Goal: Task Accomplishment & Management: Use online tool/utility

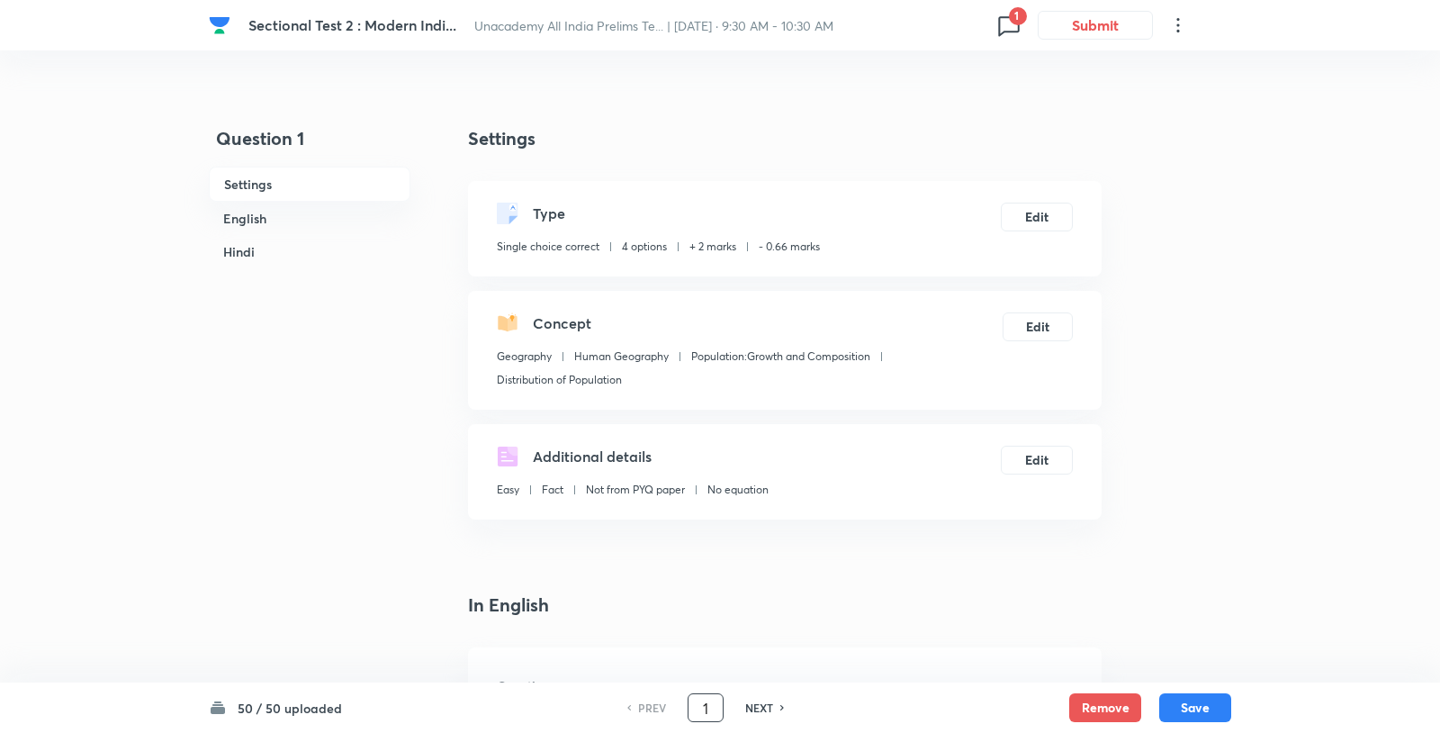
click at [705, 702] on input "1" at bounding box center [706, 708] width 34 height 32
type input "8"
checkbox input "false"
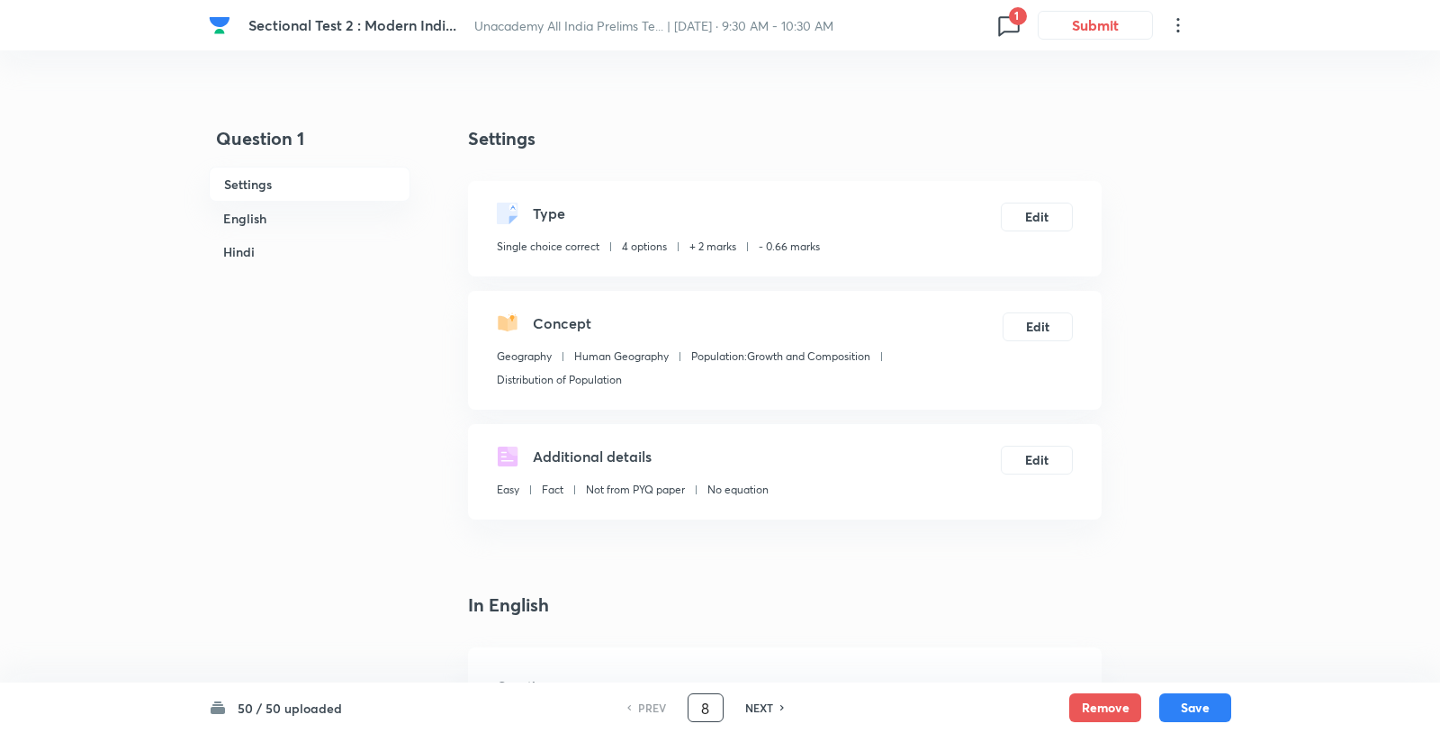
checkbox input "true"
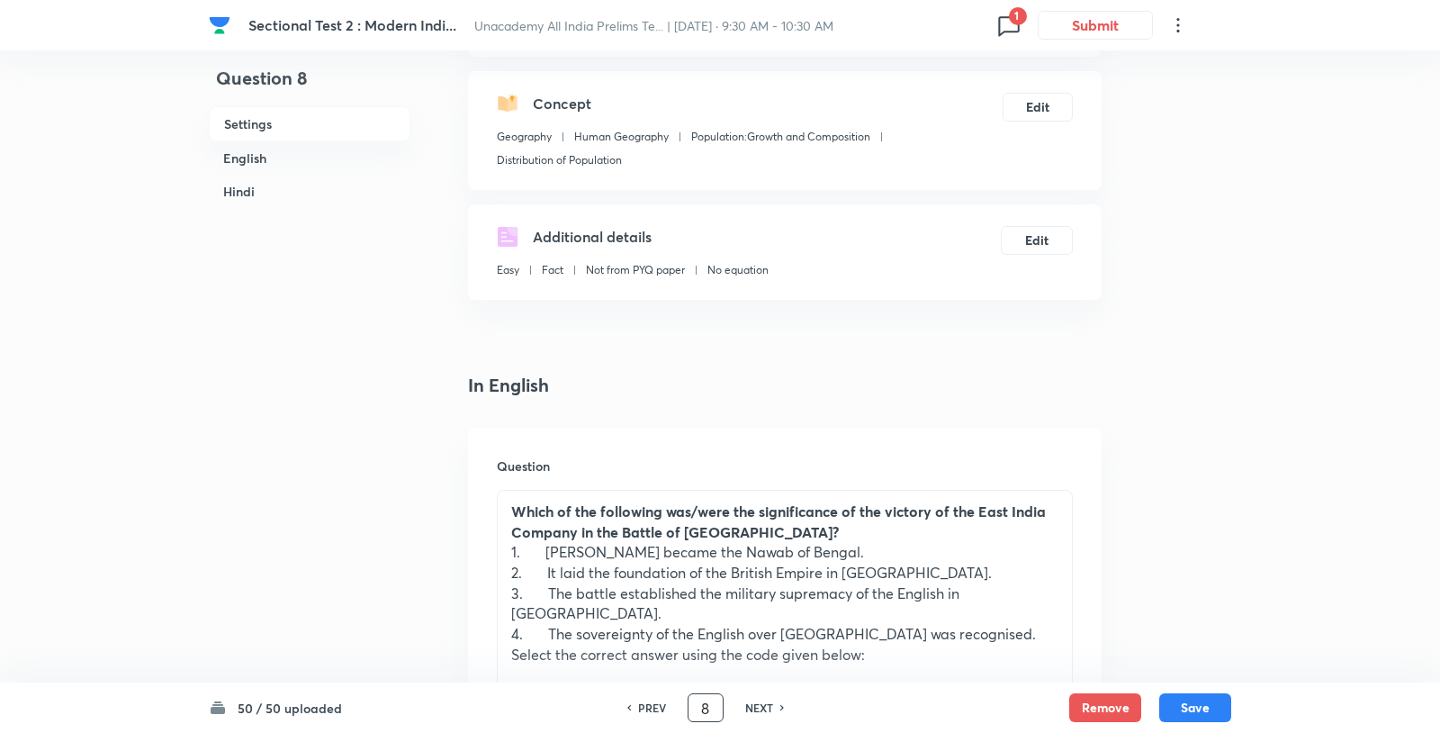
scroll to position [499, 0]
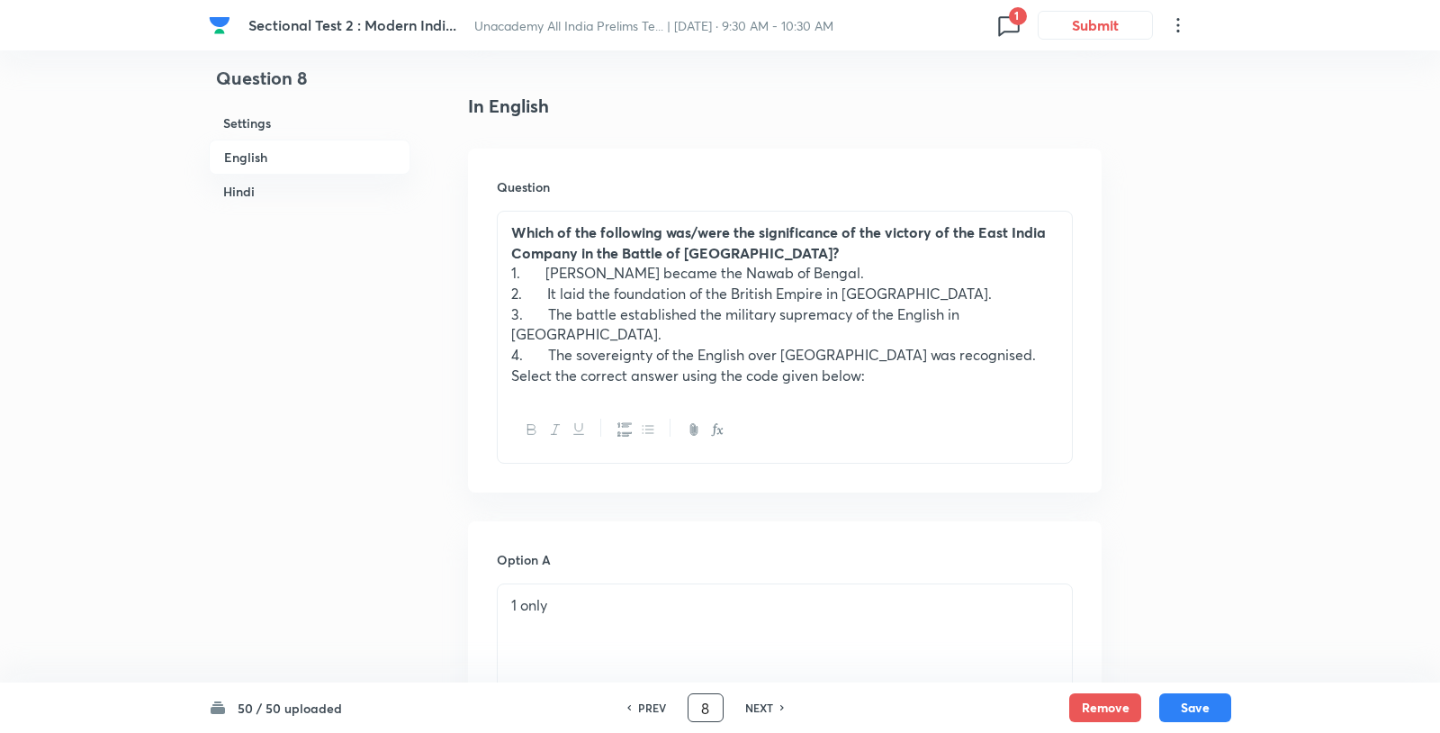
click at [513, 222] on strong "Which of the following was/were the significance of the victory of the East Ind…" at bounding box center [778, 242] width 535 height 40
drag, startPoint x: 513, startPoint y: 192, endPoint x: 954, endPoint y: 314, distance: 457.7
click at [954, 314] on div "Which of the following was/were the significance of the victory of the East Ind…" at bounding box center [785, 304] width 574 height 185
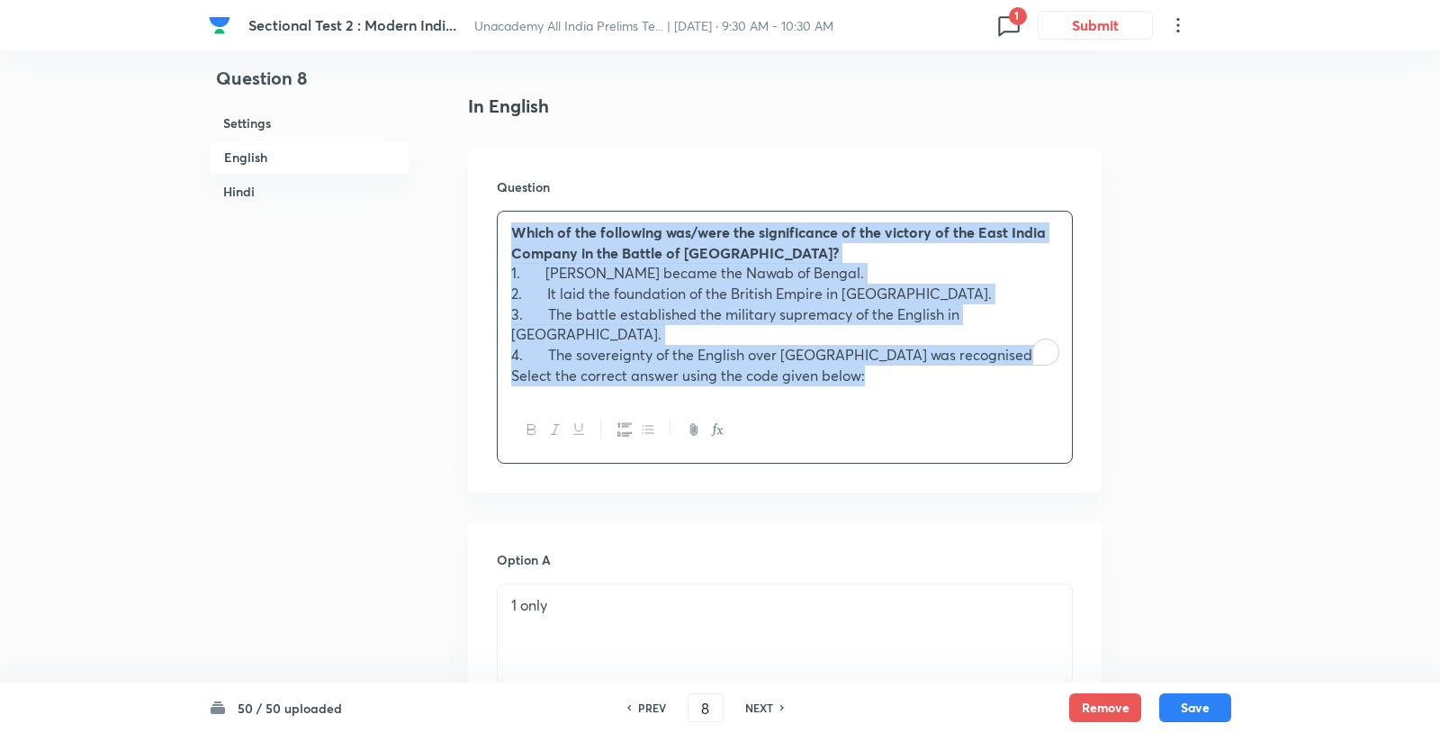
copy div "Which of the following was/were the significance of the victory of the East Ind…"
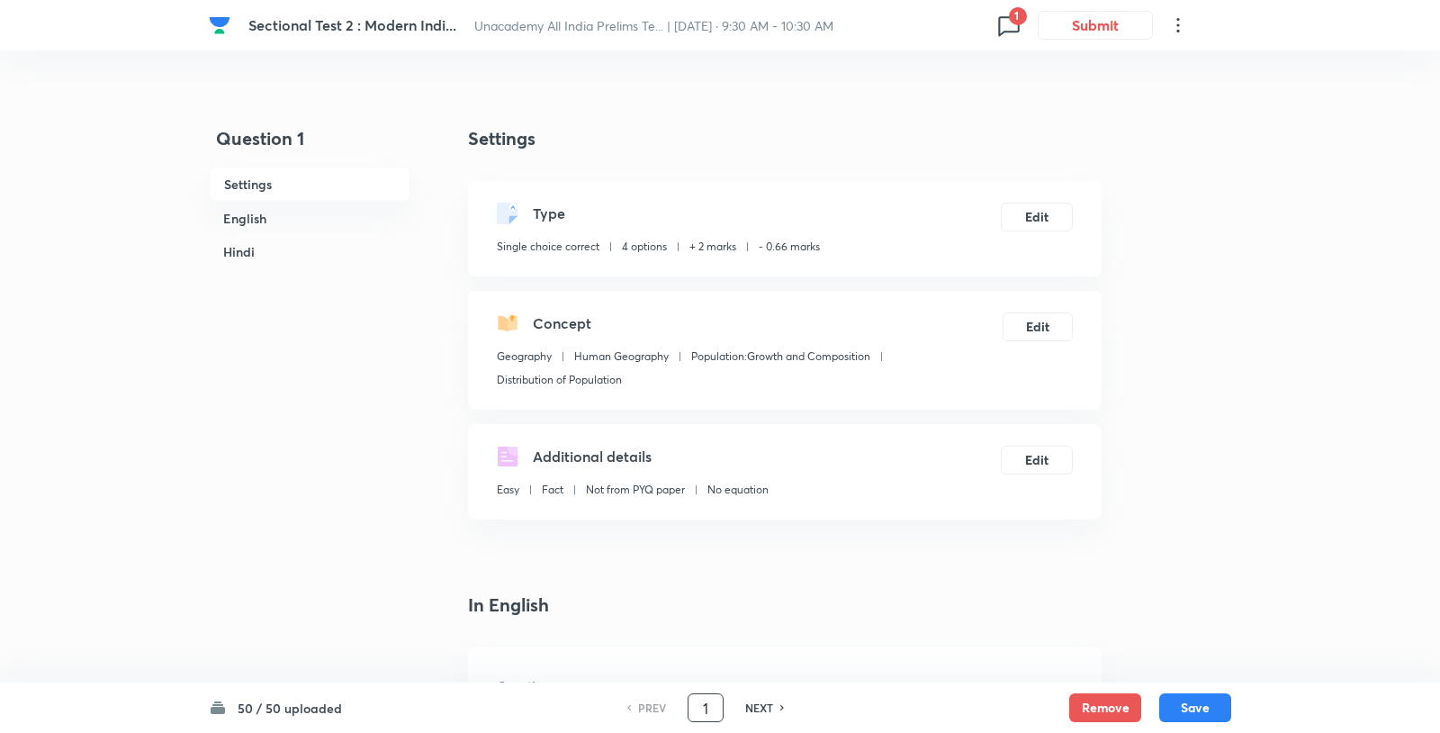
click at [699, 715] on input "1" at bounding box center [706, 708] width 34 height 32
type input "8"
checkbox input "false"
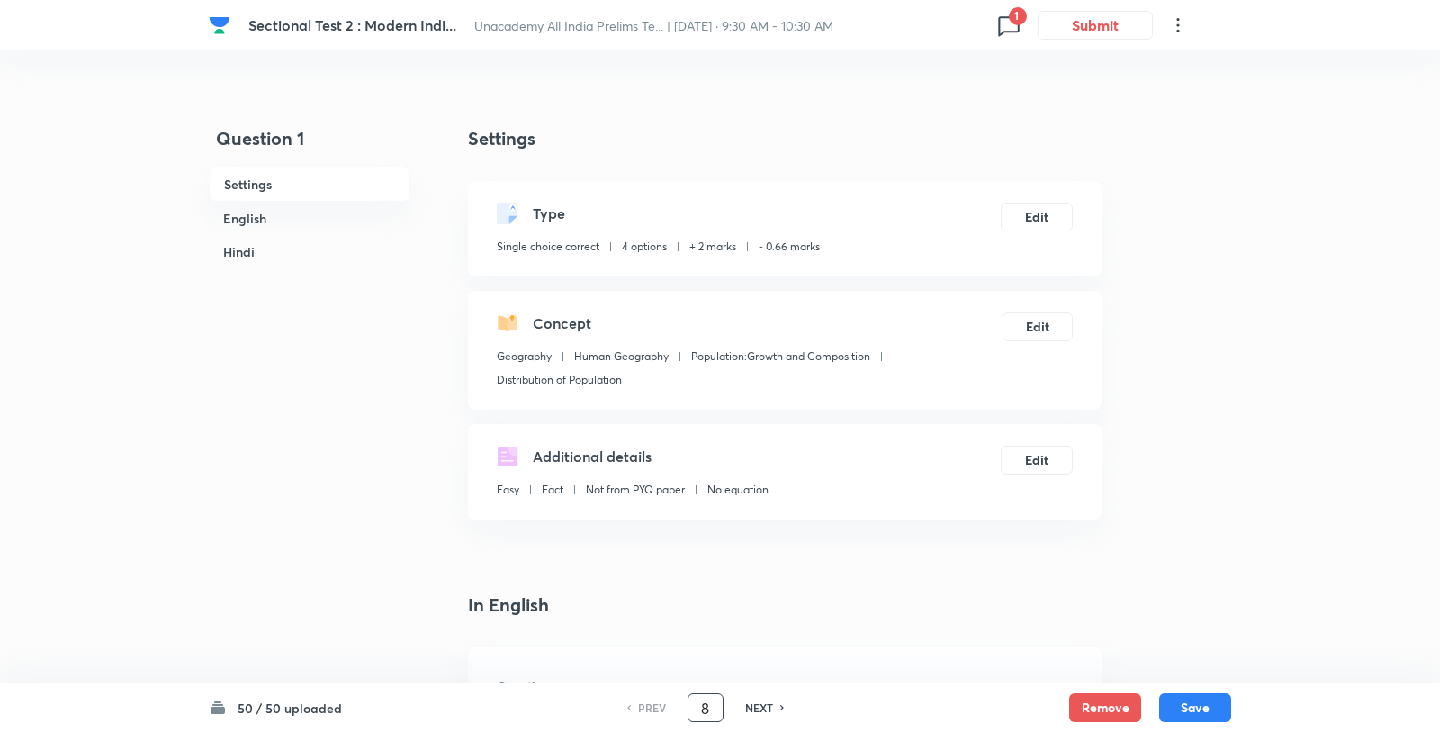
checkbox input "true"
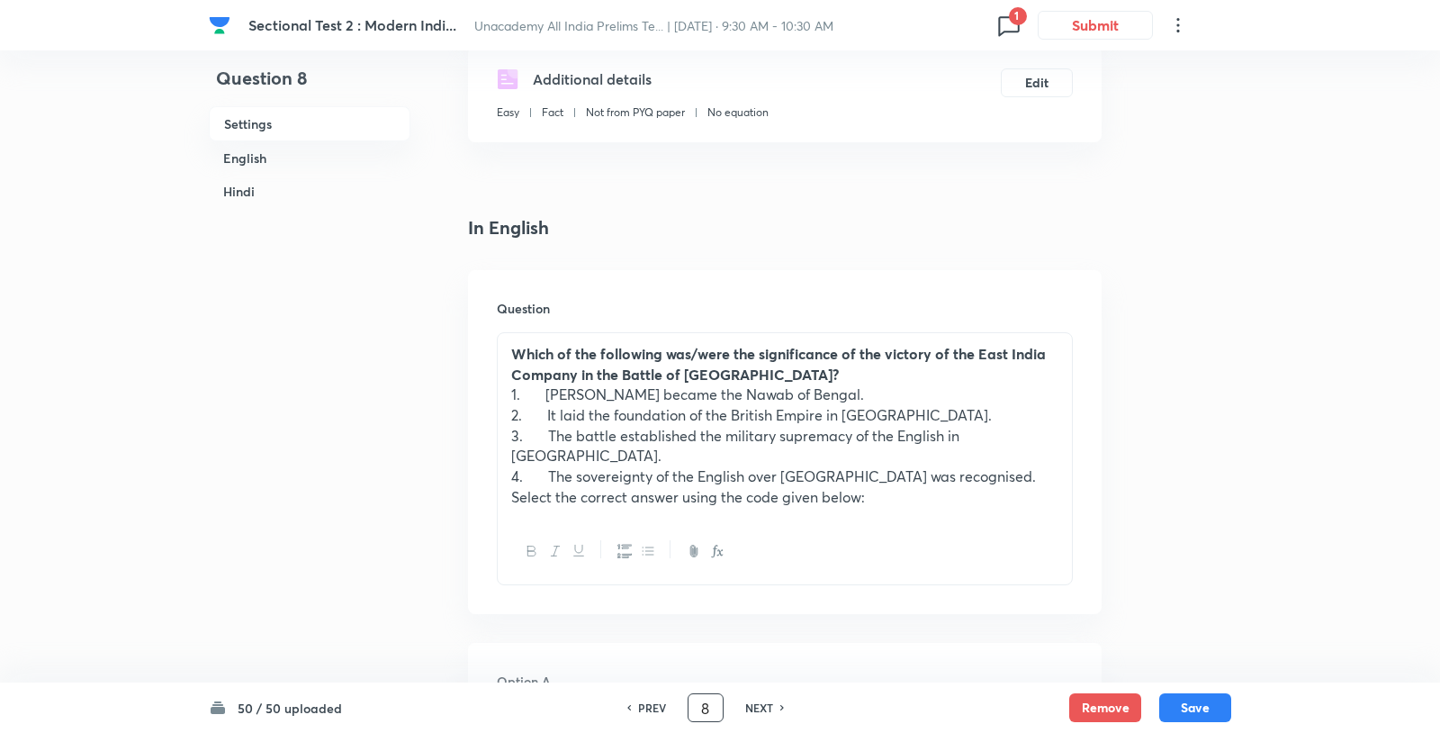
scroll to position [384, 0]
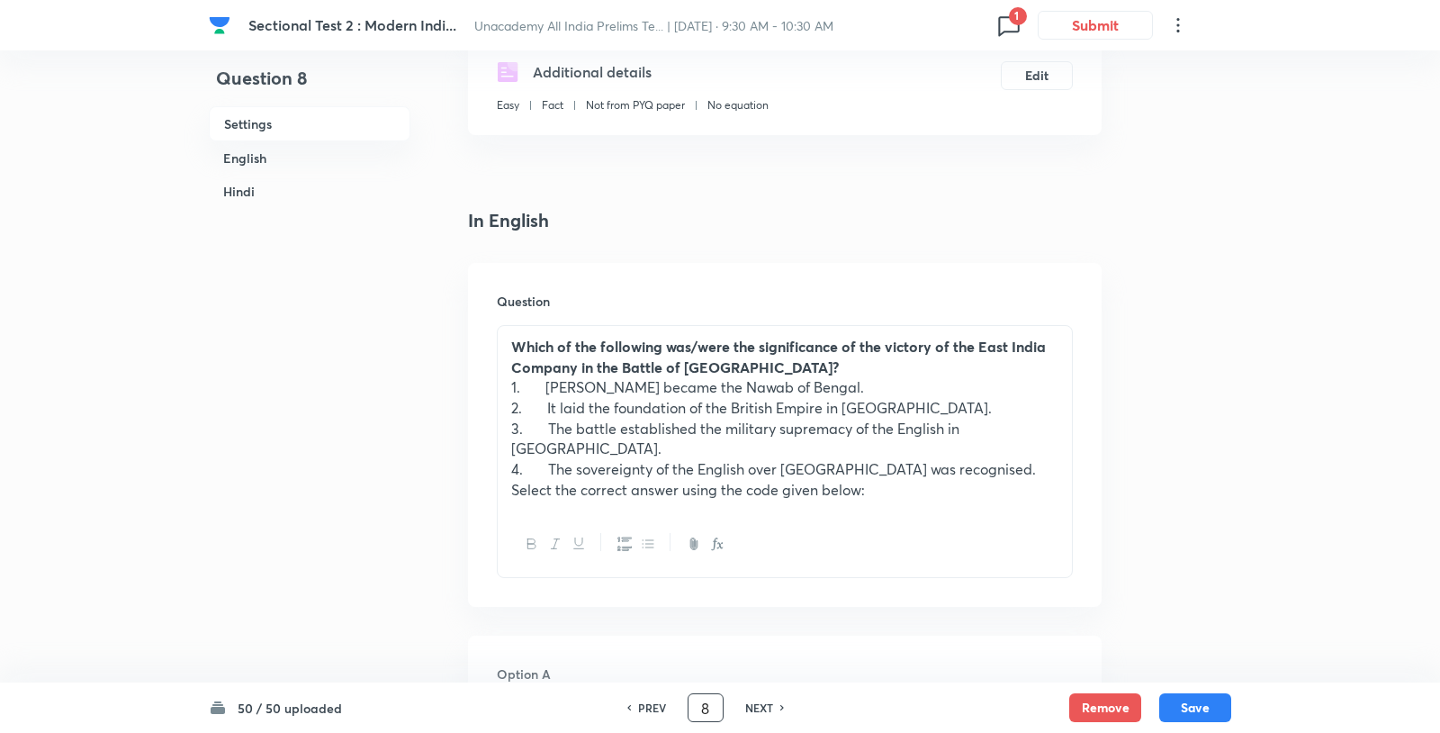
click at [861, 480] on p "Select the correct answer using the code given below:" at bounding box center [784, 490] width 547 height 21
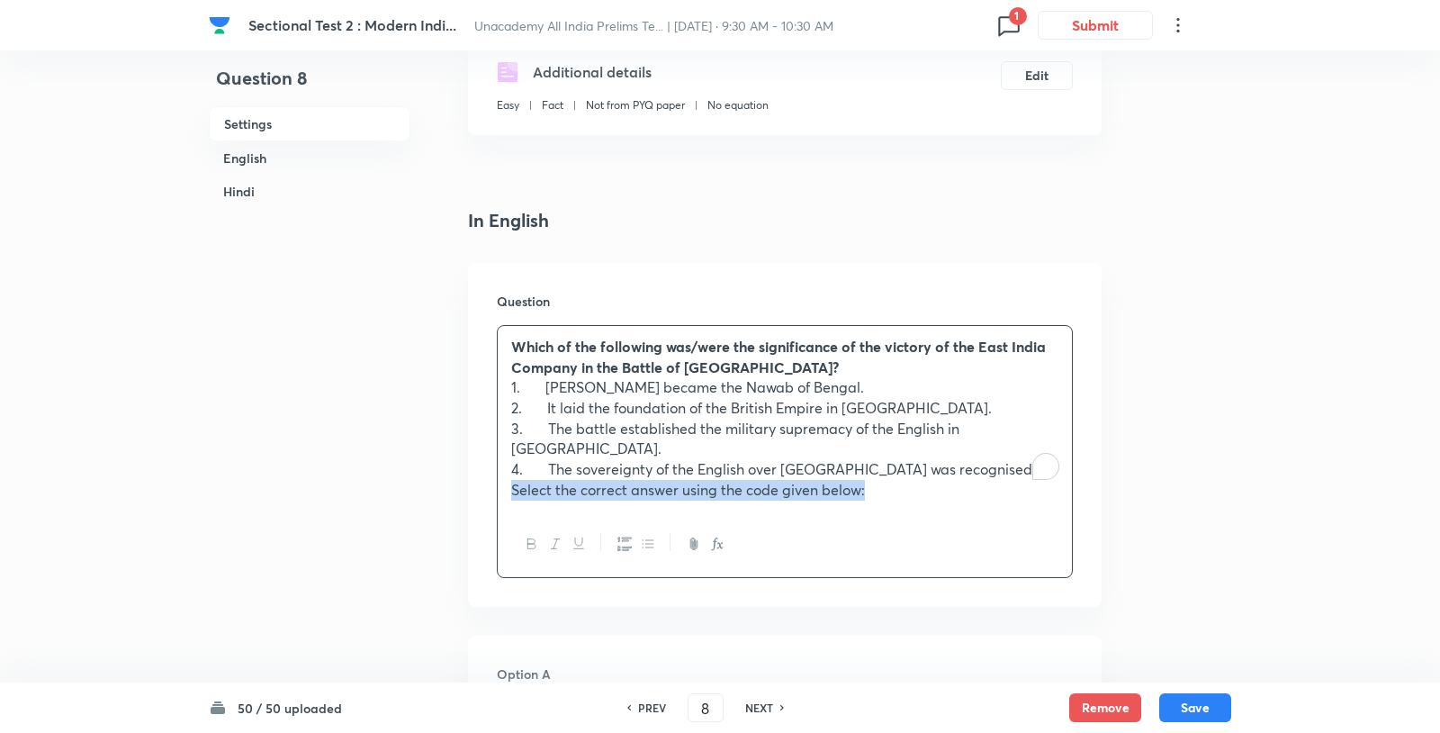
click at [842, 459] on p "4. The sovereignty of the English over Calcutta was recognised." at bounding box center [784, 469] width 547 height 21
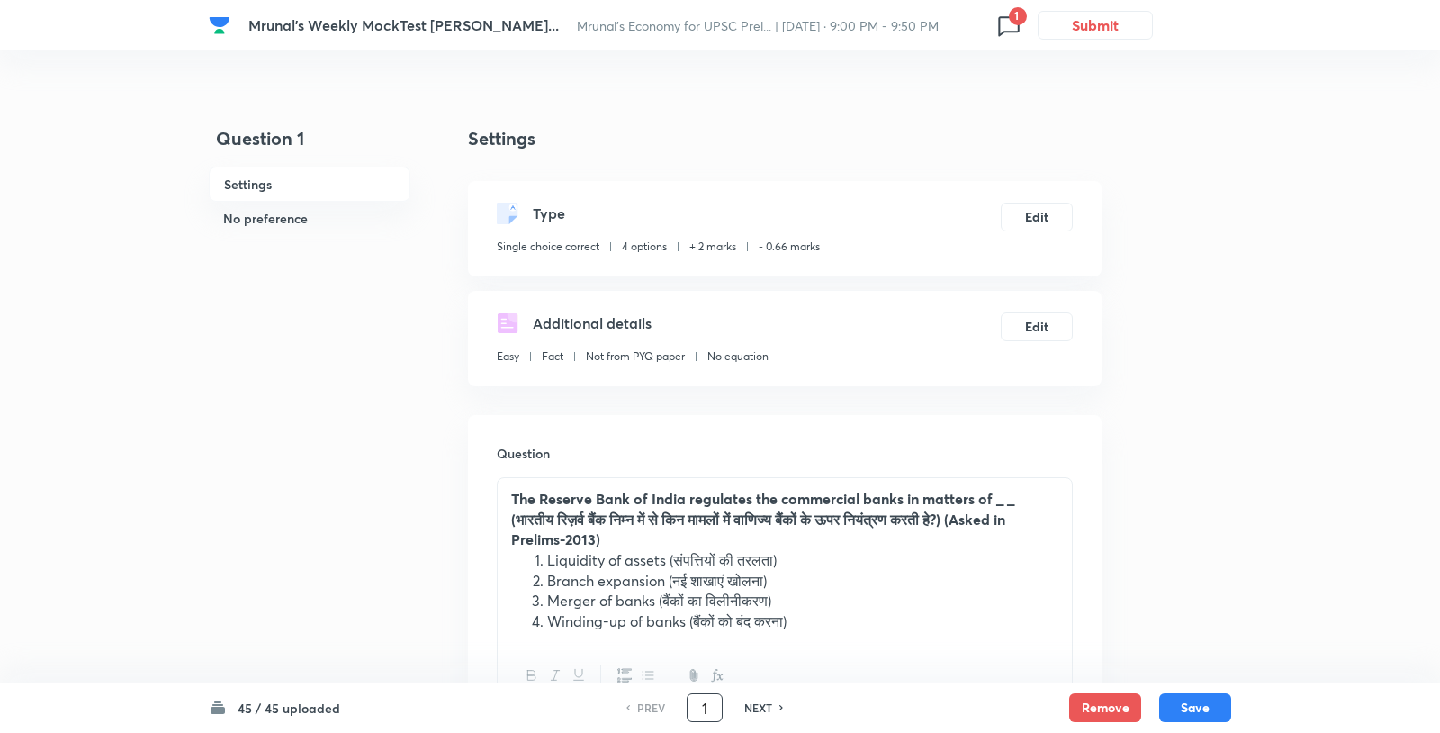
click at [710, 710] on input "1" at bounding box center [705, 708] width 34 height 32
type input "9"
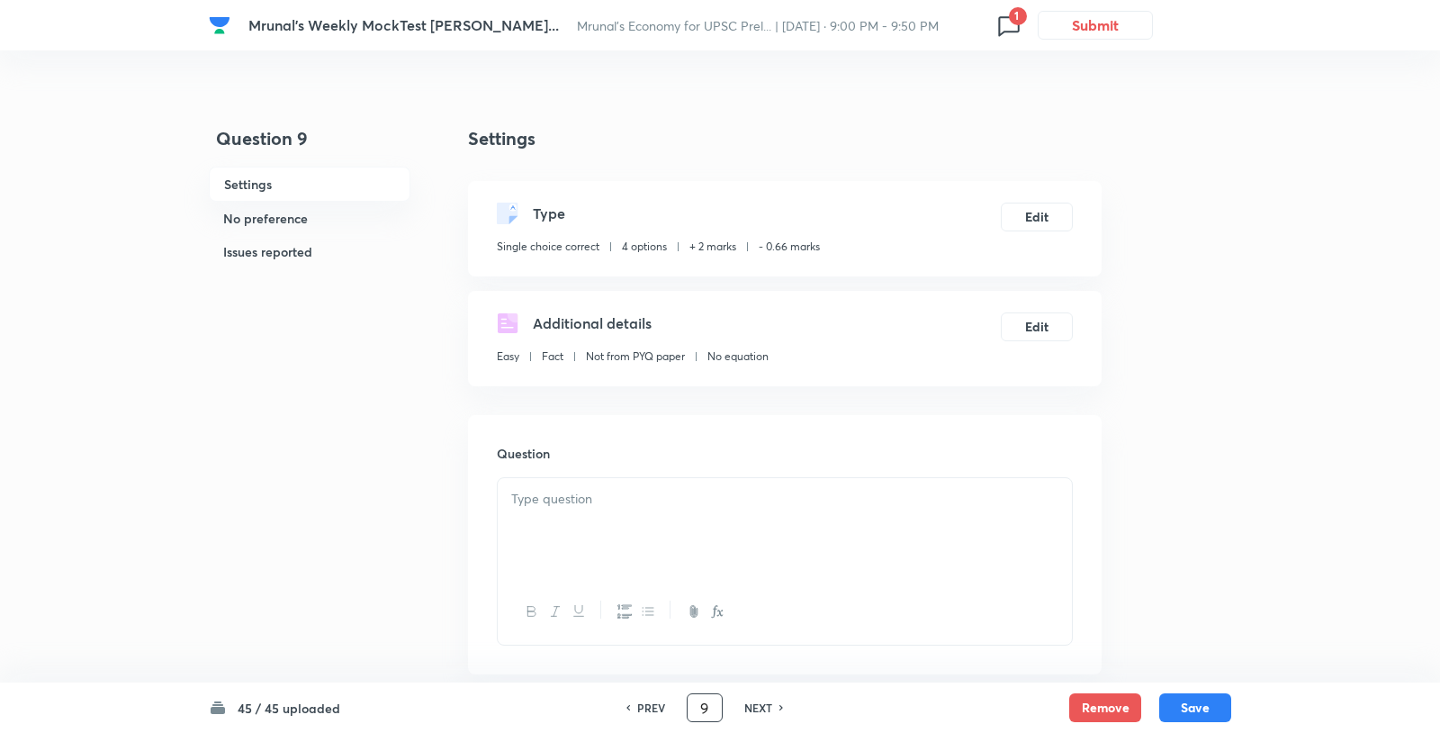
checkbox input "false"
checkbox input "true"
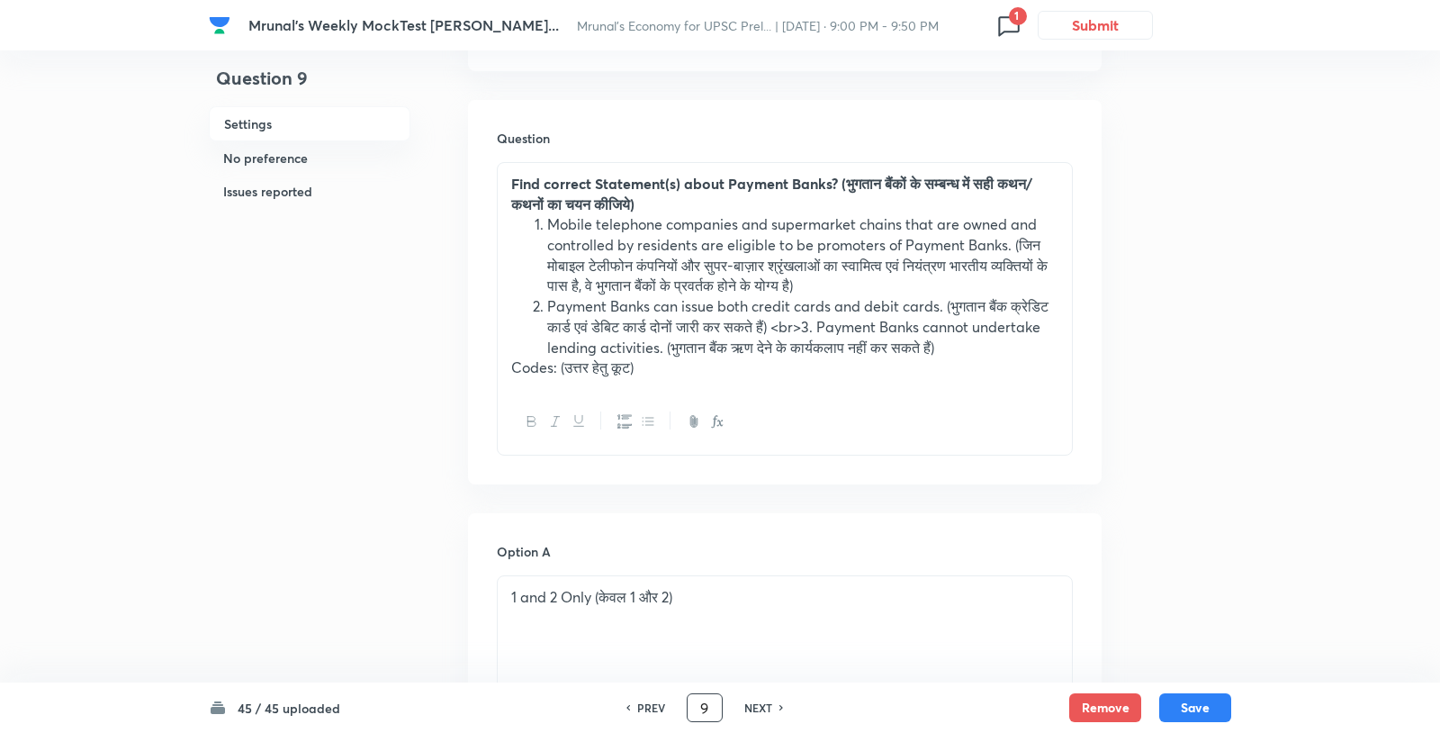
scroll to position [154, 0]
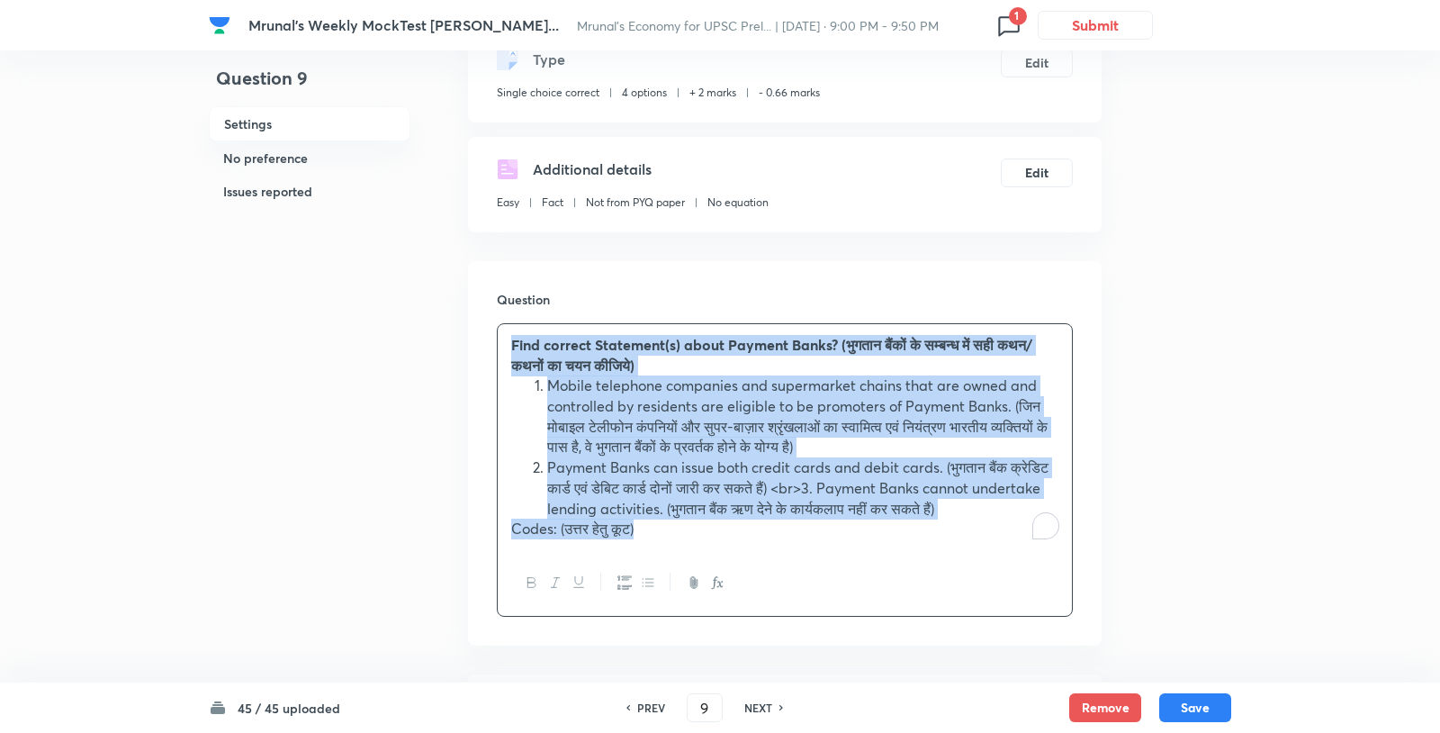
drag, startPoint x: 648, startPoint y: 494, endPoint x: 454, endPoint y: 298, distance: 276.2
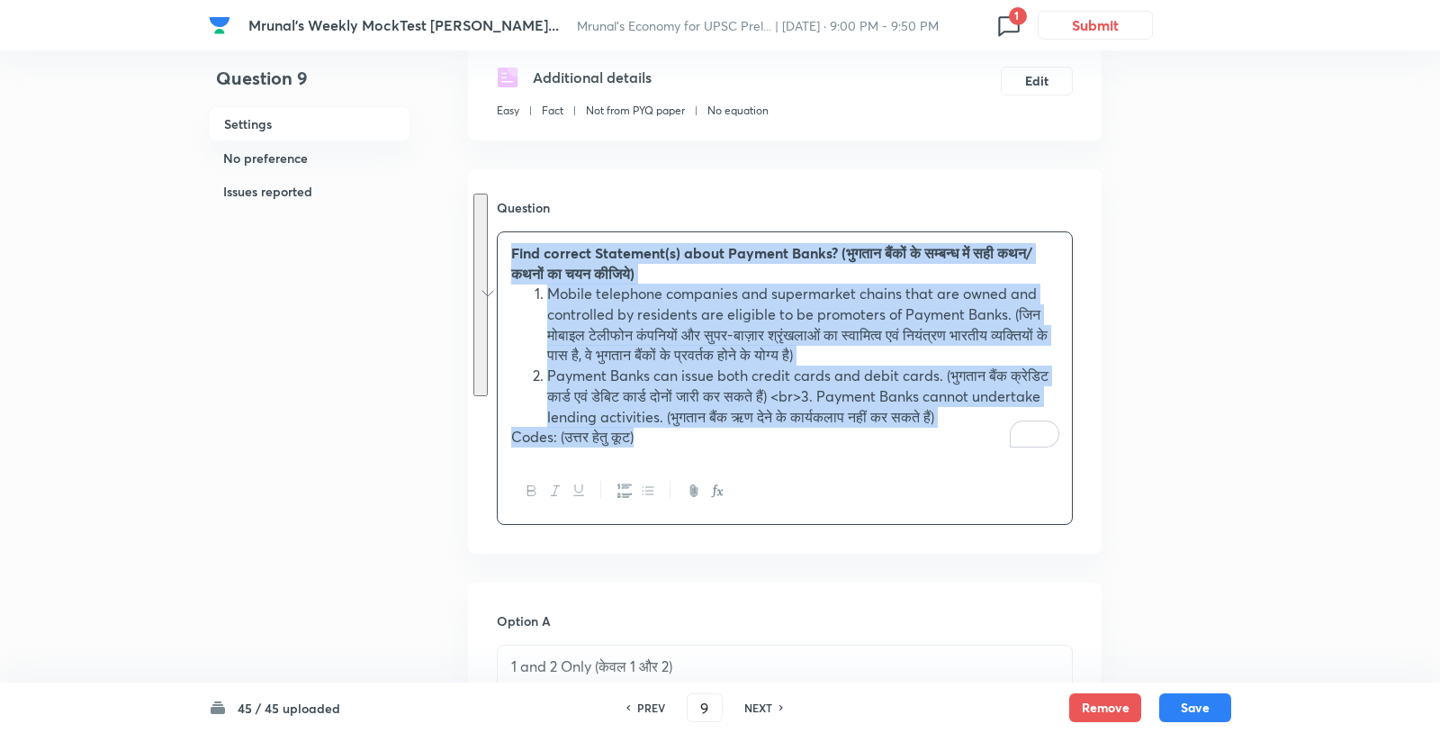
scroll to position [247, 0]
click at [951, 365] on li "Payment Banks can issue both credit cards and debit cards. (भुगतान बैंक क्रेडिट…" at bounding box center [802, 395] width 511 height 61
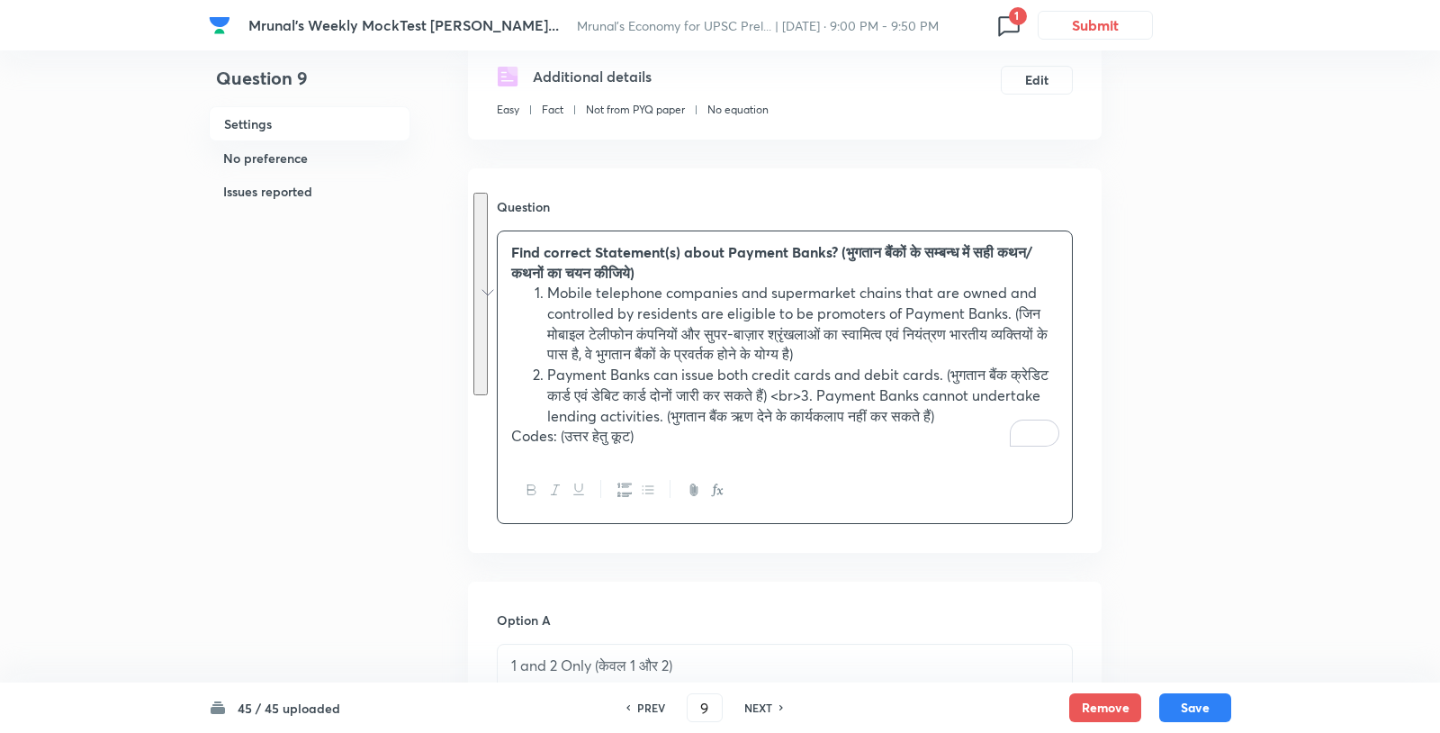
click at [951, 365] on li "Payment Banks can issue both credit cards and debit cards. (भुगतान बैंक क्रेडिट…" at bounding box center [802, 395] width 511 height 61
click at [911, 365] on li "Payment Banks can issue both credit cards and debit cards. (भुगतान बैंक क्रेडिट…" at bounding box center [802, 395] width 511 height 61
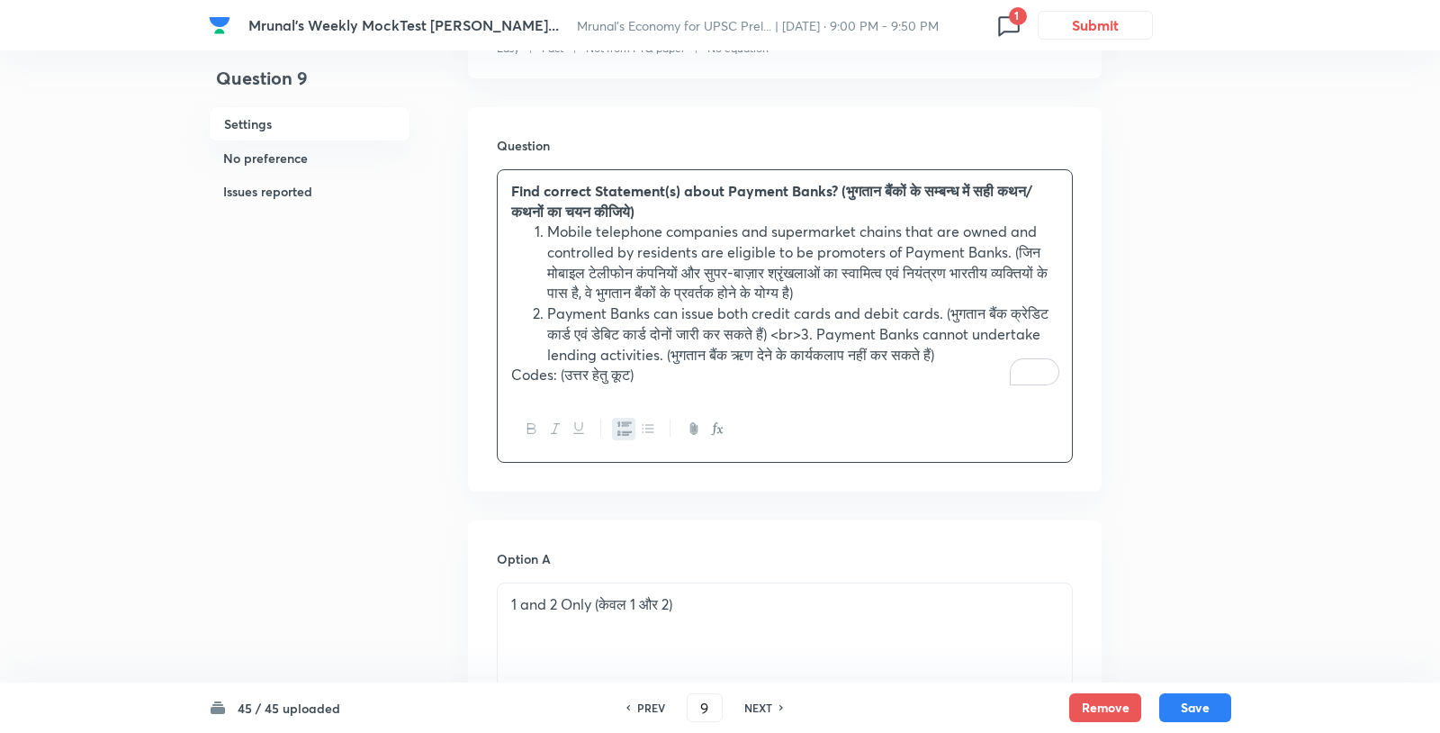
scroll to position [0, 0]
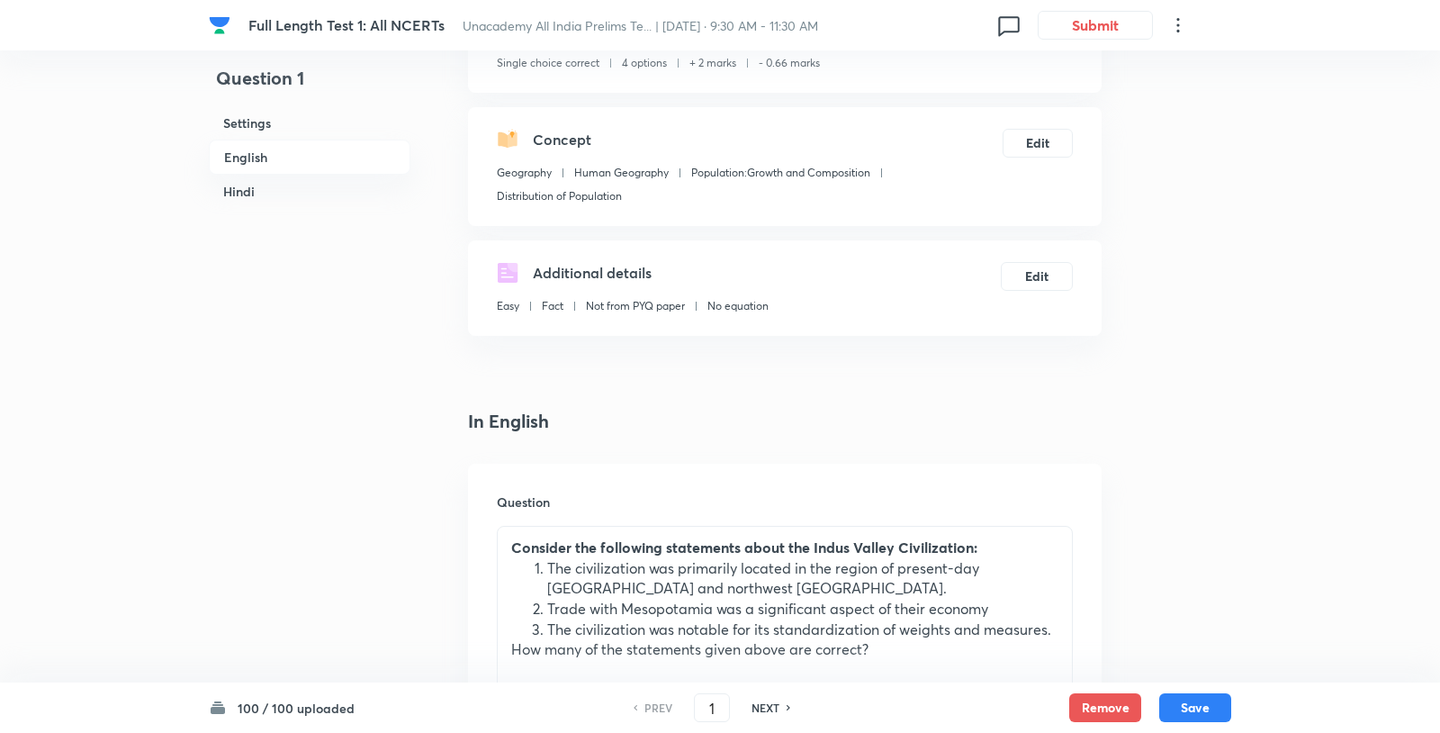
scroll to position [496, 0]
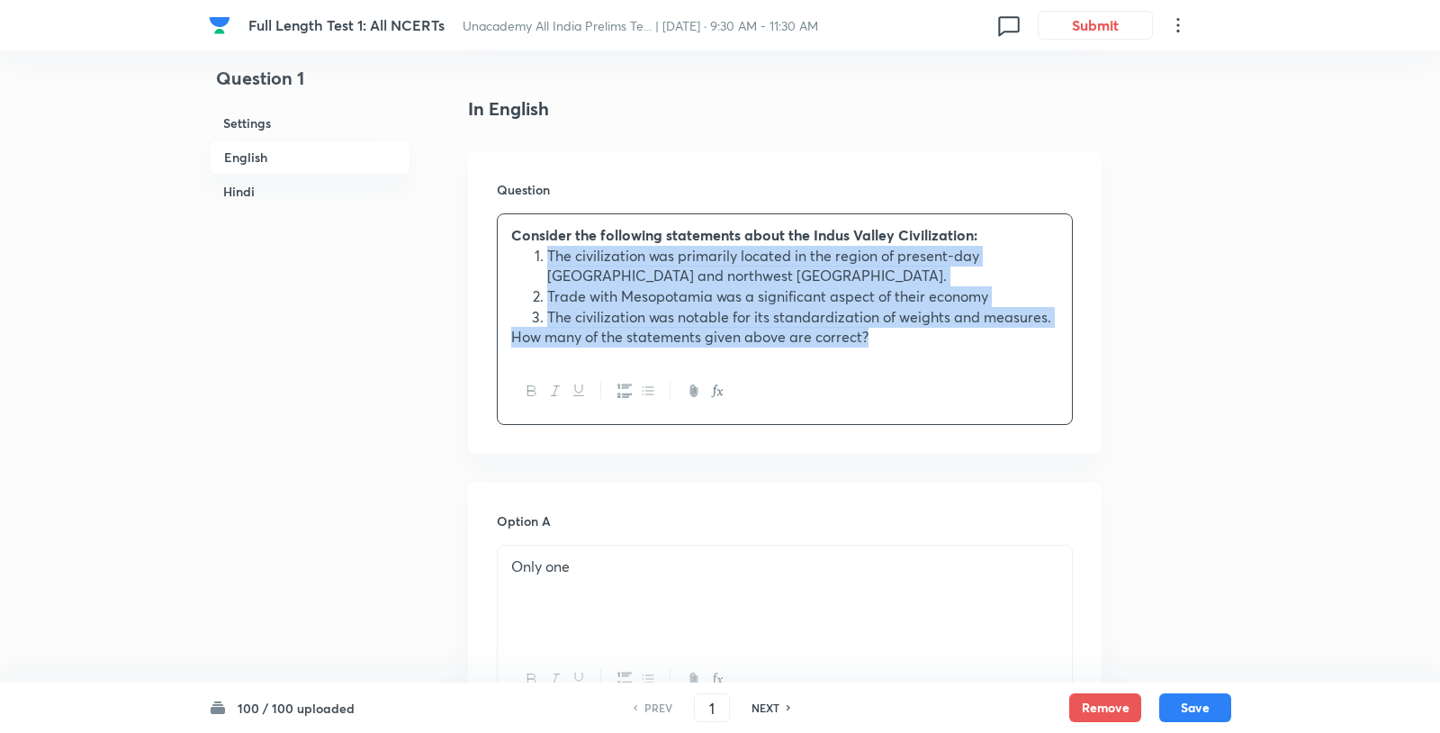
drag, startPoint x: 501, startPoint y: 214, endPoint x: 991, endPoint y: 356, distance: 509.7
click at [1029, 383] on div "Consider the following statements about the Indus Valley Civilization: The civi…" at bounding box center [785, 319] width 576 height 212
click at [875, 307] on li "The civilization was notable for its standardization of weights and measures." at bounding box center [802, 317] width 511 height 21
drag, startPoint x: 886, startPoint y: 296, endPoint x: 443, endPoint y: 205, distance: 452.1
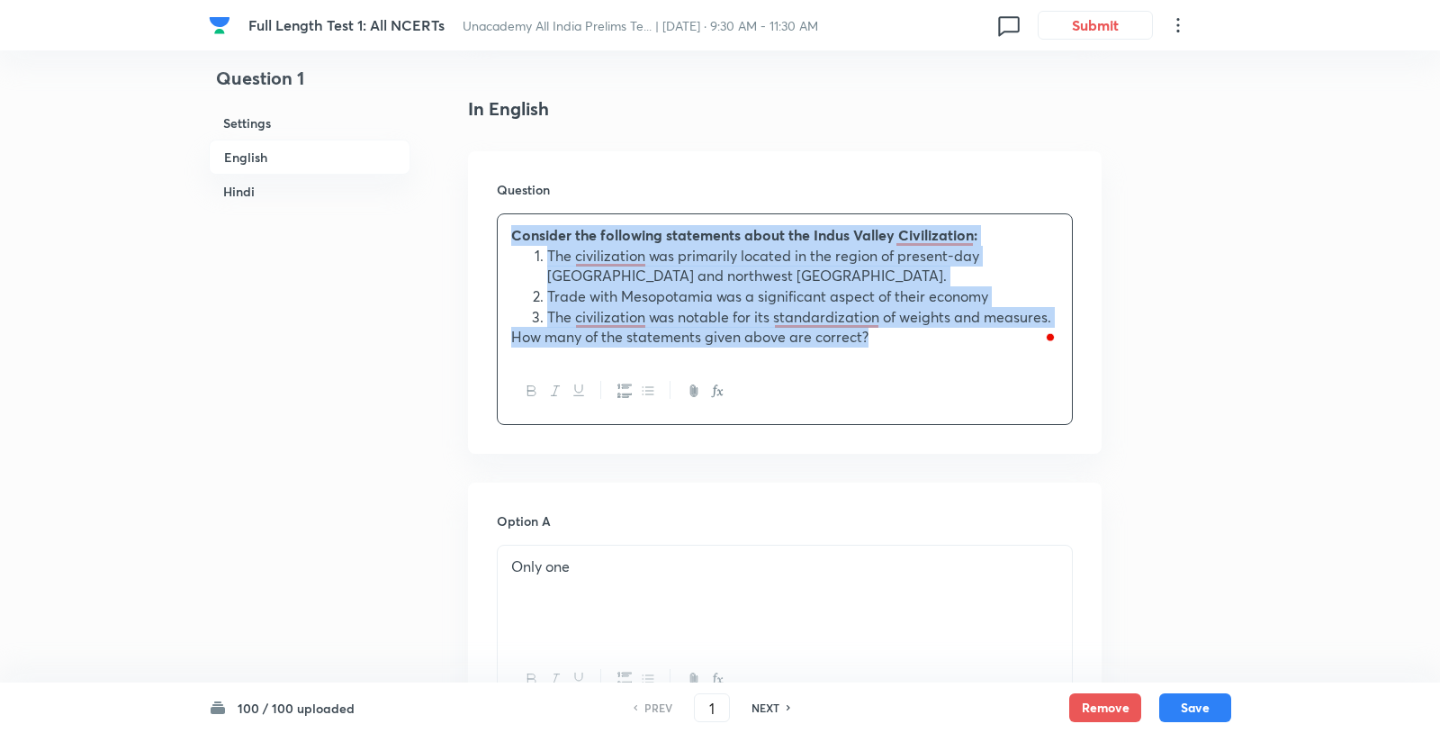
copy div "Consider the following statements about the Indus Valley Civilization: The civi…"
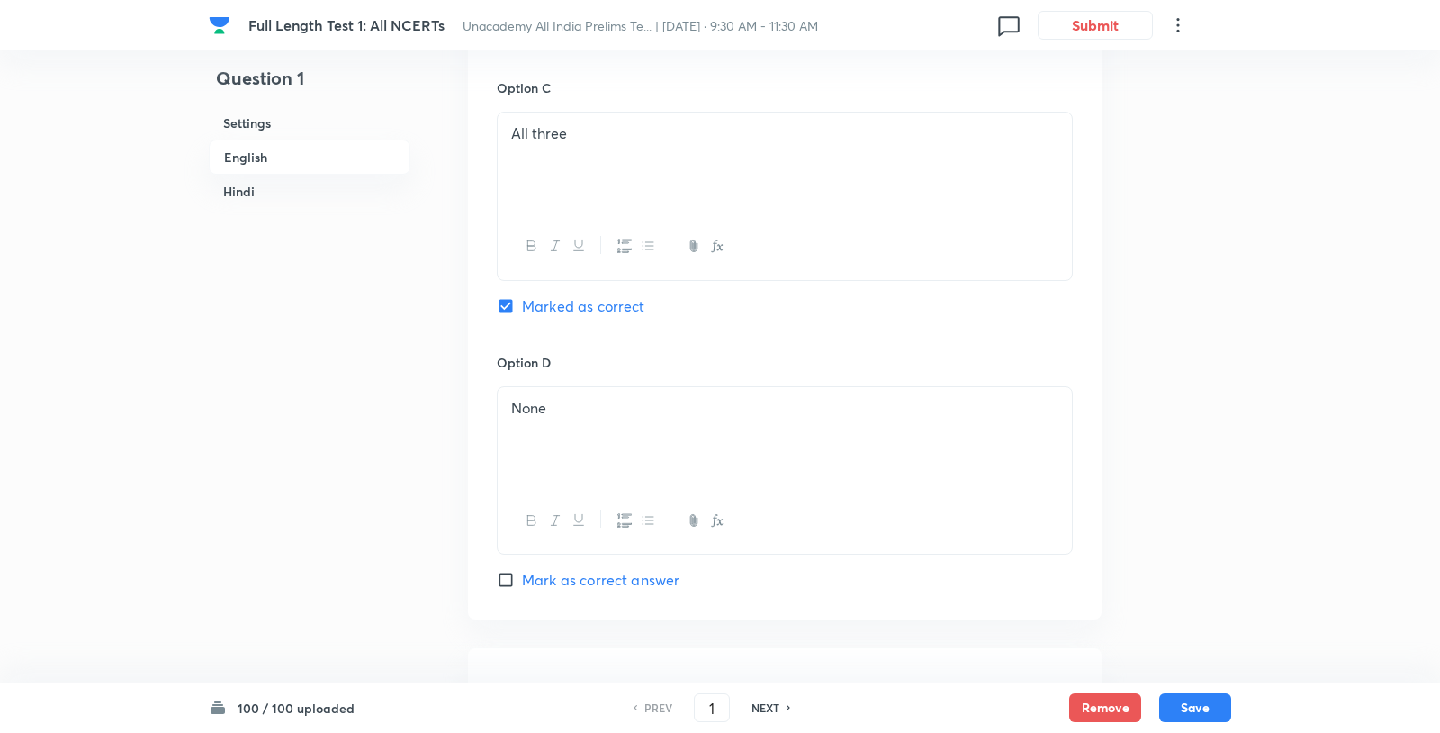
scroll to position [1855, 0]
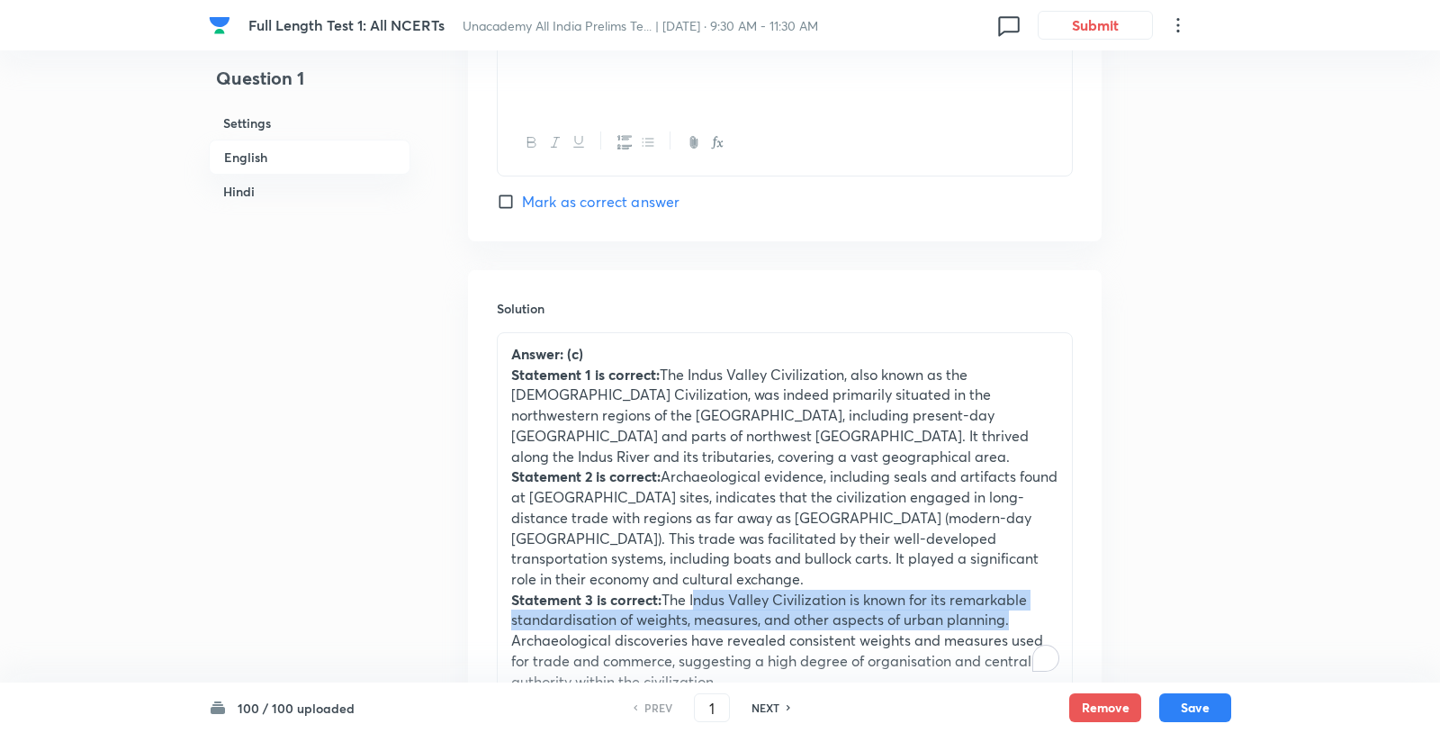
drag, startPoint x: 698, startPoint y: 520, endPoint x: 1013, endPoint y: 527, distance: 315.1
click at [1013, 590] on p "Statement 3 is correct: The Indus Valley Civilization is known for its remarkab…" at bounding box center [784, 641] width 547 height 103
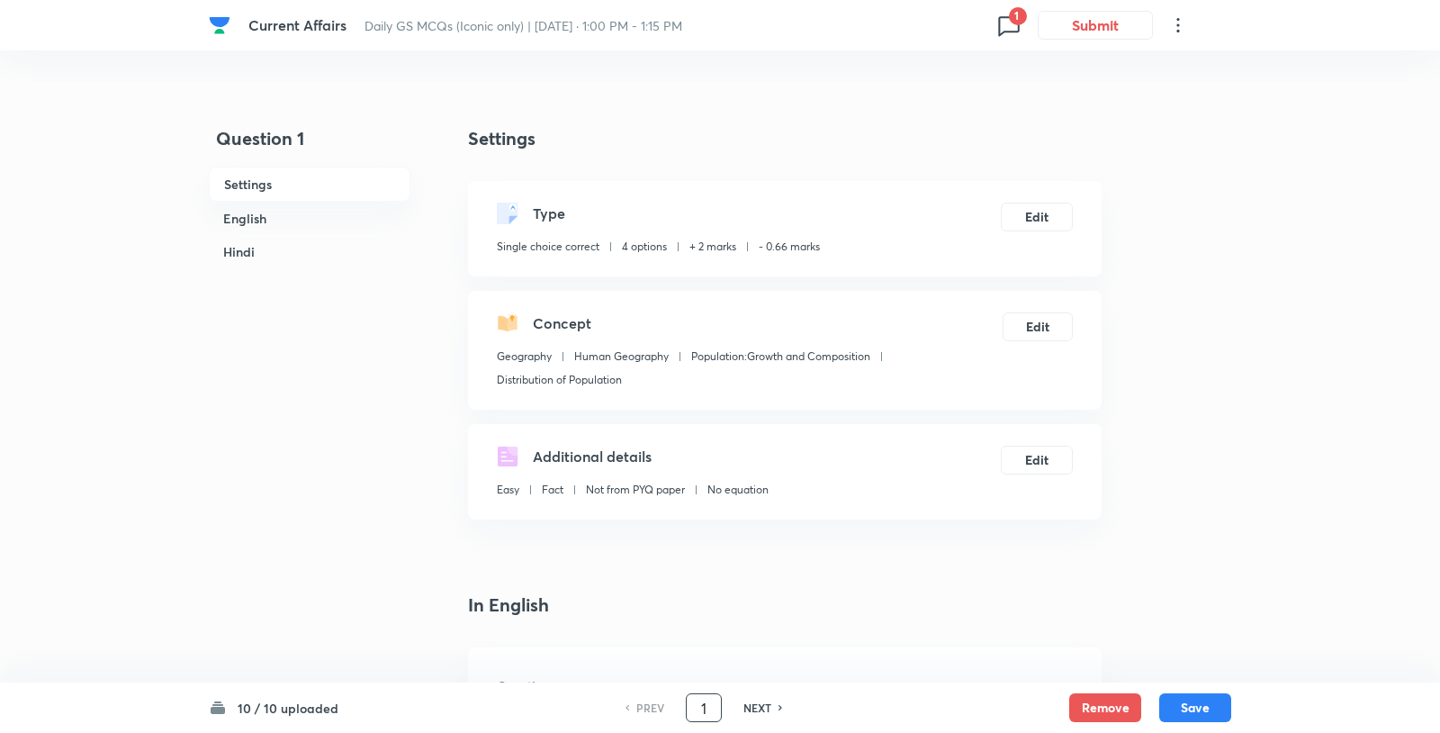
click at [704, 722] on input "1" at bounding box center [704, 708] width 34 height 32
type input "1"
type input "8"
checkbox input "false"
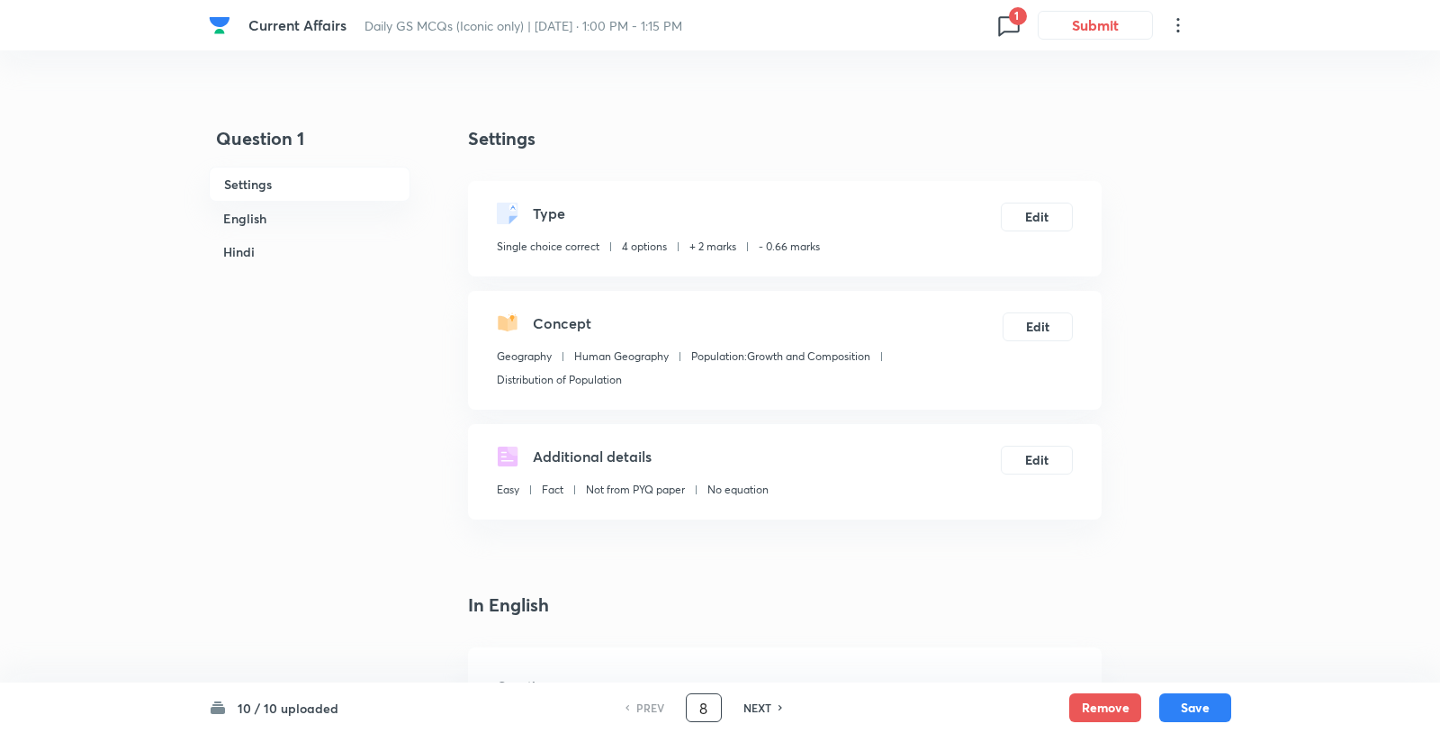
checkbox input "true"
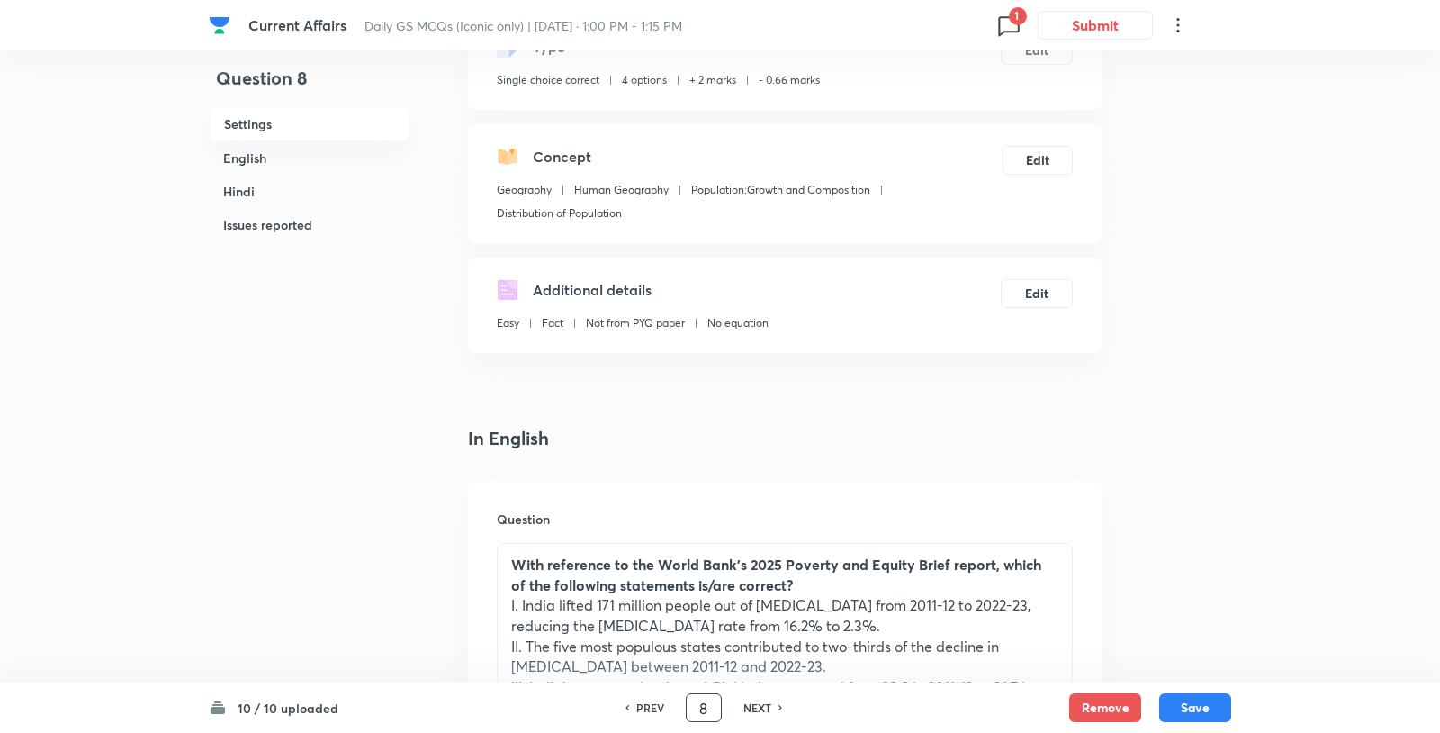
scroll to position [460, 0]
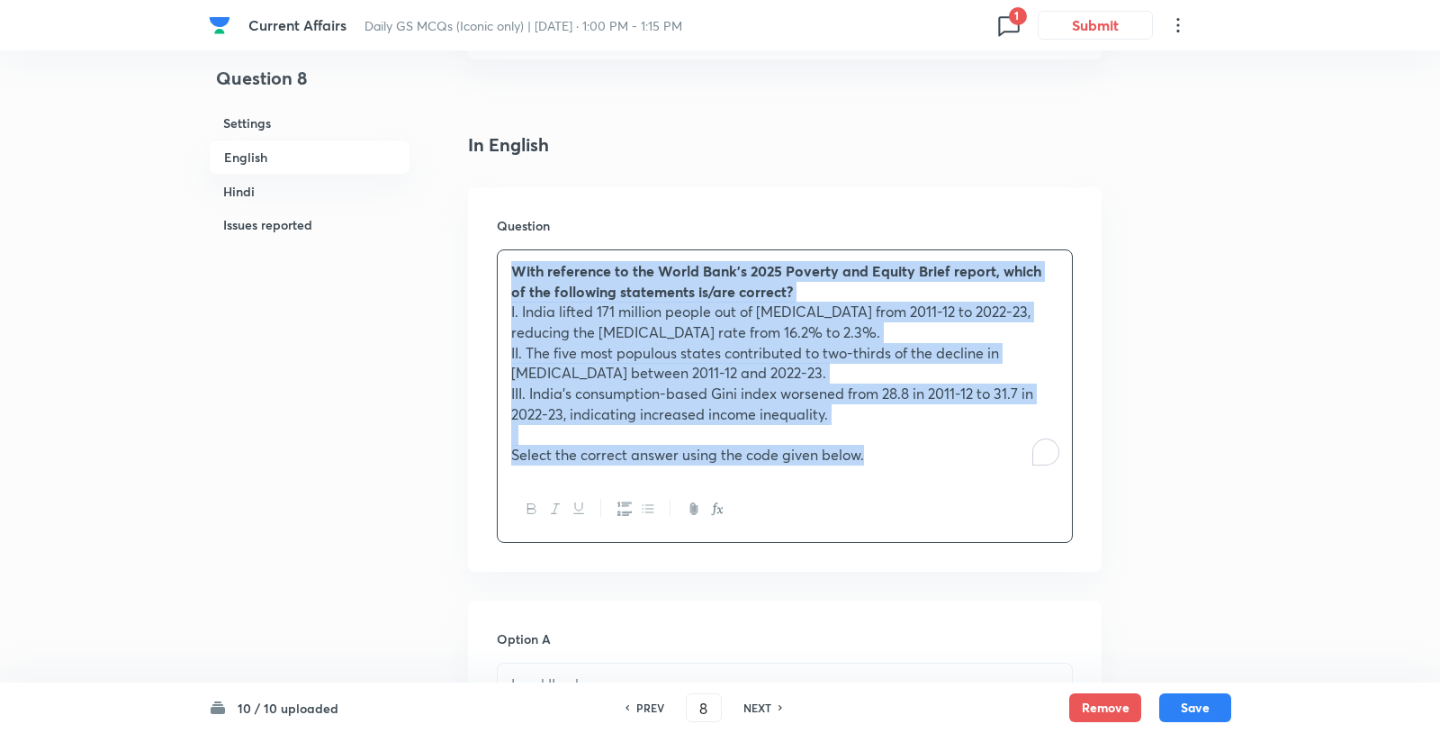
drag, startPoint x: 858, startPoint y: 319, endPoint x: 924, endPoint y: 427, distance: 126.9
click at [924, 427] on div "With reference to the World Bank’s 2025 Poverty and Equity Brief report, which …" at bounding box center [785, 363] width 574 height 226
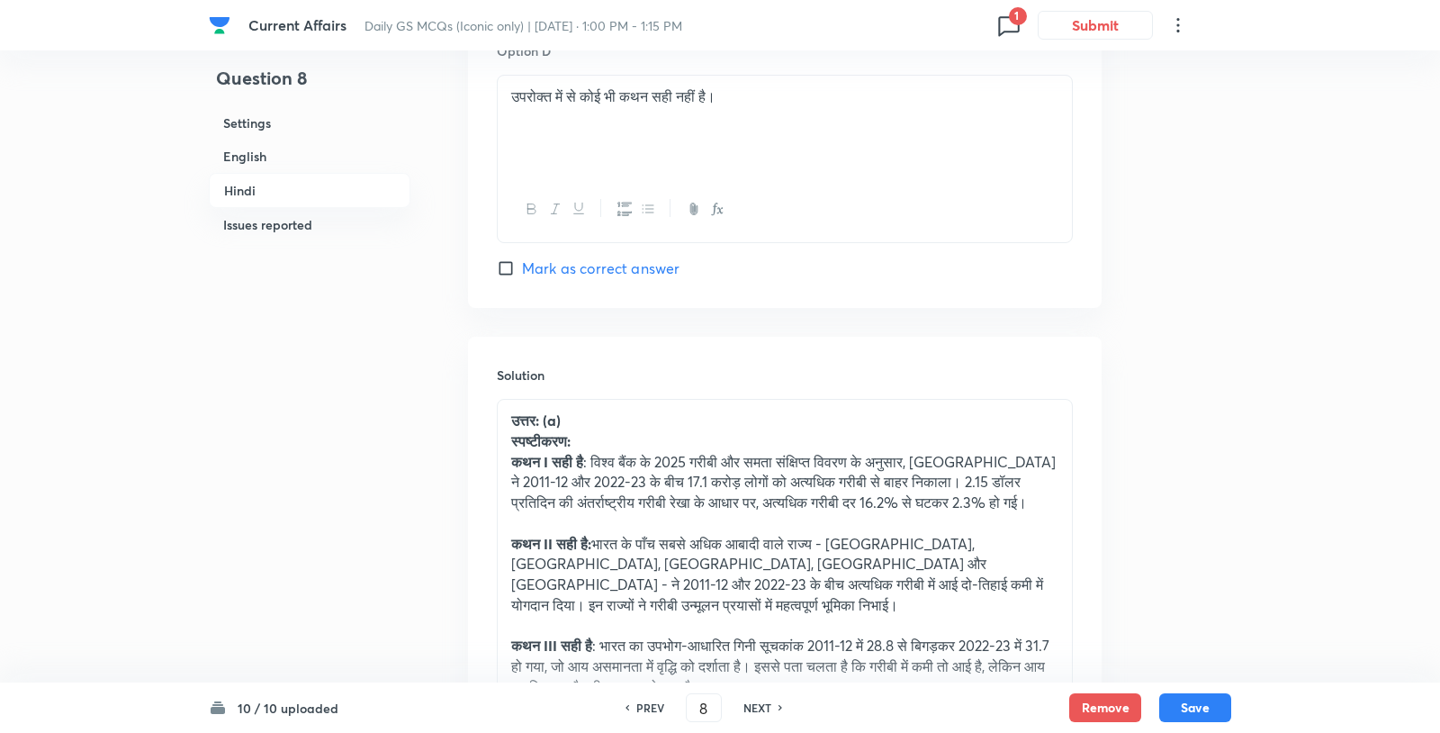
scroll to position [4202, 0]
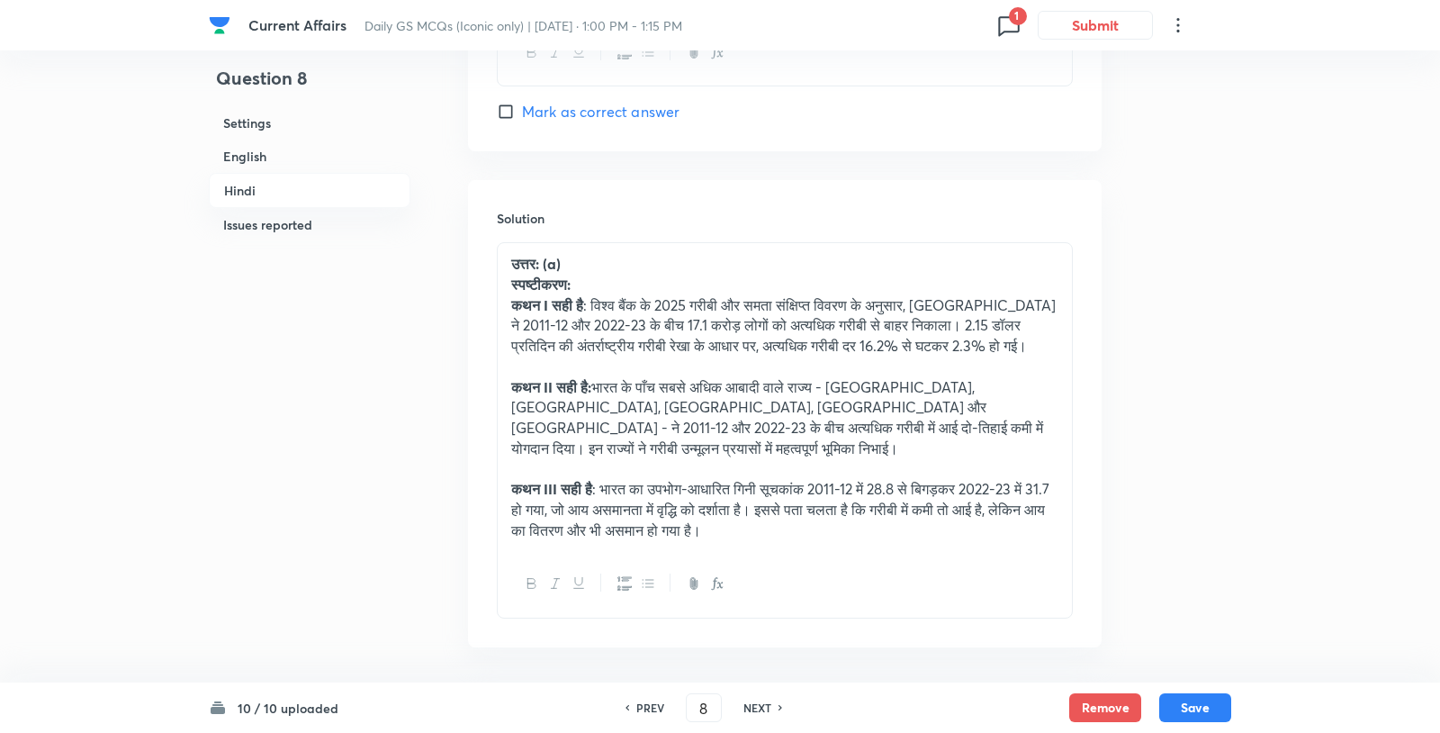
click at [761, 479] on p "कथन III सही है : भारत का उपभोग-आधारित गिनी सूचकांक 2011-12 में 28.8 से बिगड़कर …" at bounding box center [784, 509] width 547 height 61
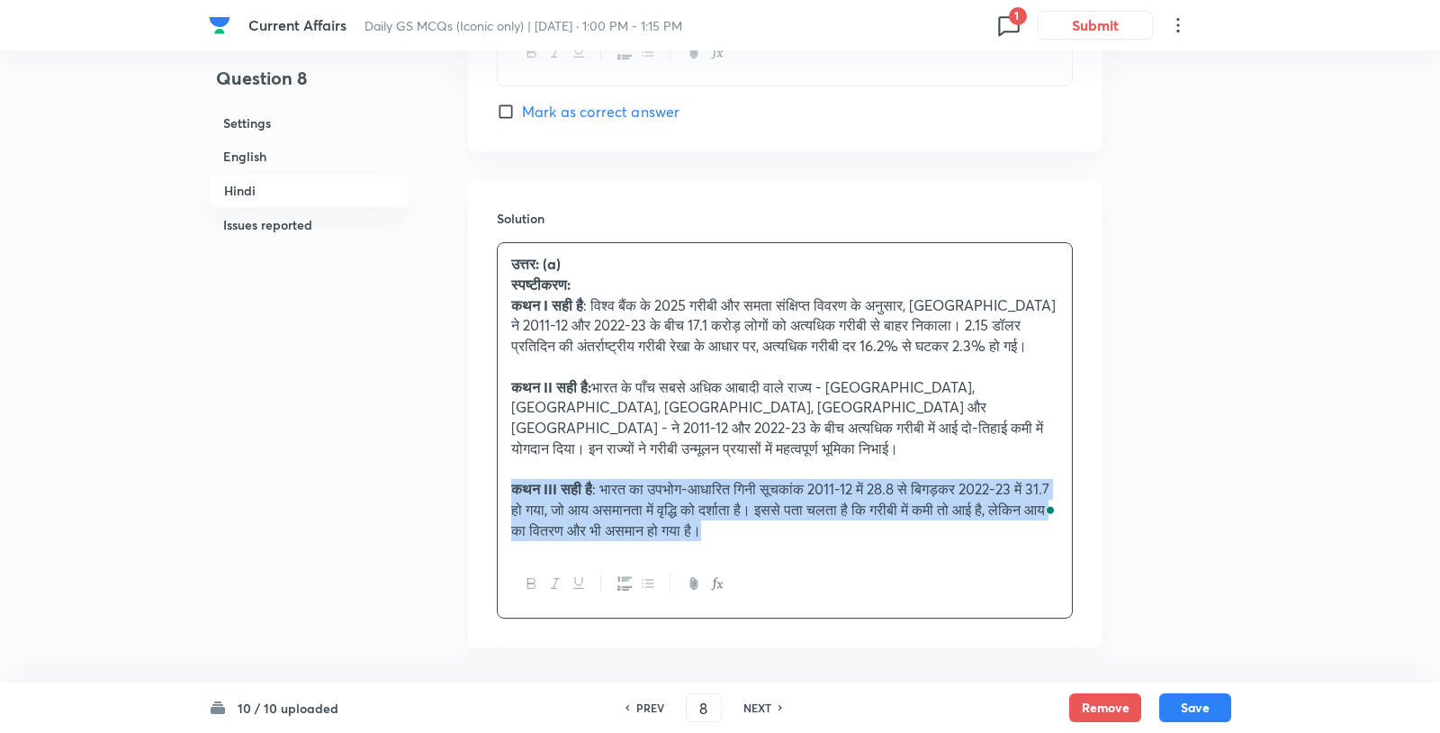
click at [761, 479] on p "कथन III सही है : भारत का उपभोग-आधारित गिनी सूचकांक 2011-12 में 28.8 से बिगड़कर …" at bounding box center [784, 509] width 547 height 61
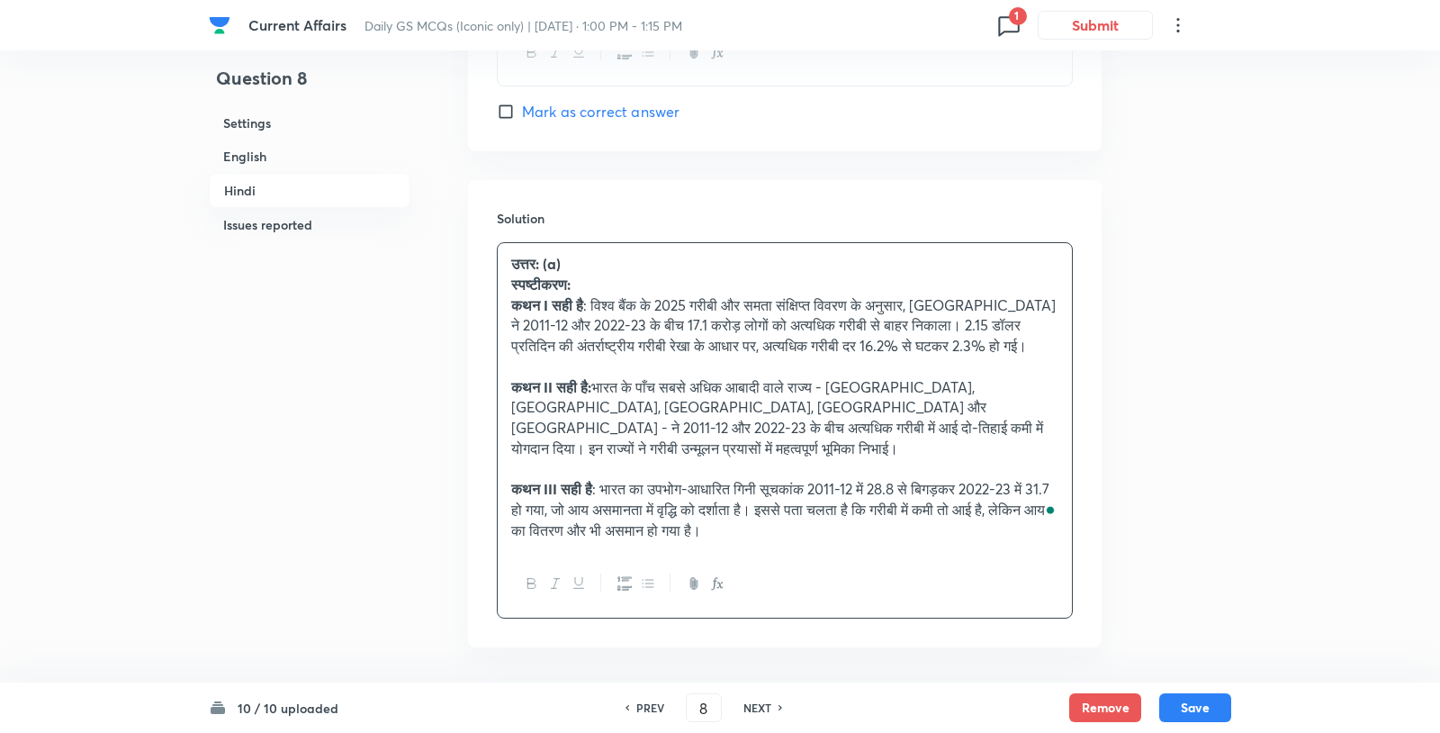
click at [761, 479] on p "कथन III सही है : भारत का उपभोग-आधारित गिनी सूचकांक 2011-12 में 28.8 से बिगड़कर …" at bounding box center [784, 509] width 547 height 61
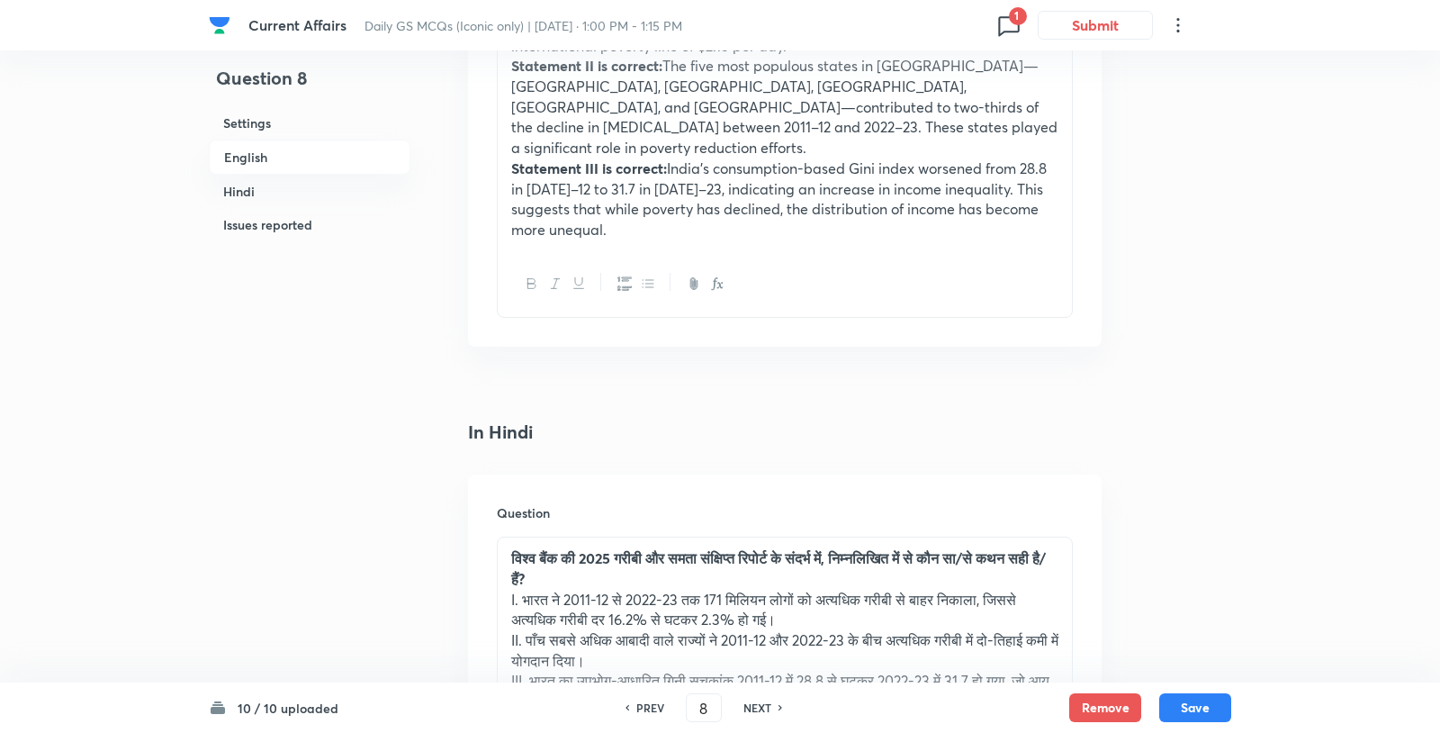
scroll to position [2087, 0]
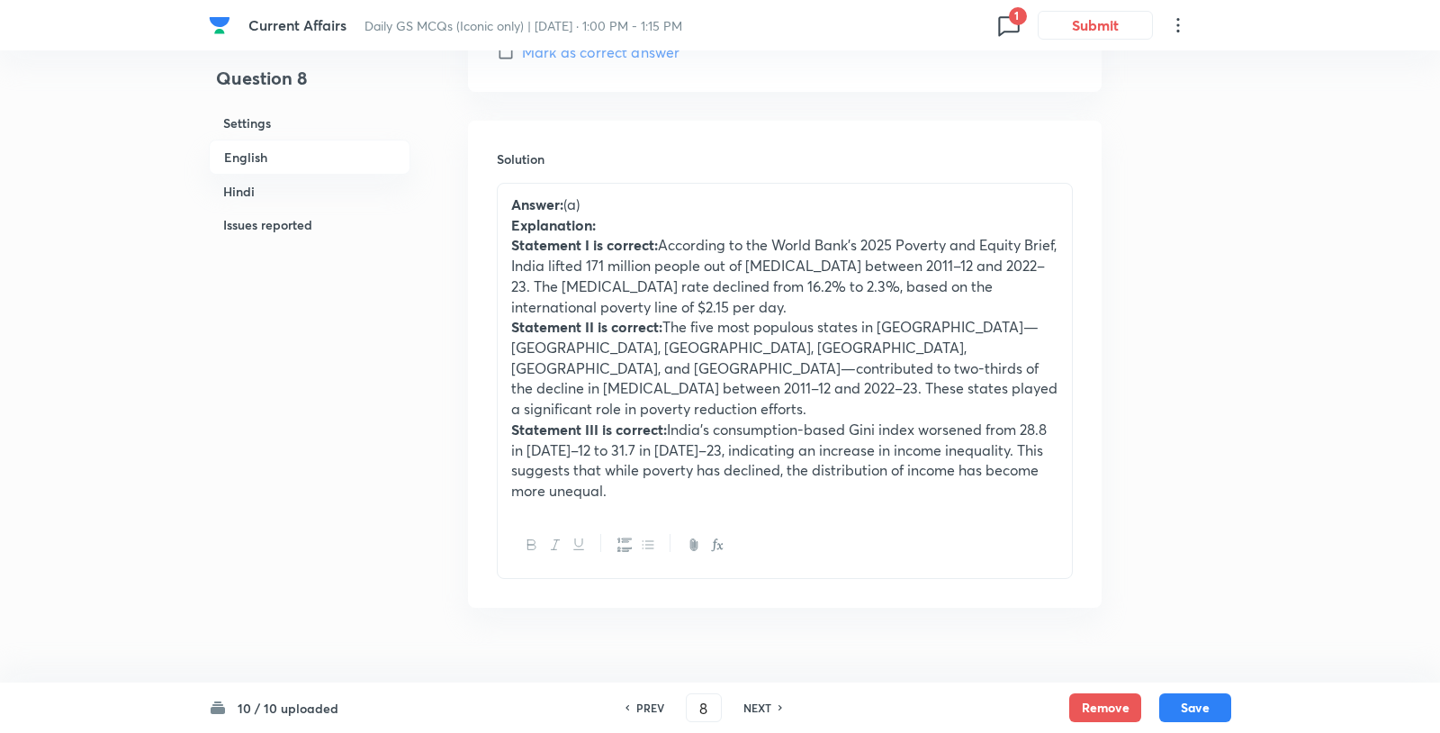
click at [616, 419] on strong "Statement III is correct:" at bounding box center [589, 428] width 156 height 19
click at [662, 419] on p "Statement III is not correct: India's consumption-based Gini index worsened fro…" at bounding box center [784, 460] width 547 height 82
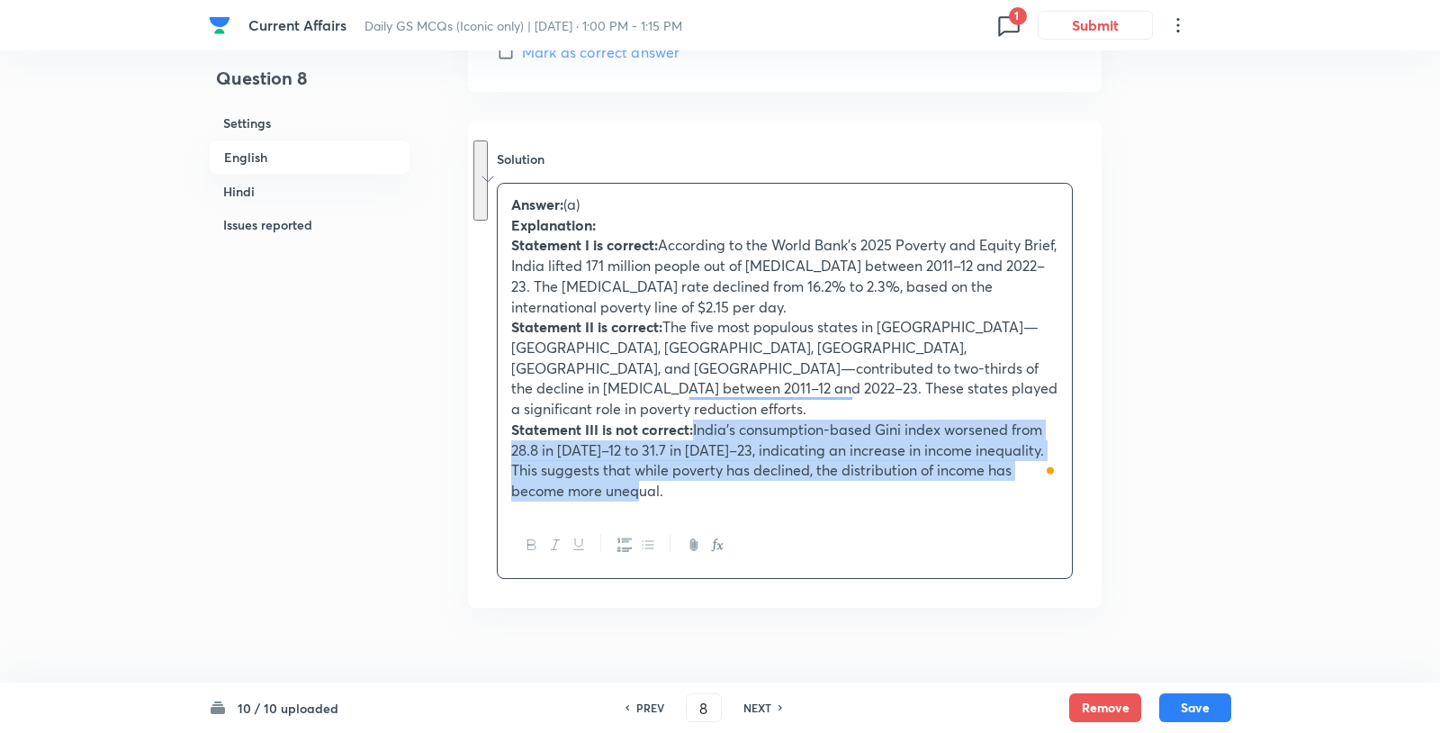
drag, startPoint x: 616, startPoint y: 428, endPoint x: 695, endPoint y: 368, distance: 99.0
click at [695, 419] on p "Statement III is not correct: India's consumption-based Gini index worsened fro…" at bounding box center [784, 460] width 547 height 82
drag, startPoint x: 640, startPoint y: 428, endPoint x: 694, endPoint y: 372, distance: 78.3
click at [694, 419] on p "Statement III is not correct: India's consumption-based Gini index worsened fro…" at bounding box center [784, 460] width 547 height 82
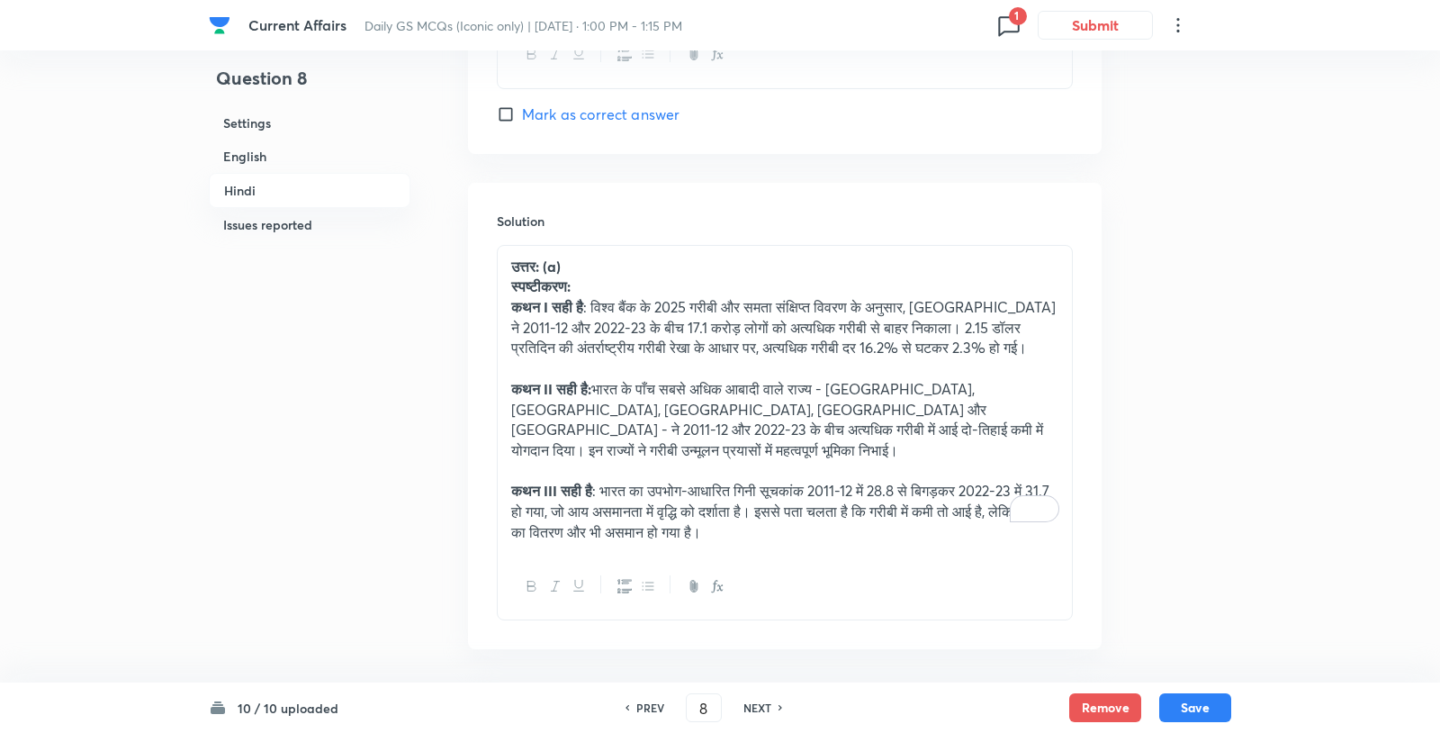
scroll to position [4279, 0]
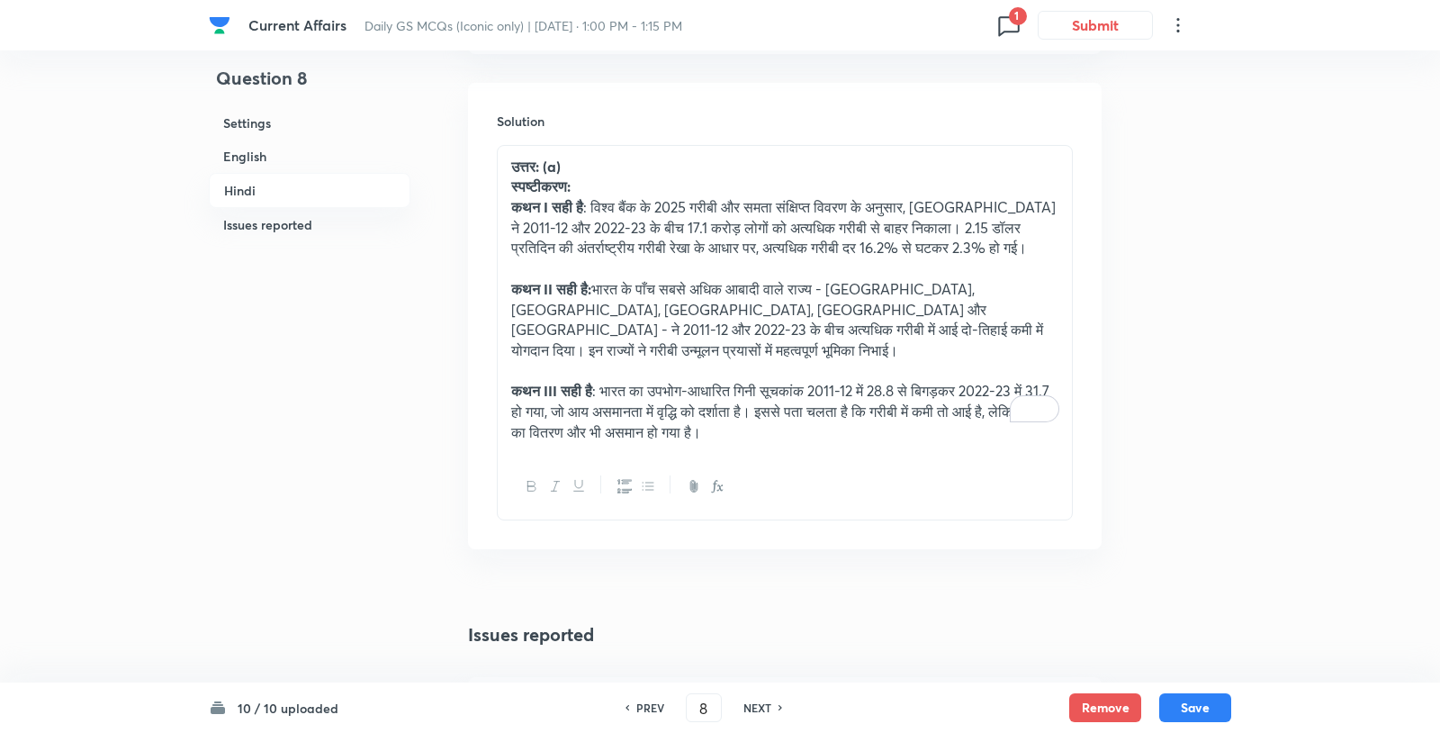
click at [749, 381] on p "कथन III सही है : भारत का उपभोग-आधारित गिनी सूचकांक 2011-12 में 28.8 से बिगड़कर …" at bounding box center [784, 411] width 547 height 61
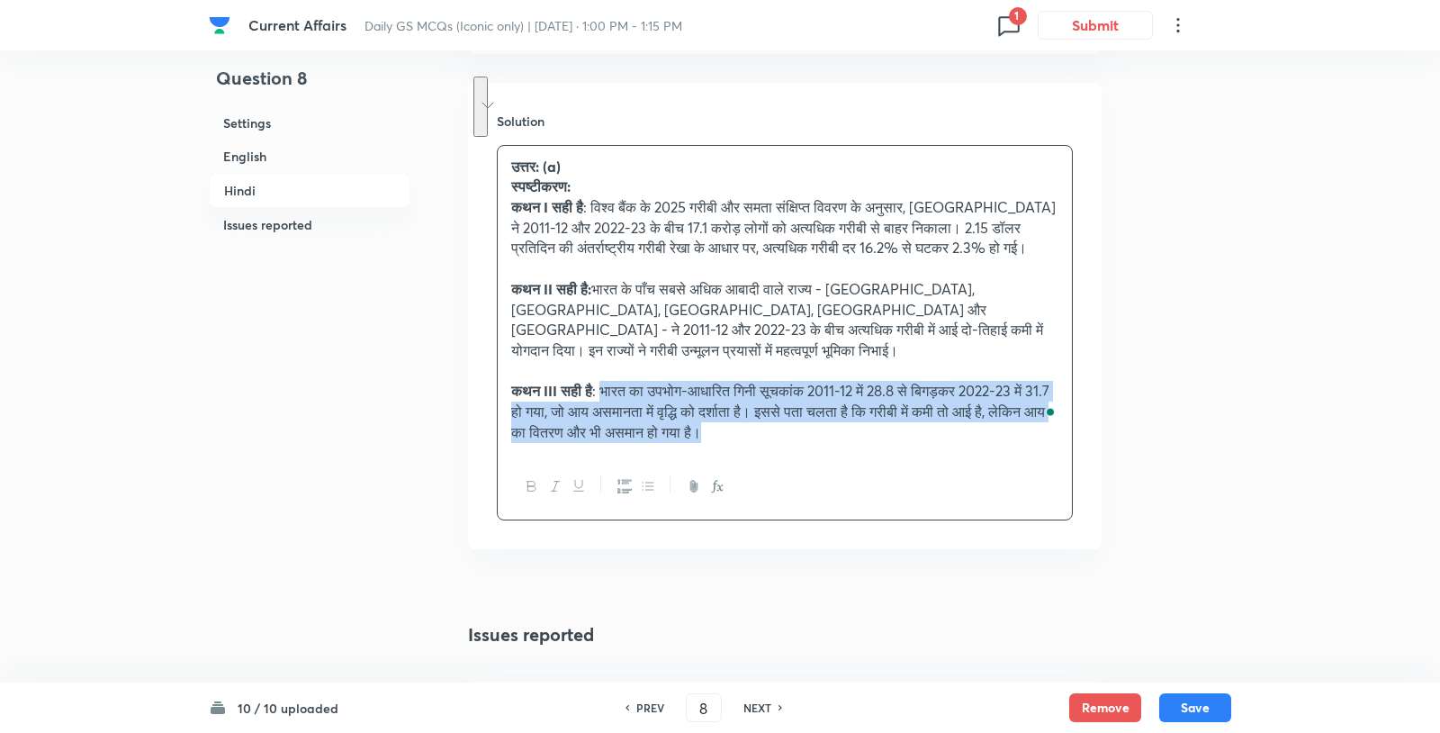
drag, startPoint x: 781, startPoint y: 341, endPoint x: 607, endPoint y: 305, distance: 178.3
click at [607, 381] on p "कथन III सही है : भारत का उपभोग-आधारित गिनी सूचकांक 2011-12 में 28.8 से बिगड़कर …" at bounding box center [784, 411] width 547 height 61
drag, startPoint x: 790, startPoint y: 347, endPoint x: 612, endPoint y: 296, distance: 185.5
click at [612, 381] on p "कथन III सही है : भारत का उपभोग-आधारित गिनी सूचकांक 2011-12 में 28.8 से बिगड़कर …" at bounding box center [784, 411] width 547 height 61
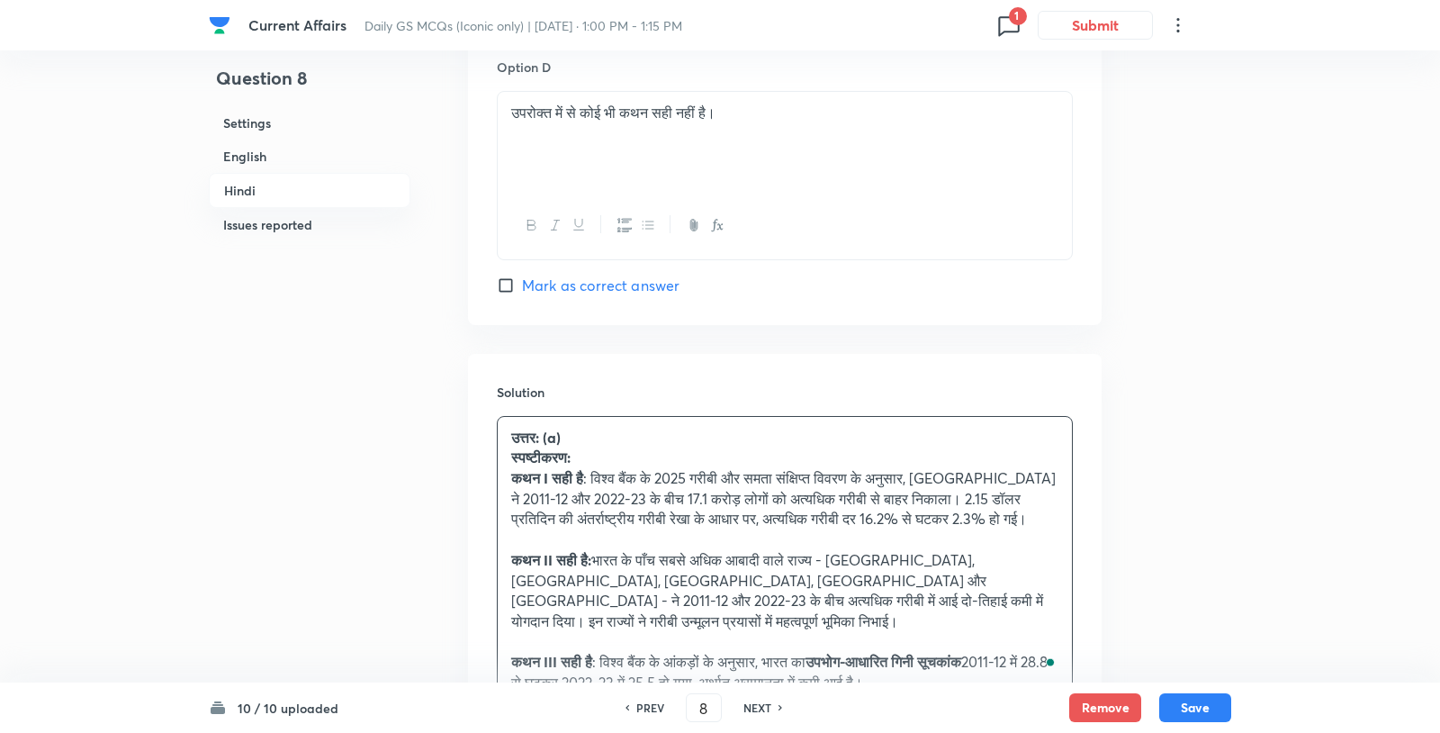
scroll to position [4243, 0]
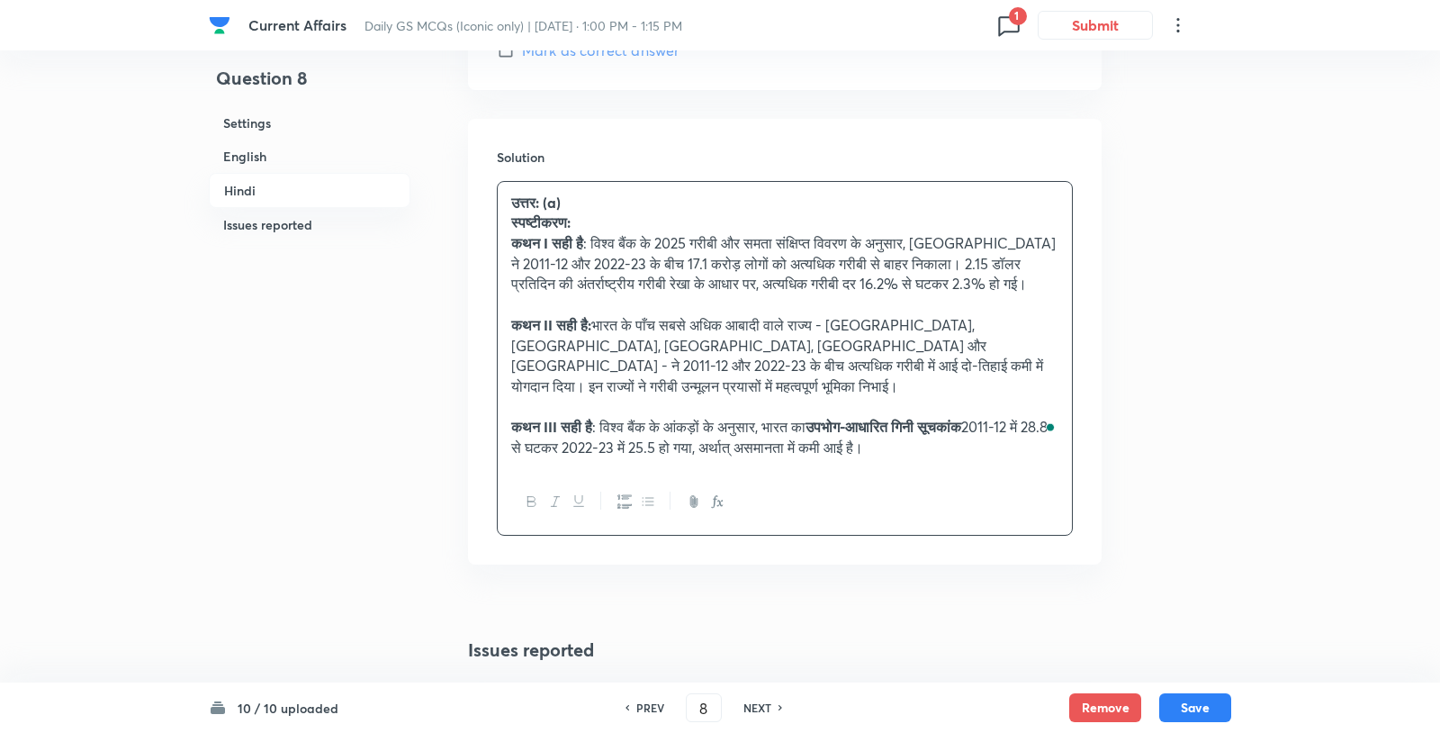
click at [568, 417] on strong "कथन III सही है" at bounding box center [551, 426] width 81 height 19
click at [578, 417] on p "कथन III गलत है : विश्व बैंक के आंकड़ों के अनुसार, भारत का उपभोग-आधारित गिनी सूच…" at bounding box center [784, 437] width 547 height 41
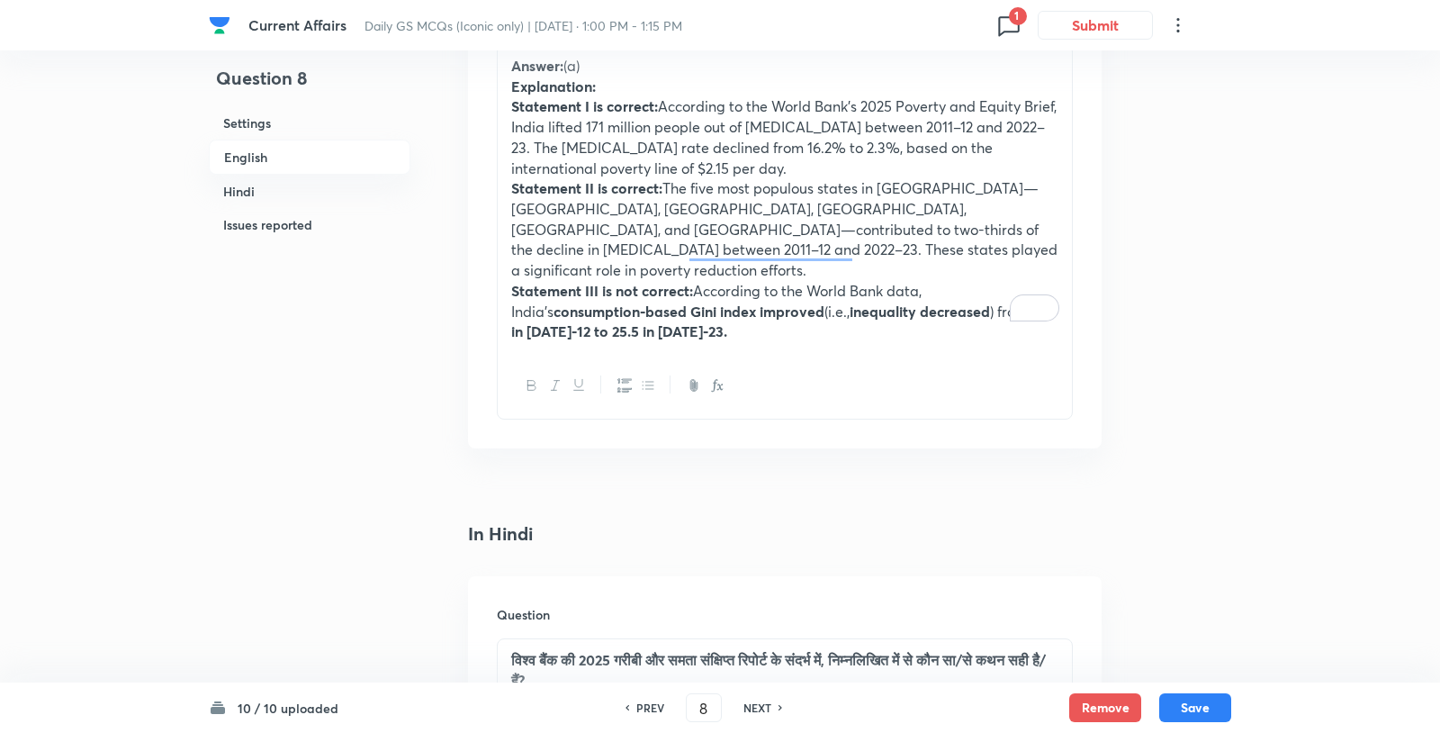
scroll to position [3018, 0]
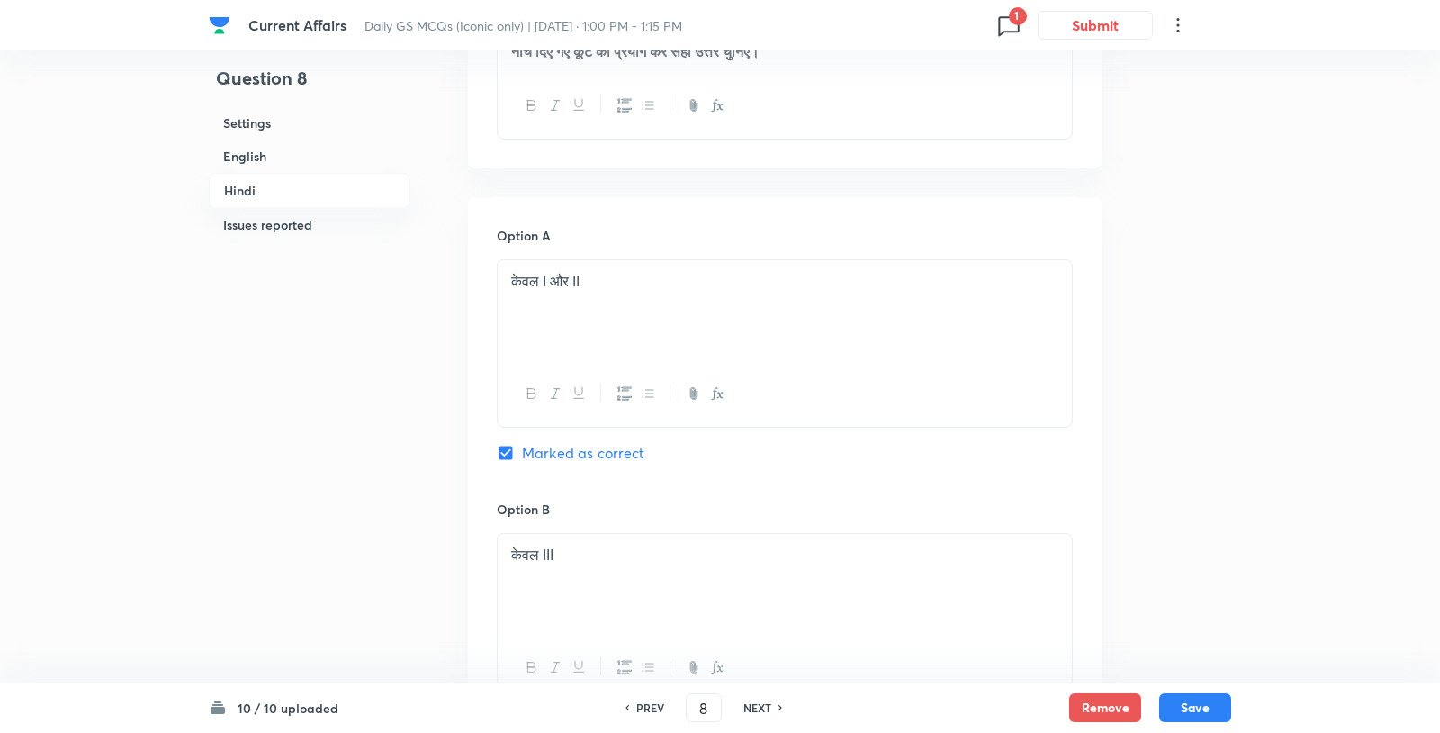
click at [1197, 689] on div "10 / 10 uploaded PREV 8 ​ NEXT Remove Save" at bounding box center [720, 707] width 1023 height 50
click at [1193, 699] on button "Save" at bounding box center [1195, 705] width 72 height 29
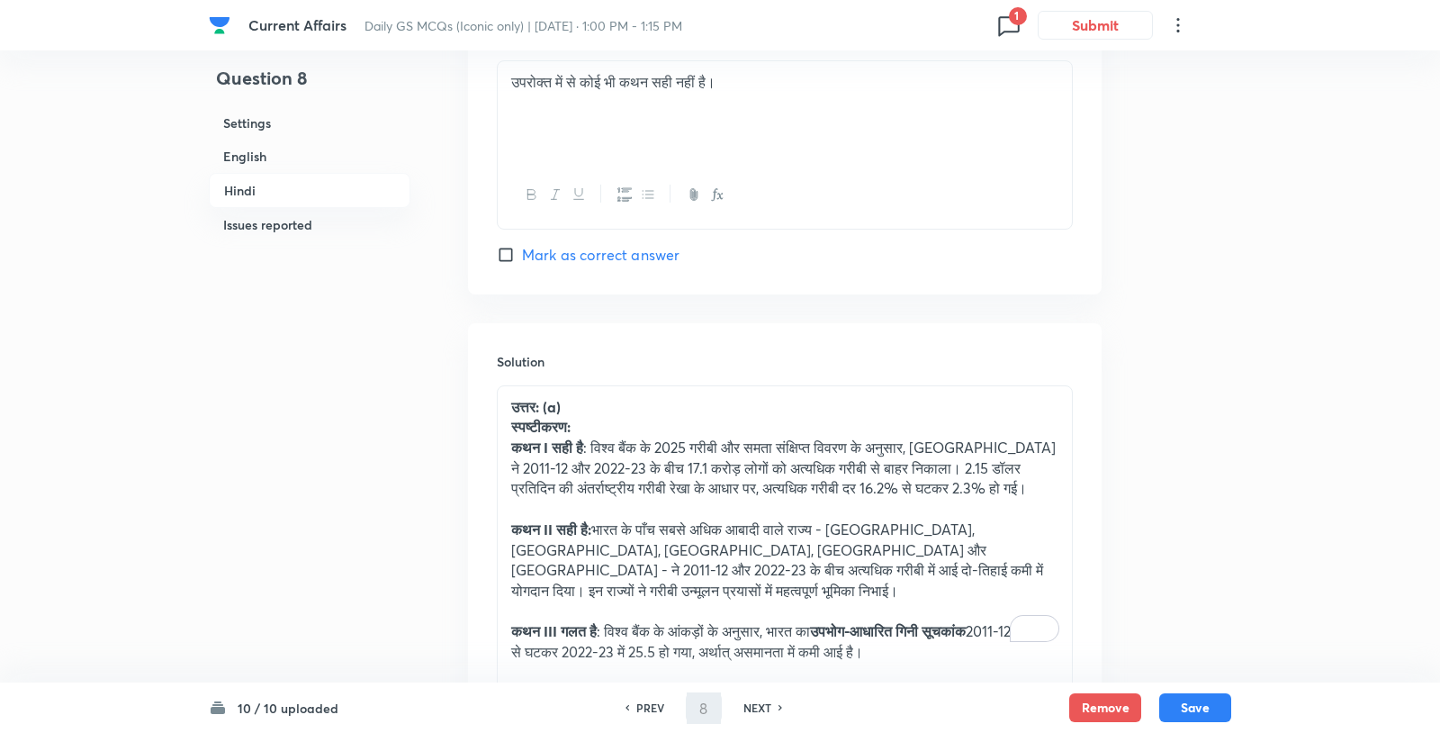
scroll to position [4093, 0]
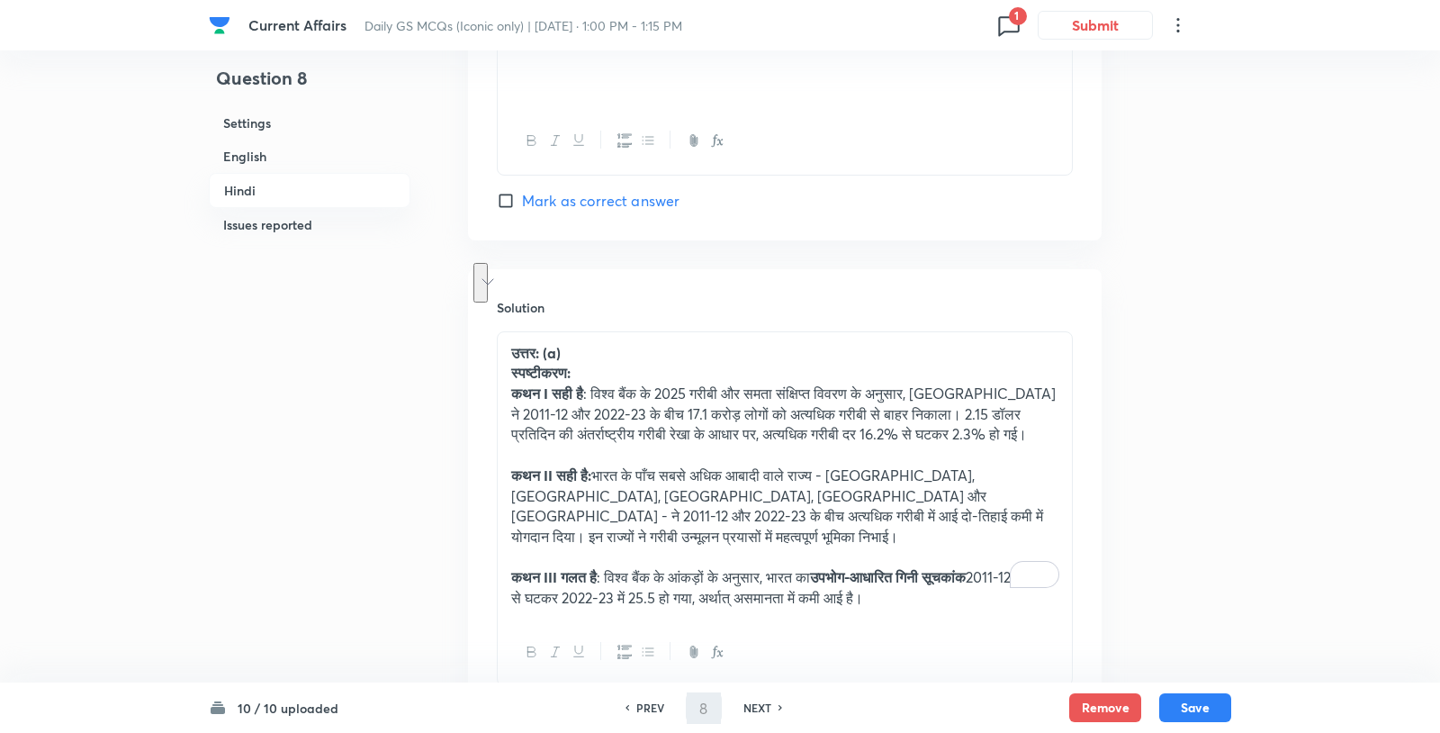
drag, startPoint x: 924, startPoint y: 511, endPoint x: 609, endPoint y: 489, distance: 315.0
click at [609, 567] on p "कथन III गलत है : विश्व बैंक के आंकड़ों के अनुसार, भारत का उपभोग-आधारित गिनी सूच…" at bounding box center [784, 587] width 547 height 41
copy p "विश्व बैंक के आंकड़ों के अनुसार, भारत का उपभोग-आधारित गिनी सूचकांक 2011-12 में …"
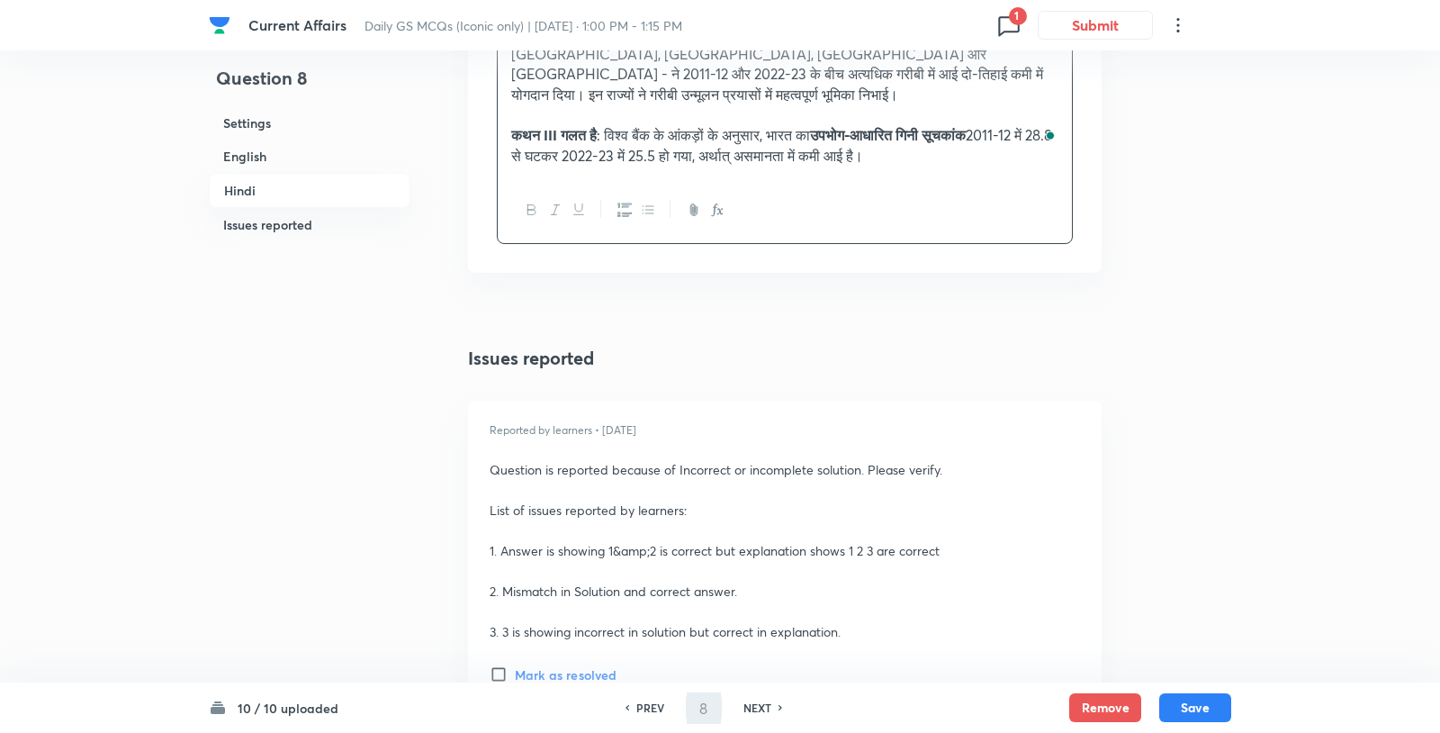
scroll to position [4537, 0]
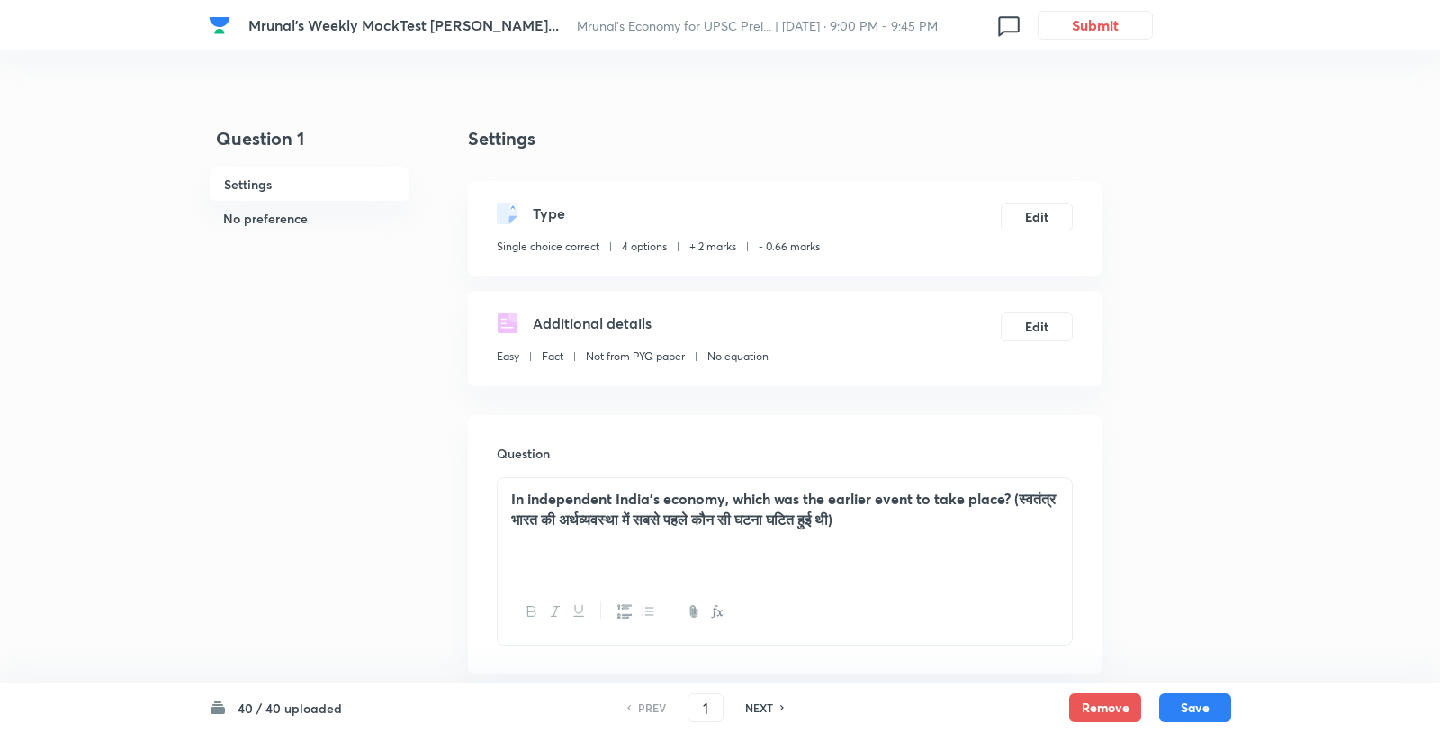
click at [754, 579] on div at bounding box center [785, 612] width 574 height 66
click at [707, 704] on input "1" at bounding box center [706, 708] width 34 height 32
type input "24"
checkbox input "false"
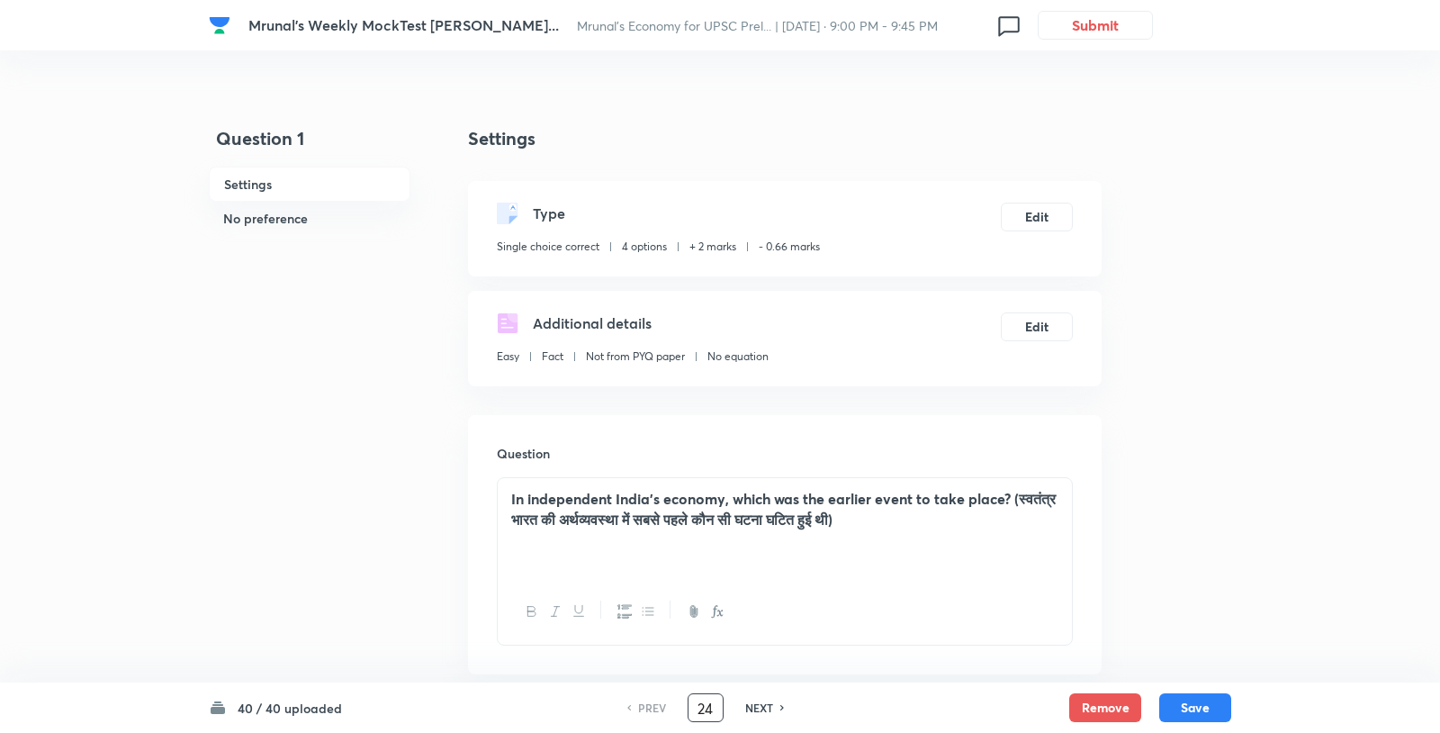
checkbox input "true"
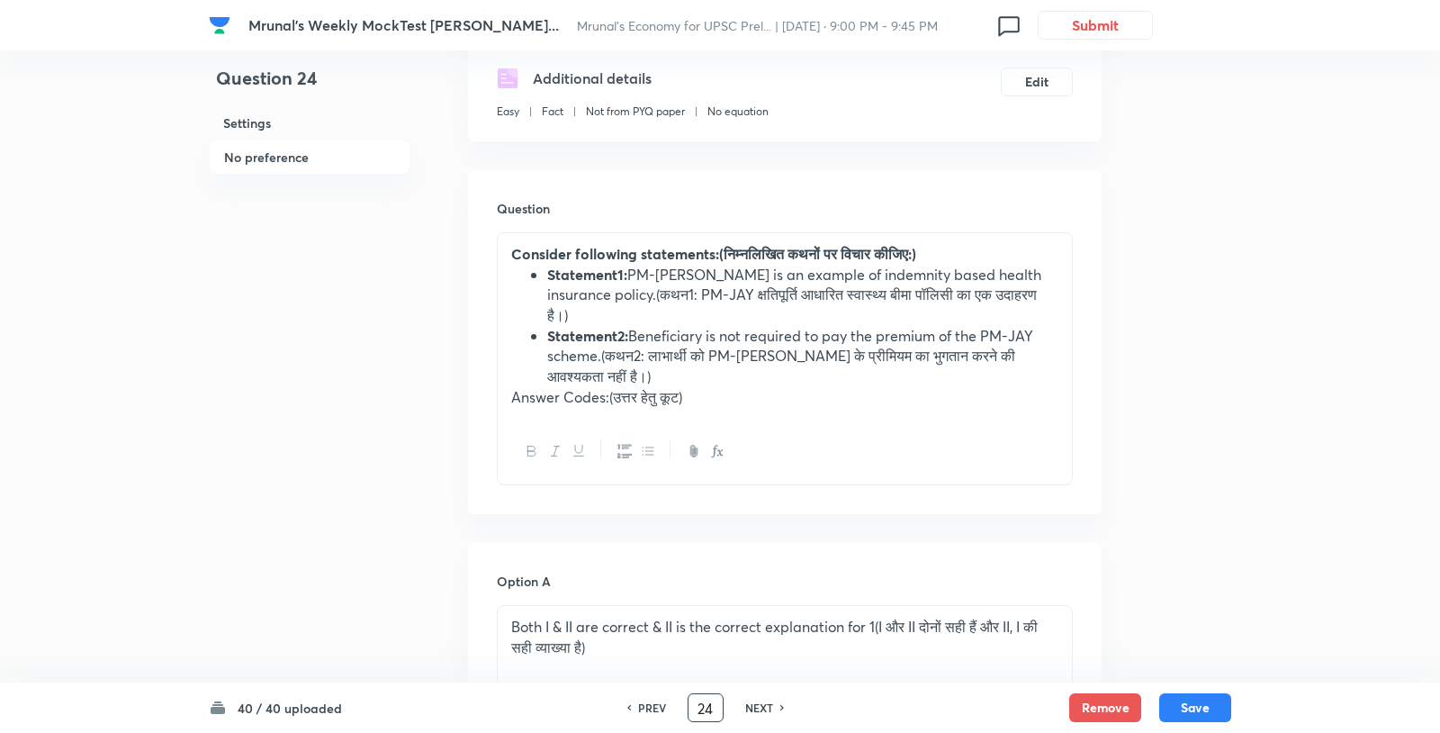
scroll to position [70, 0]
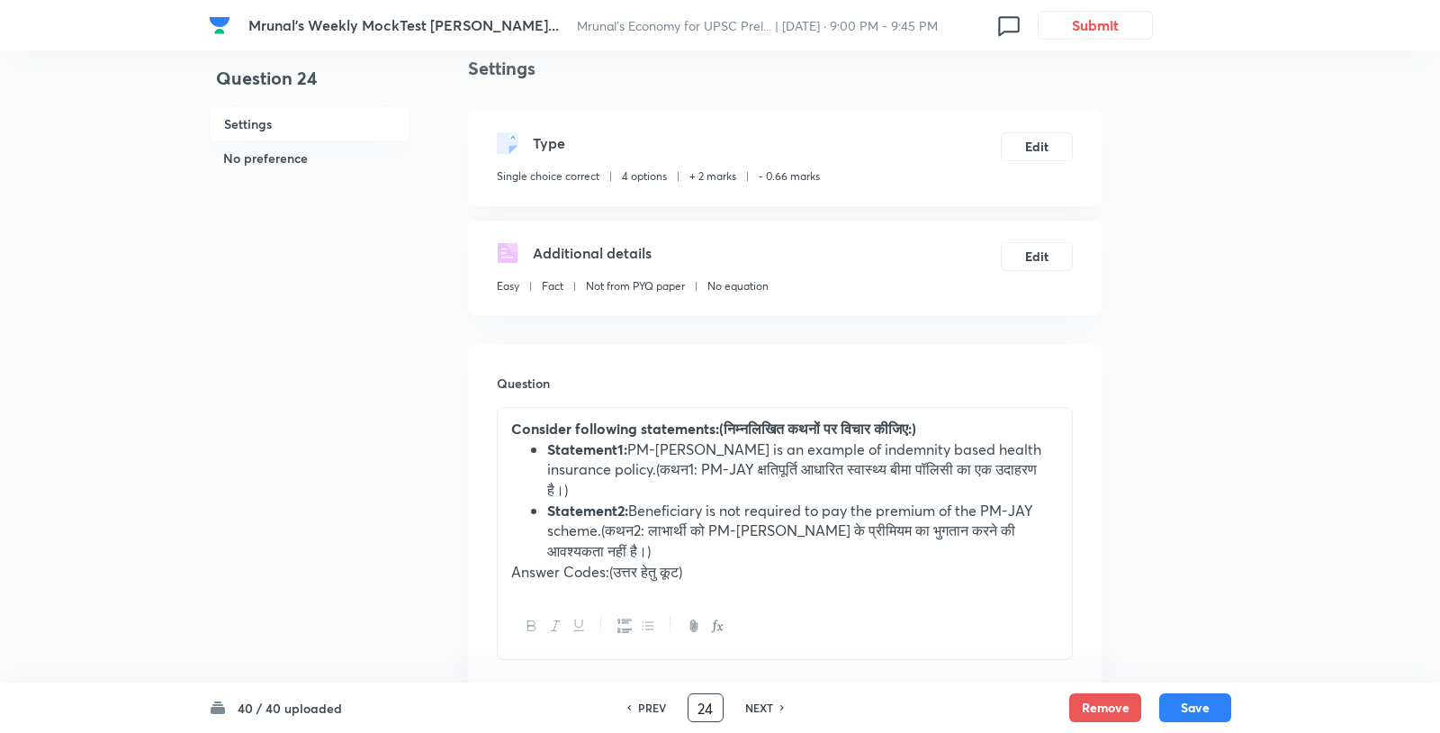
click at [766, 562] on p "Answer Codes:(उत्तर हेतु कूट)" at bounding box center [784, 572] width 547 height 21
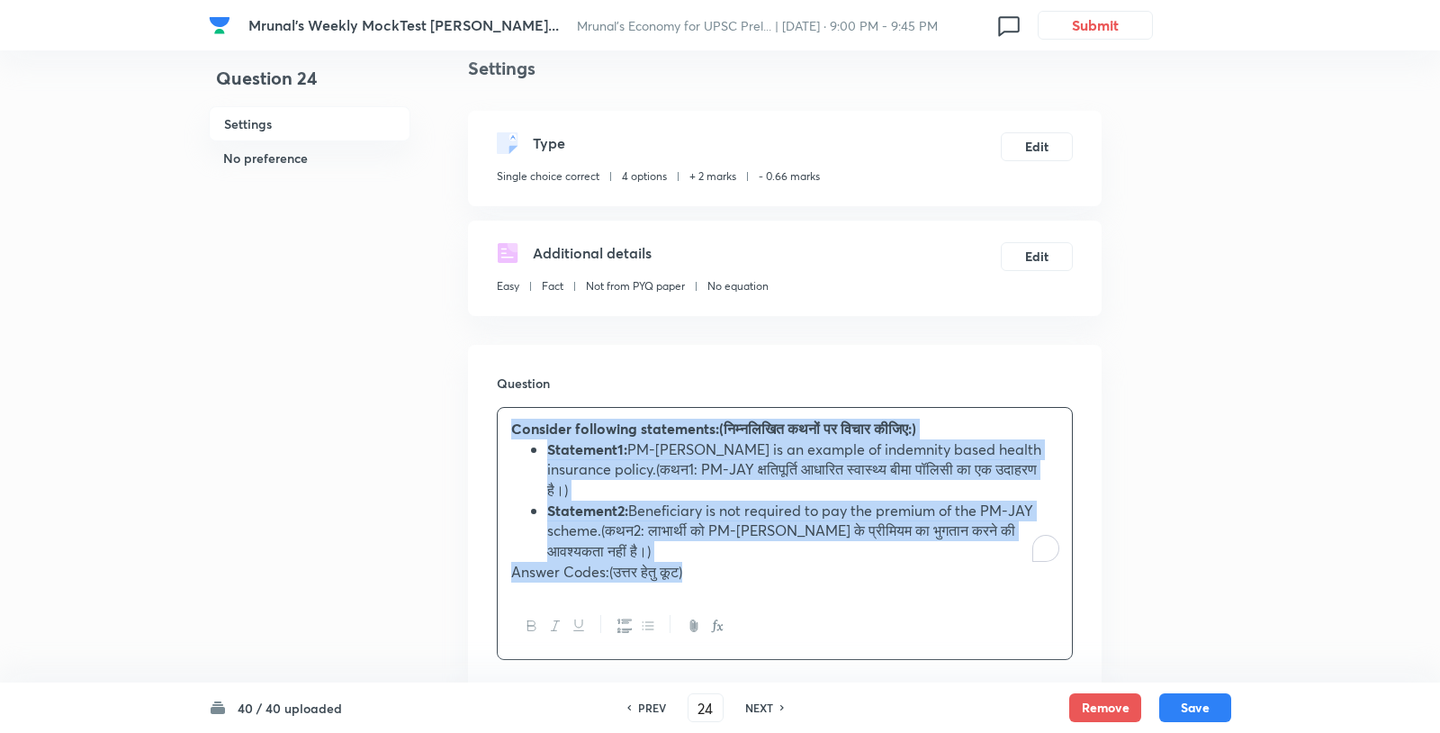
copy div "Consider following statements:(निम्नलिखित कथनों पर विचार कीजिए:) Statement1: PM…"
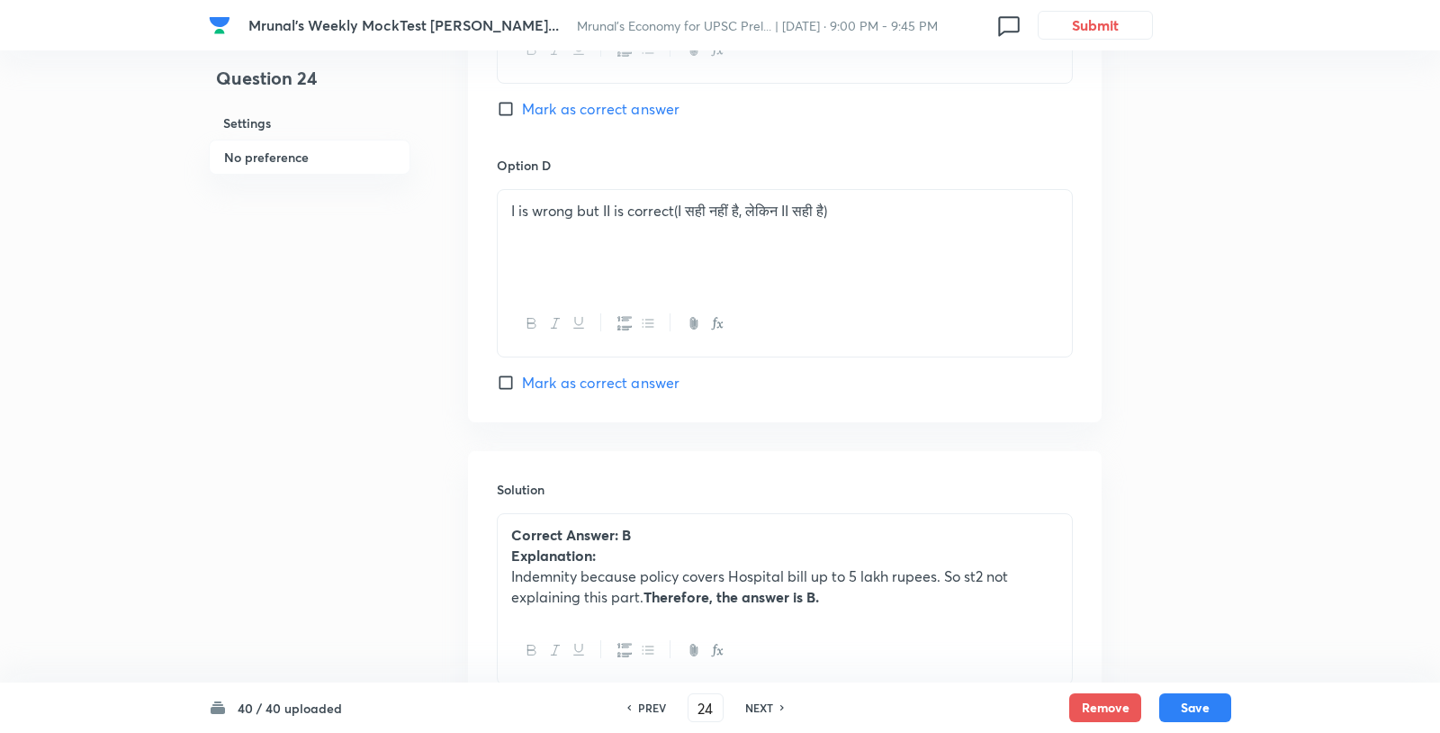
scroll to position [1557, 0]
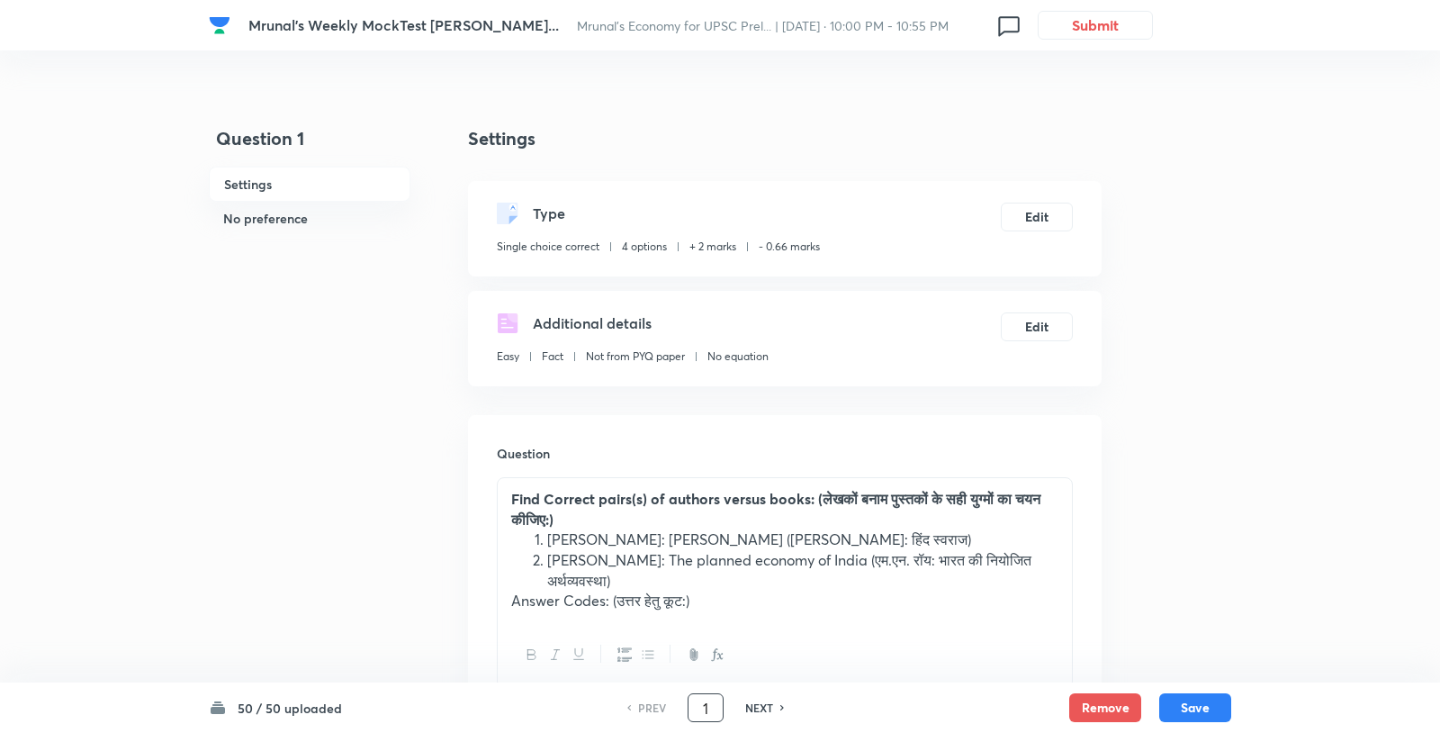
click at [705, 709] on input "1" at bounding box center [706, 708] width 34 height 32
type input "3"
checkbox input "false"
checkbox input "true"
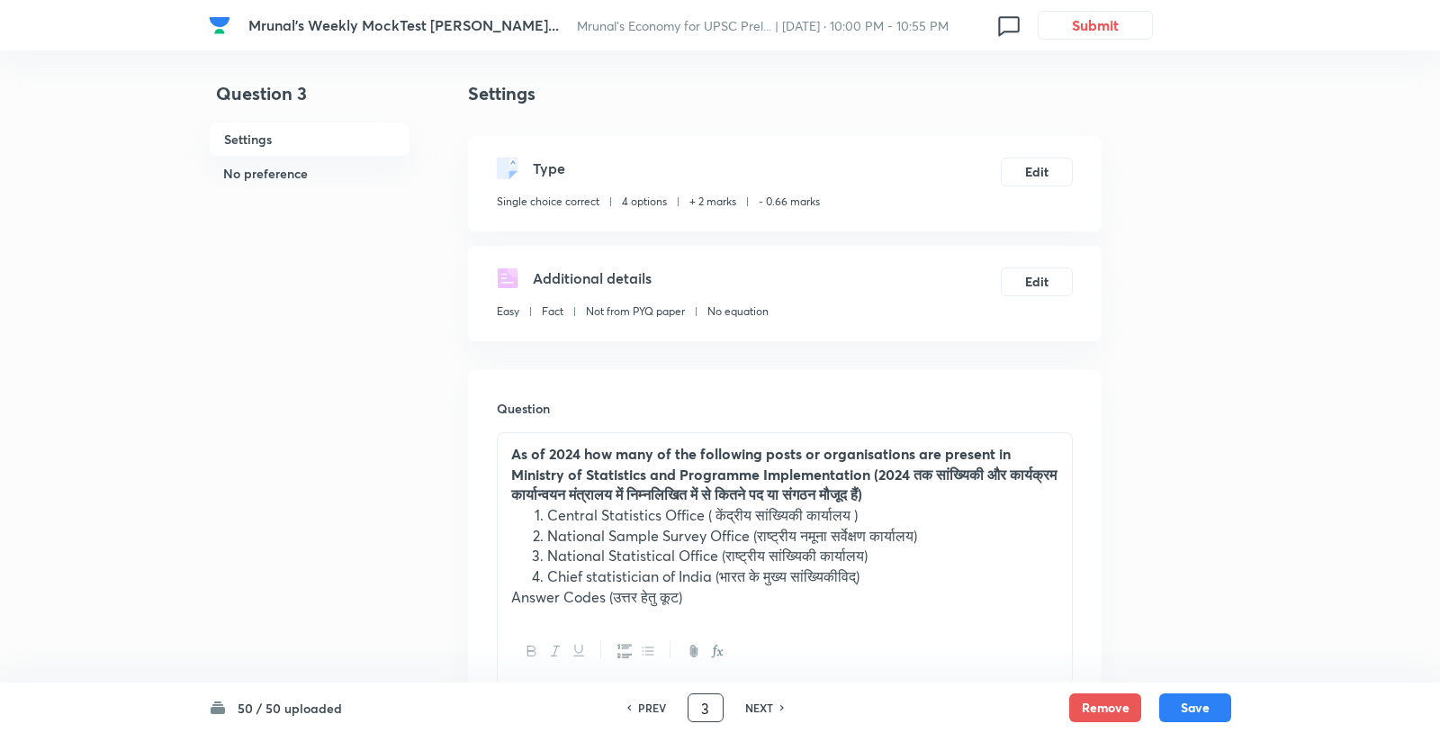
scroll to position [96, 0]
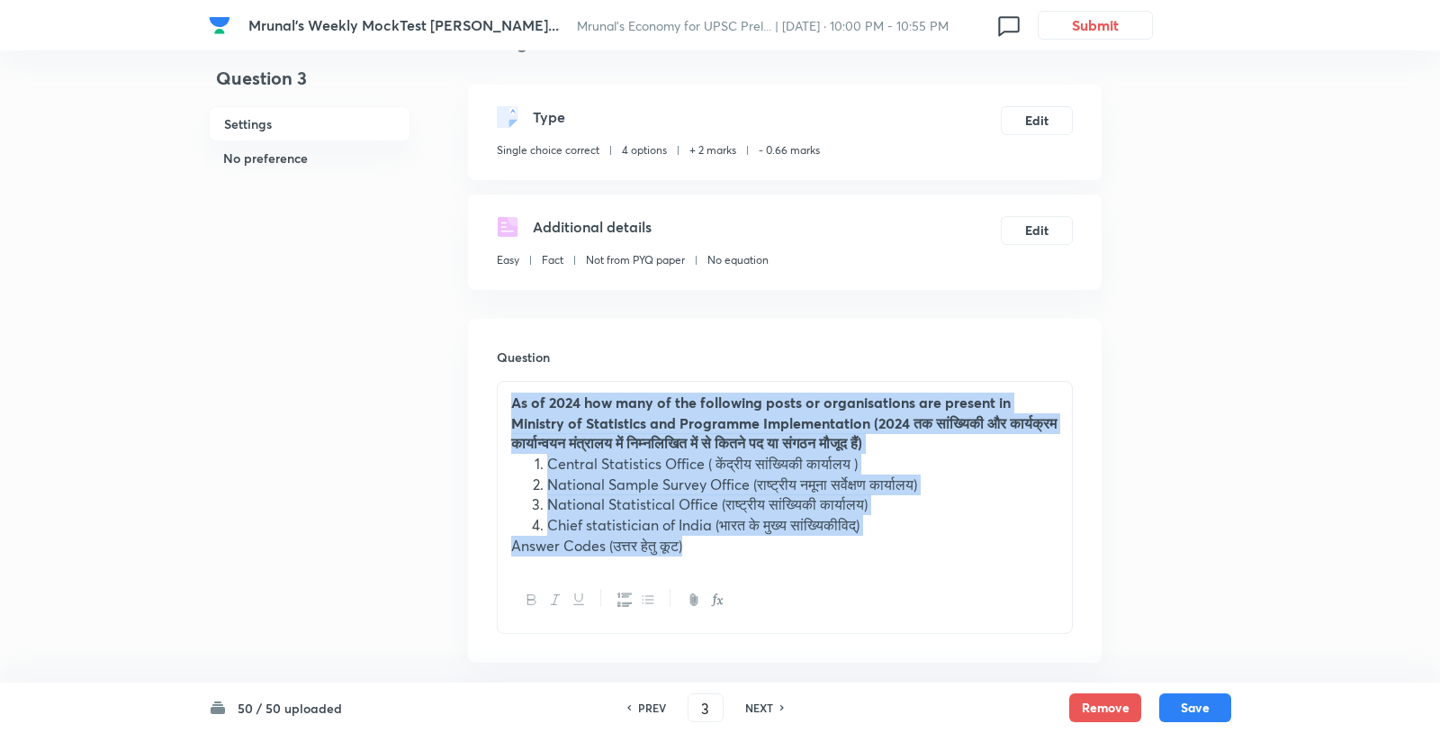
drag, startPoint x: 561, startPoint y: 369, endPoint x: 721, endPoint y: 518, distance: 218.5
click at [721, 518] on div "As of 2024 how many of the following posts or organisations are present in Mini…" at bounding box center [785, 474] width 574 height 185
copy div "As of 2024 how many of the following posts or organisations are present in Mini…"
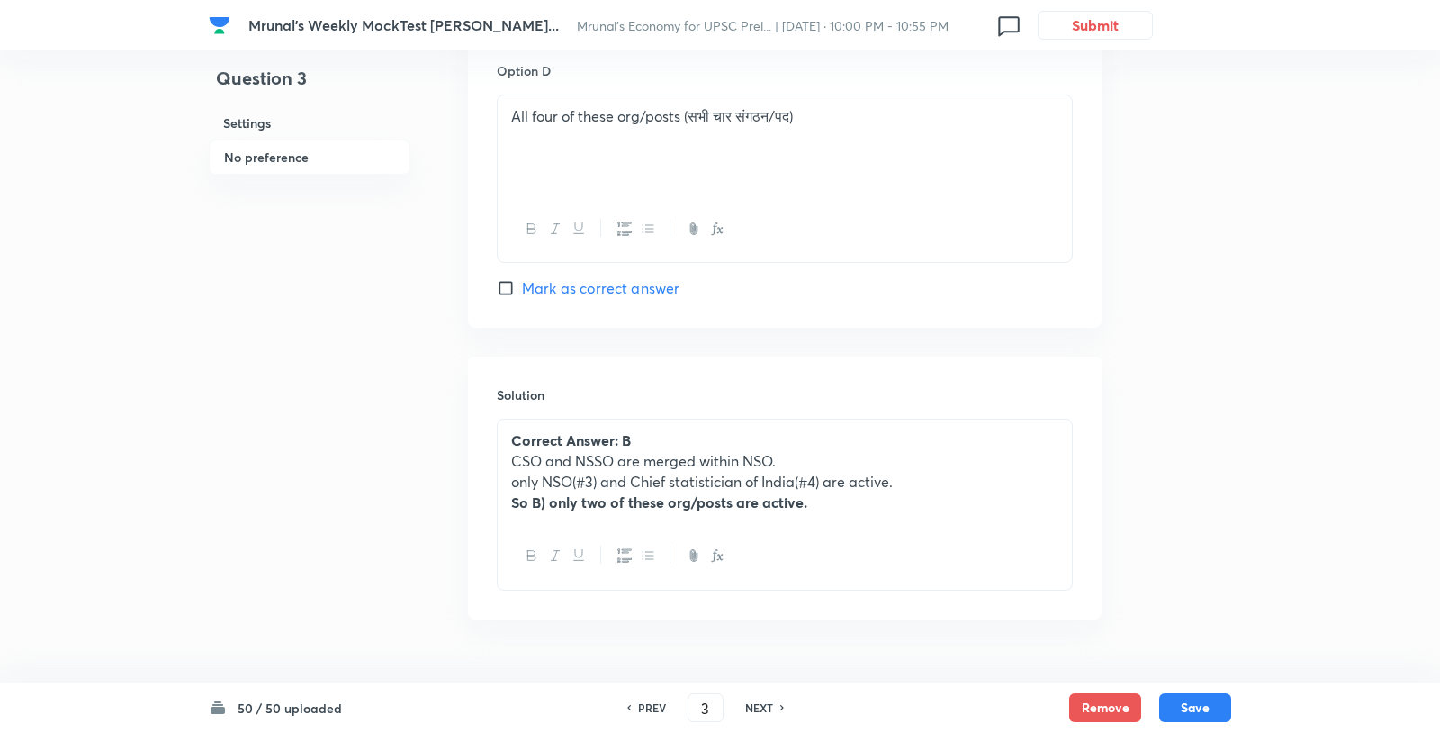
scroll to position [0, 0]
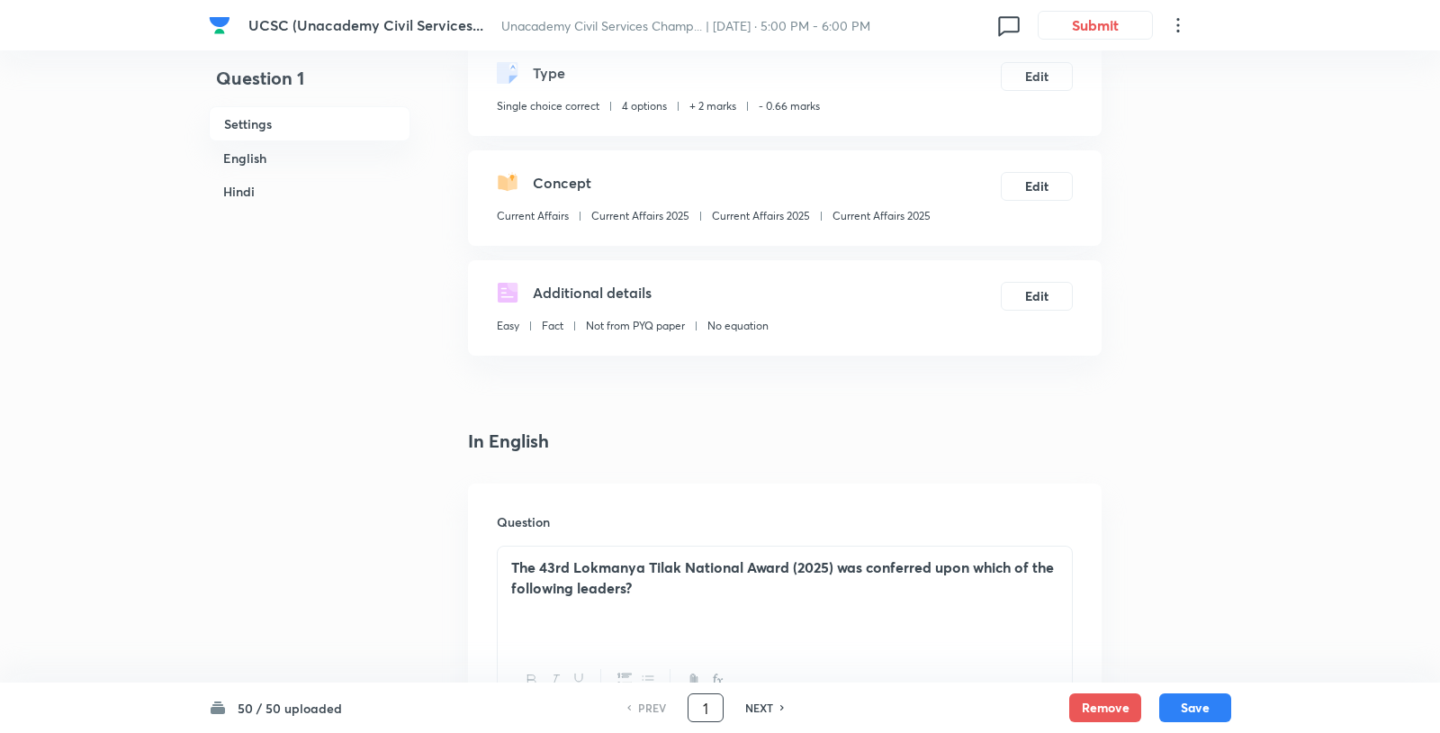
click at [712, 702] on input "1" at bounding box center [706, 708] width 34 height 32
type input "35"
checkbox input "false"
checkbox input "true"
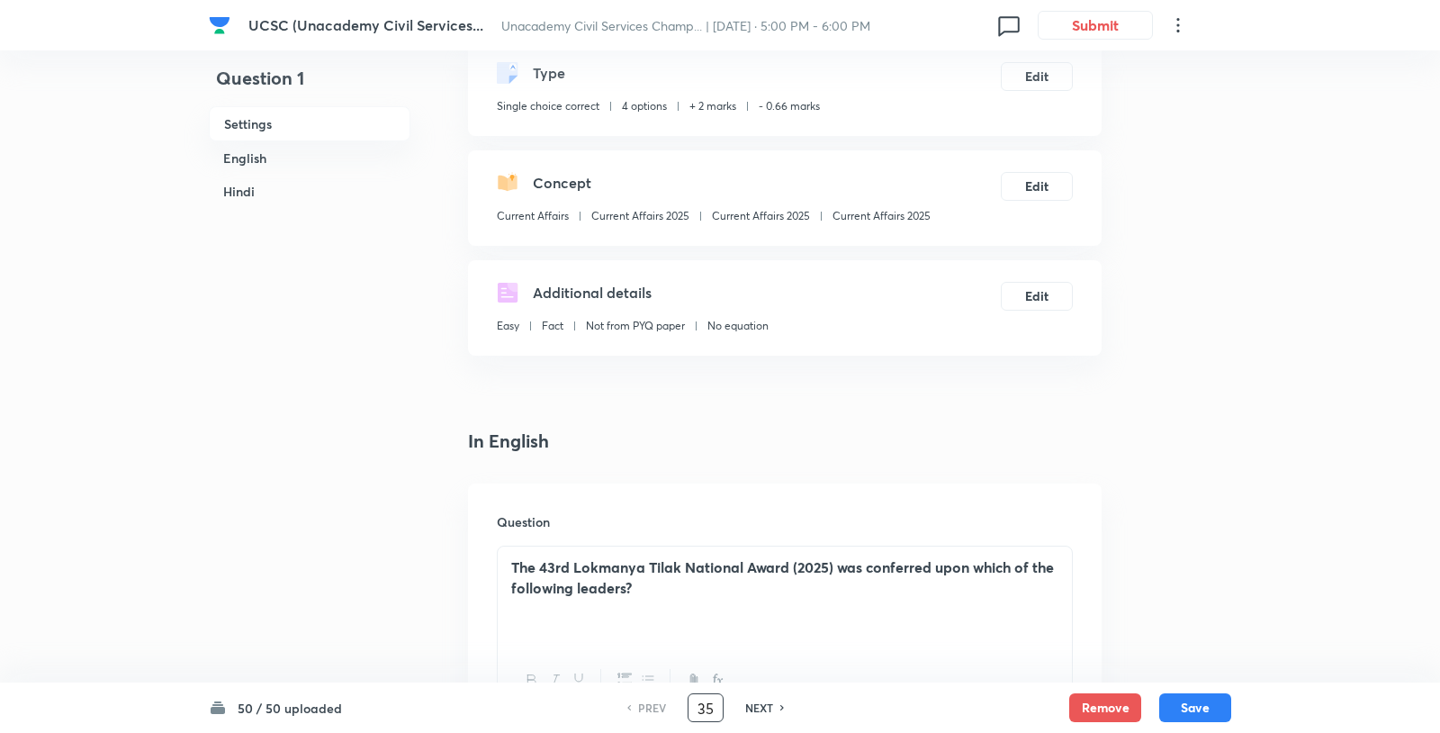
checkbox input "true"
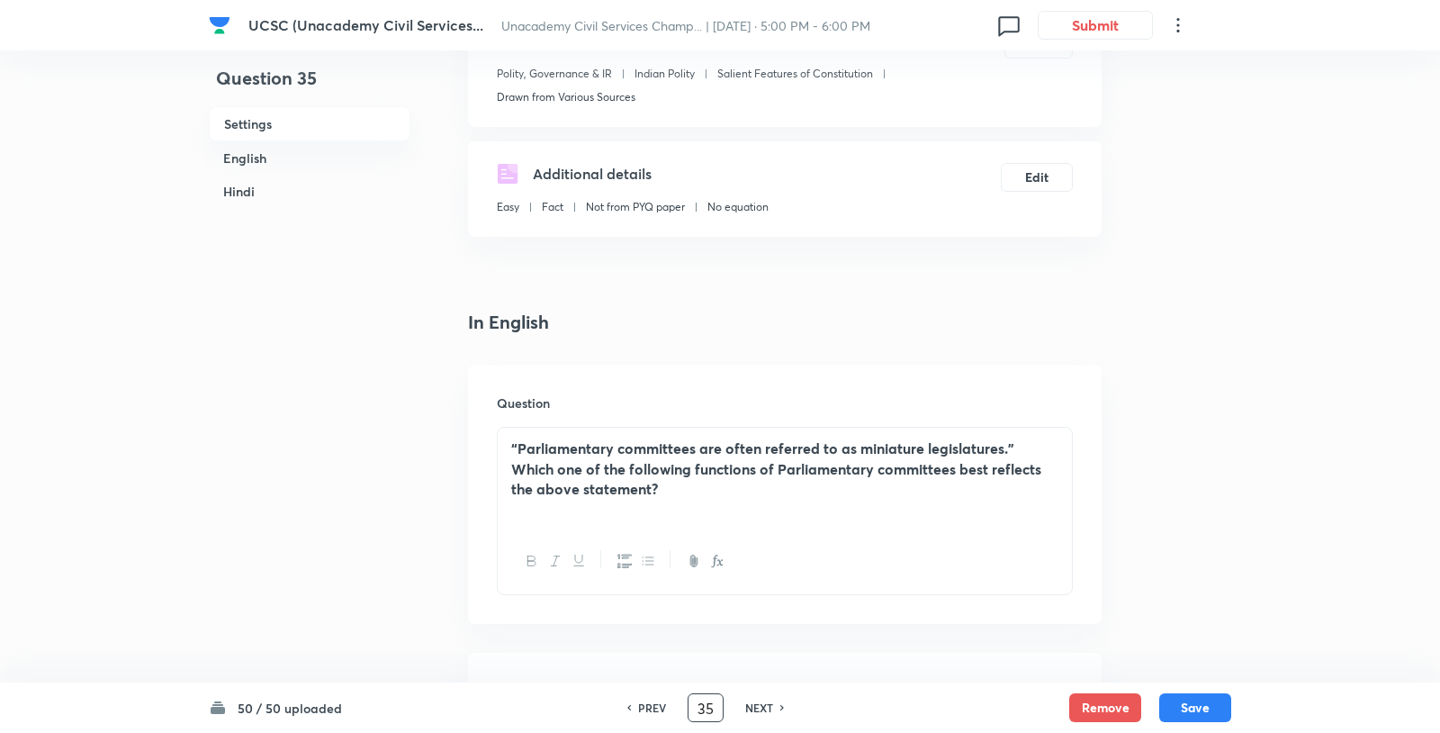
scroll to position [326, 0]
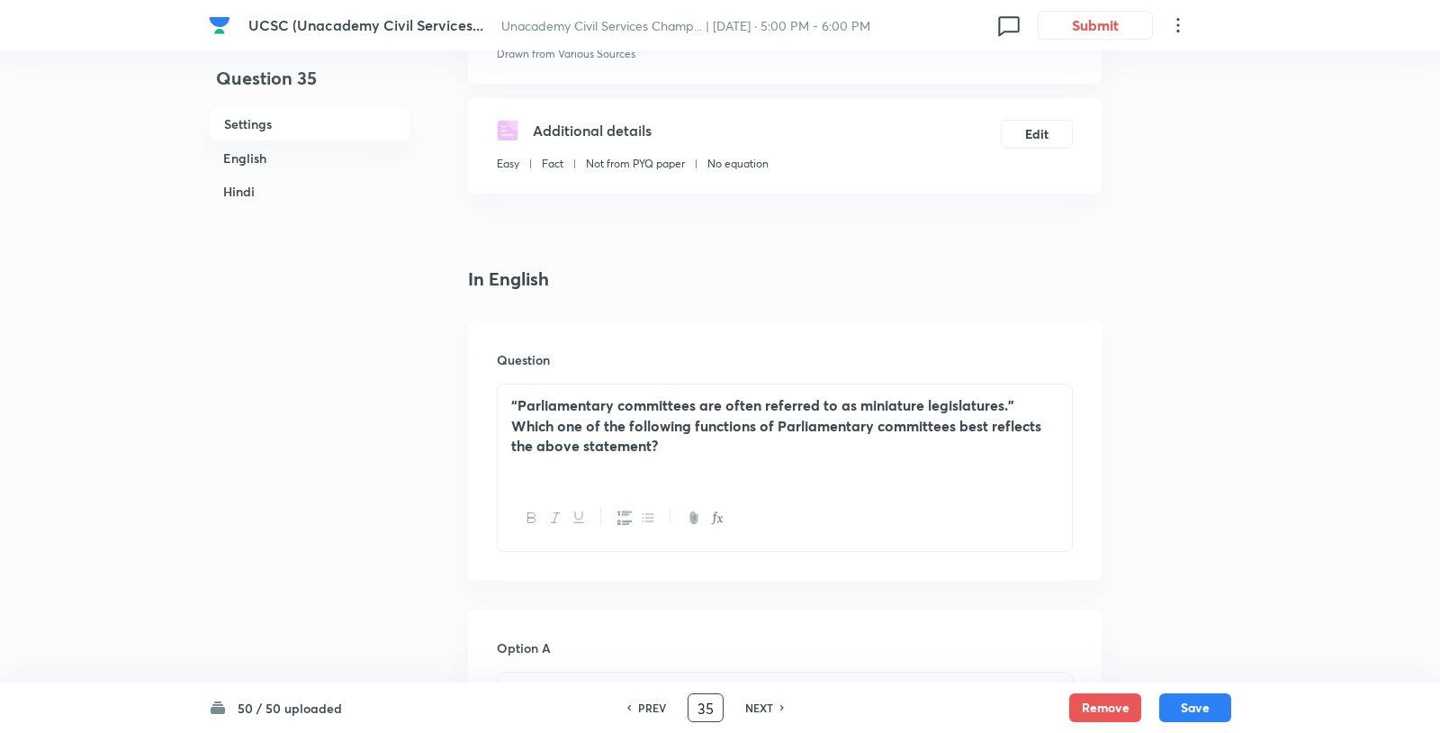
click at [623, 407] on strong "“Parliamentary committees are often referred to as miniature legislatures.” Whi…" at bounding box center [776, 424] width 530 height 59
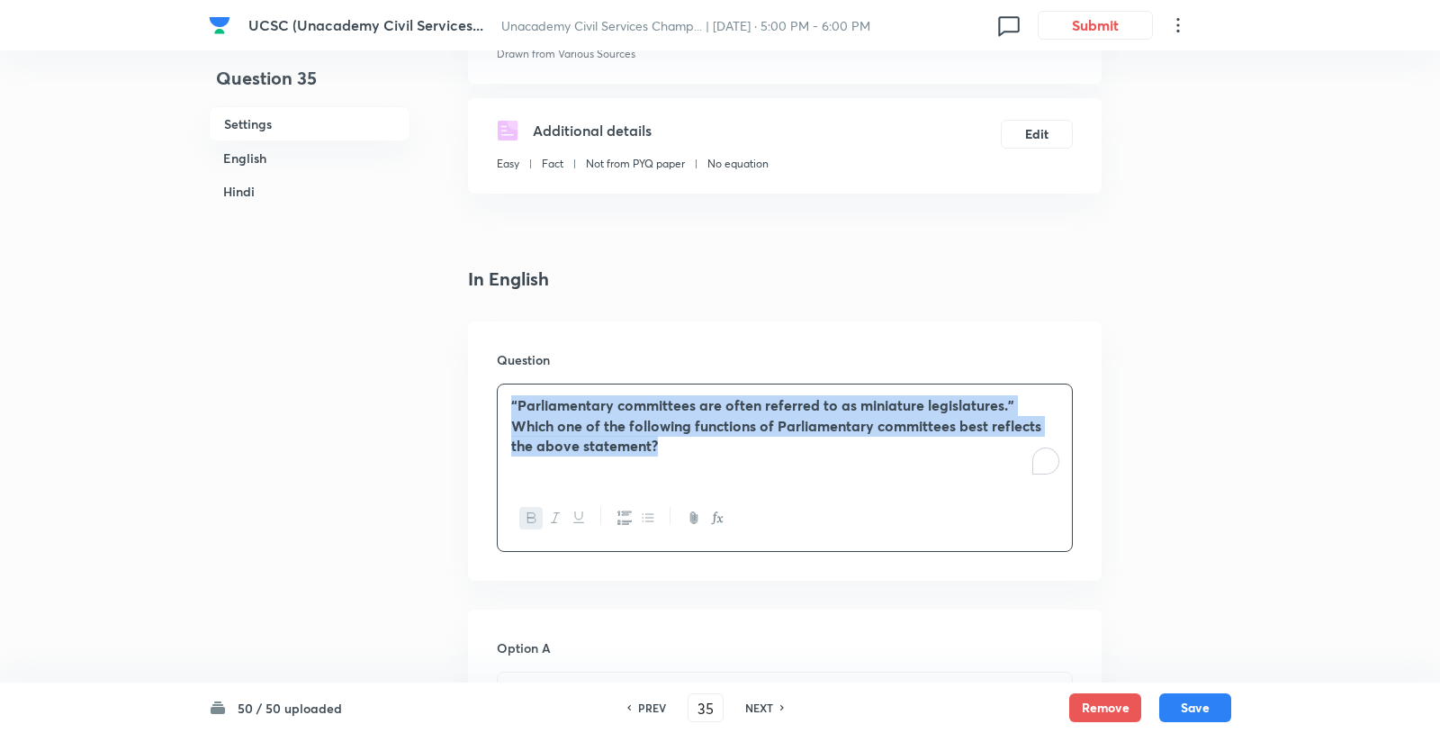
copy strong "“Parliamentary committees are often referred to as miniature legislatures.” Whi…"
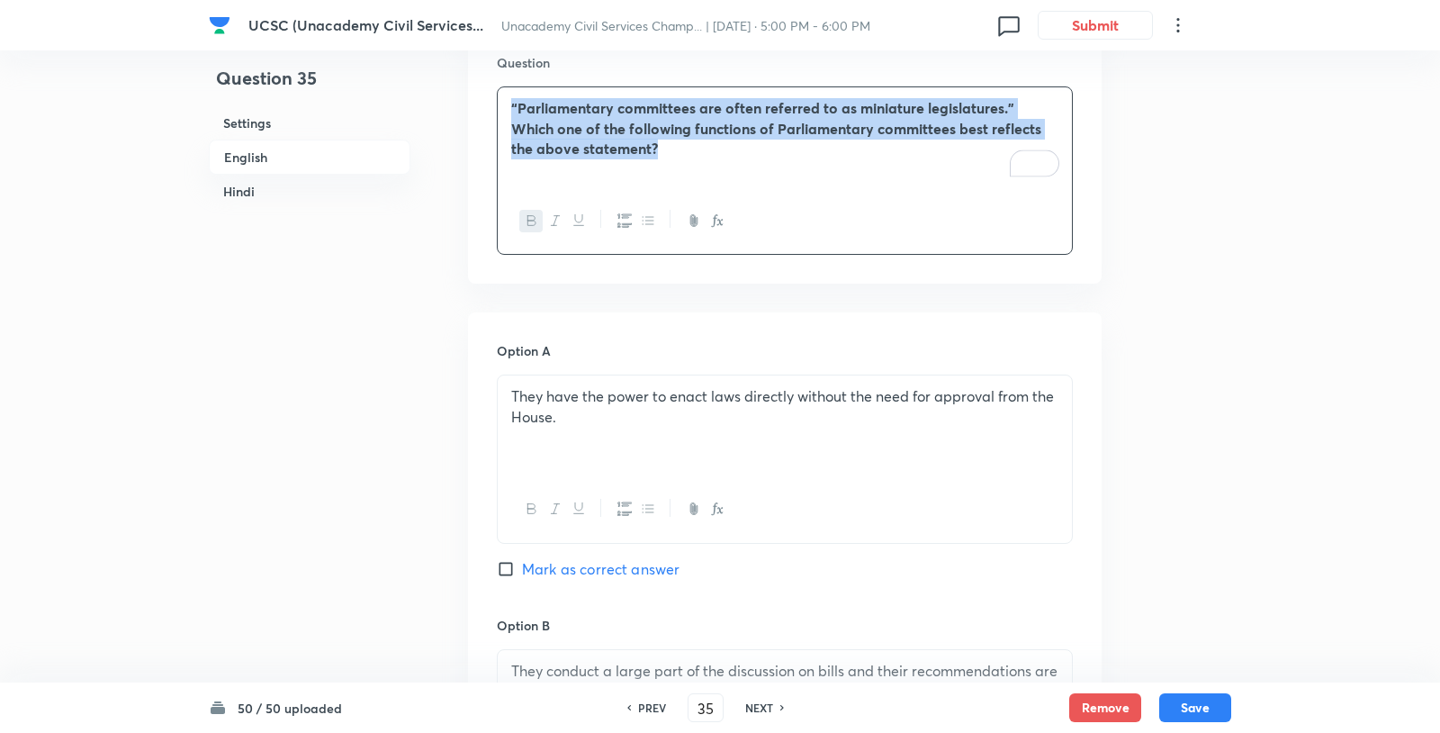
scroll to position [644, 0]
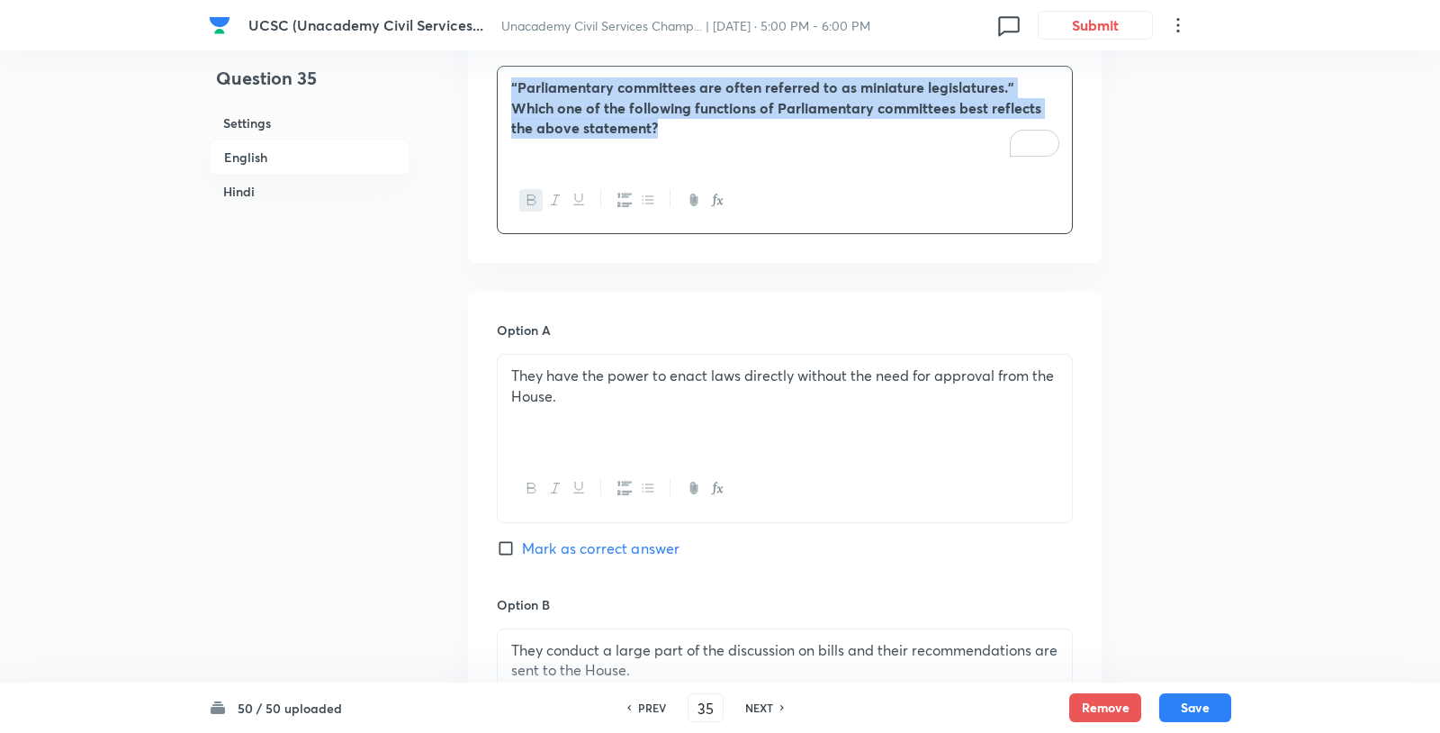
click at [704, 368] on div "They have the power to enact laws directly without the need for approval from t…" at bounding box center [785, 405] width 574 height 101
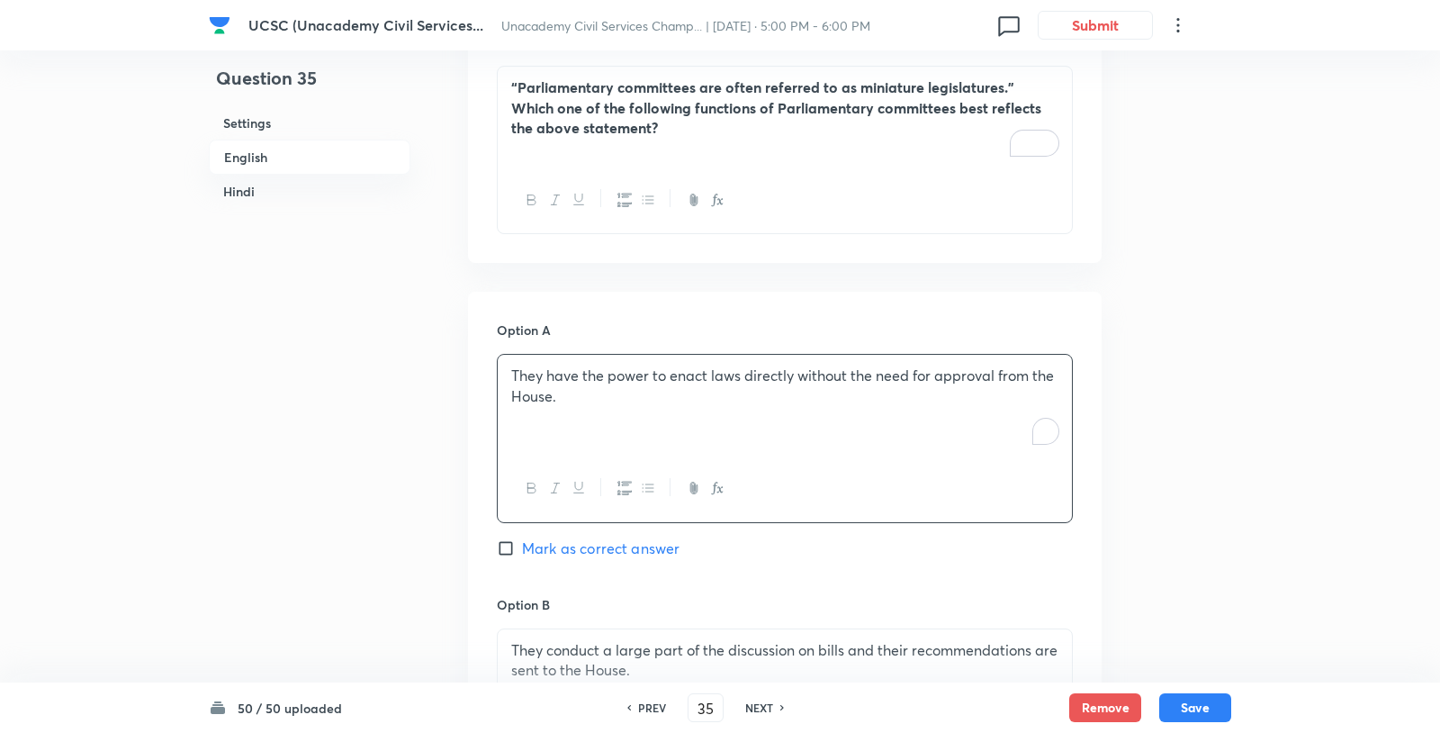
click at [704, 368] on div "They have the power to enact laws directly without the need for approval from t…" at bounding box center [785, 405] width 574 height 101
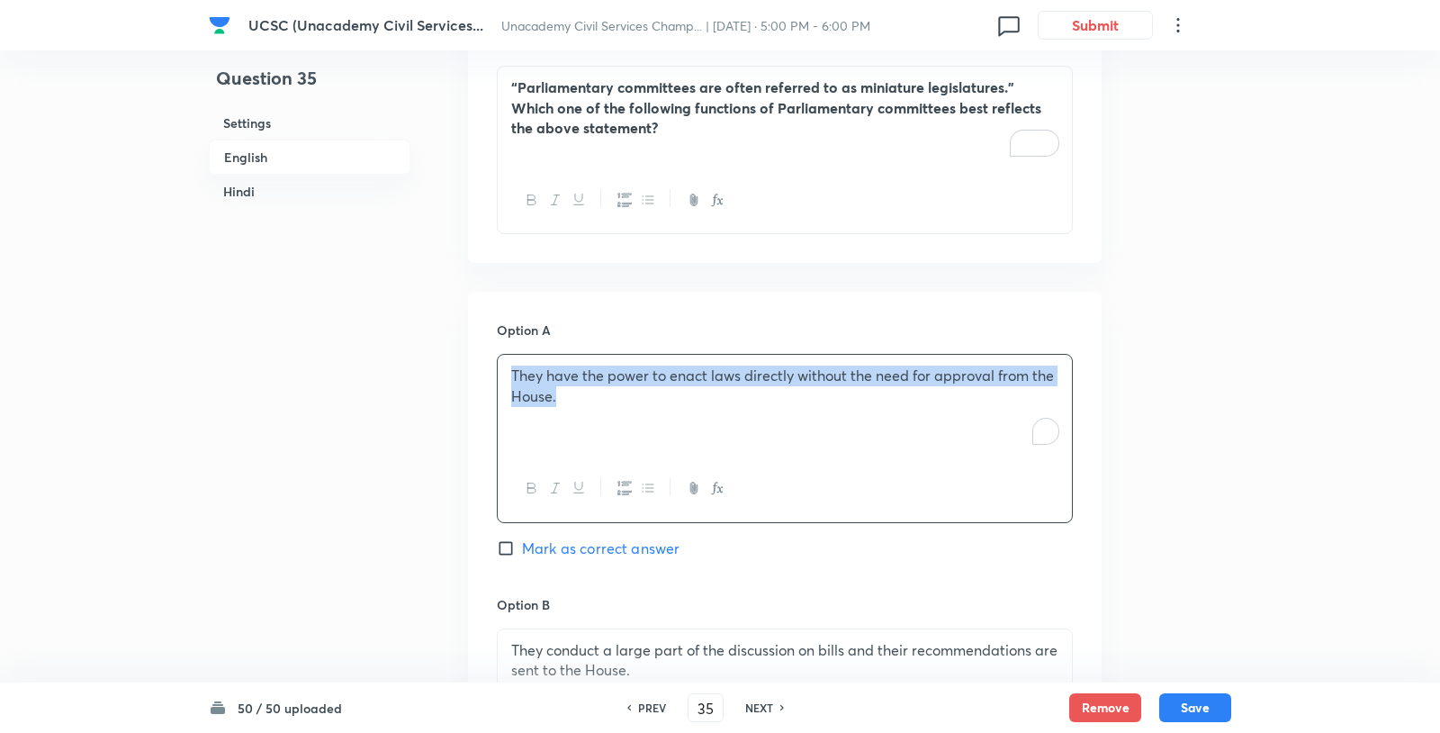
copy p "They have the power to enact laws directly without the need for approval from t…"
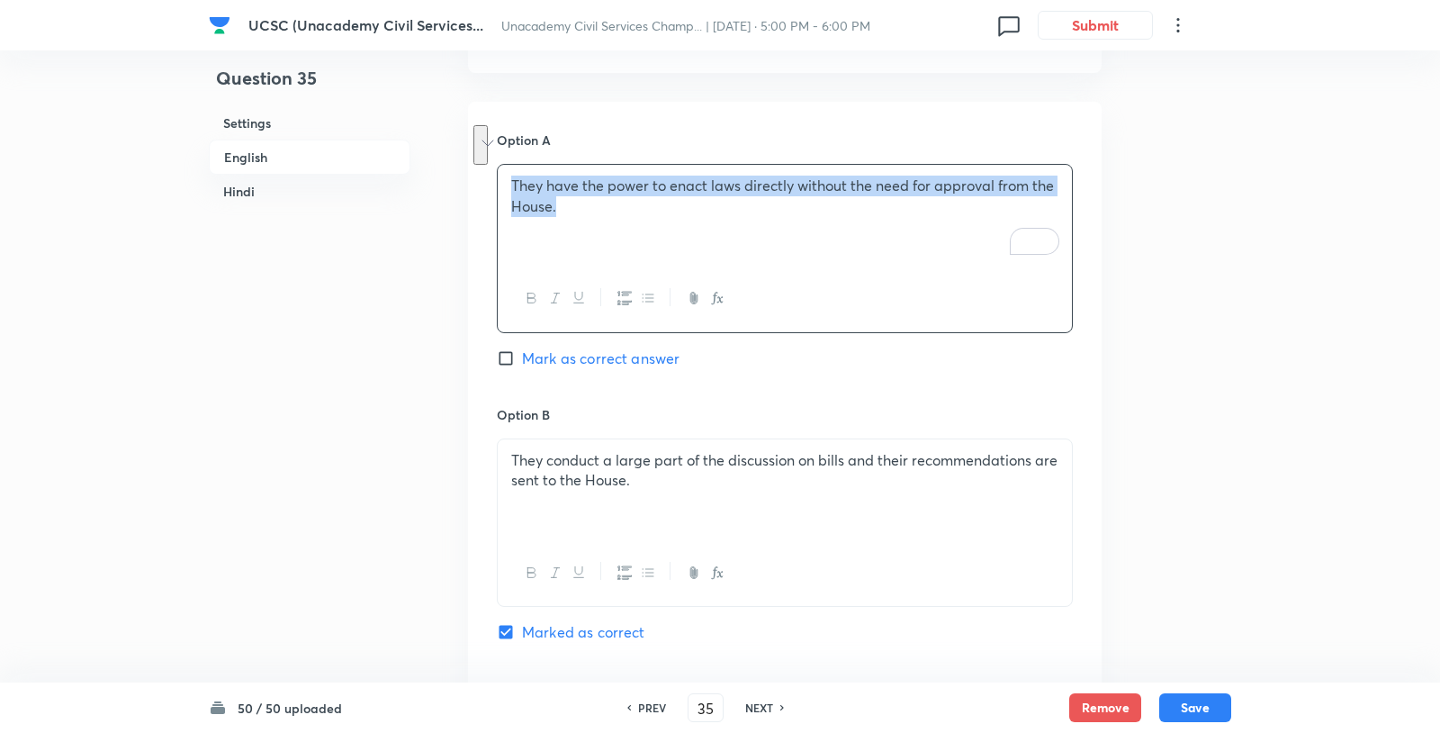
click at [679, 450] on p "They conduct a large part of the discussion on bills and their recommendations …" at bounding box center [784, 470] width 547 height 41
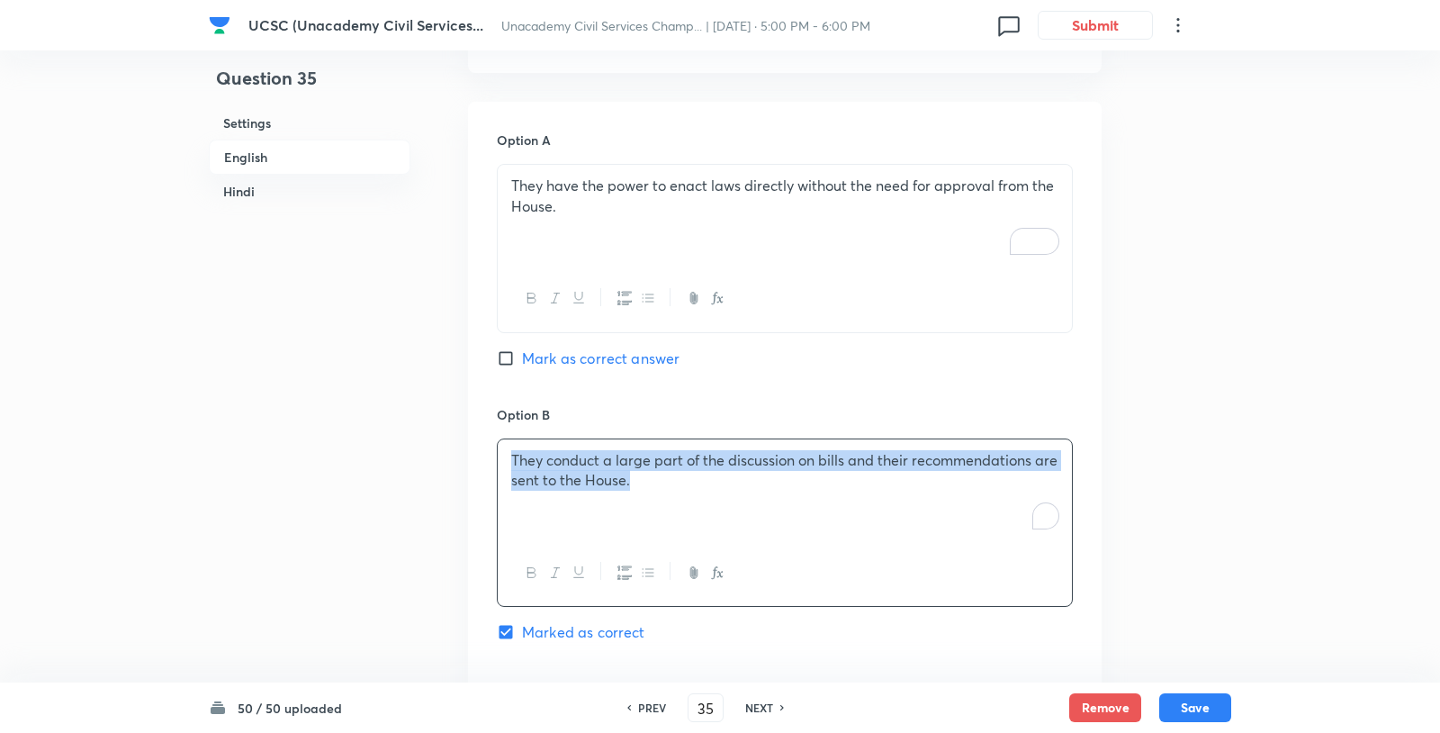
copy p "They conduct a large part of the discussion on bills and their recommendations …"
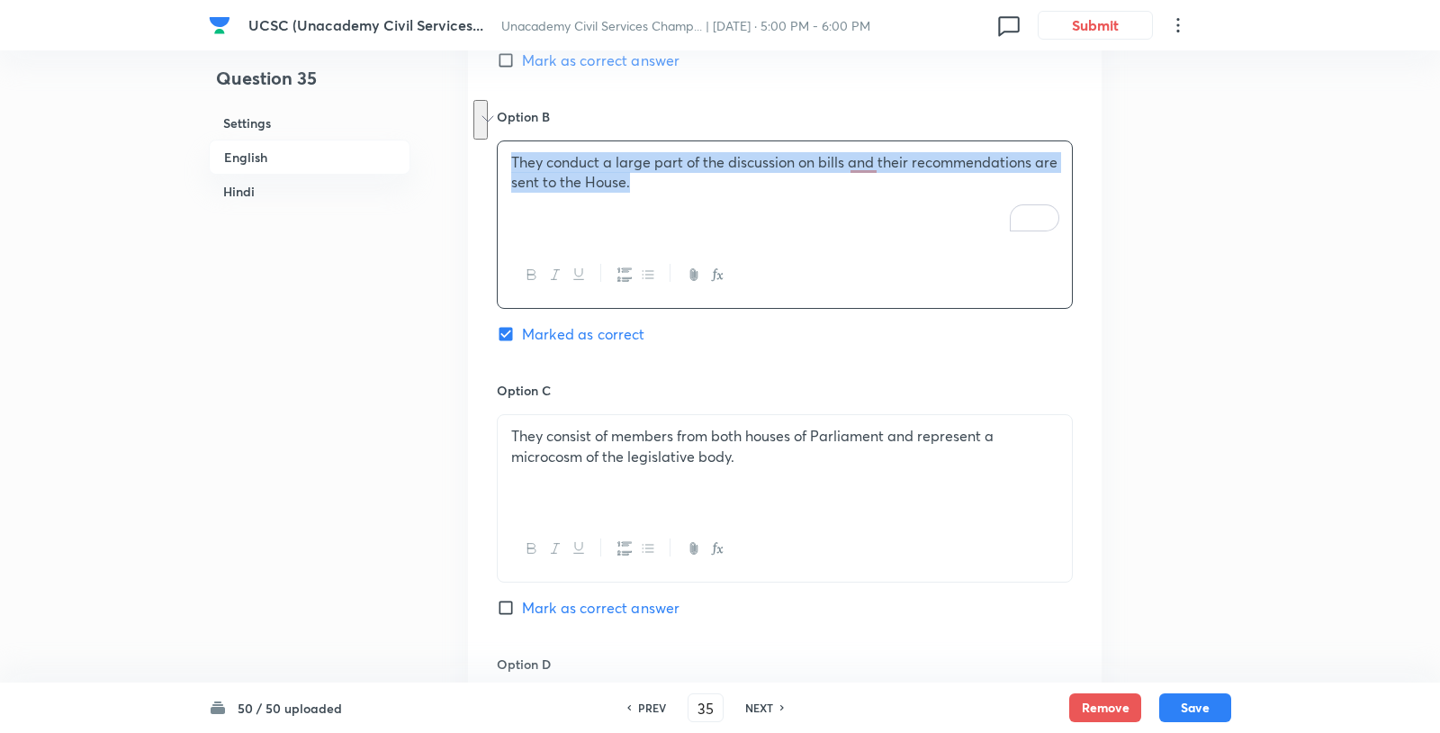
click at [707, 426] on p "They consist of members from both houses of Parliament and represent a microcos…" at bounding box center [784, 446] width 547 height 41
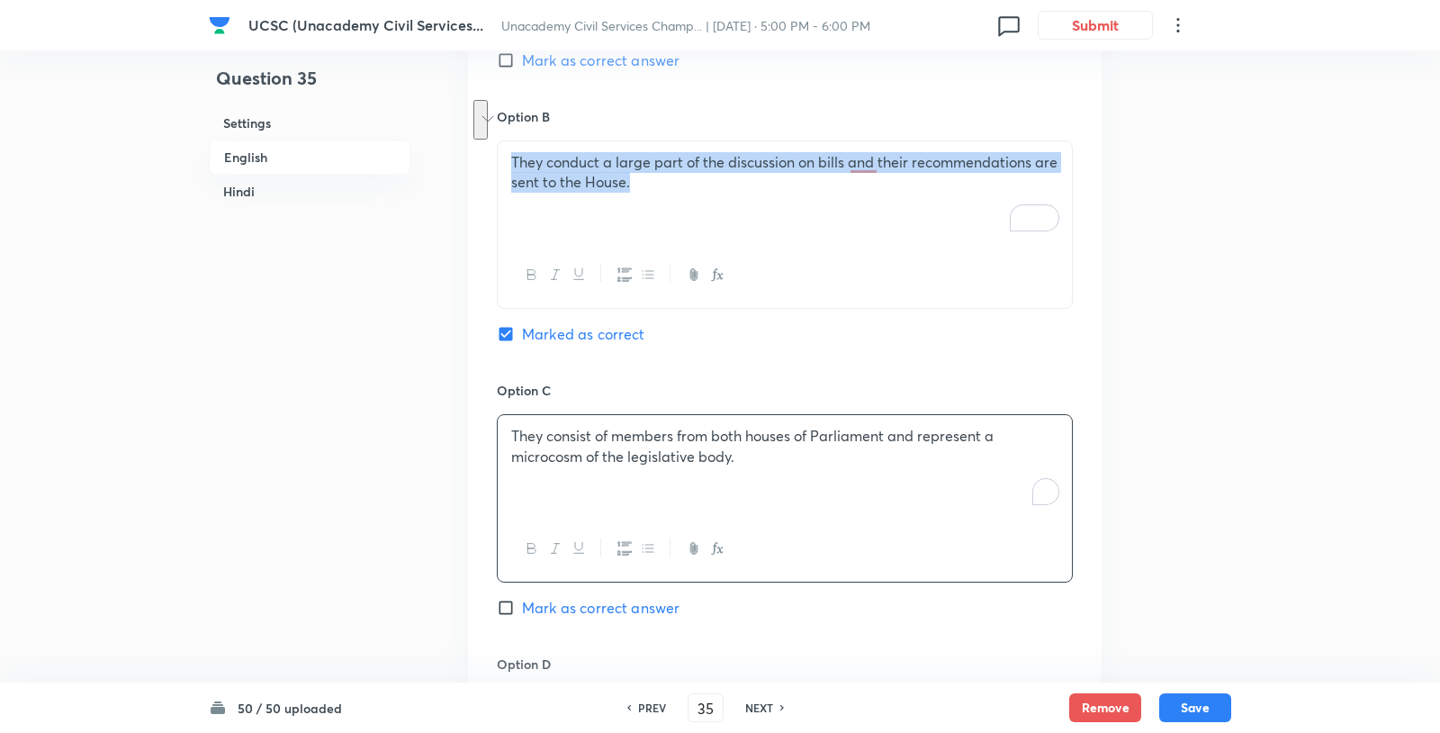
click at [707, 426] on p "They consist of members from both houses of Parliament and represent a microcos…" at bounding box center [784, 446] width 547 height 41
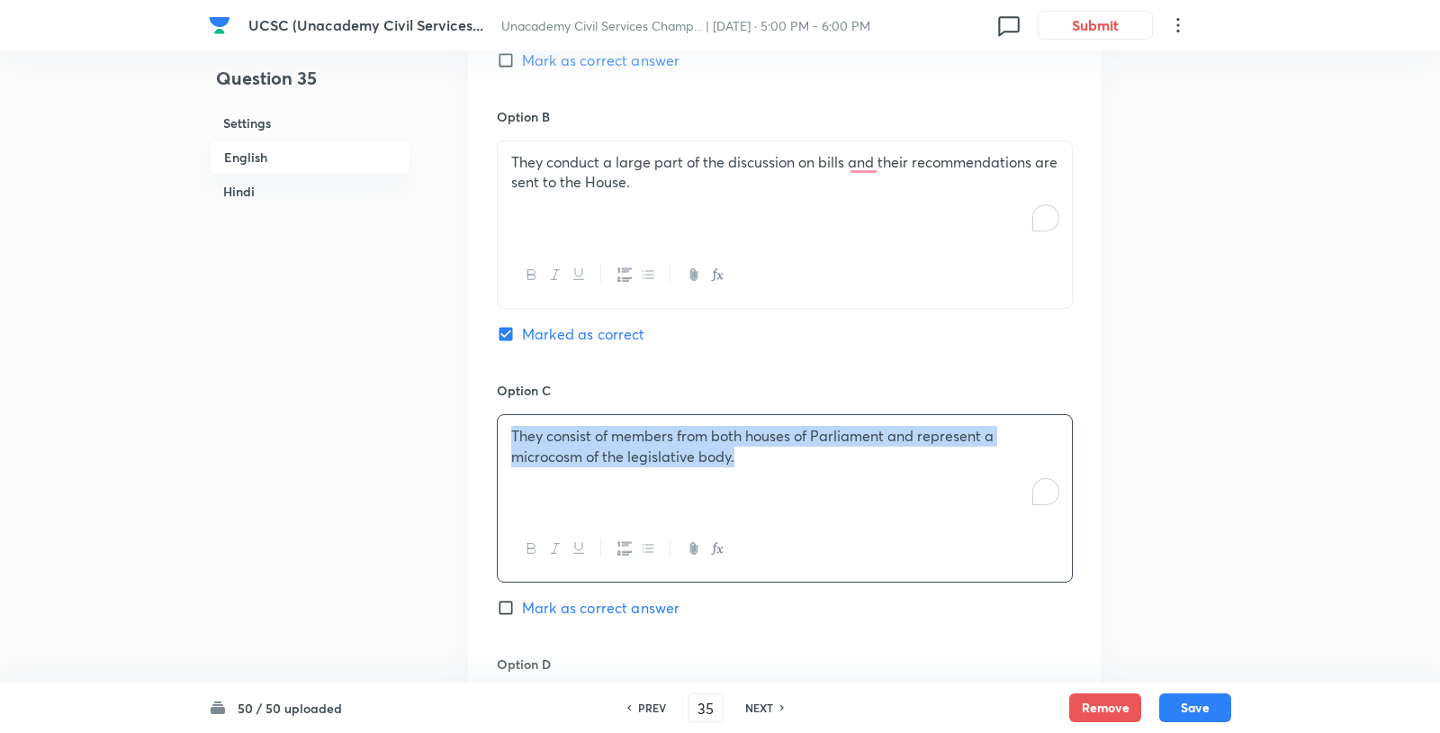
copy p "They consist of members from both houses of Parliament and represent a microcos…"
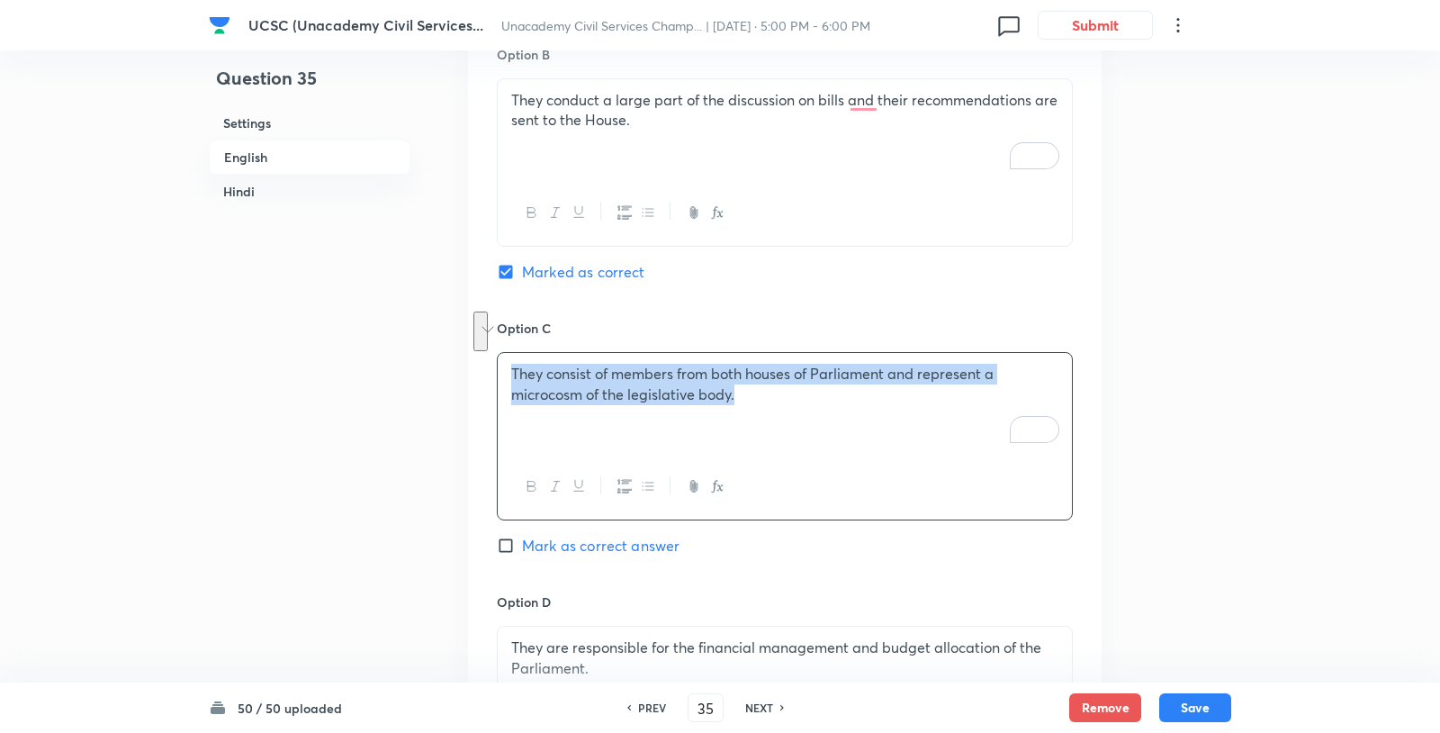
scroll to position [1401, 0]
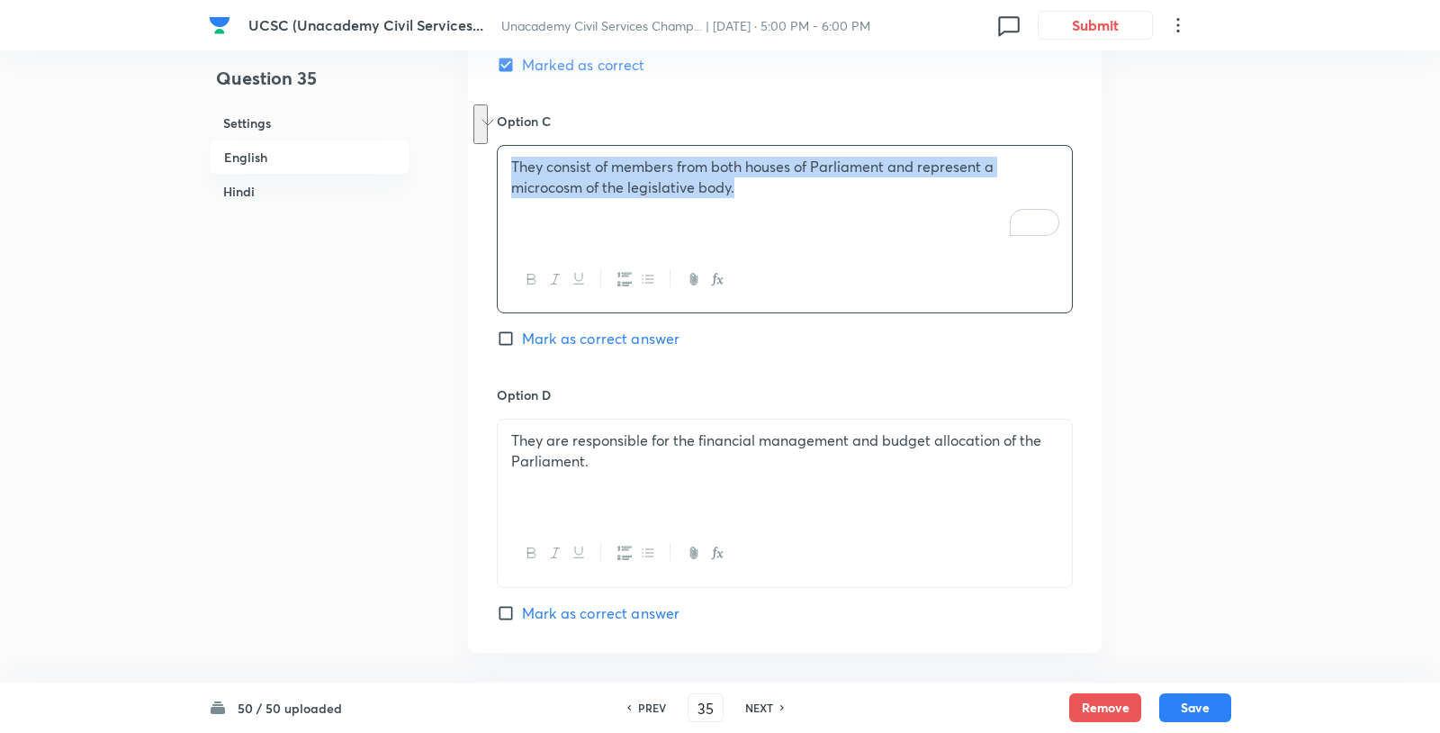
click at [730, 430] on p "They are responsible for the financial management and budget allocation of the …" at bounding box center [784, 450] width 547 height 41
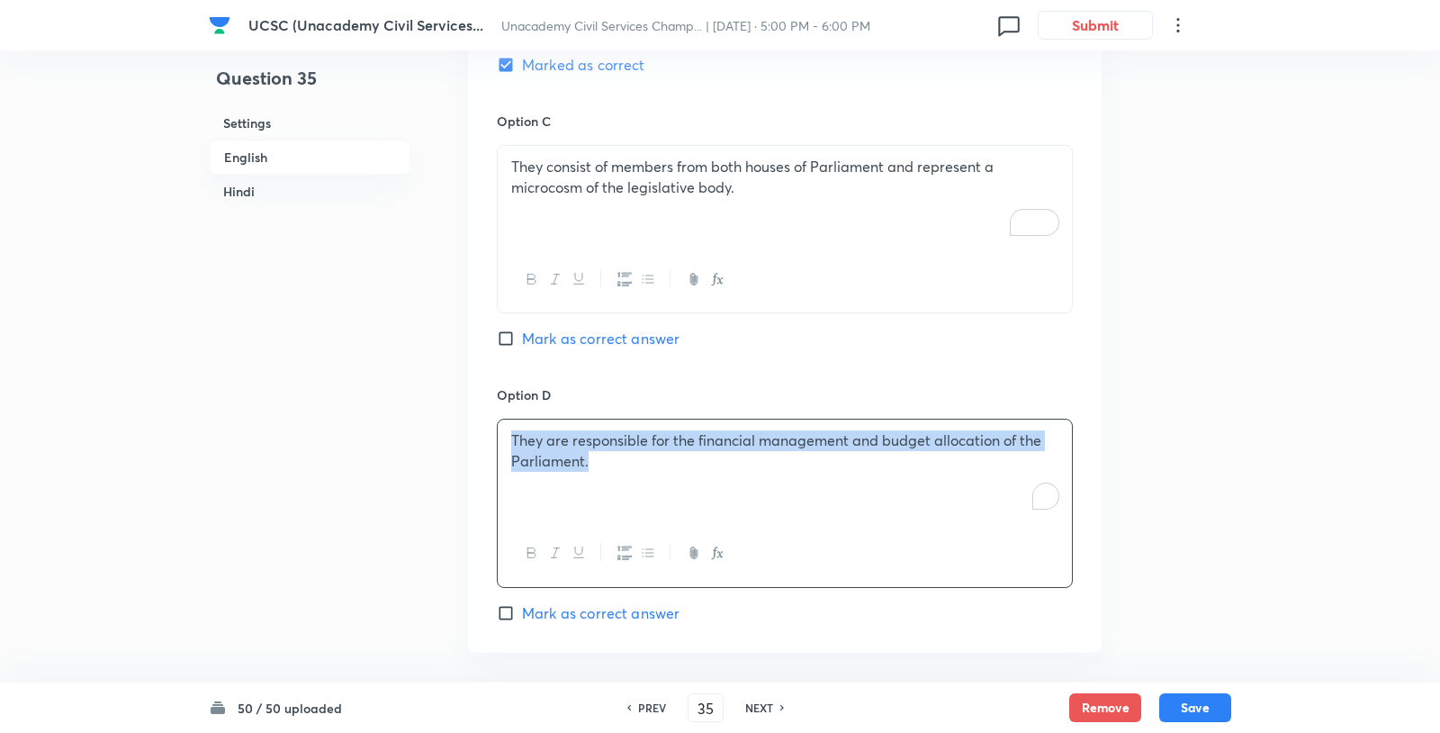
copy p "They are responsible for the financial management and budget allocation of the …"
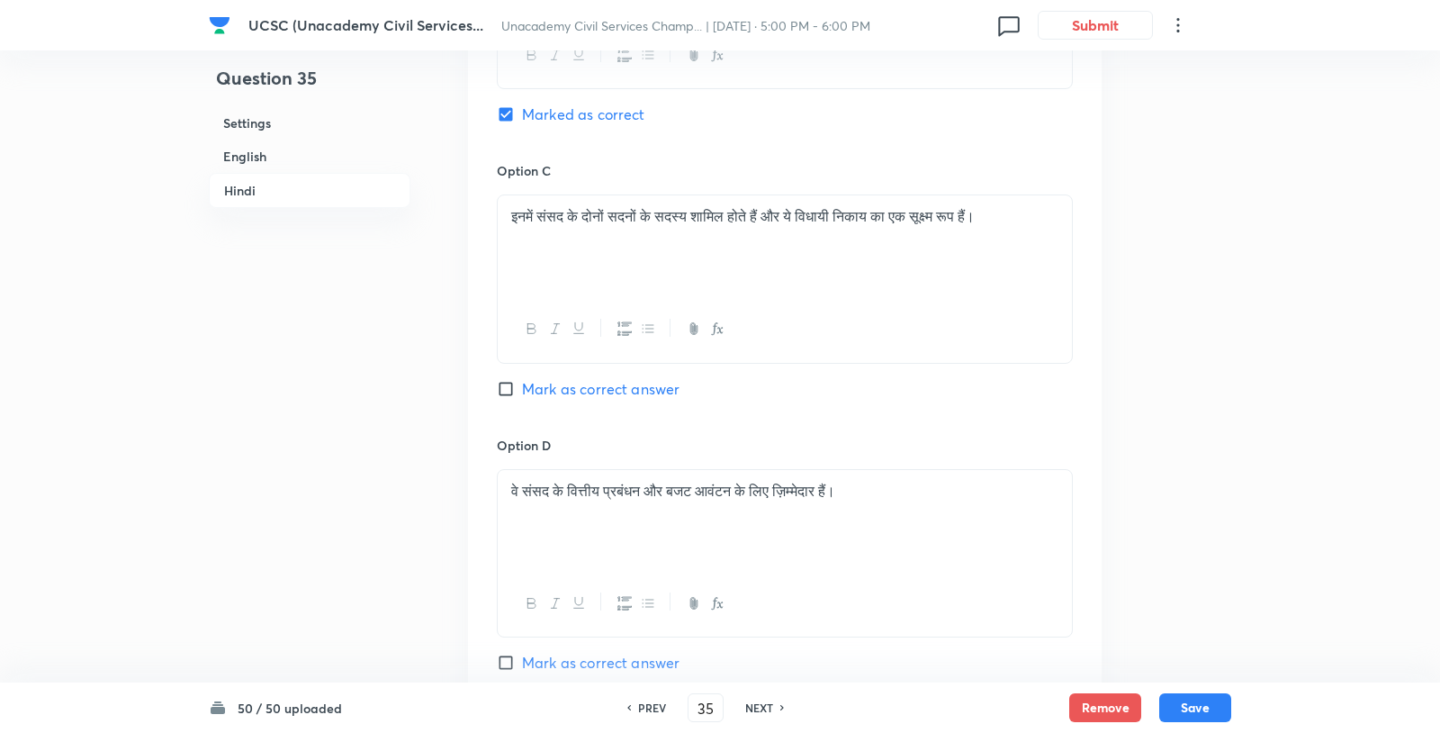
scroll to position [3543, 0]
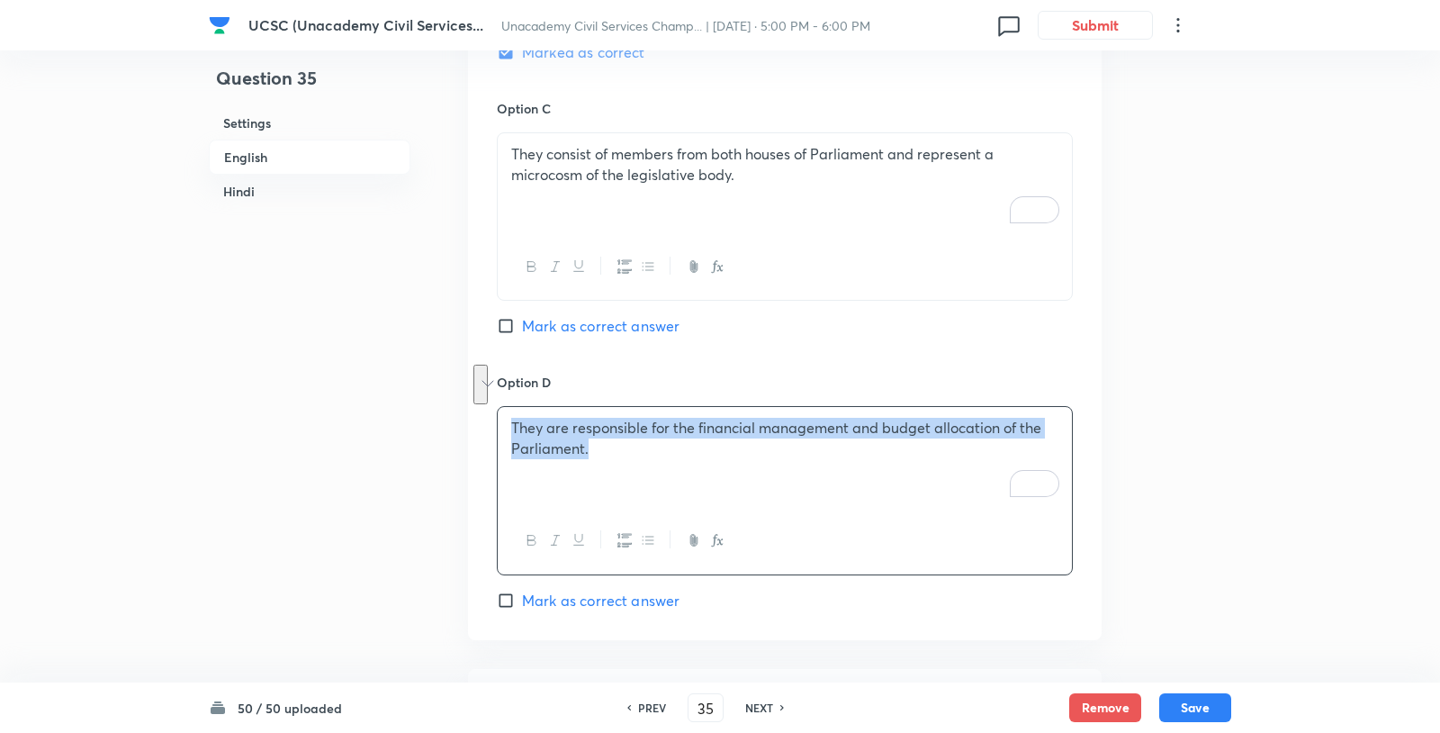
scroll to position [1468, 0]
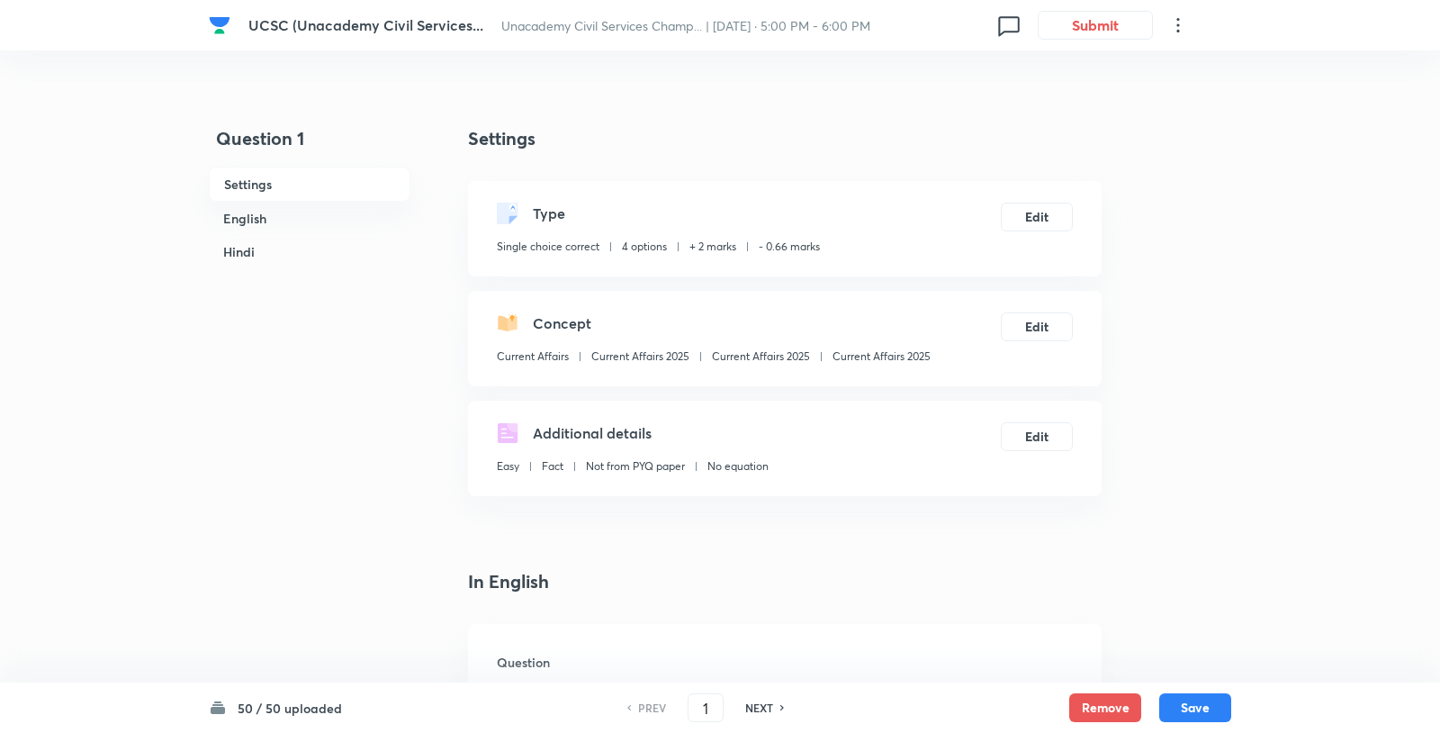
checkbox input "true"
click at [698, 706] on input "1" at bounding box center [706, 708] width 34 height 32
type input "20"
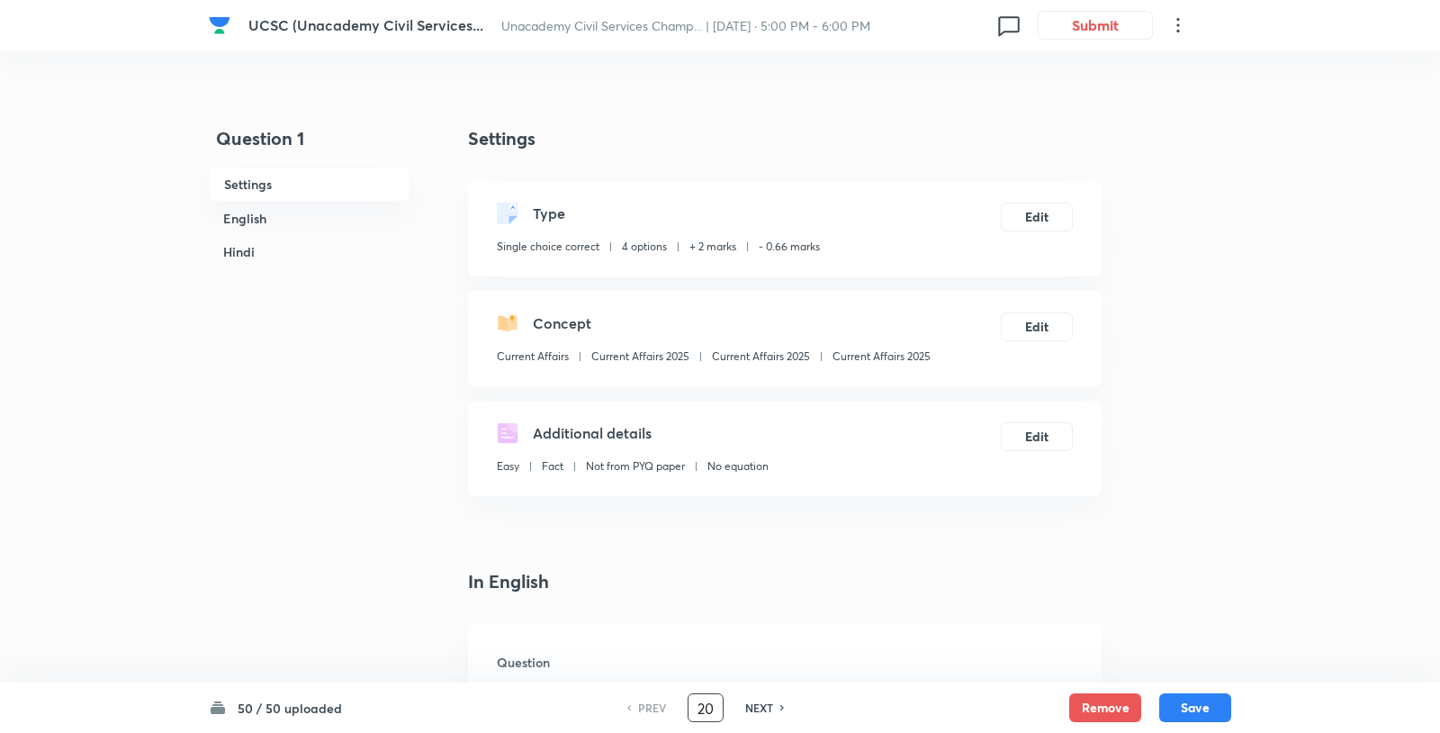
checkbox input "false"
checkbox input "true"
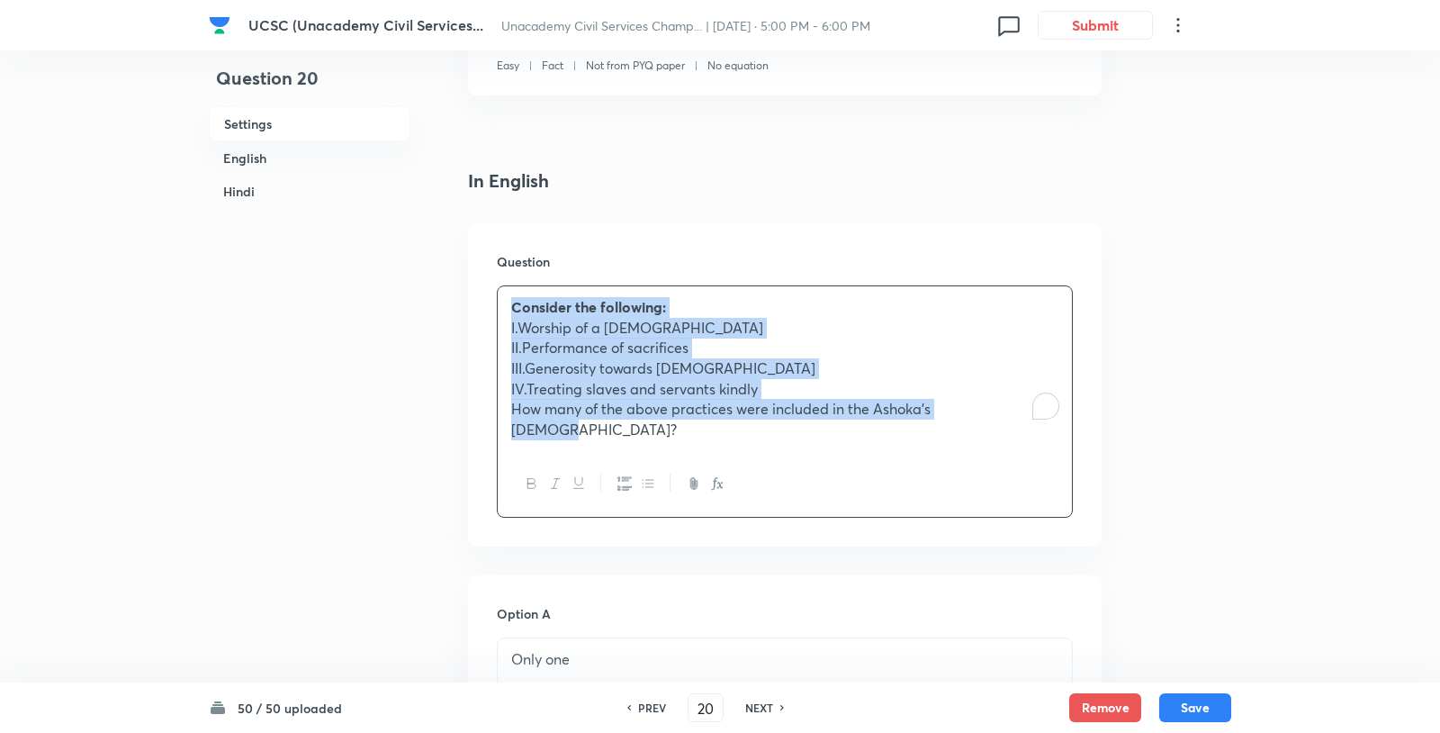
drag, startPoint x: 511, startPoint y: 275, endPoint x: 1051, endPoint y: 384, distance: 551.1
copy div "Consider the following: I.Worship of a God II.Performance of sacrifices III.Gen…"
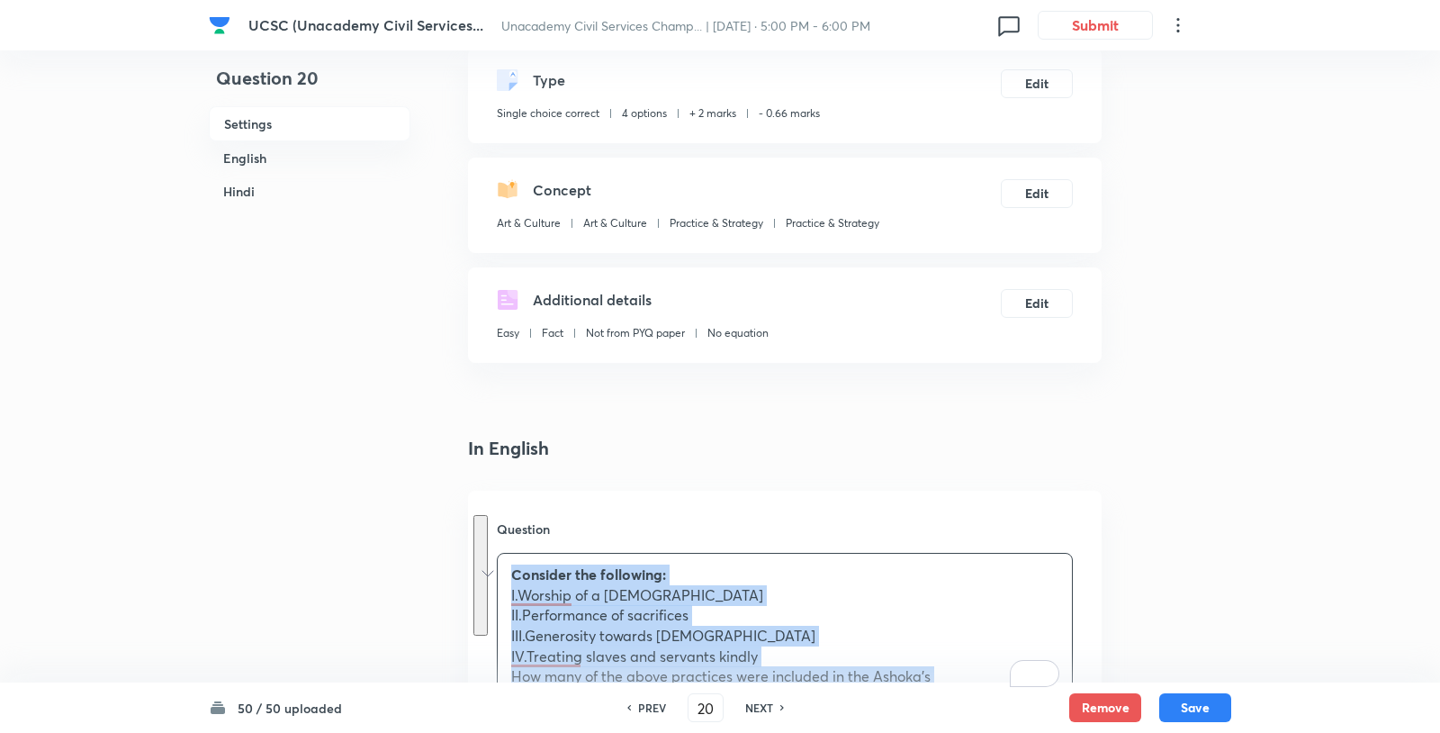
scroll to position [374, 0]
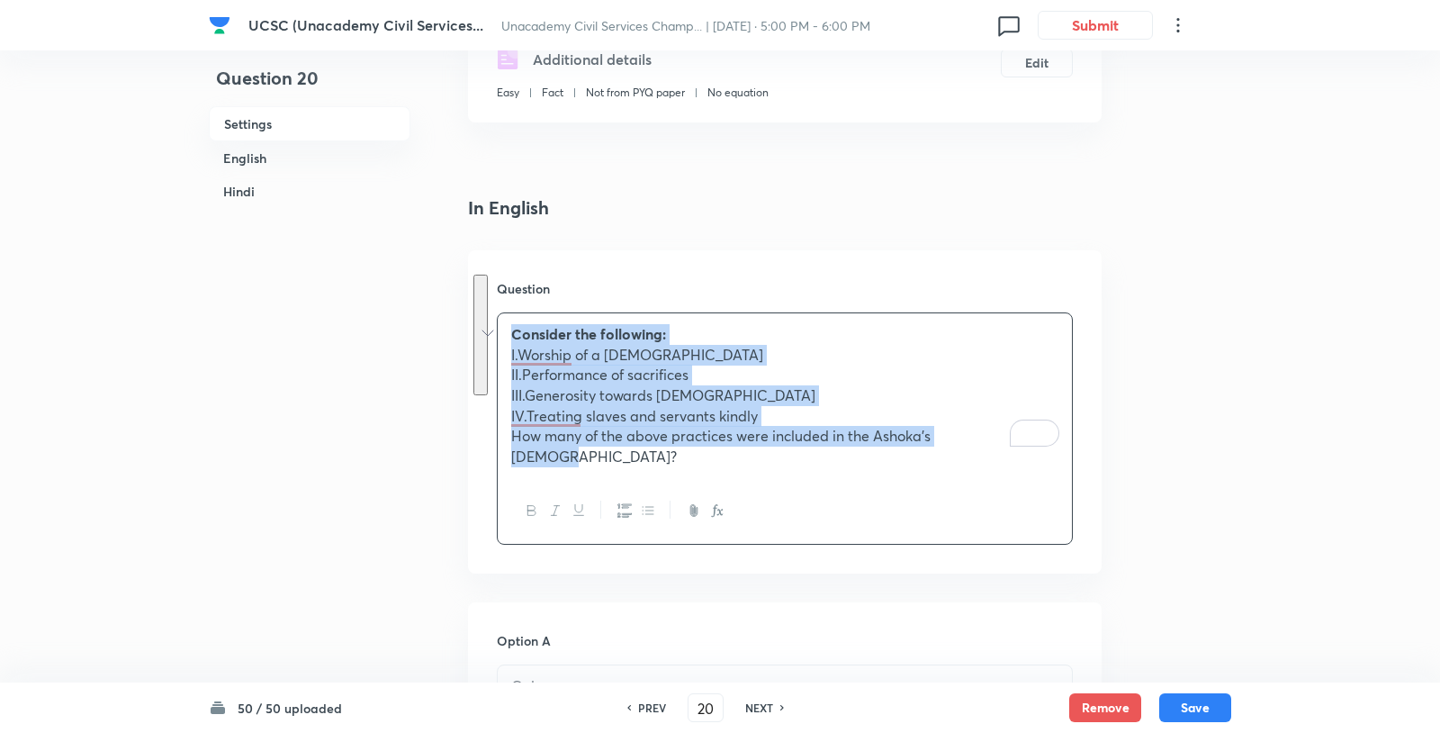
click at [587, 365] on p "II.Performance of sacrifices" at bounding box center [784, 375] width 547 height 21
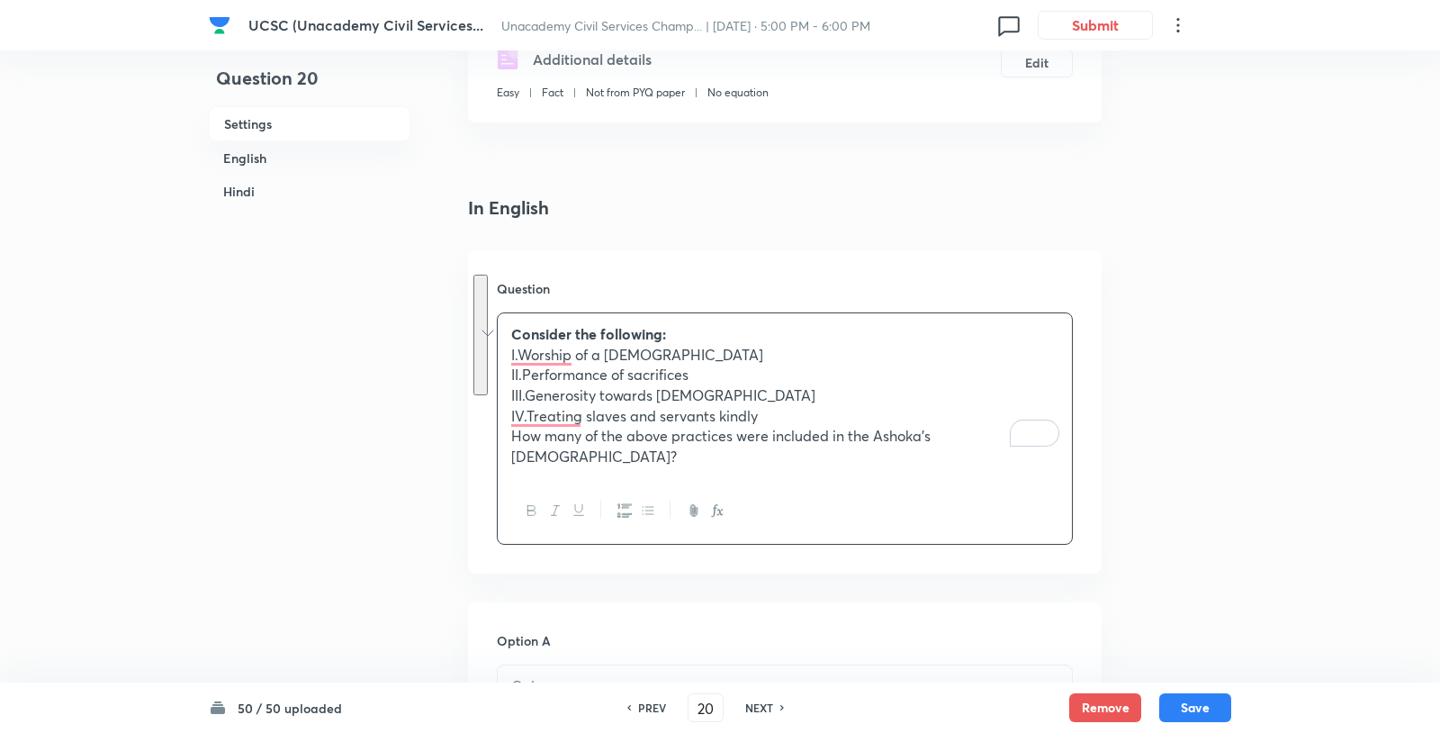
click at [587, 365] on p "II.Performance of sacrifices" at bounding box center [784, 375] width 547 height 21
click at [538, 365] on p "II.Performance of sacrifices" at bounding box center [784, 375] width 547 height 21
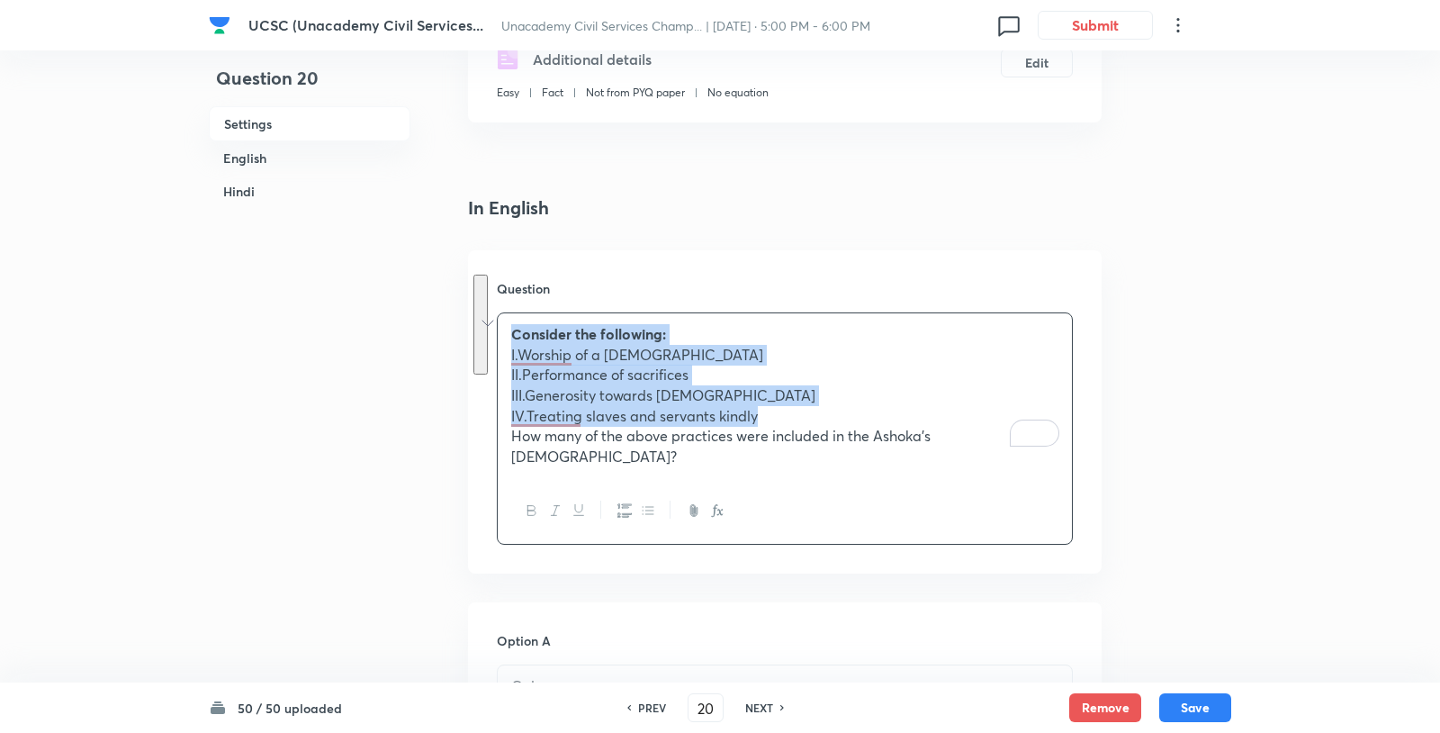
drag, startPoint x: 512, startPoint y: 296, endPoint x: 787, endPoint y: 367, distance: 283.6
click at [787, 367] on div "Consider the following: I.Worship of a God II.Performance of sacrifices III.Gen…" at bounding box center [785, 395] width 574 height 165
copy div "Consider the following: I.Worship of a God II.Performance of sacrifices III.Gen…"
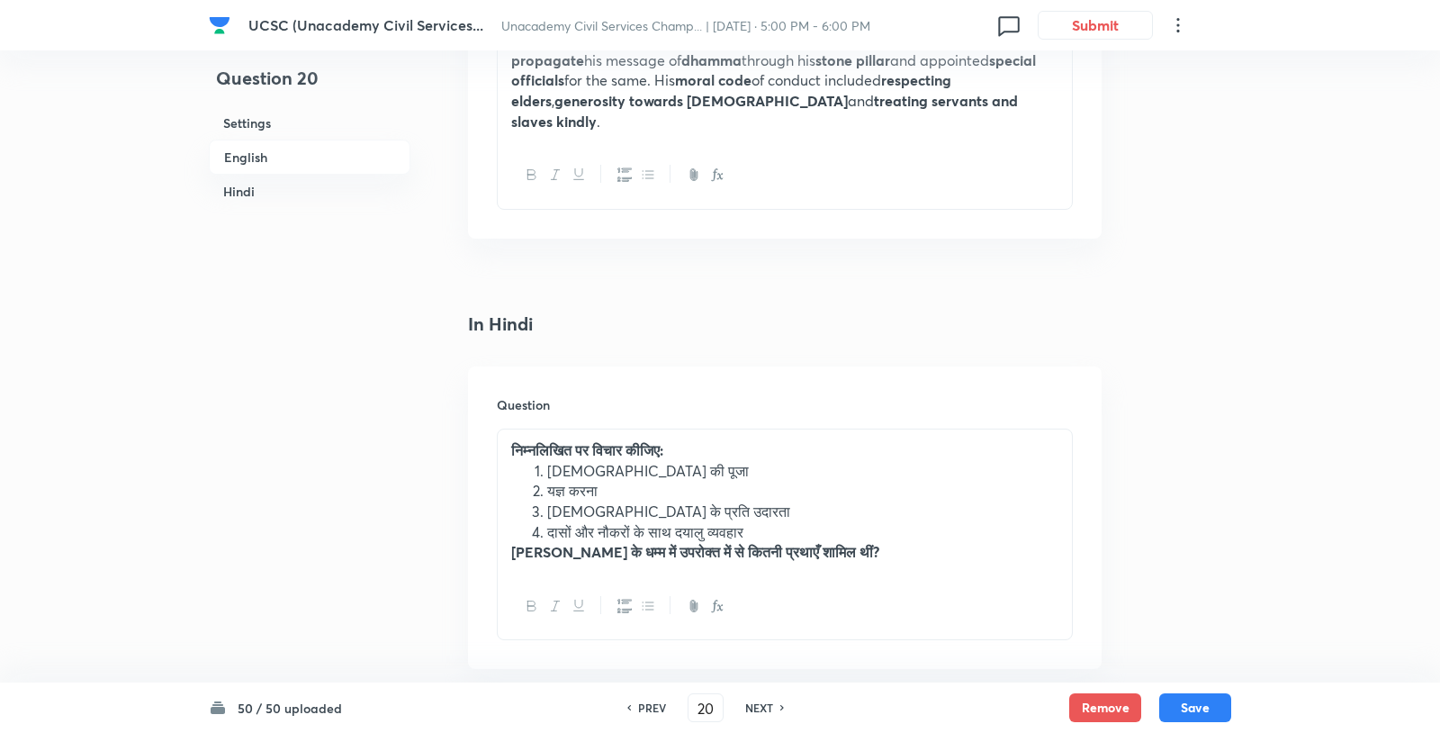
scroll to position [2312, 0]
click at [565, 479] on li "यज्ञ करना" at bounding box center [802, 489] width 511 height 21
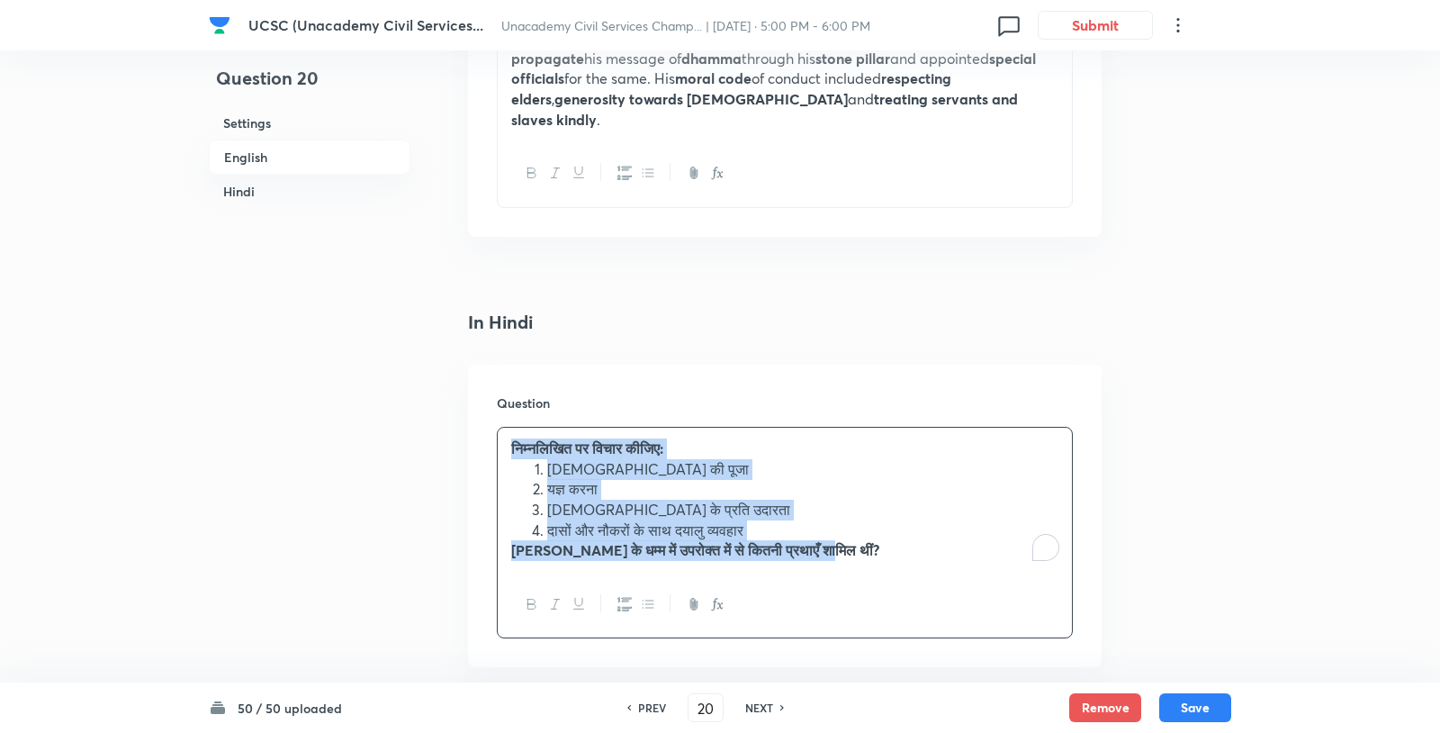
copy div "निम्नलिखित पर विचार कीजिए: ईश्वर की पूजा यज्ञ करना ब्राह्मणों के प्रति उदारता द…"
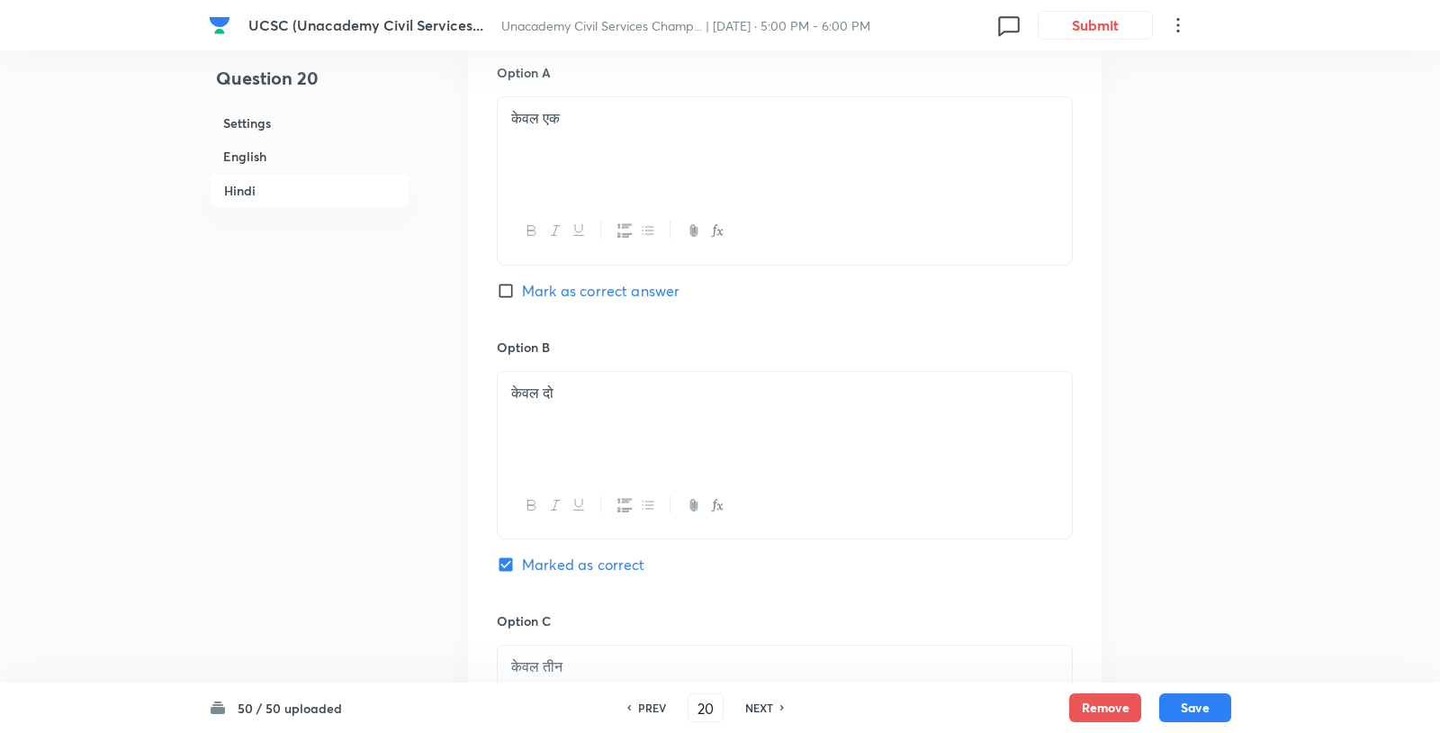
scroll to position [3041, 0]
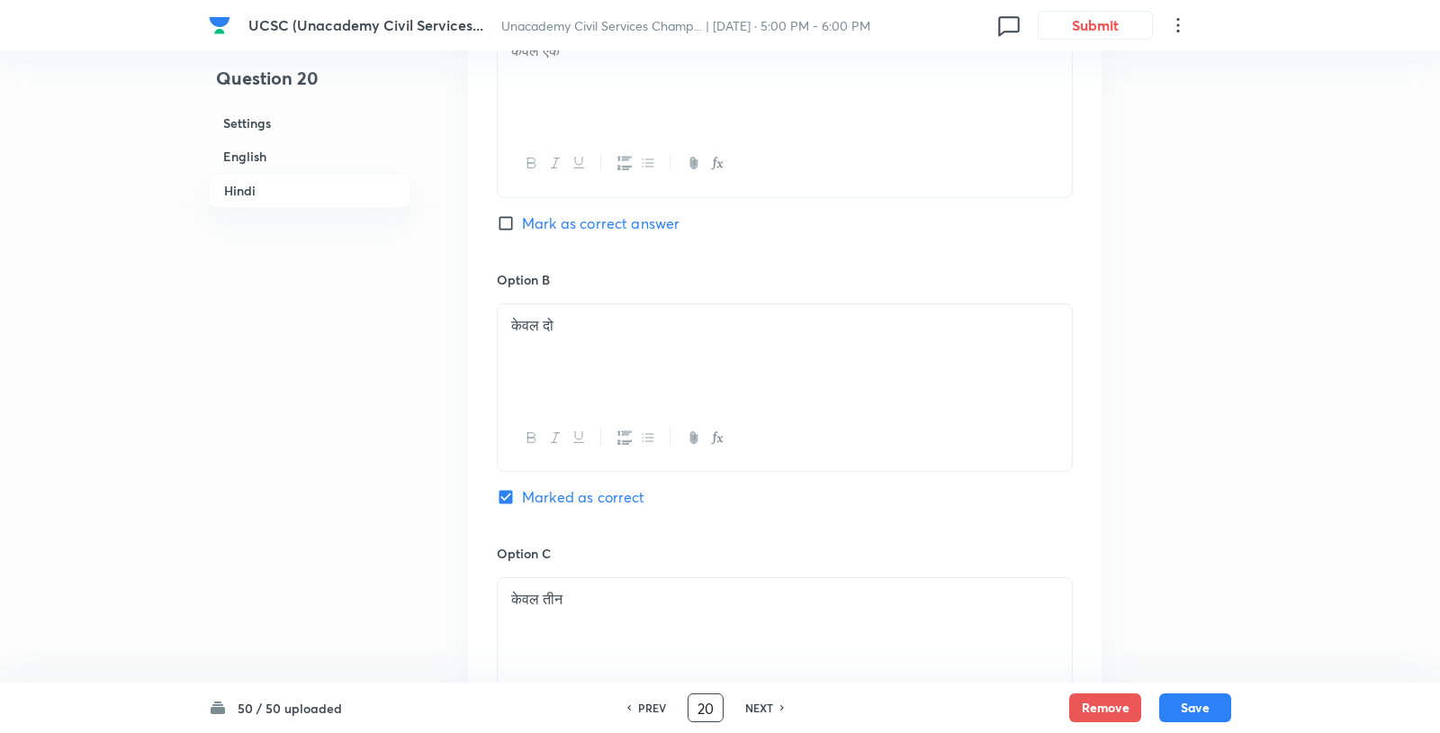
click at [705, 708] on input "20" at bounding box center [706, 708] width 34 height 32
type input "36"
checkbox input "false"
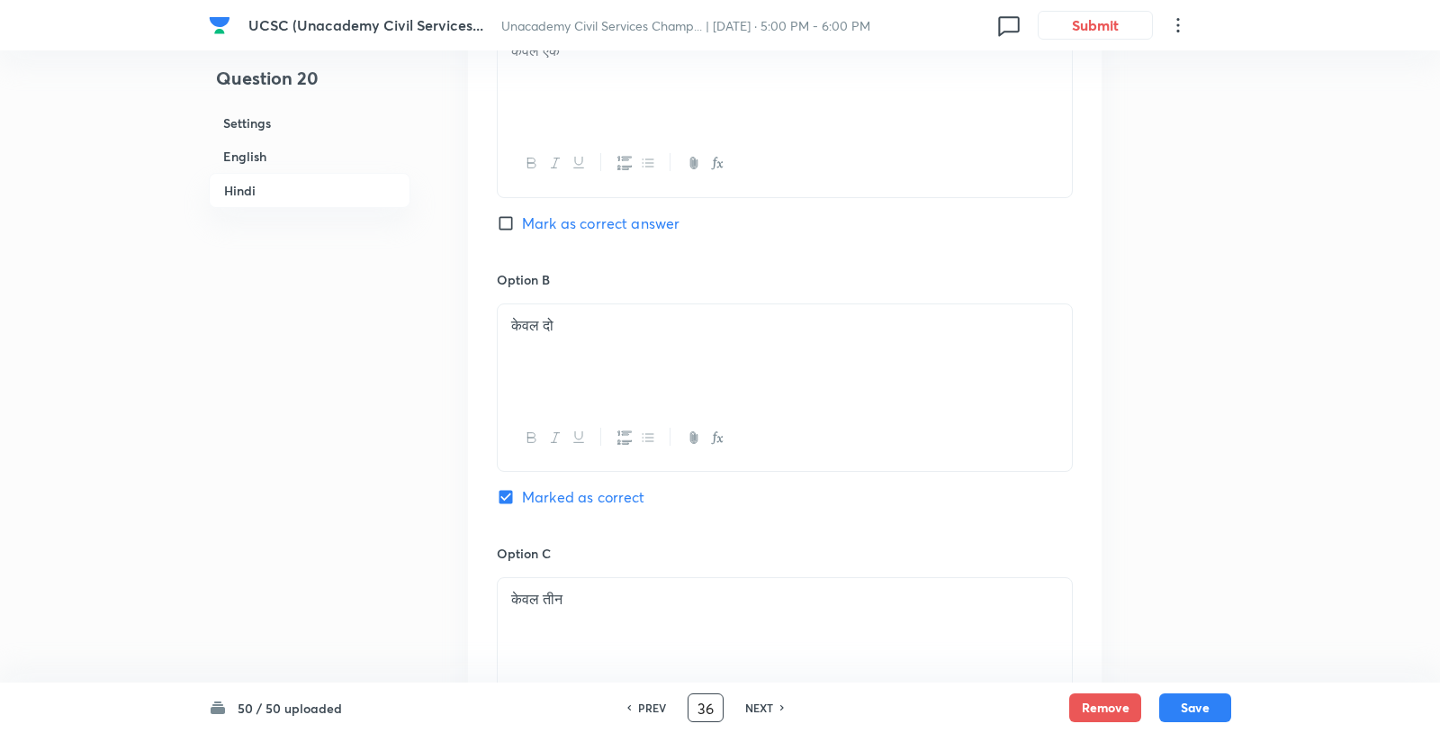
checkbox input "true"
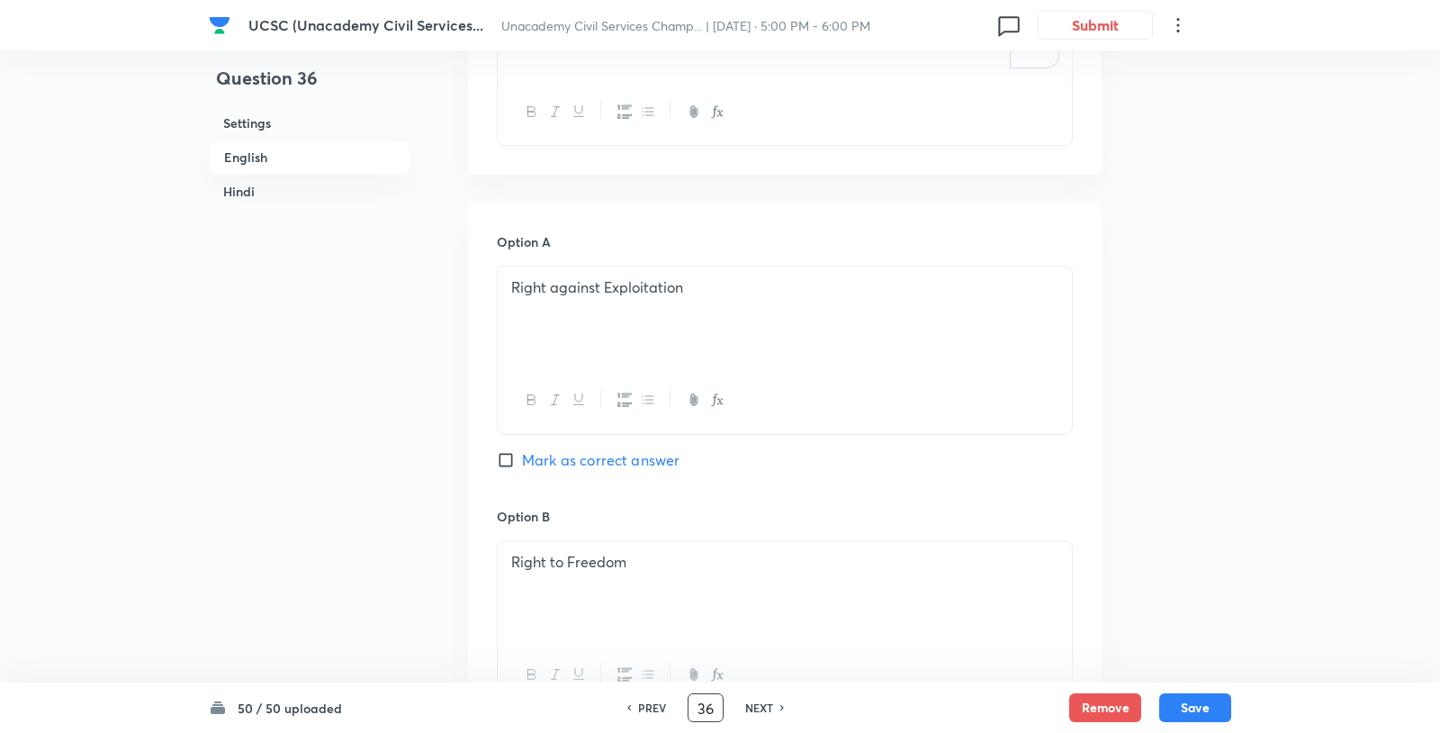
scroll to position [585, 0]
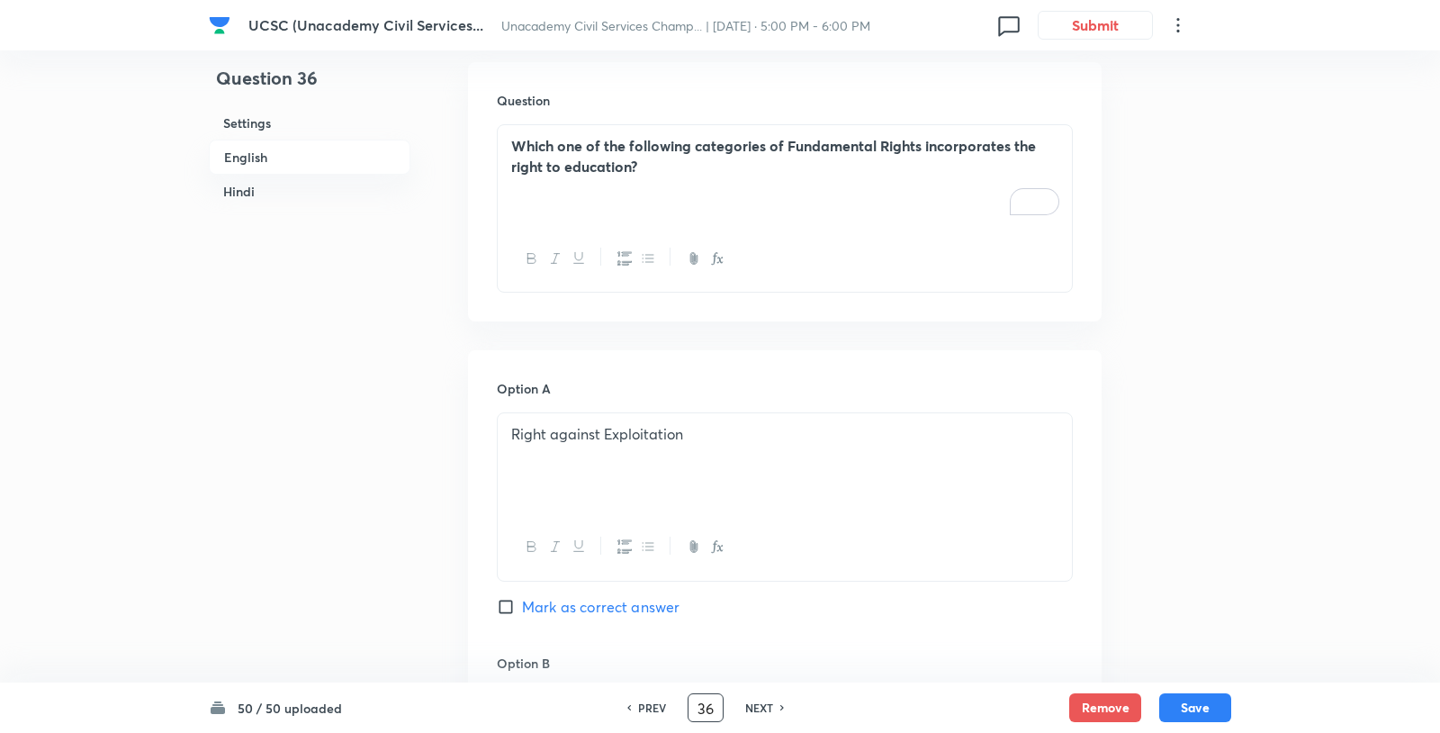
click at [601, 136] on strong "Which one of the following categories of Fundamental Rights incorporates the ri…" at bounding box center [773, 156] width 525 height 40
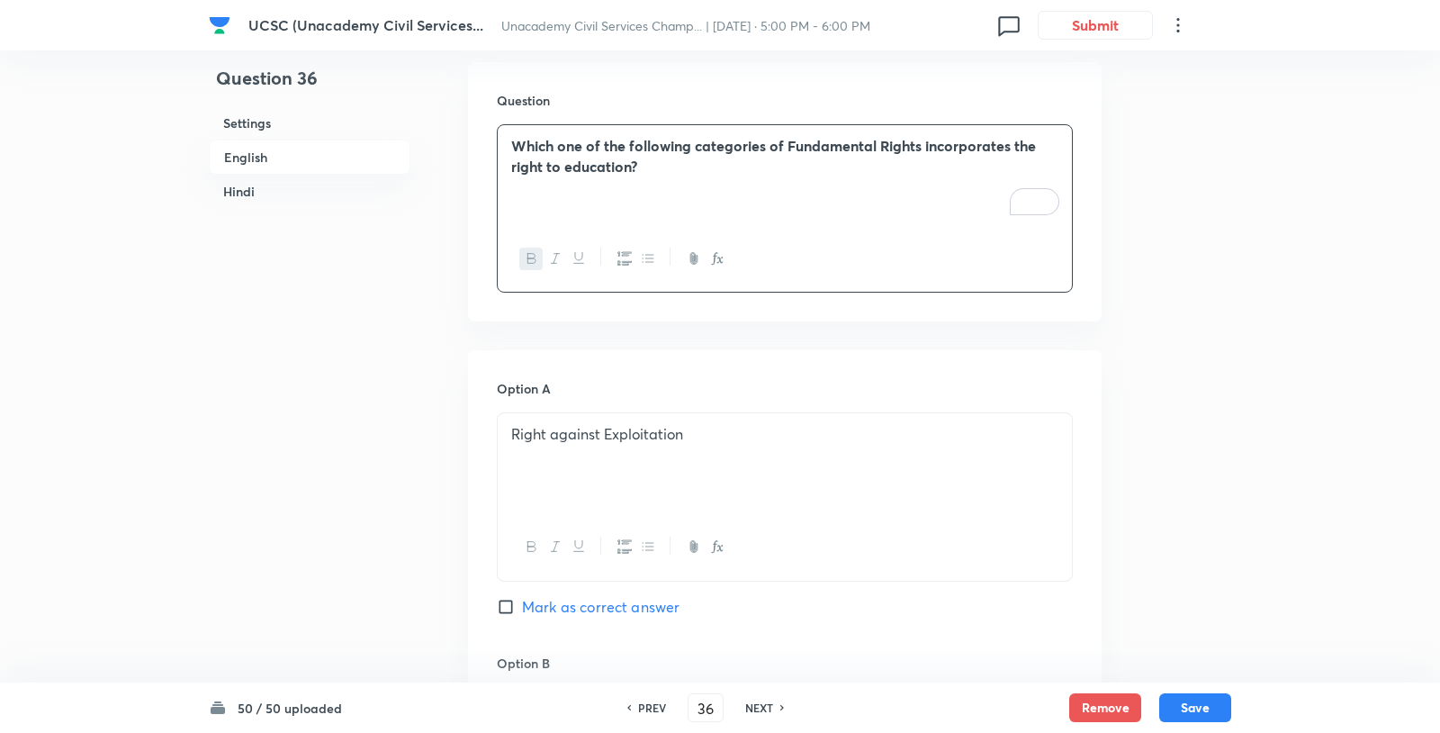
click at [601, 136] on strong "Which one of the following categories of Fundamental Rights incorporates the ri…" at bounding box center [773, 156] width 525 height 40
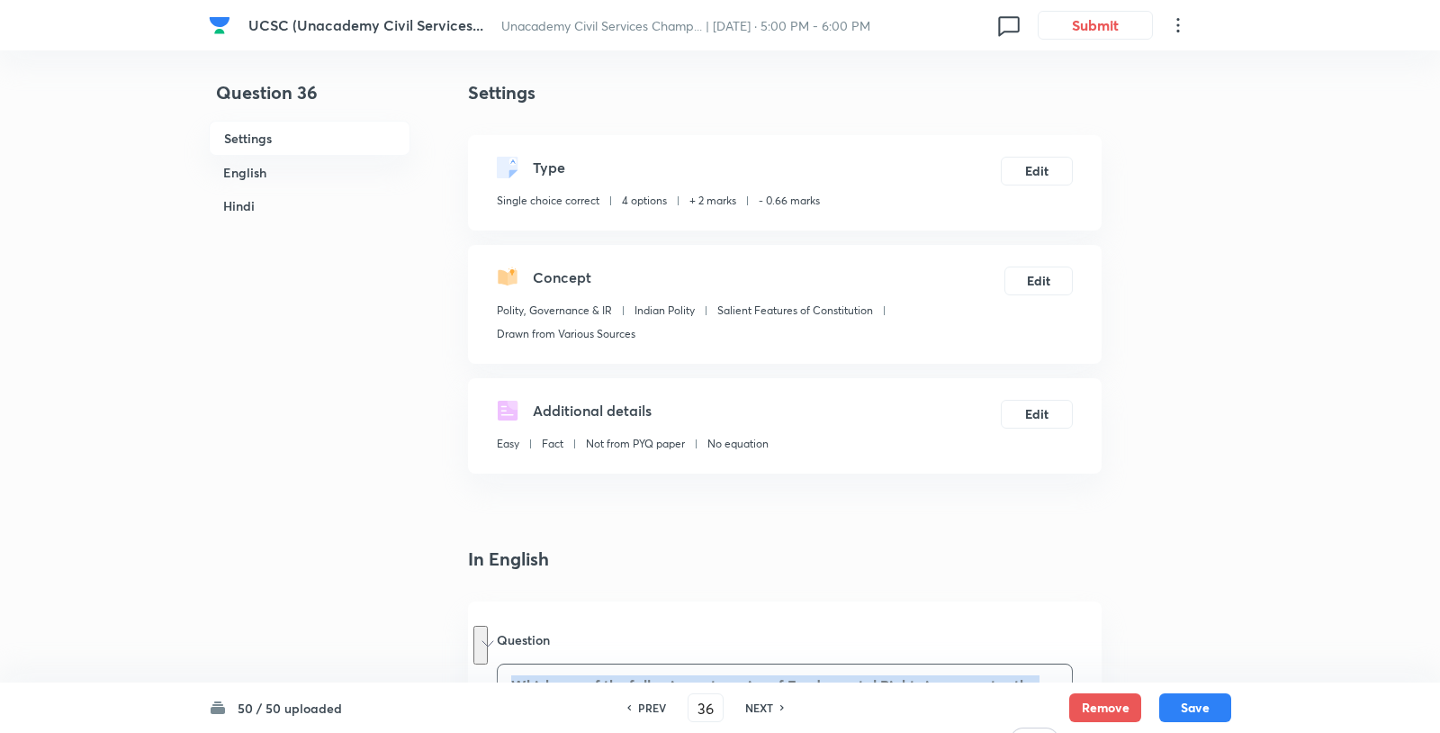
scroll to position [0, 0]
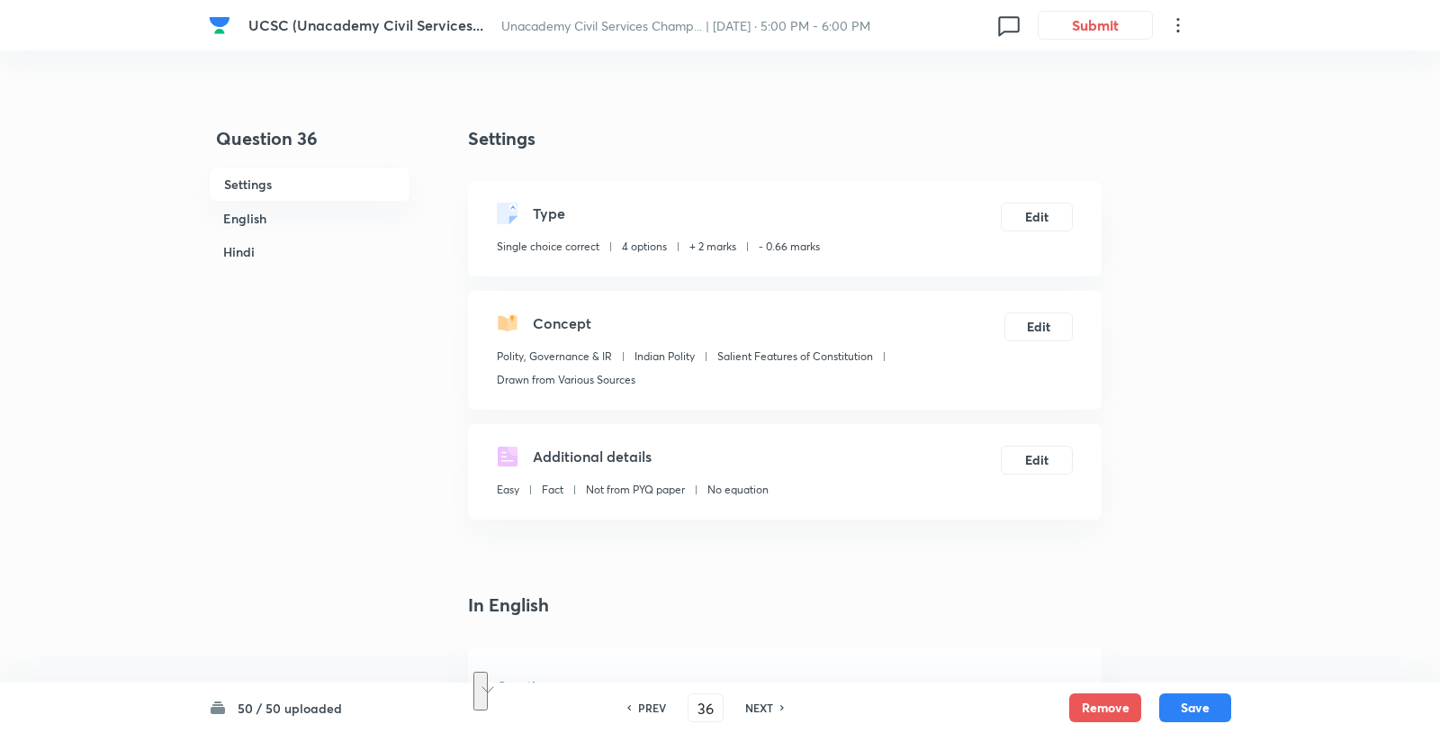
click at [645, 707] on h6 "PREV" at bounding box center [652, 707] width 28 height 16
type input "35"
checkbox input "false"
checkbox input "true"
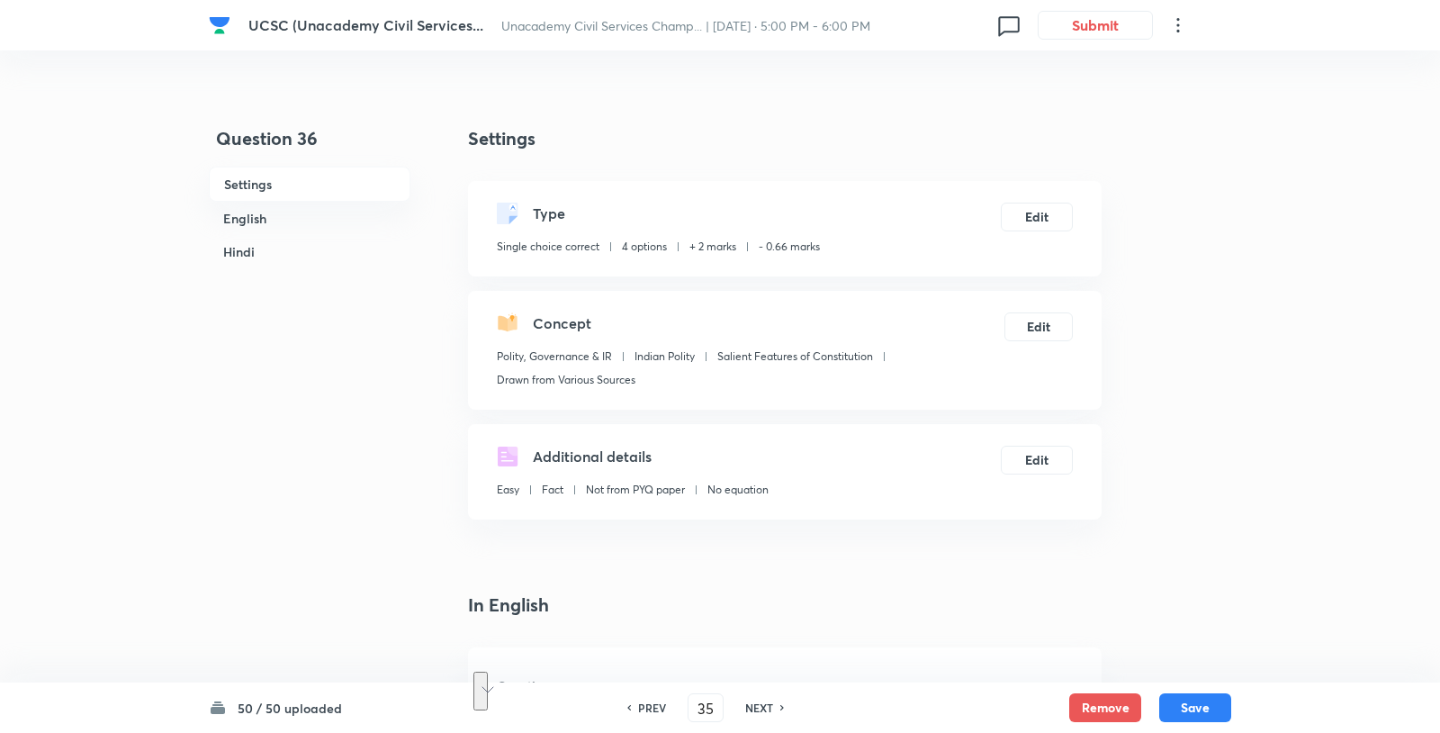
checkbox input "true"
click at [645, 707] on h6 "PREV" at bounding box center [652, 707] width 28 height 16
type input "34"
checkbox input "false"
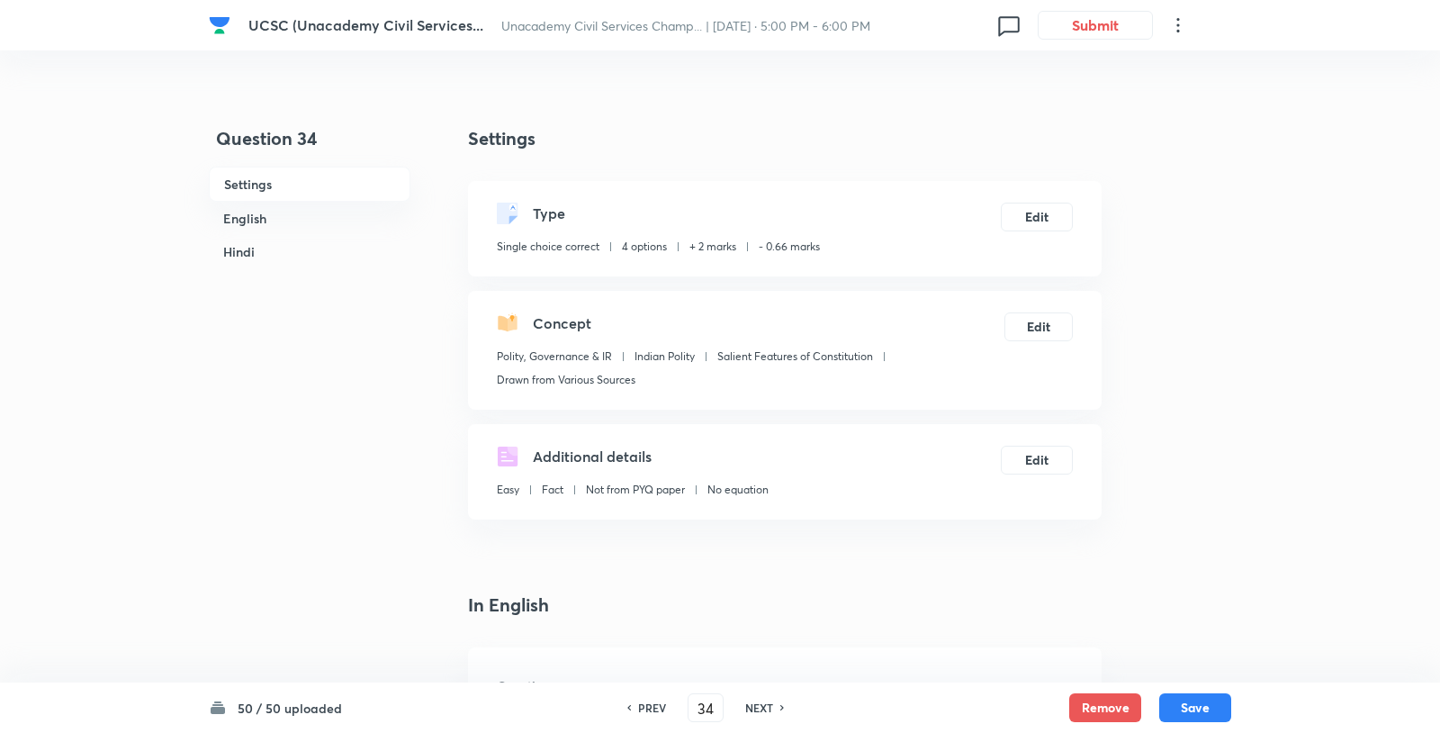
checkbox input "true"
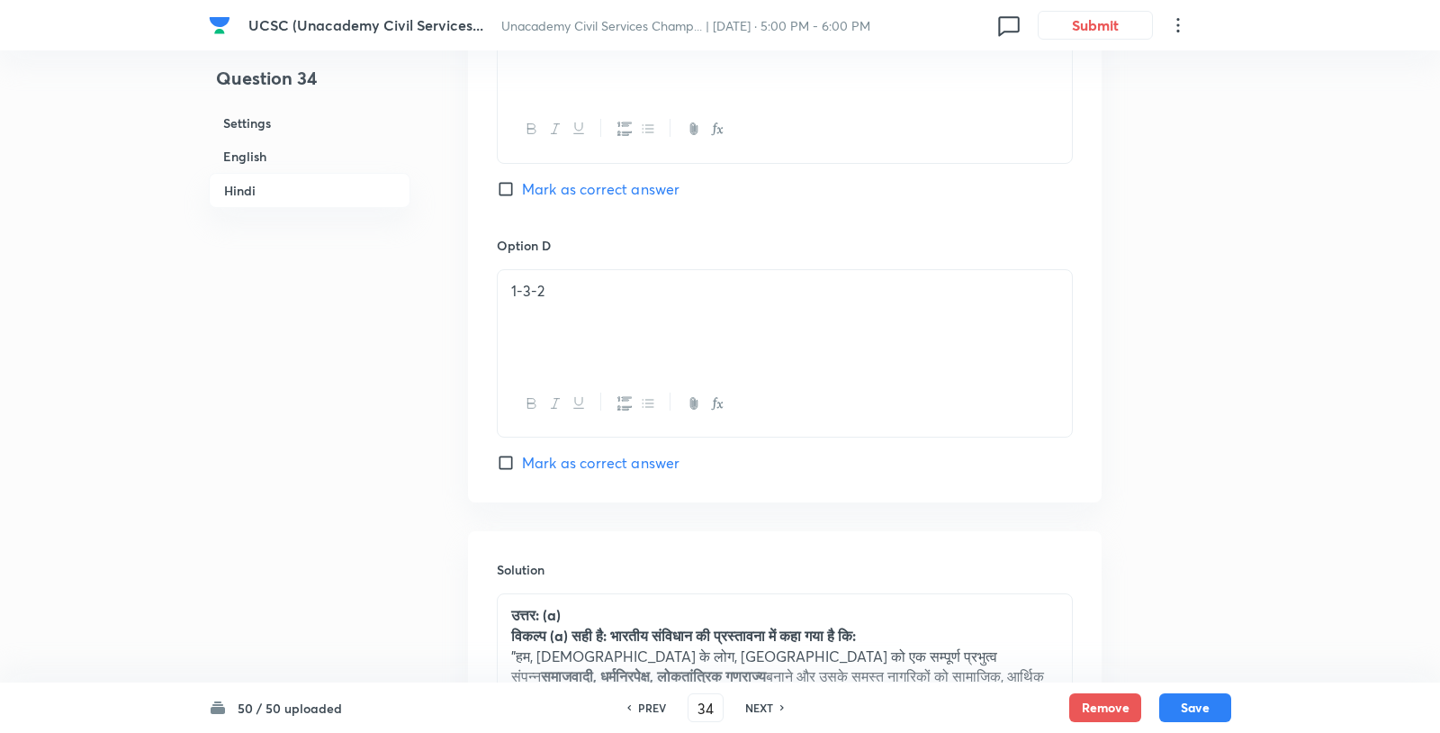
scroll to position [3796, 0]
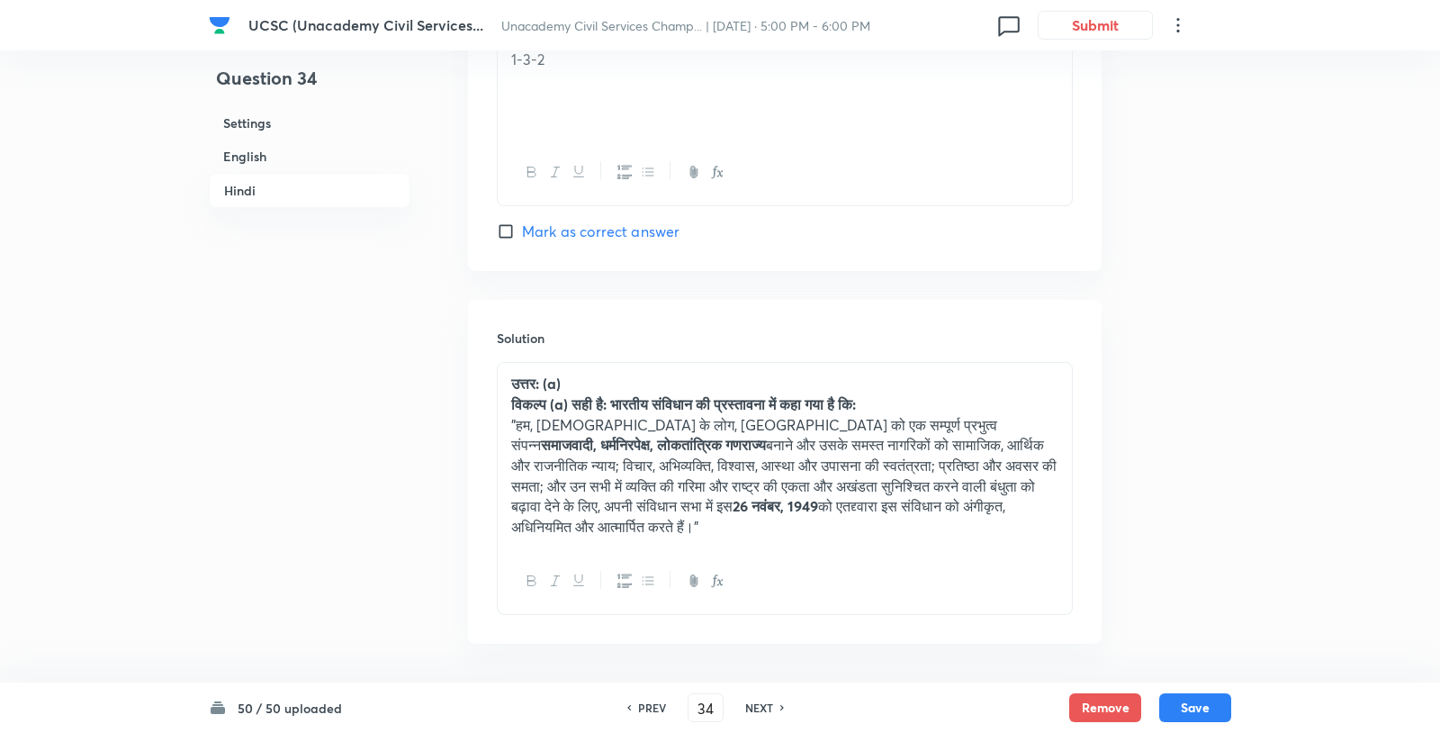
click at [744, 415] on p ""हम, भारत के लोग, भारत को एक सम्पूर्ण प्रभुत्व संपन्न समाजवादी, धर्मनिरपेक्ष, ल…" at bounding box center [784, 476] width 547 height 122
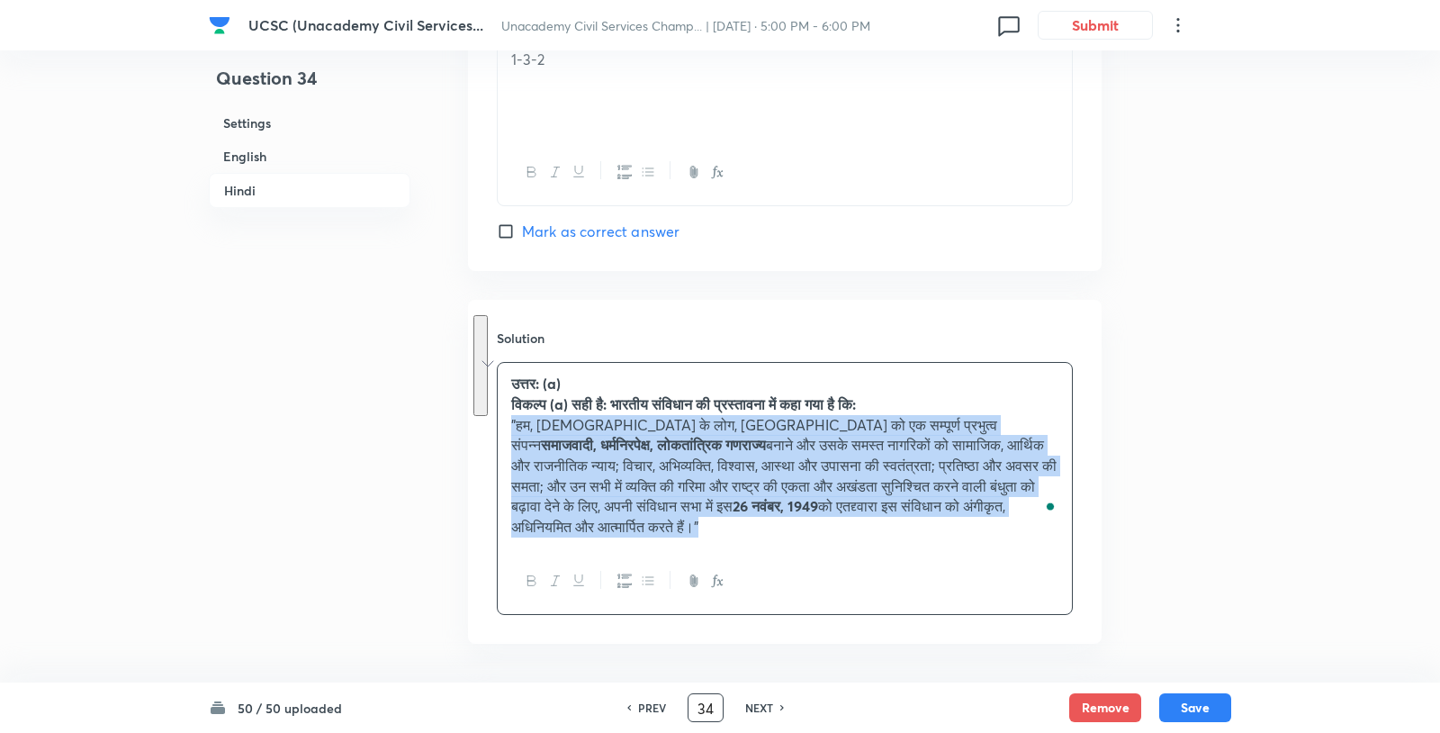
click at [707, 700] on input "34" at bounding box center [706, 708] width 34 height 32
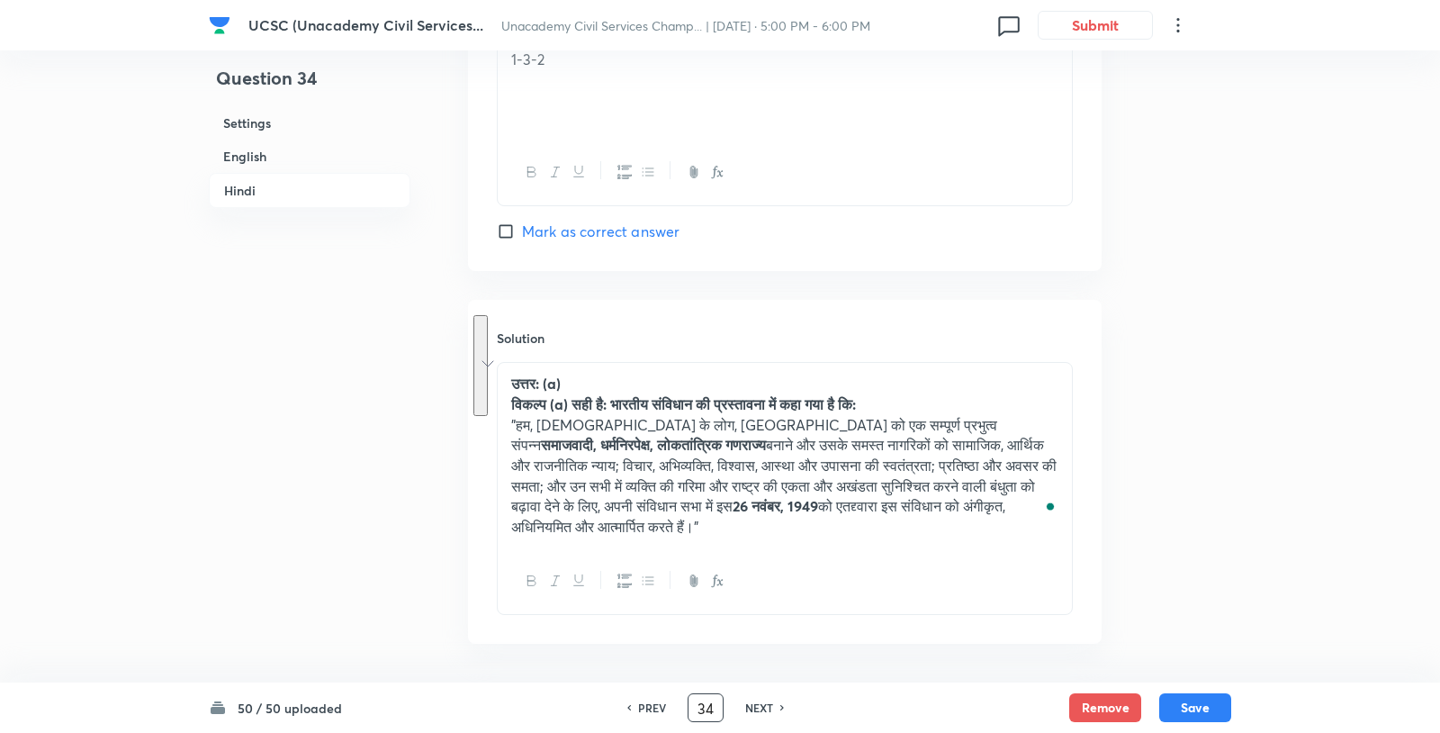
click at [707, 700] on input "34" at bounding box center [706, 708] width 34 height 32
type input "3"
type input "41"
checkbox input "false"
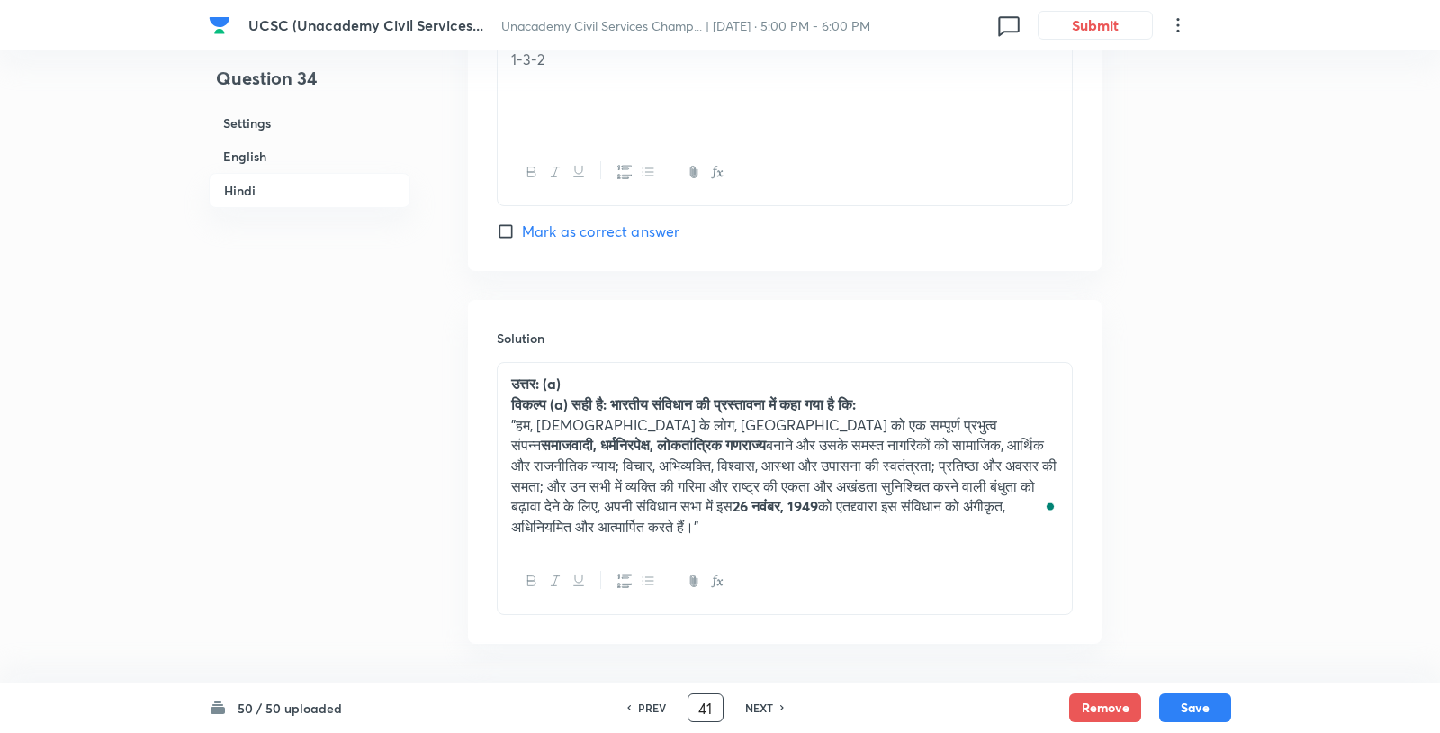
checkbox input "true"
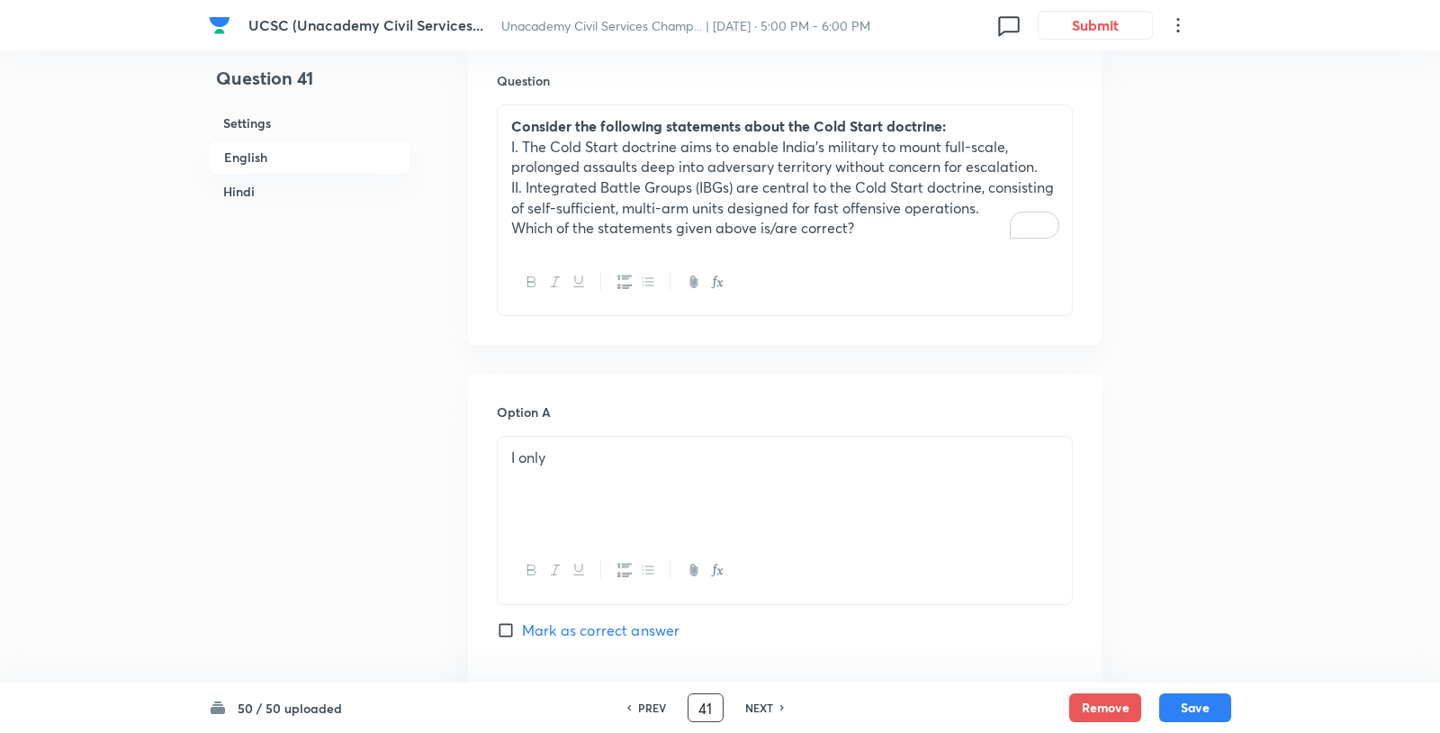
scroll to position [472, 0]
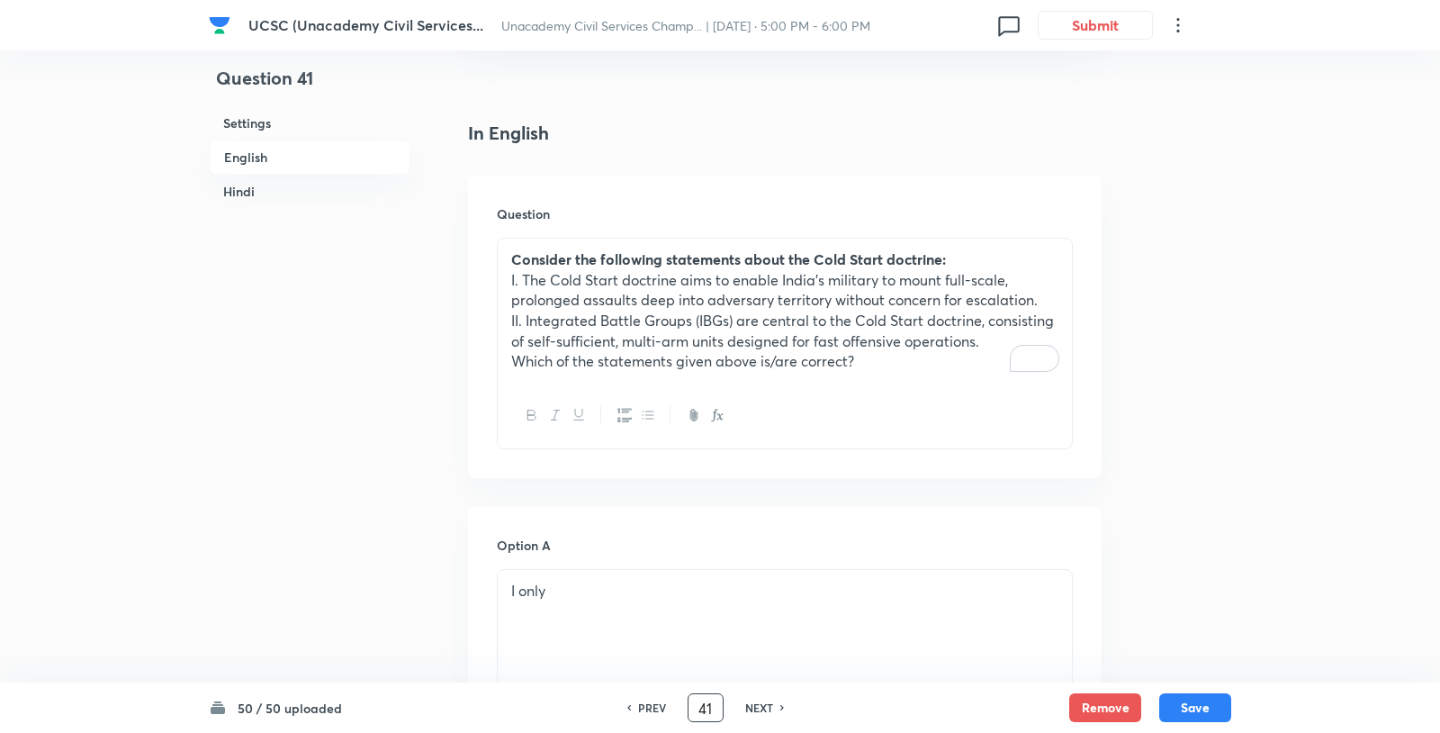
click at [703, 270] on p "I. The Cold Start doctrine aims to enable India’s military to mount full-scale,…" at bounding box center [784, 290] width 547 height 41
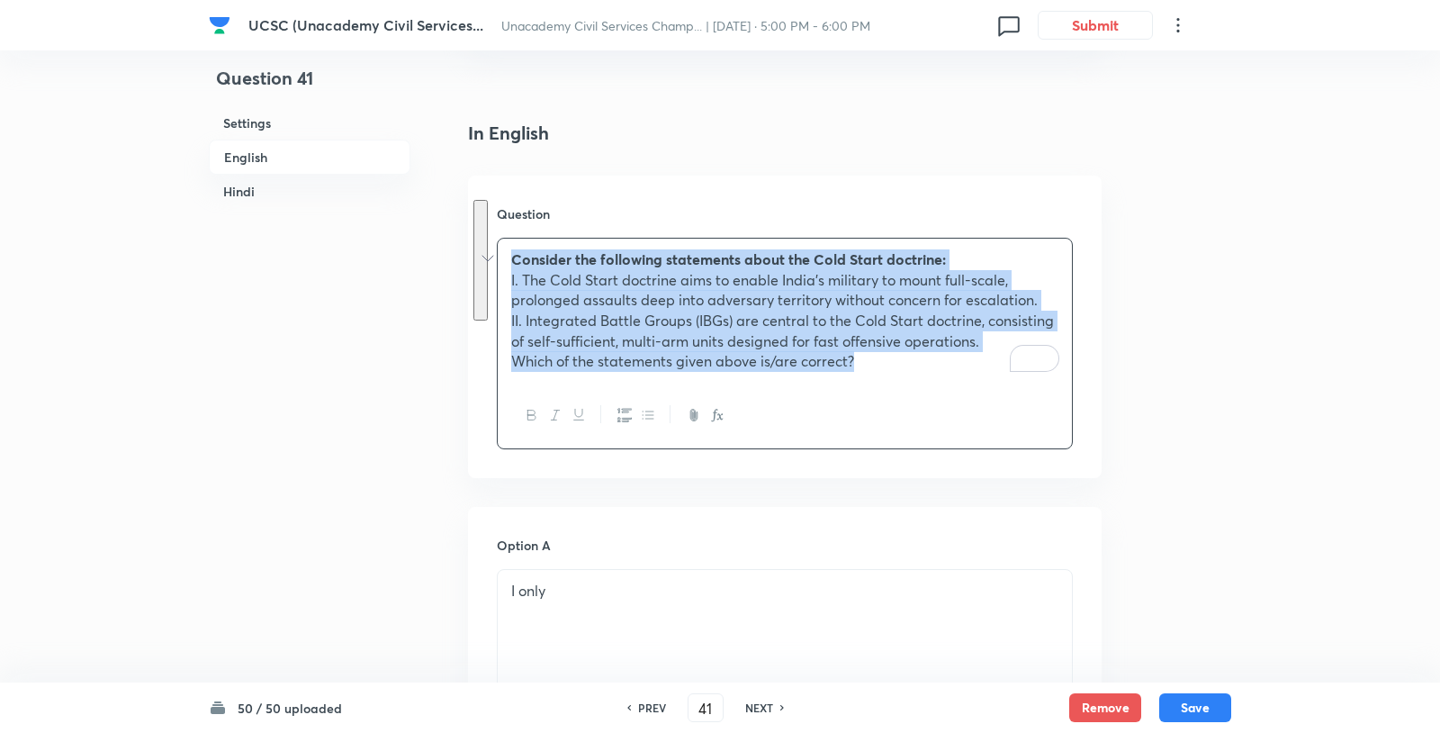
copy div "Consider the following statements about the Cold Start doctrine: I. The Cold St…"
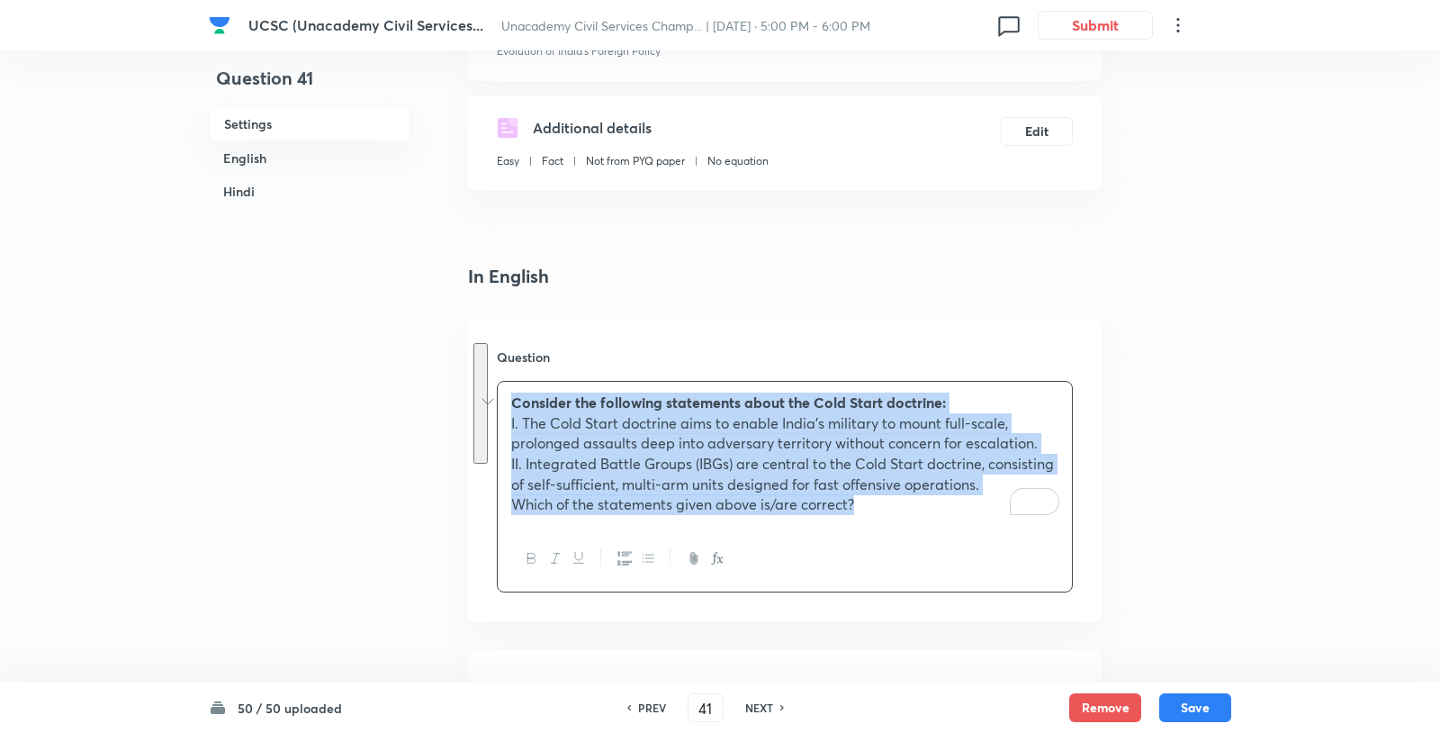
scroll to position [0, 0]
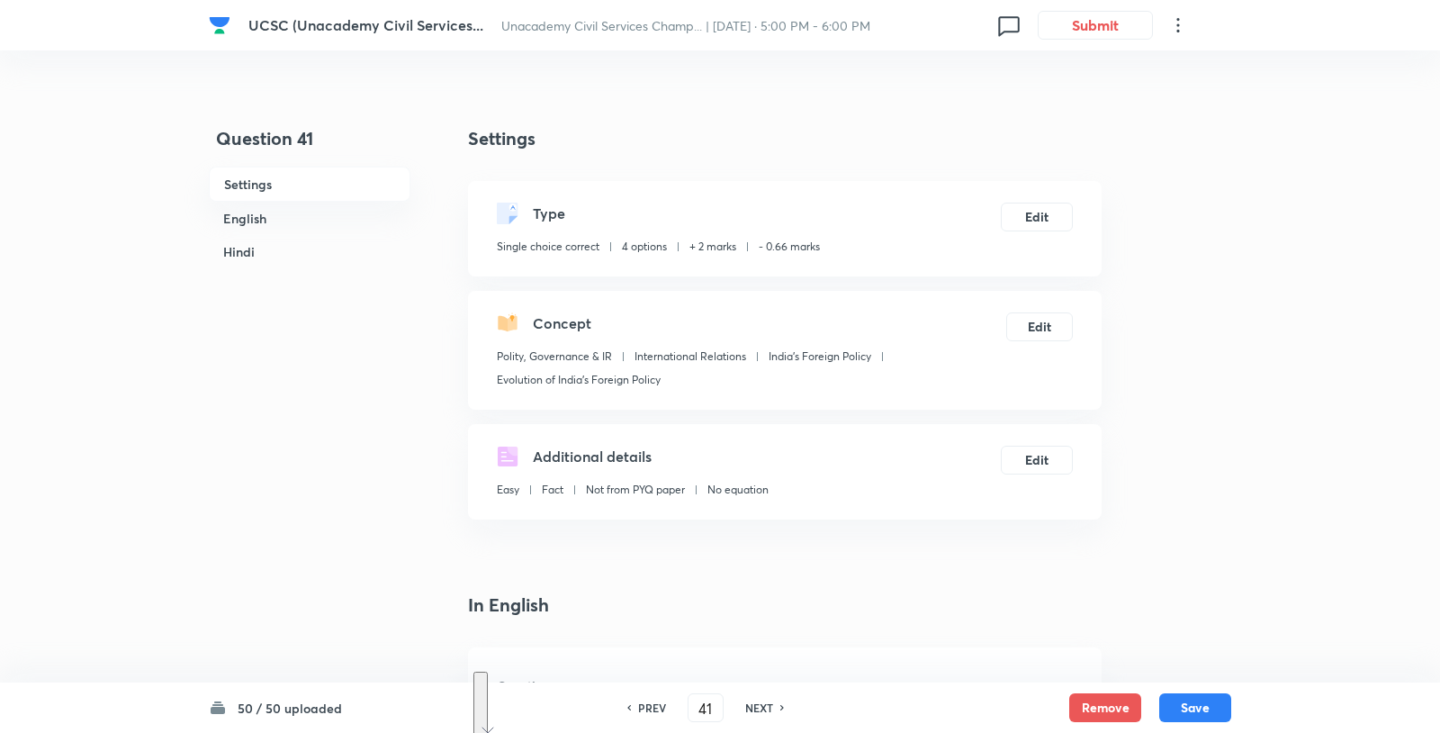
click at [679, 704] on div "PREV 41 ​ NEXT" at bounding box center [706, 707] width 232 height 29
click at [697, 704] on input "41" at bounding box center [706, 708] width 34 height 32
type input "45"
checkbox input "false"
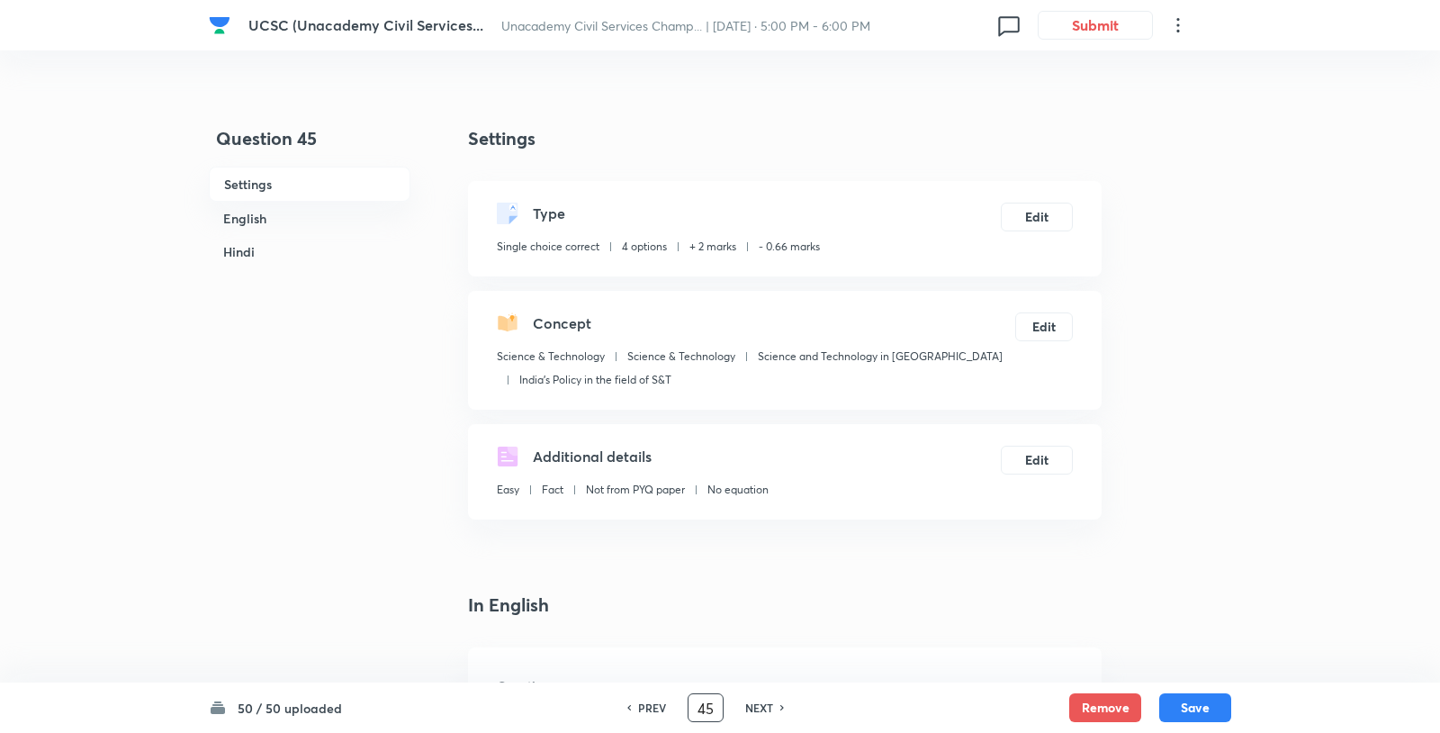
checkbox input "false"
checkbox input "true"
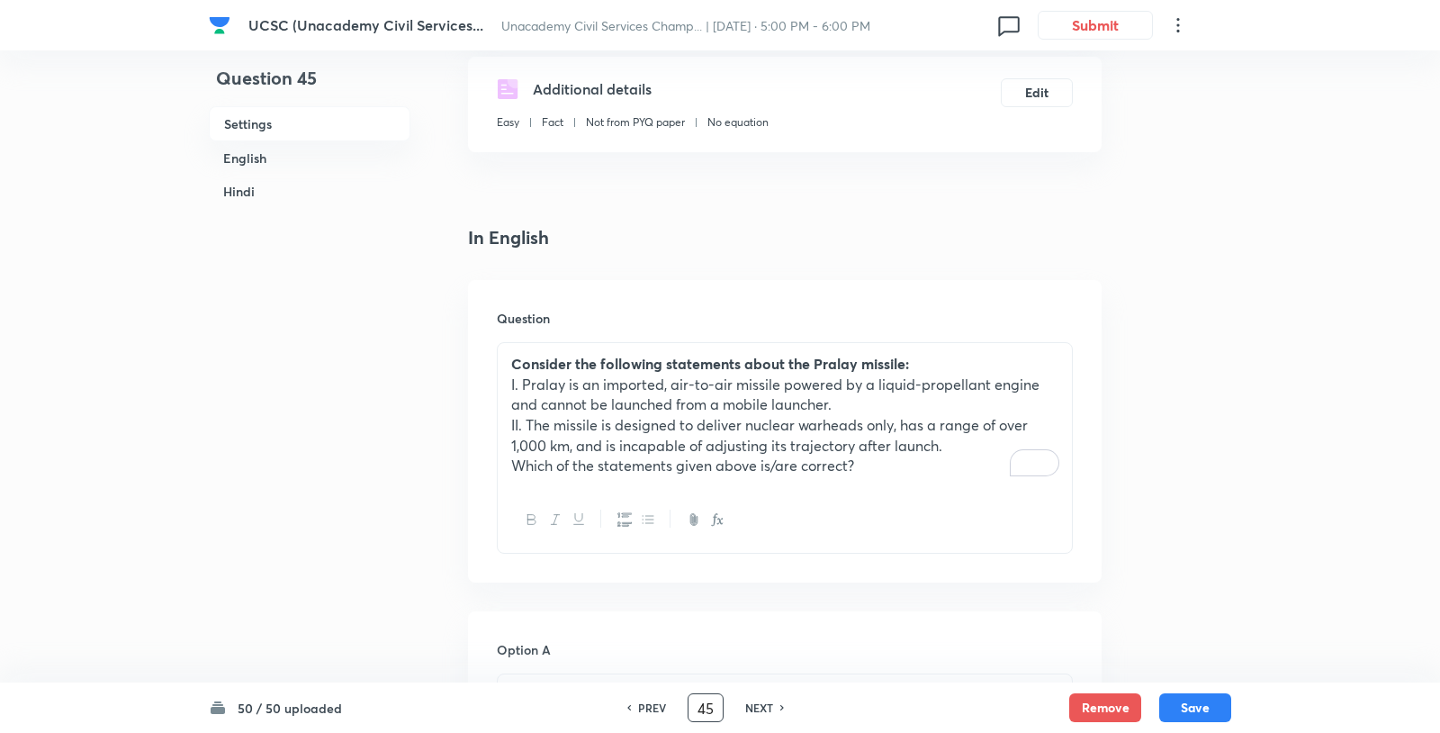
scroll to position [552, 0]
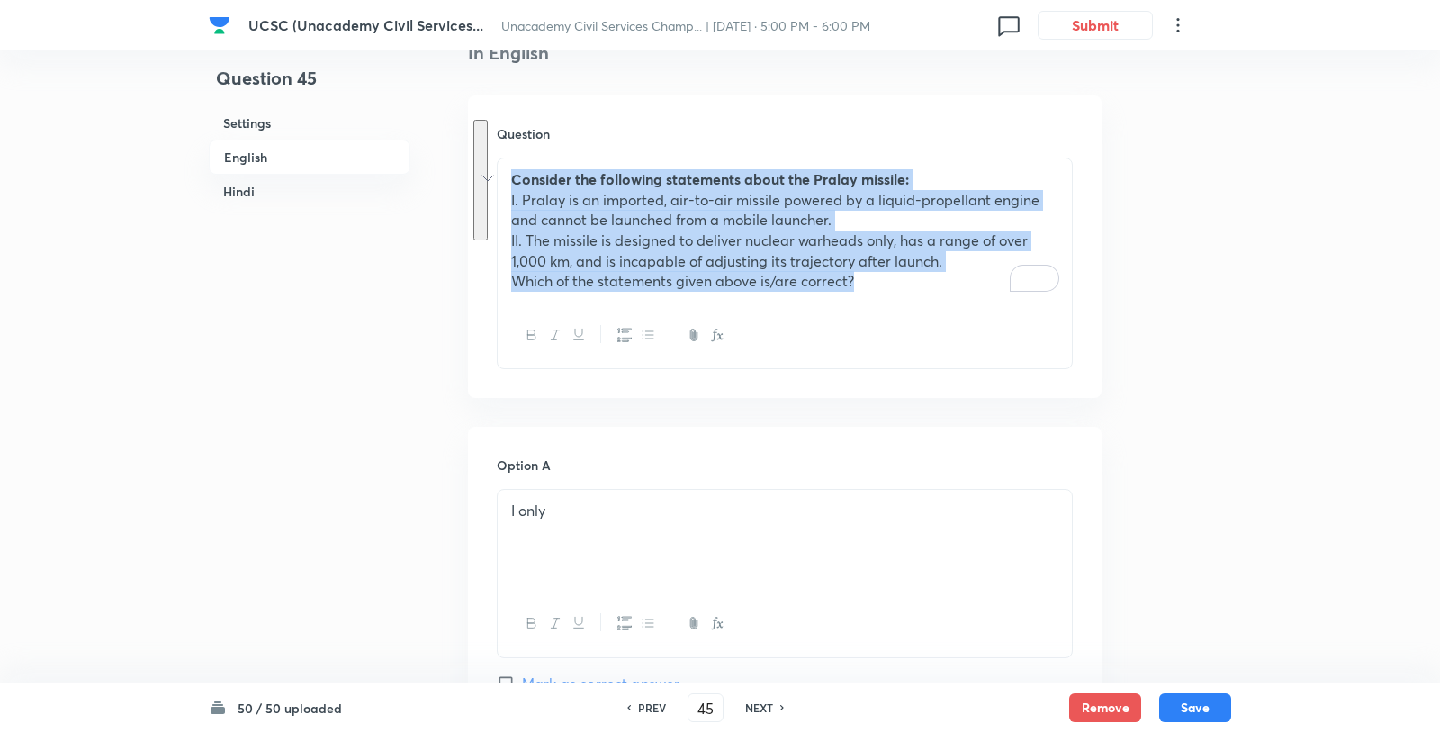
drag, startPoint x: 878, startPoint y: 242, endPoint x: 474, endPoint y: 116, distance: 422.5
click at [474, 116] on div "Question Consider the following statements about the Pralay missile: I. Pralay …" at bounding box center [785, 246] width 634 height 303
copy div "Consider the following statements about the Pralay missile: I. Pralay is an imp…"
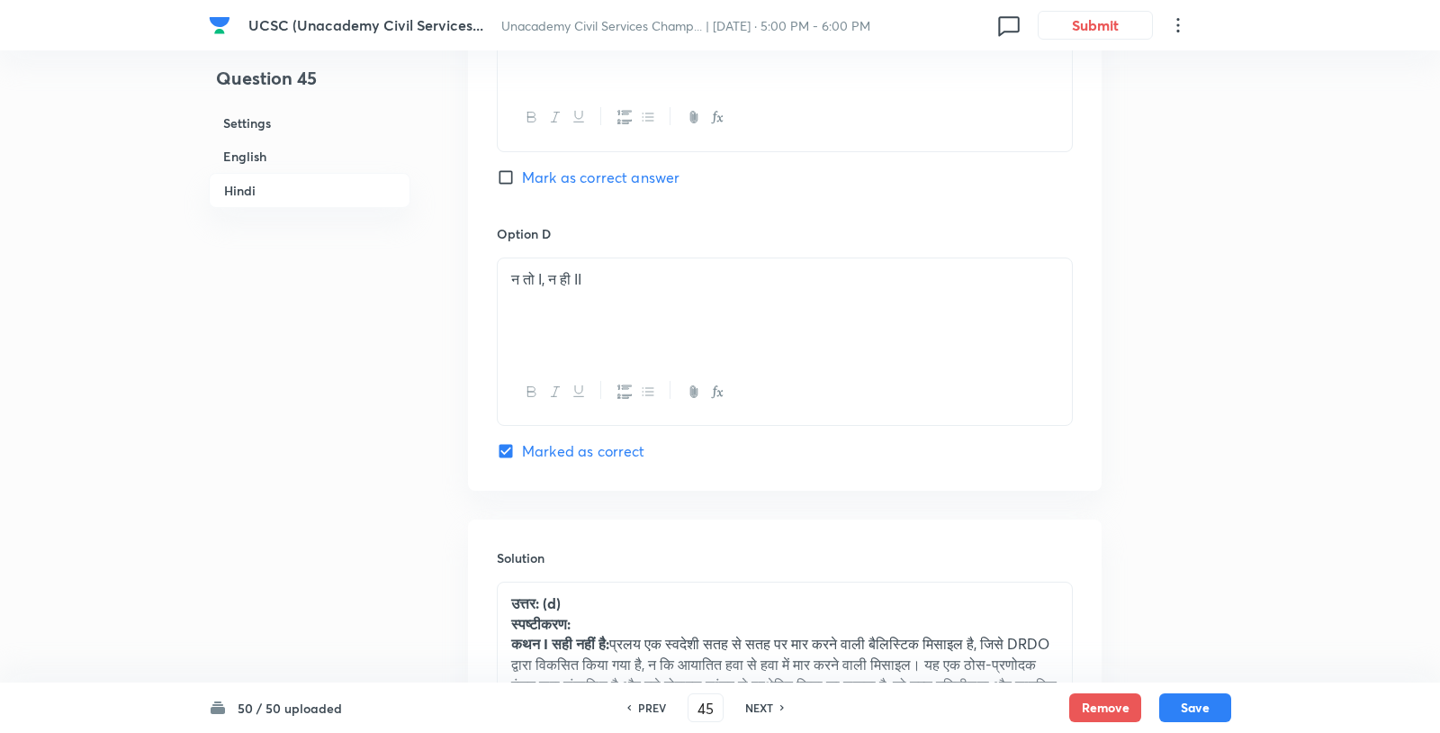
scroll to position [3877, 0]
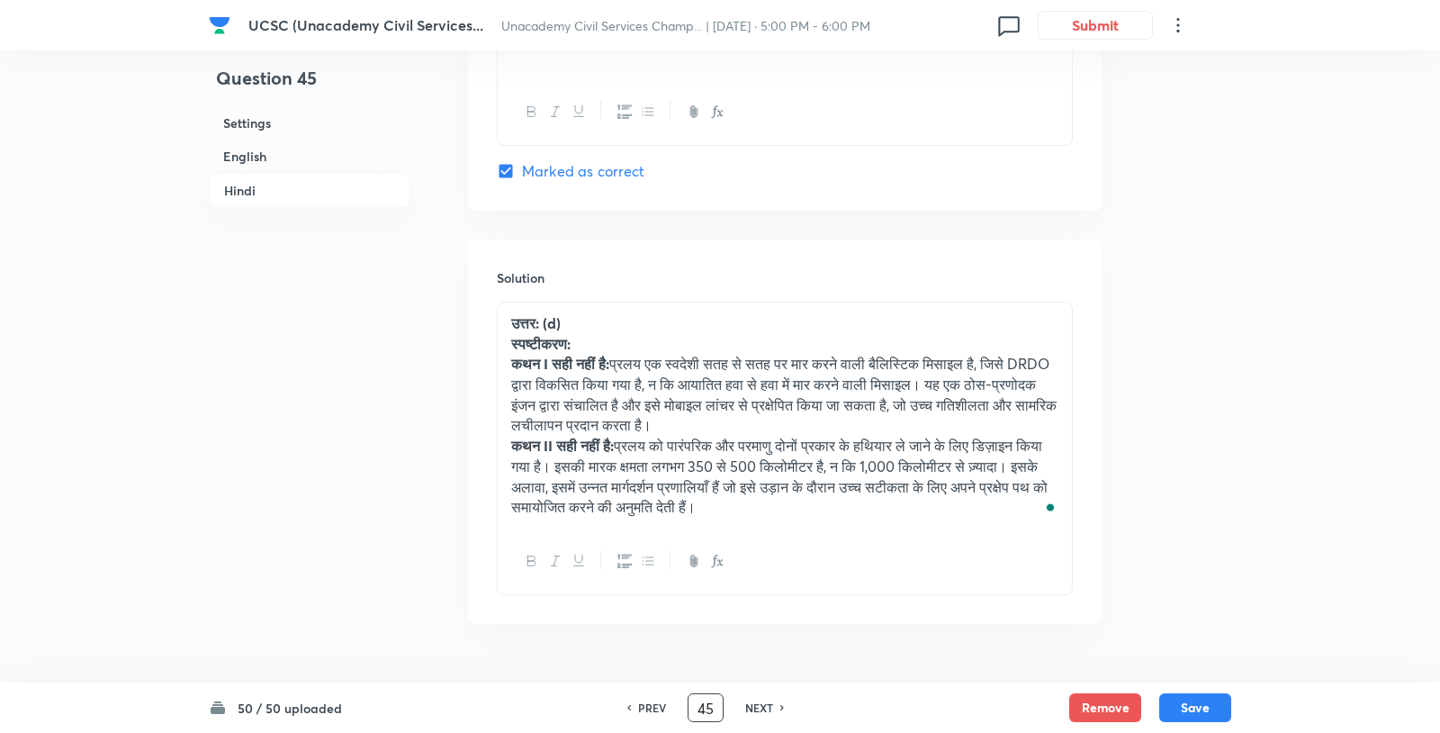
click at [699, 695] on input "45" at bounding box center [706, 708] width 34 height 32
type input "2"
checkbox input "false"
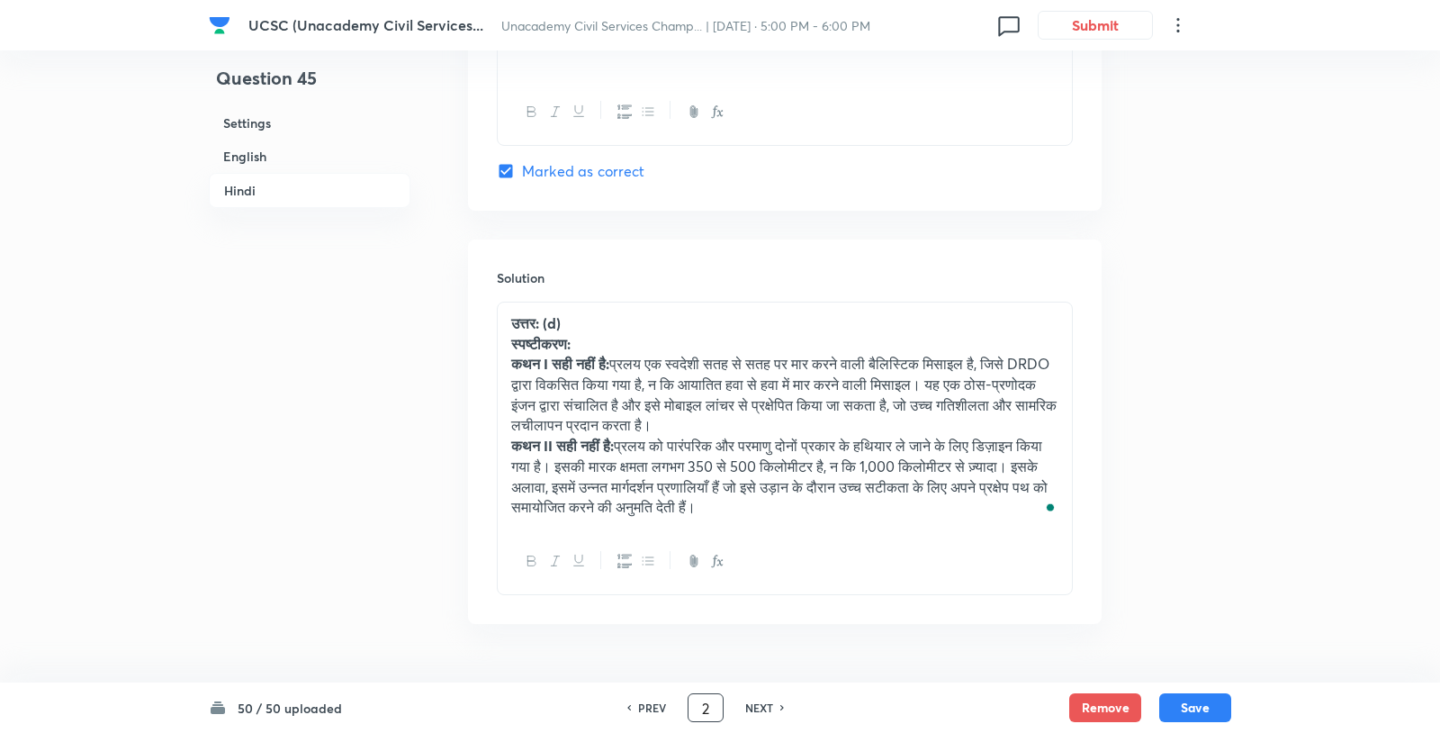
checkbox input "true"
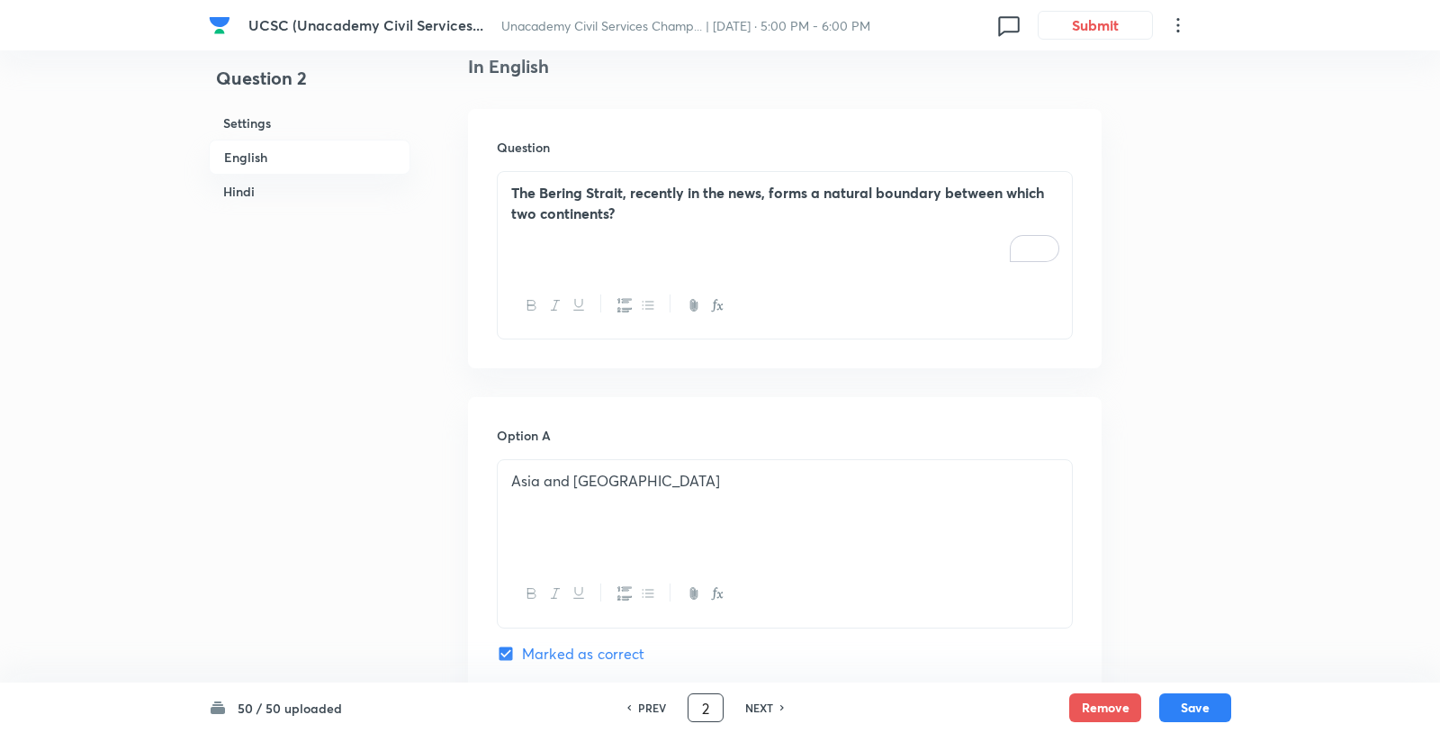
scroll to position [315, 0]
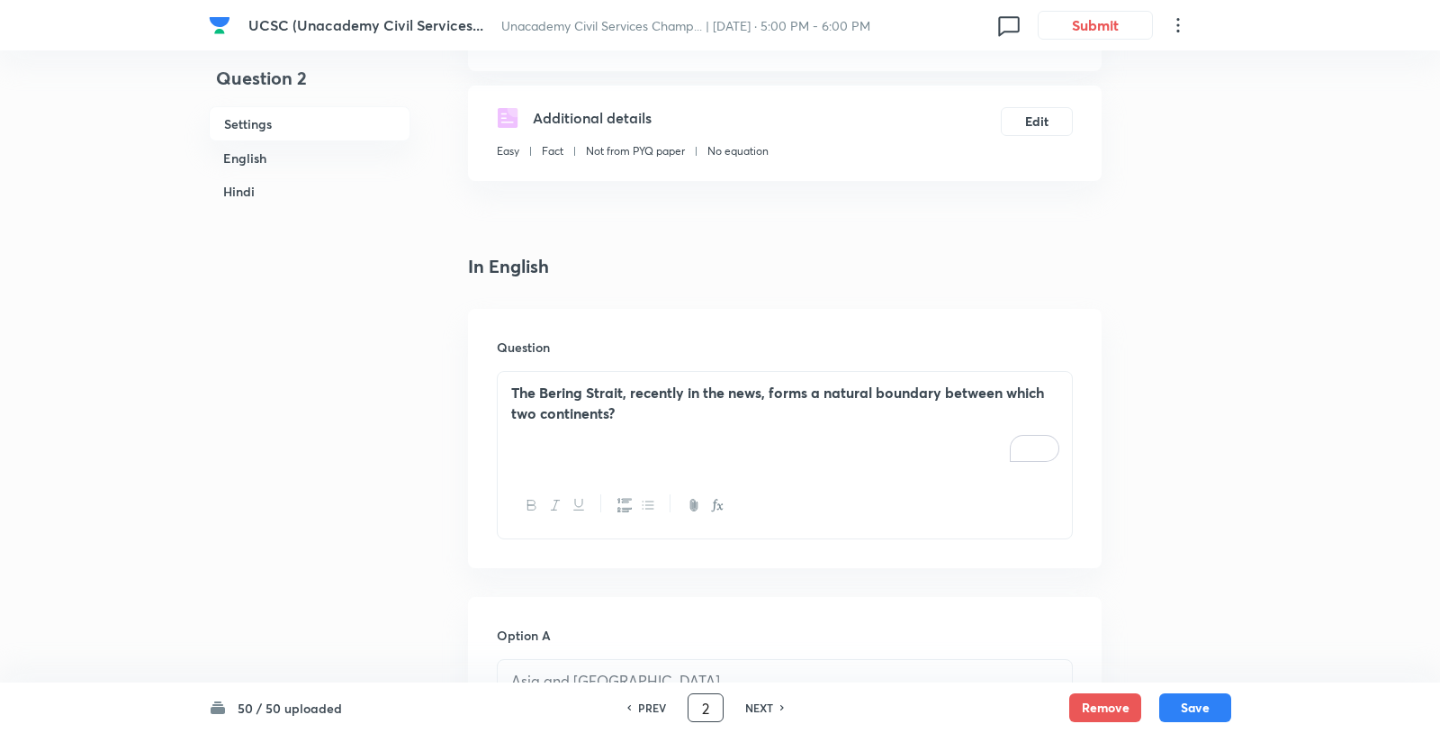
click at [782, 383] on p "The Bering Strait, recently in the news, forms a natural boundary between which…" at bounding box center [784, 403] width 547 height 41
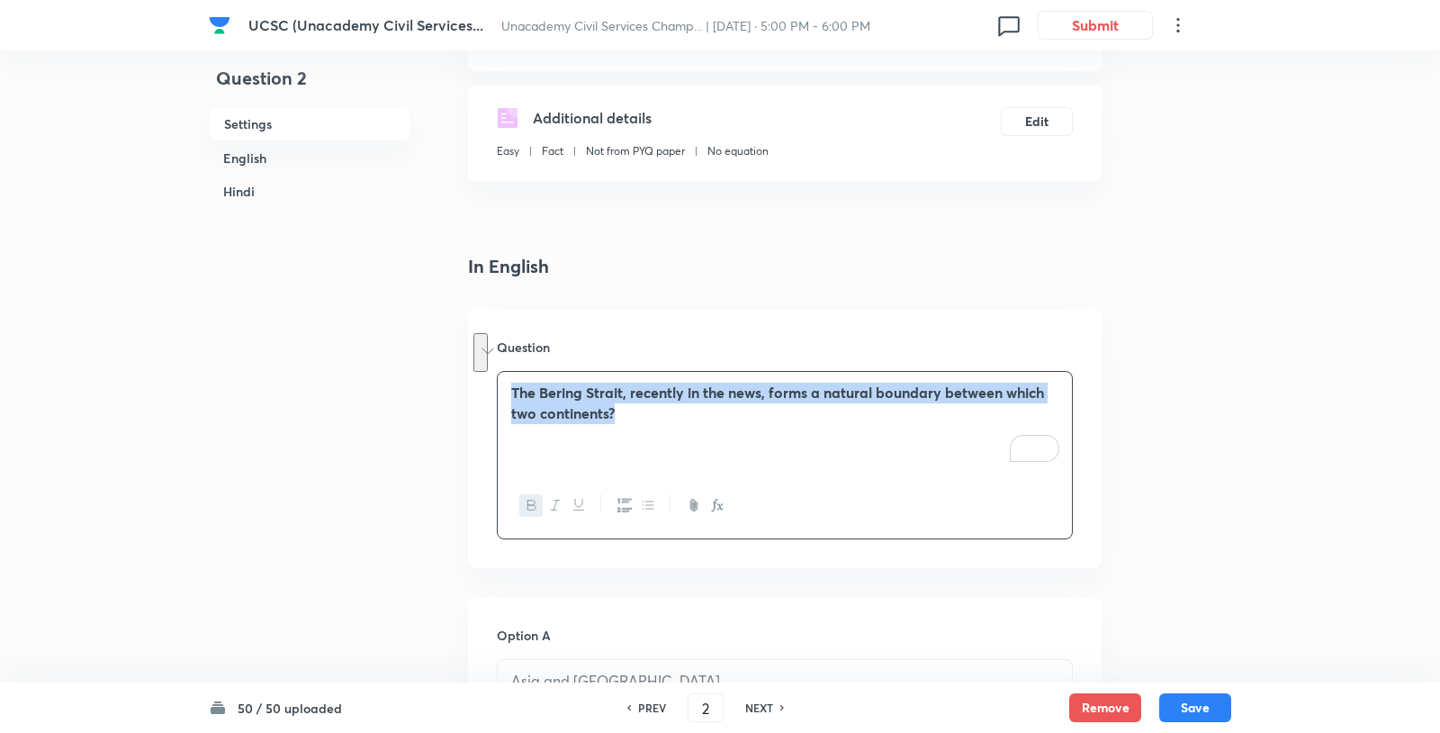
copy strong "The Bering Strait, recently in the news, forms a natural boundary between which…"
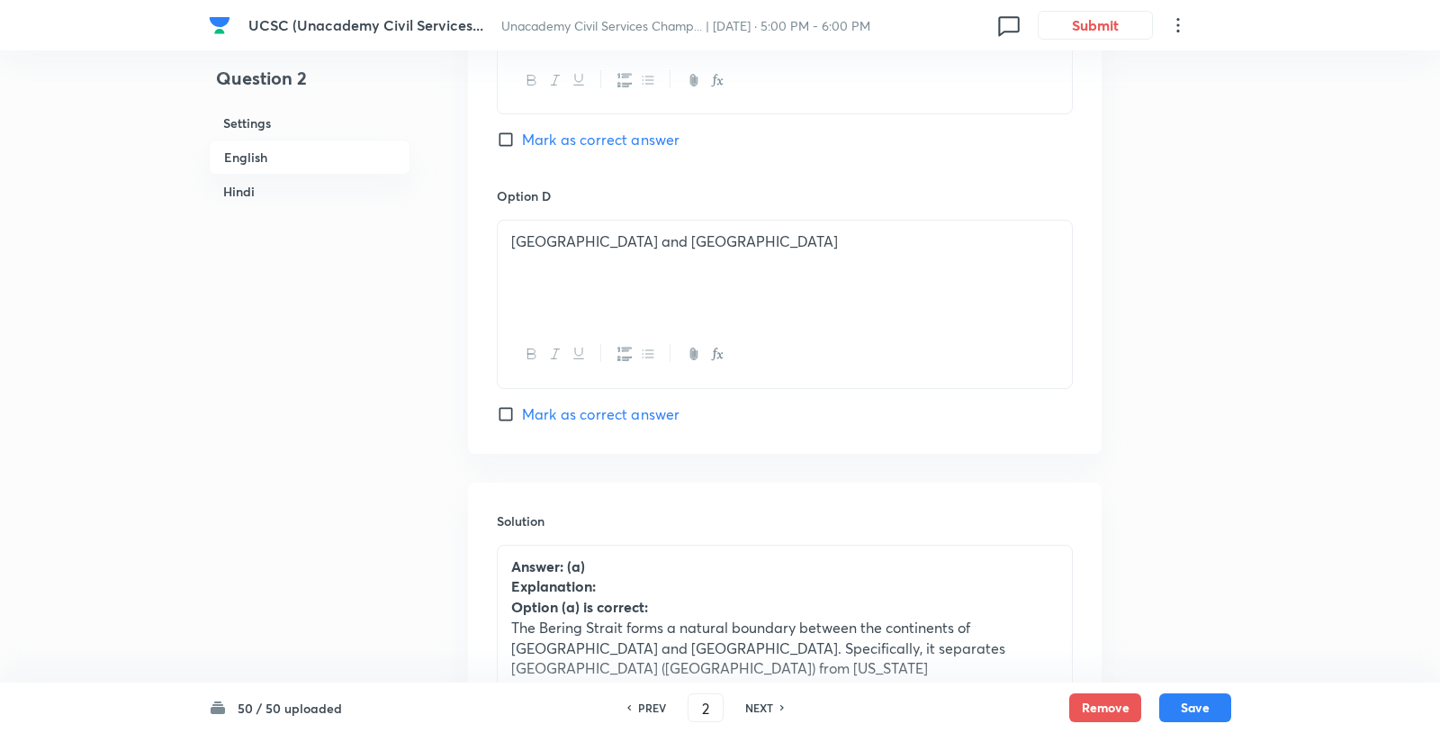
scroll to position [1616, 0]
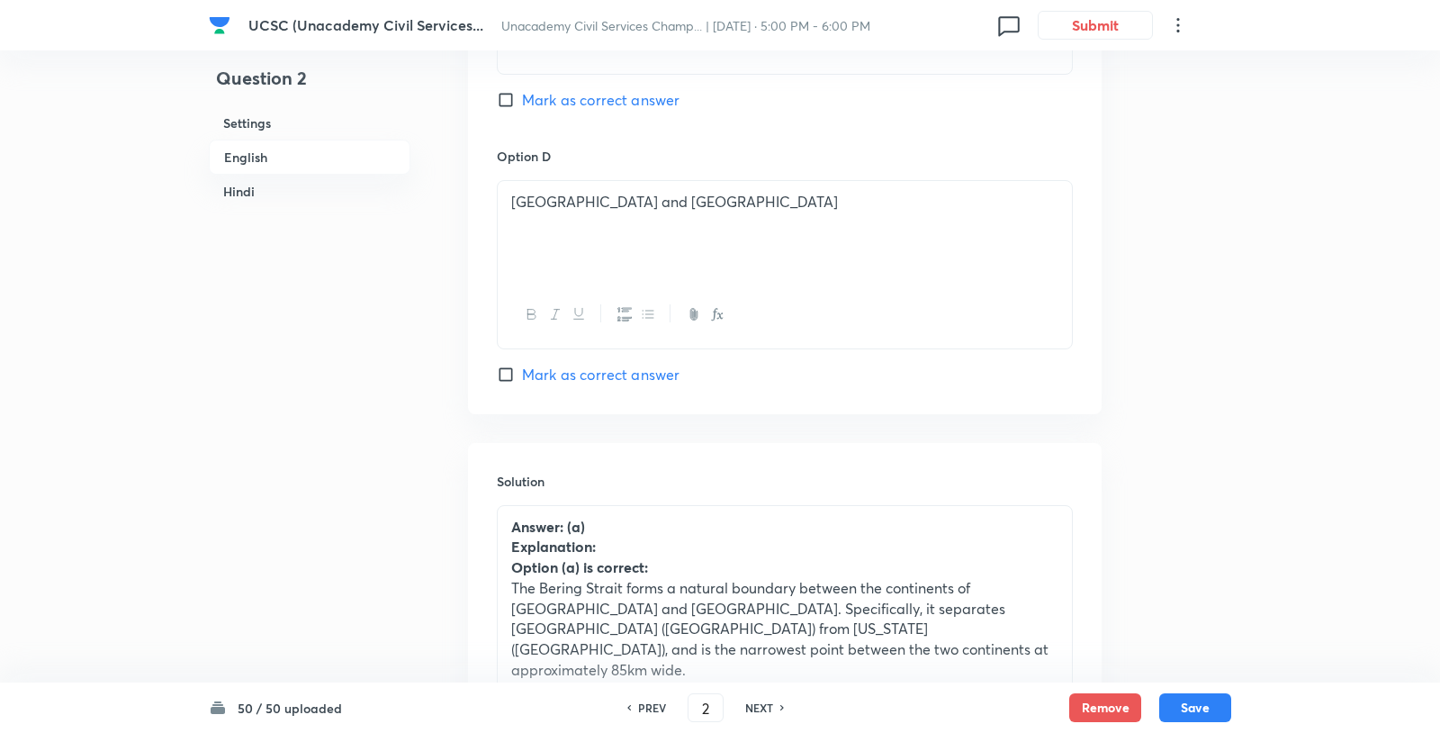
click at [770, 578] on p "The Bering Strait forms a natural boundary between the continents of Asia and N…" at bounding box center [784, 629] width 547 height 103
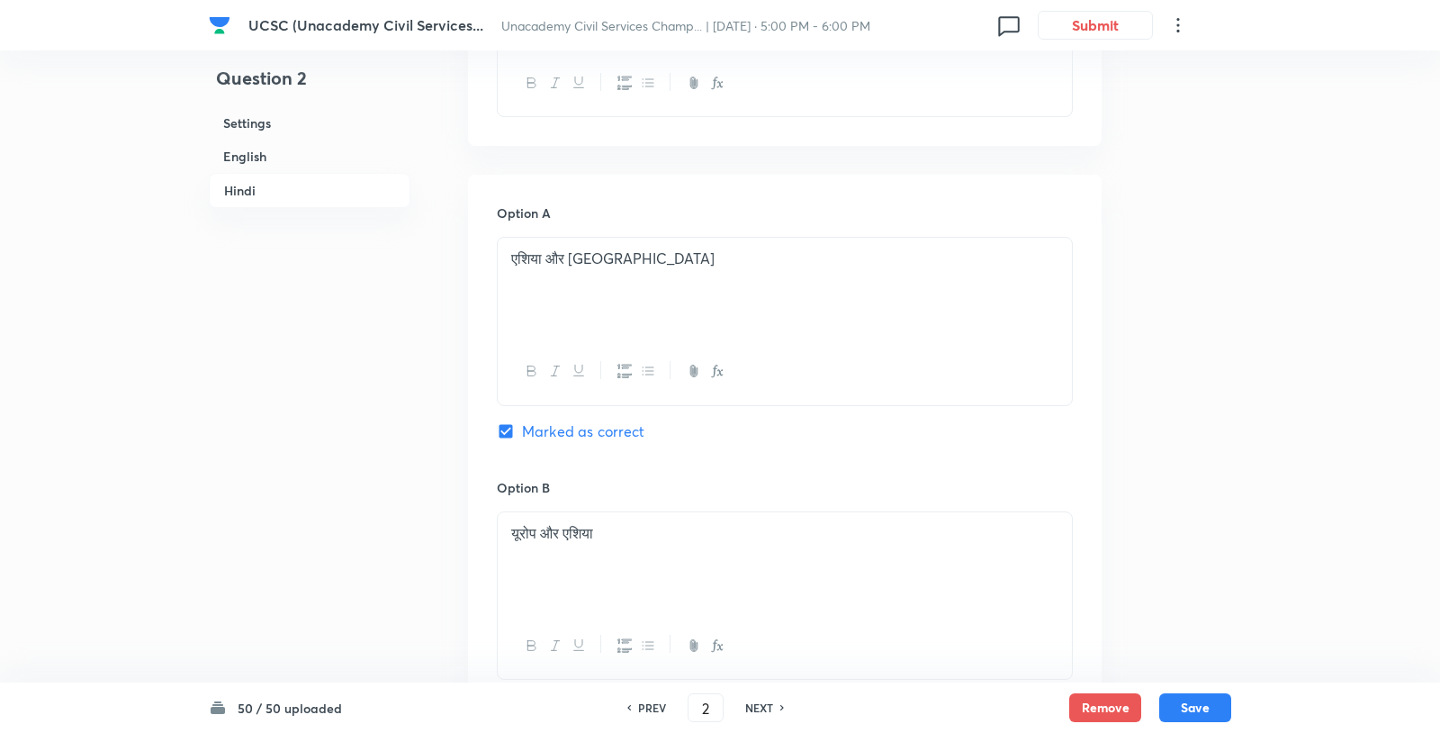
scroll to position [3624, 0]
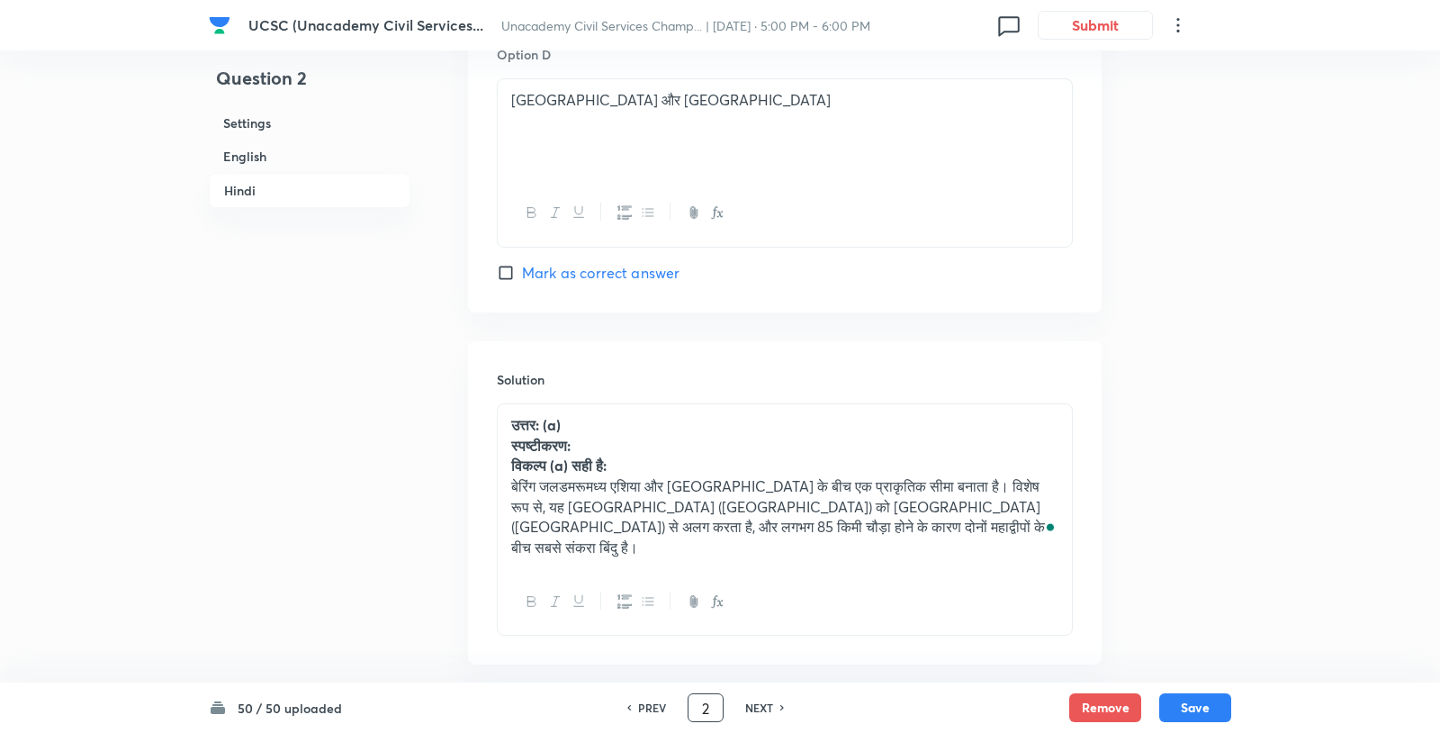
click at [719, 712] on input "2" at bounding box center [706, 708] width 34 height 32
type input "4"
checkbox input "false"
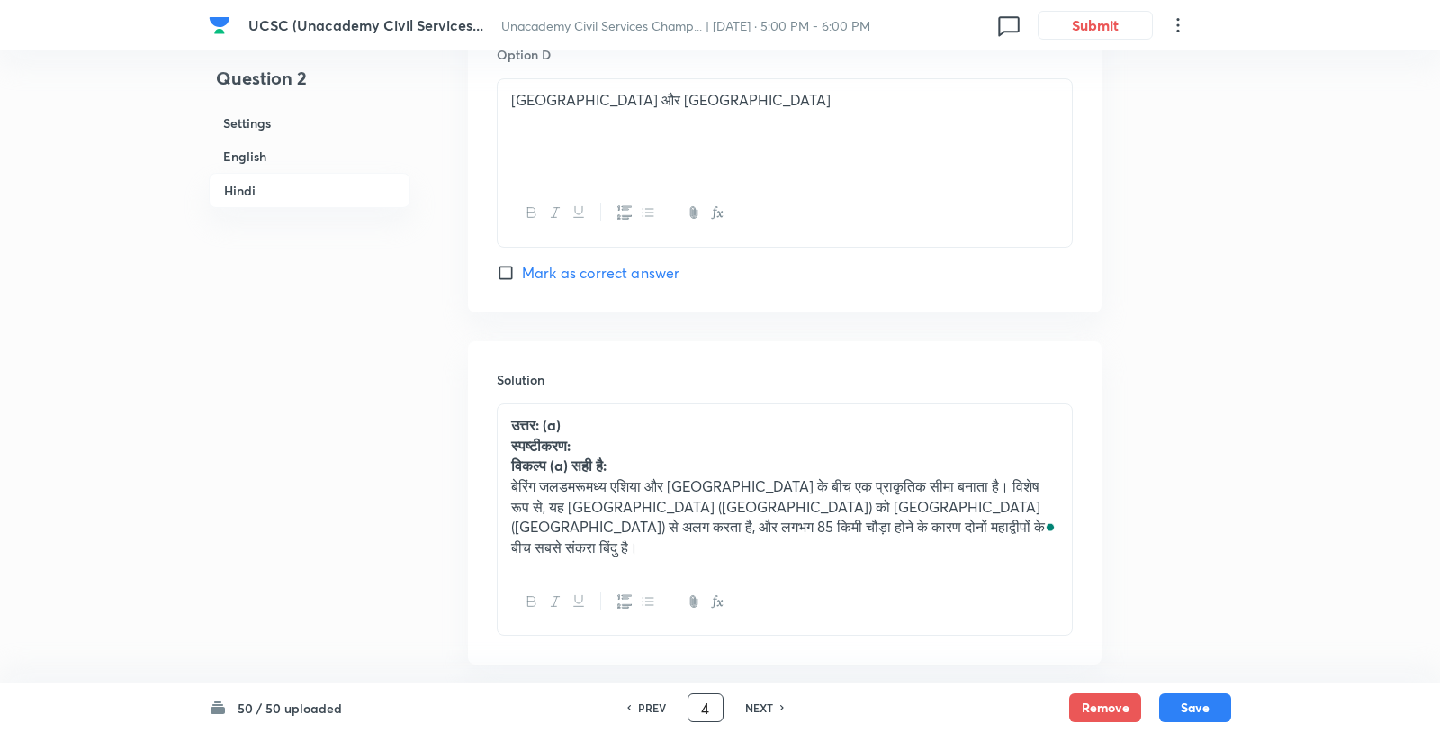
checkbox input "true"
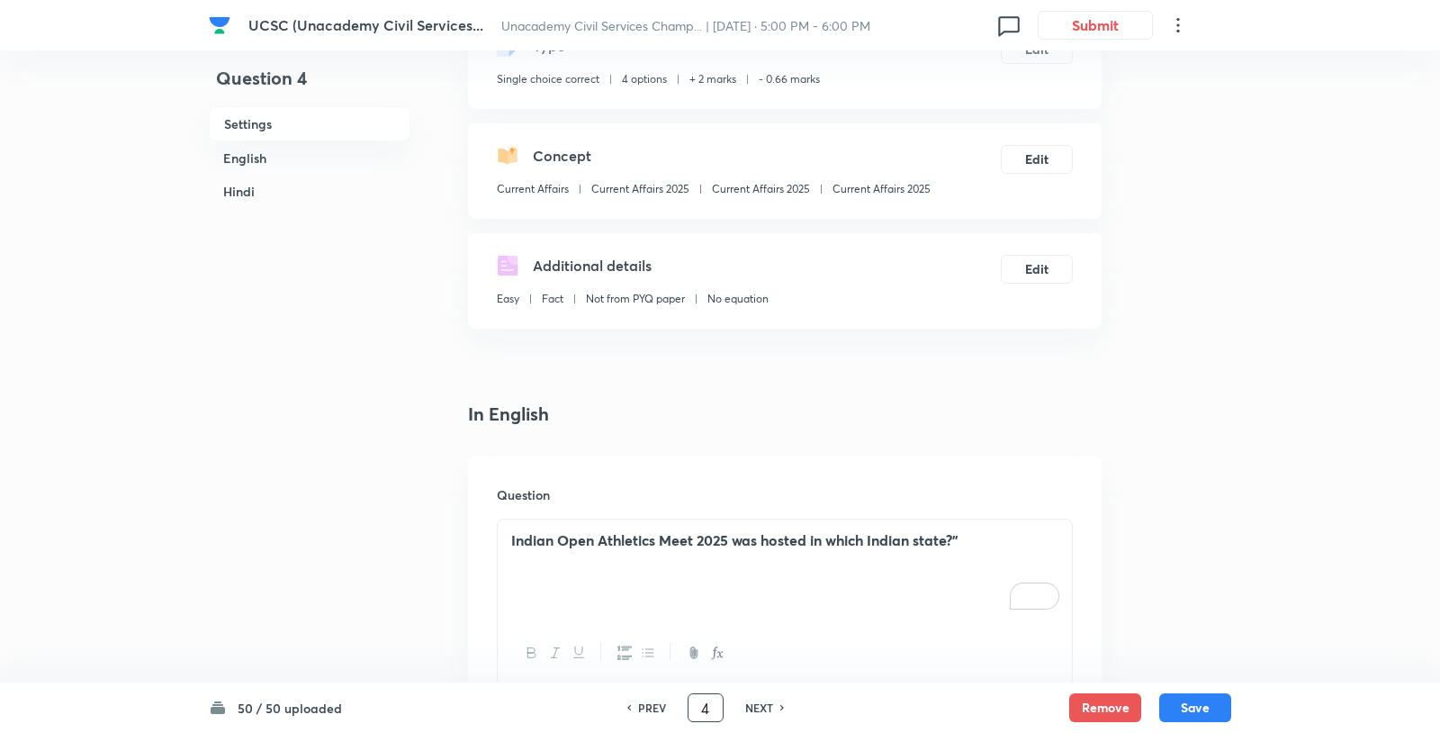
scroll to position [341, 0]
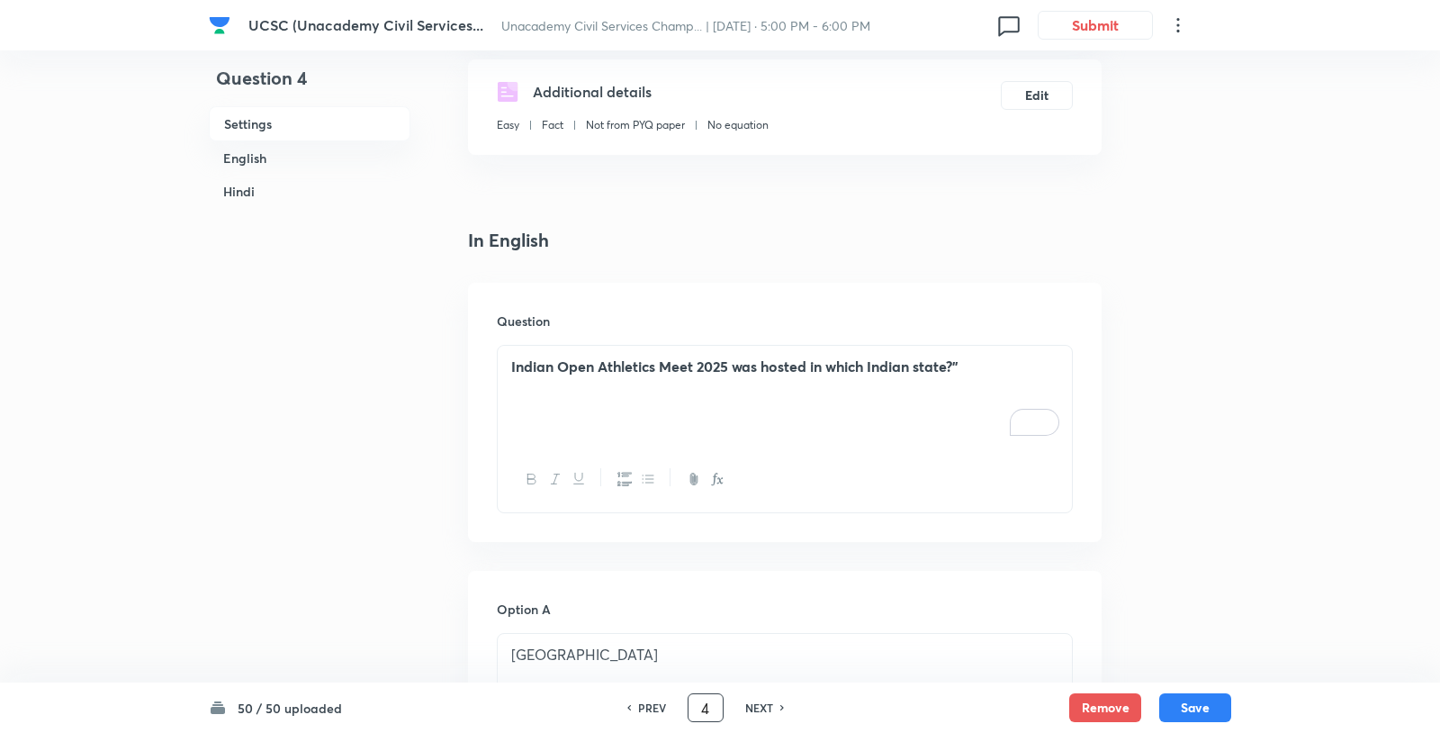
click at [728, 351] on div "Indian Open Athletics Meet 2025 was hosted in which Indian state?”" at bounding box center [785, 396] width 574 height 101
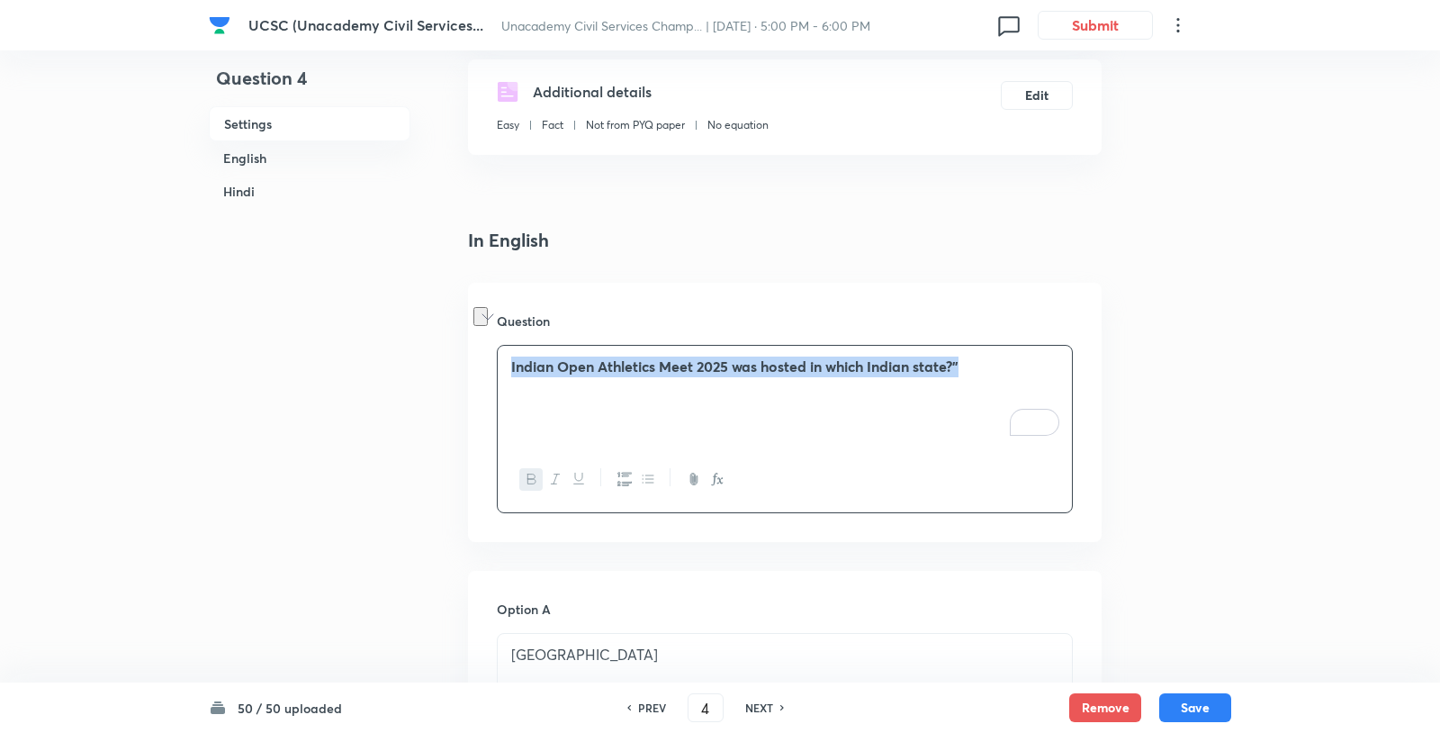
copy strong "Indian Open Athletics Meet 2025 was hosted in which Indian state?”"
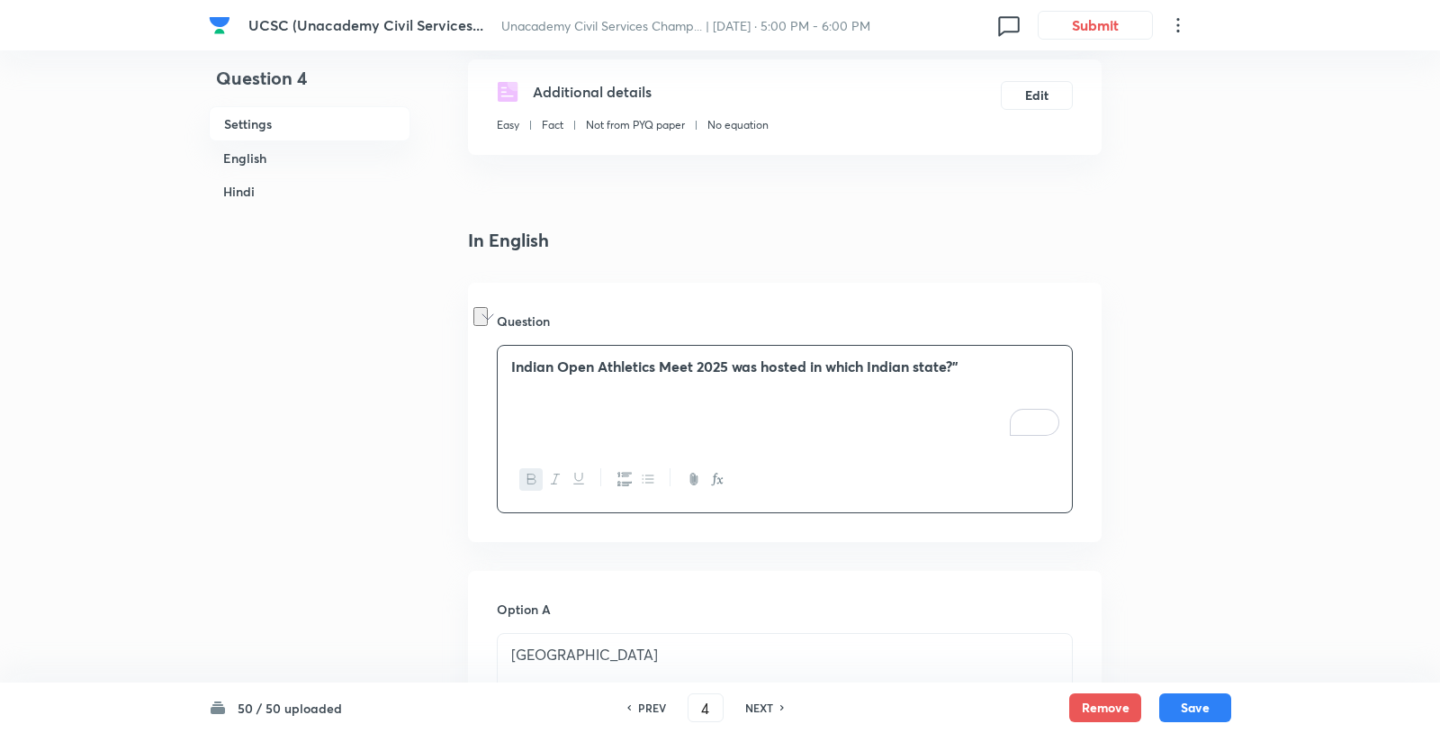
click at [649, 699] on h6 "PREV" at bounding box center [652, 707] width 28 height 16
type input "3"
checkbox input "false"
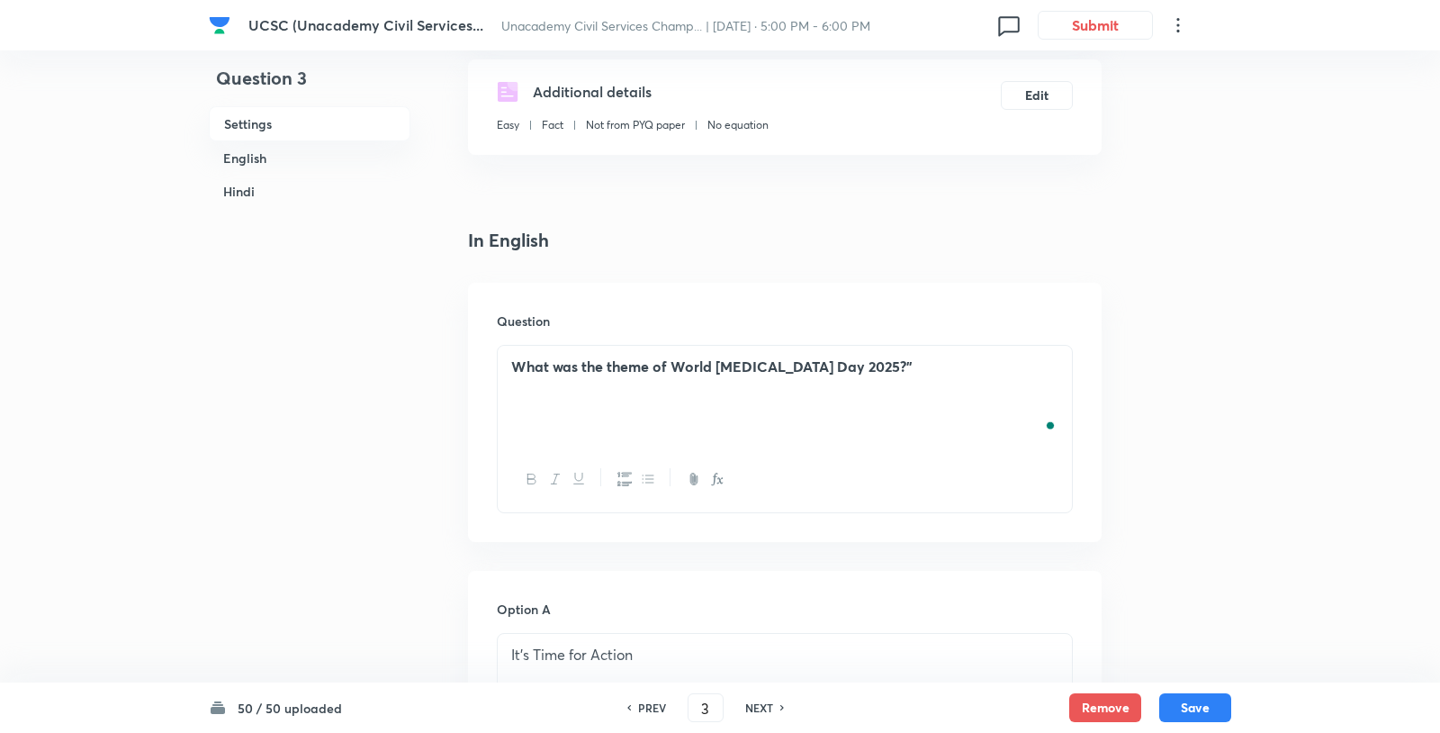
checkbox input "true"
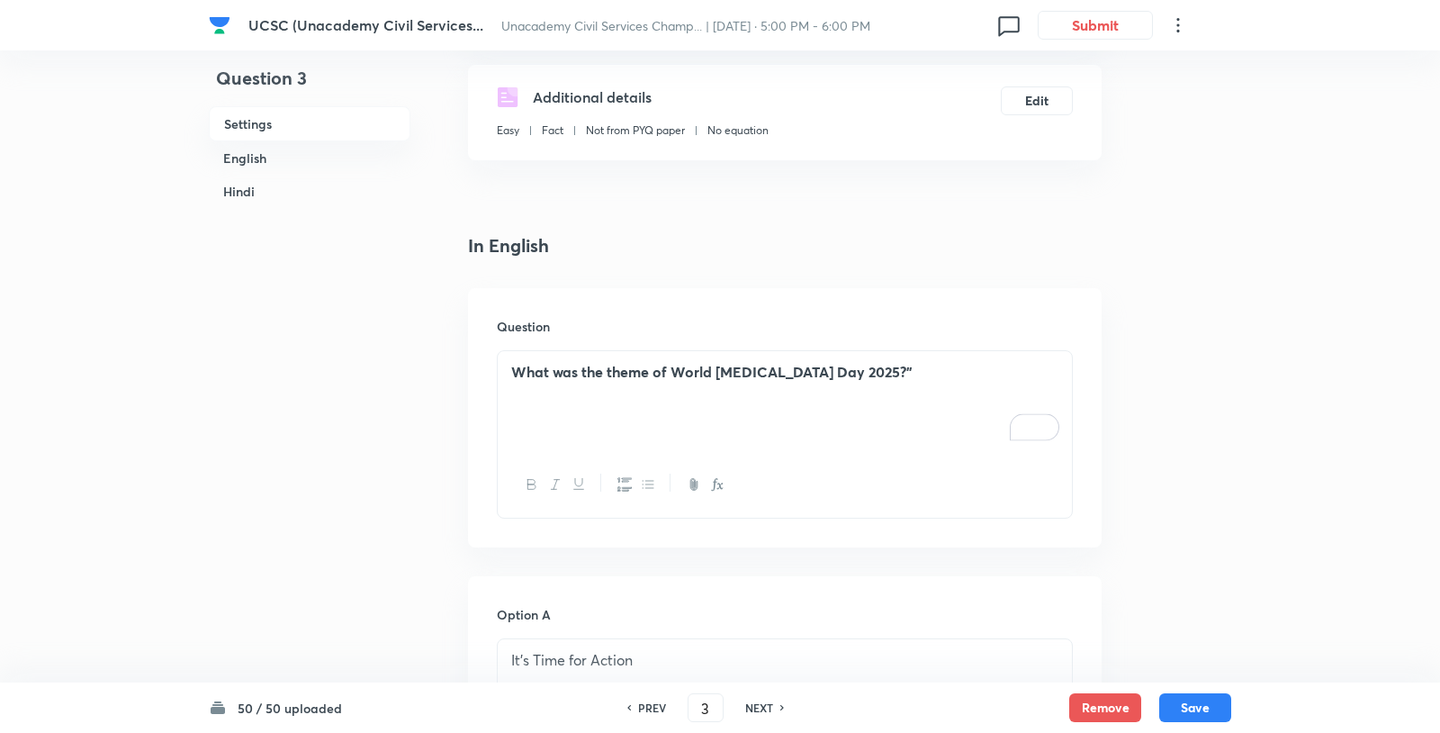
click at [732, 362] on strong "What was the theme of World Hepatitis Day 2025?”" at bounding box center [711, 371] width 401 height 19
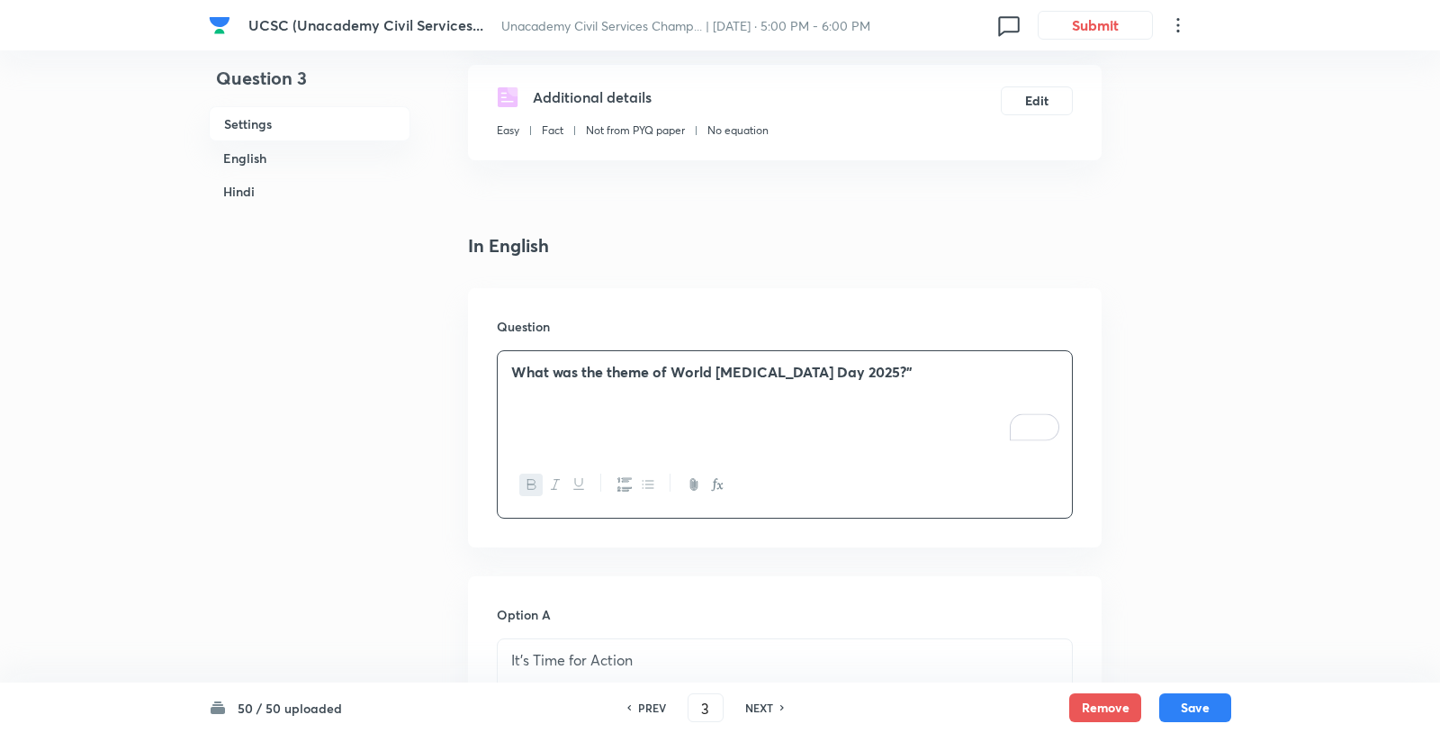
click at [732, 362] on strong "What was the theme of World Hepatitis Day 2025?”" at bounding box center [711, 371] width 401 height 19
copy strong "What was the theme of World Hepatitis Day 2025?”"
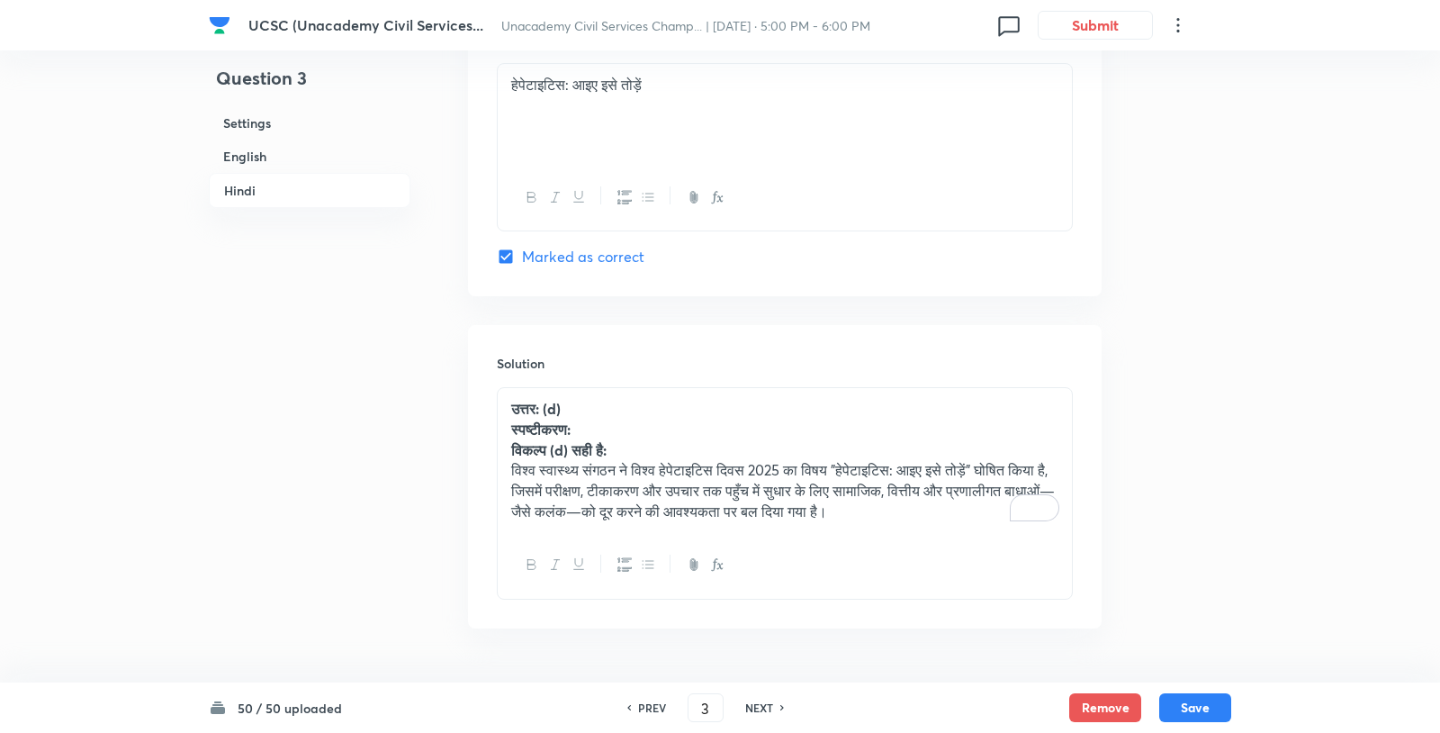
scroll to position [3624, 0]
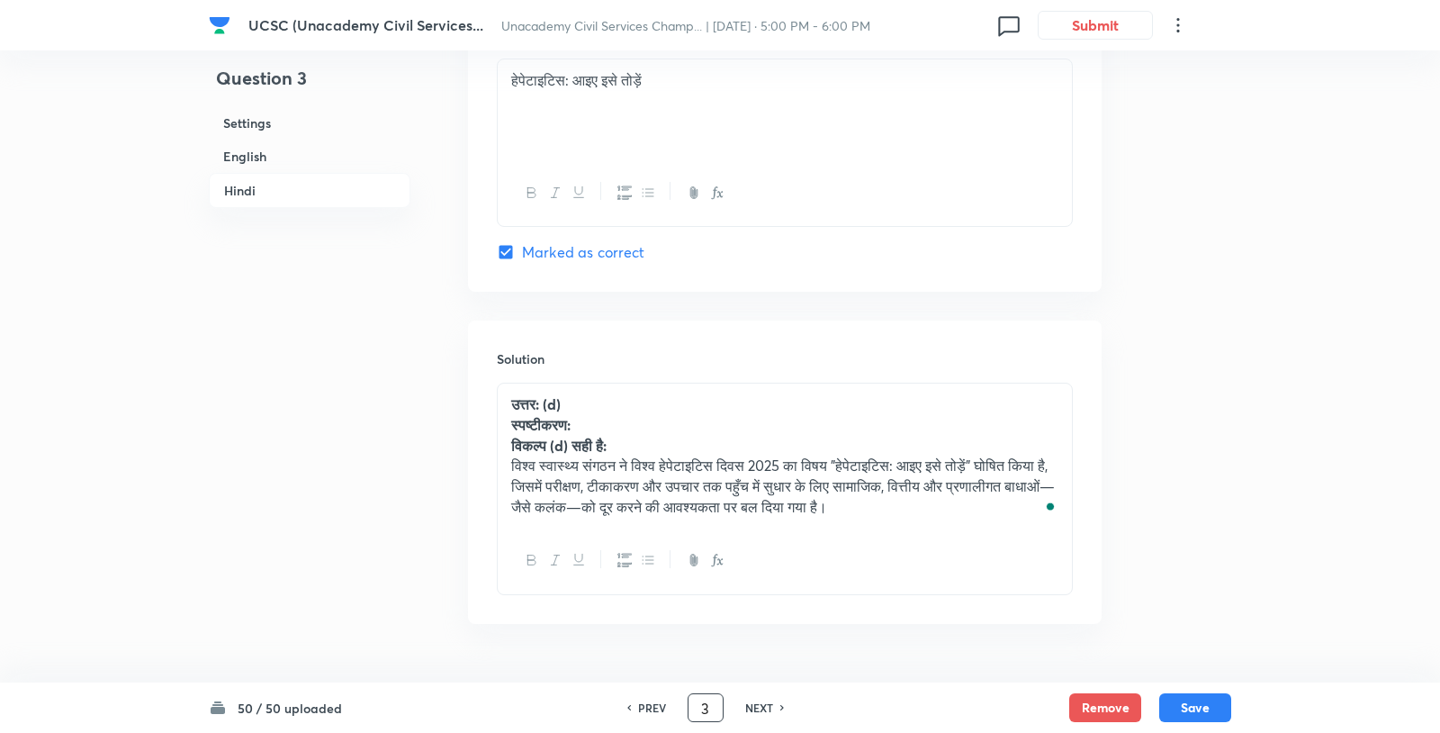
click at [689, 706] on input "3" at bounding box center [706, 708] width 34 height 32
type input "16"
checkbox input "false"
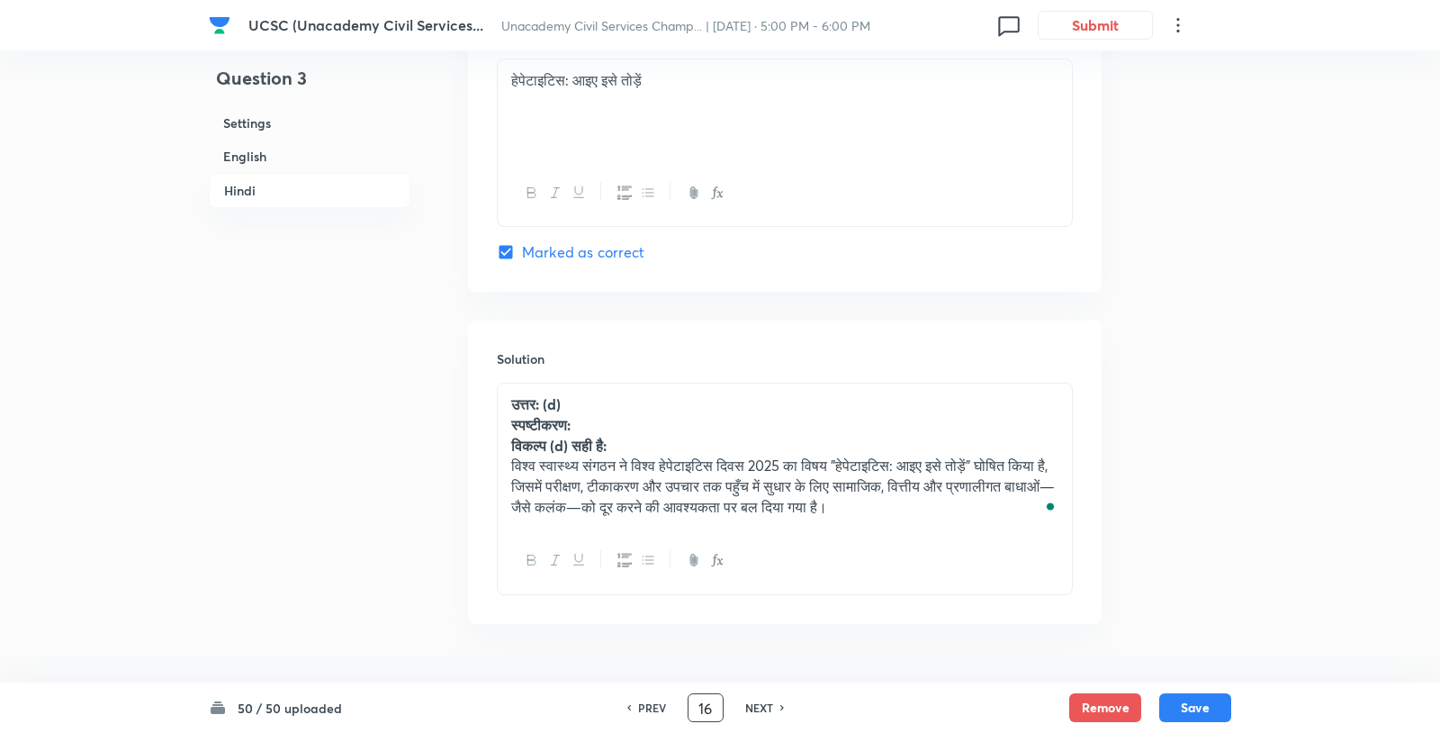
checkbox input "true"
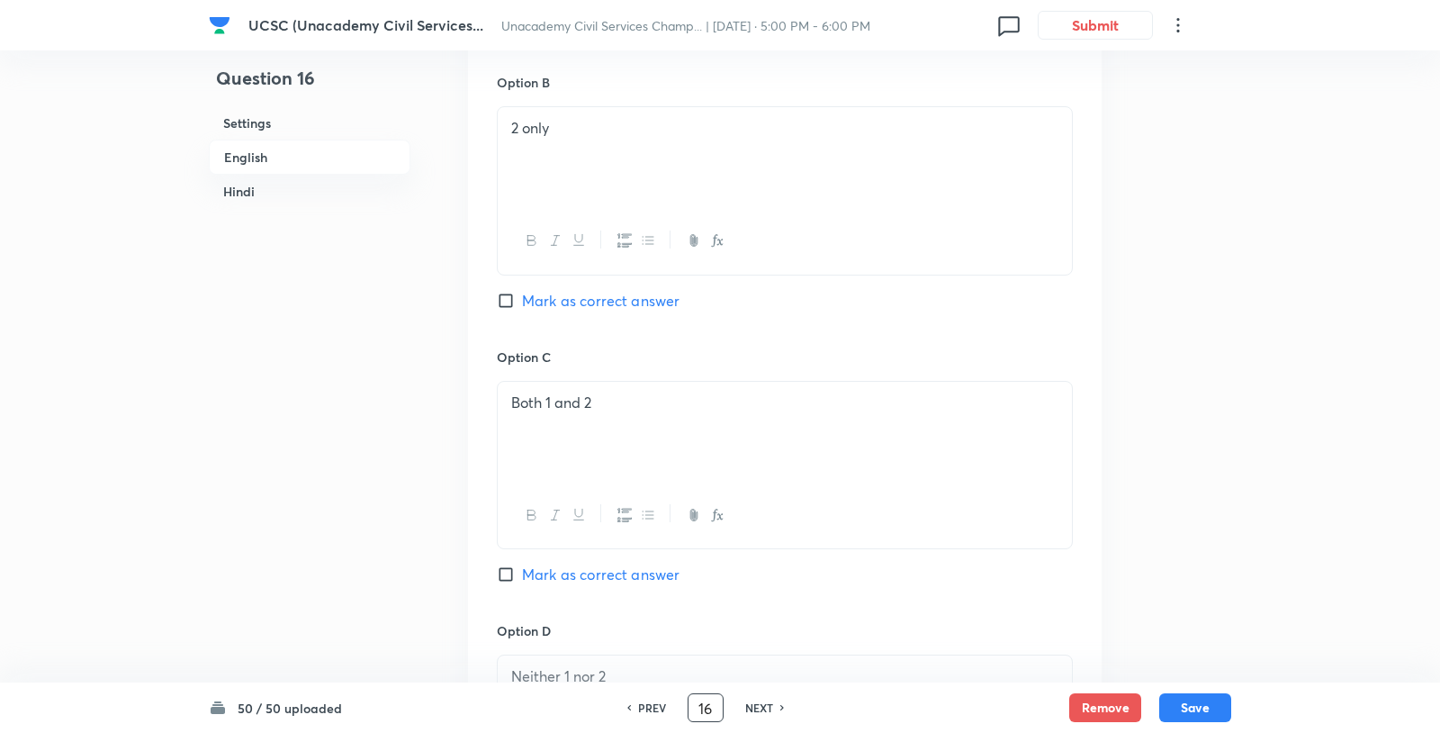
scroll to position [1665, 0]
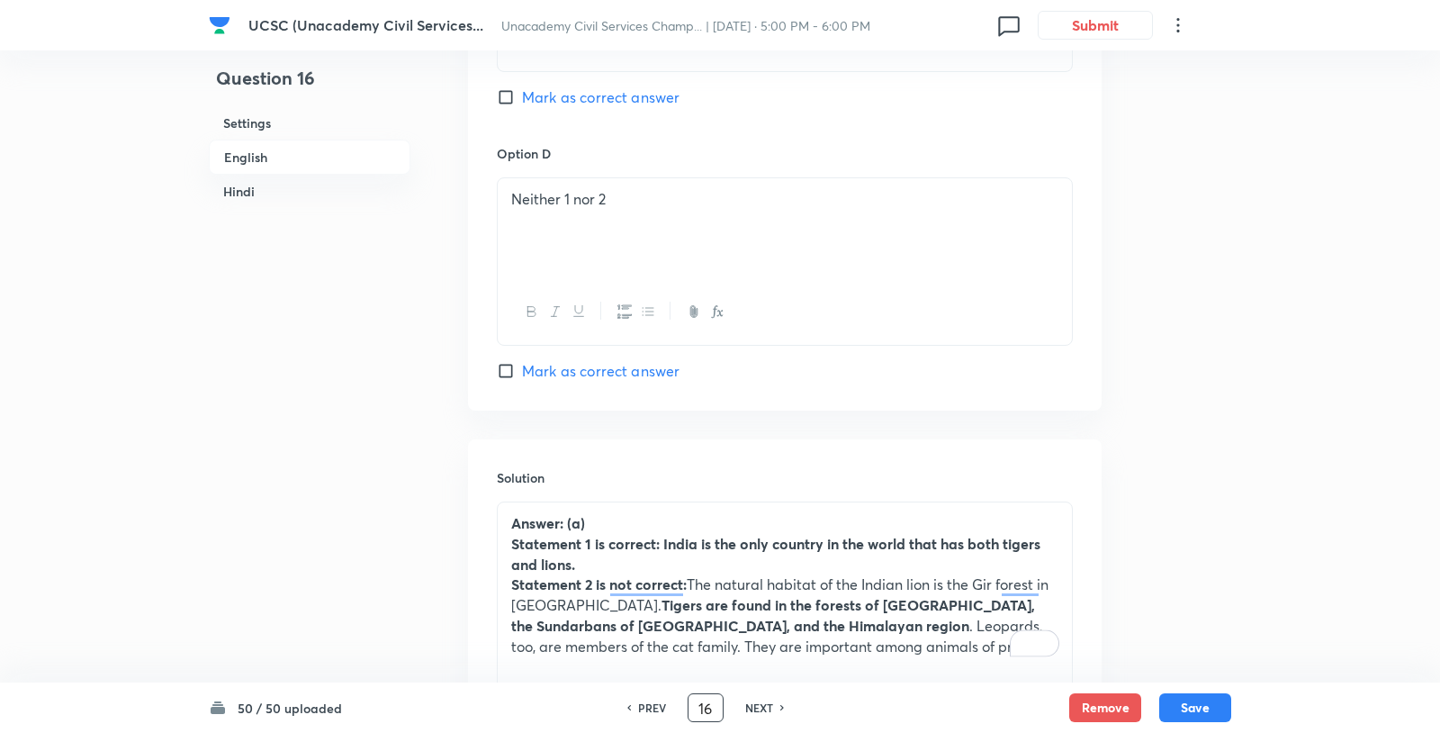
click at [843, 534] on p "Statement 1 is correct: India is the only country in the world that has both ti…" at bounding box center [784, 554] width 547 height 41
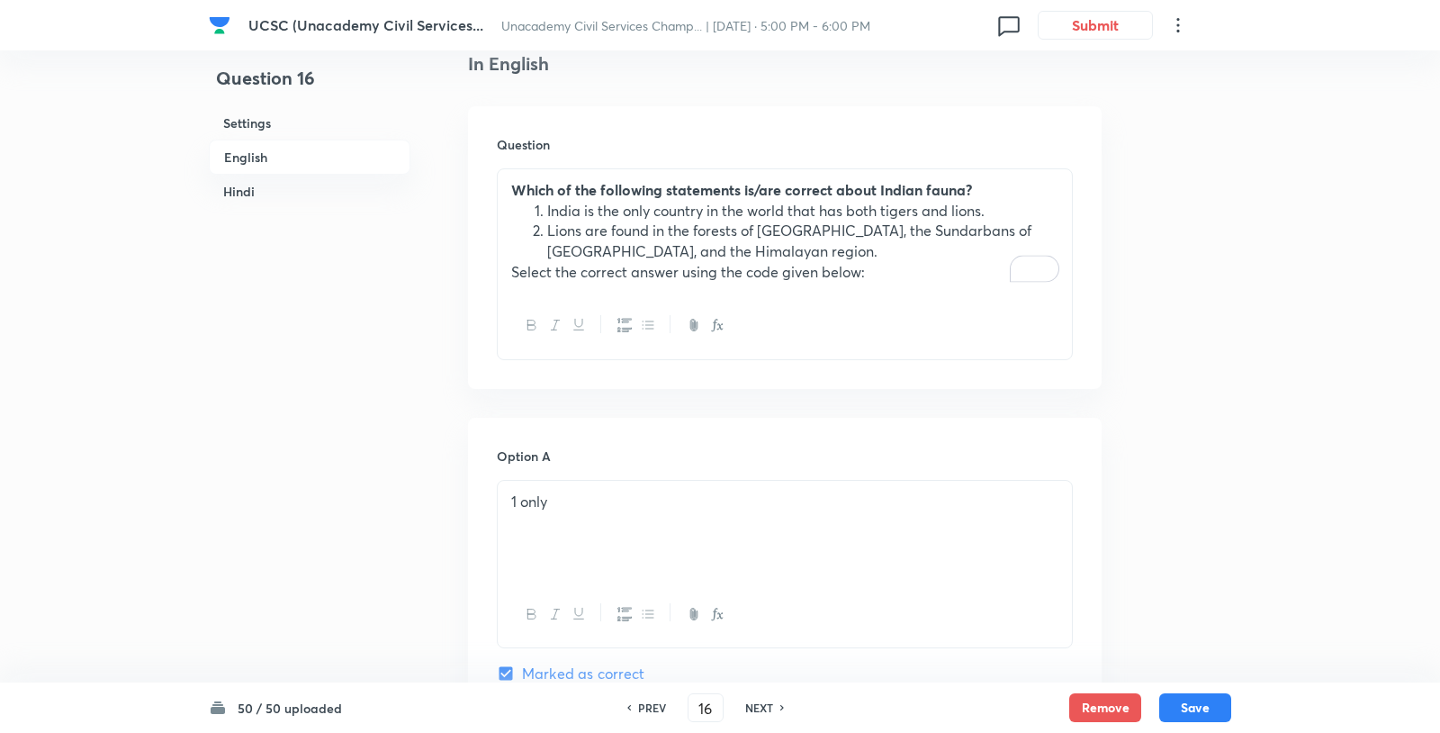
scroll to position [191, 0]
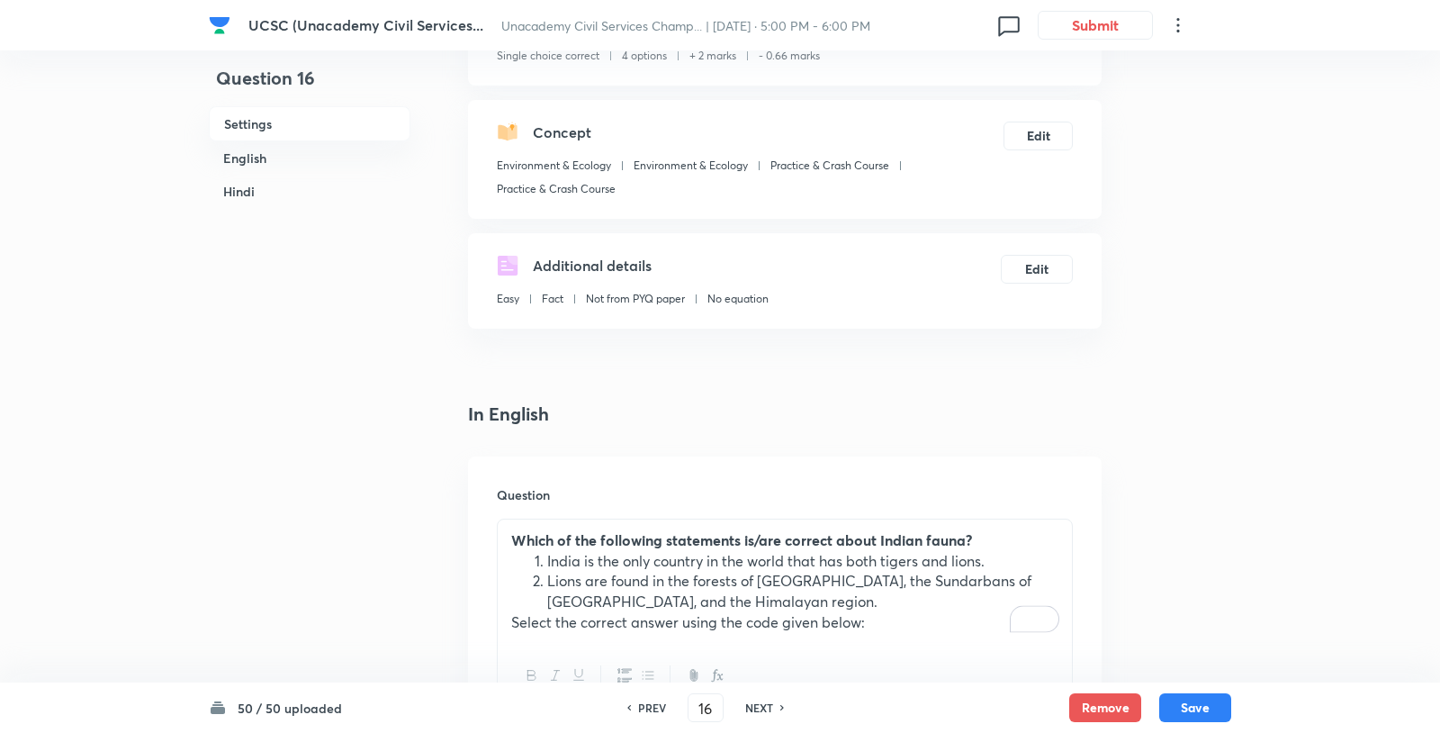
click at [791, 571] on li "Lions are found in the forests of [GEOGRAPHIC_DATA], the Sundarbans of [GEOGRAP…" at bounding box center [802, 591] width 511 height 41
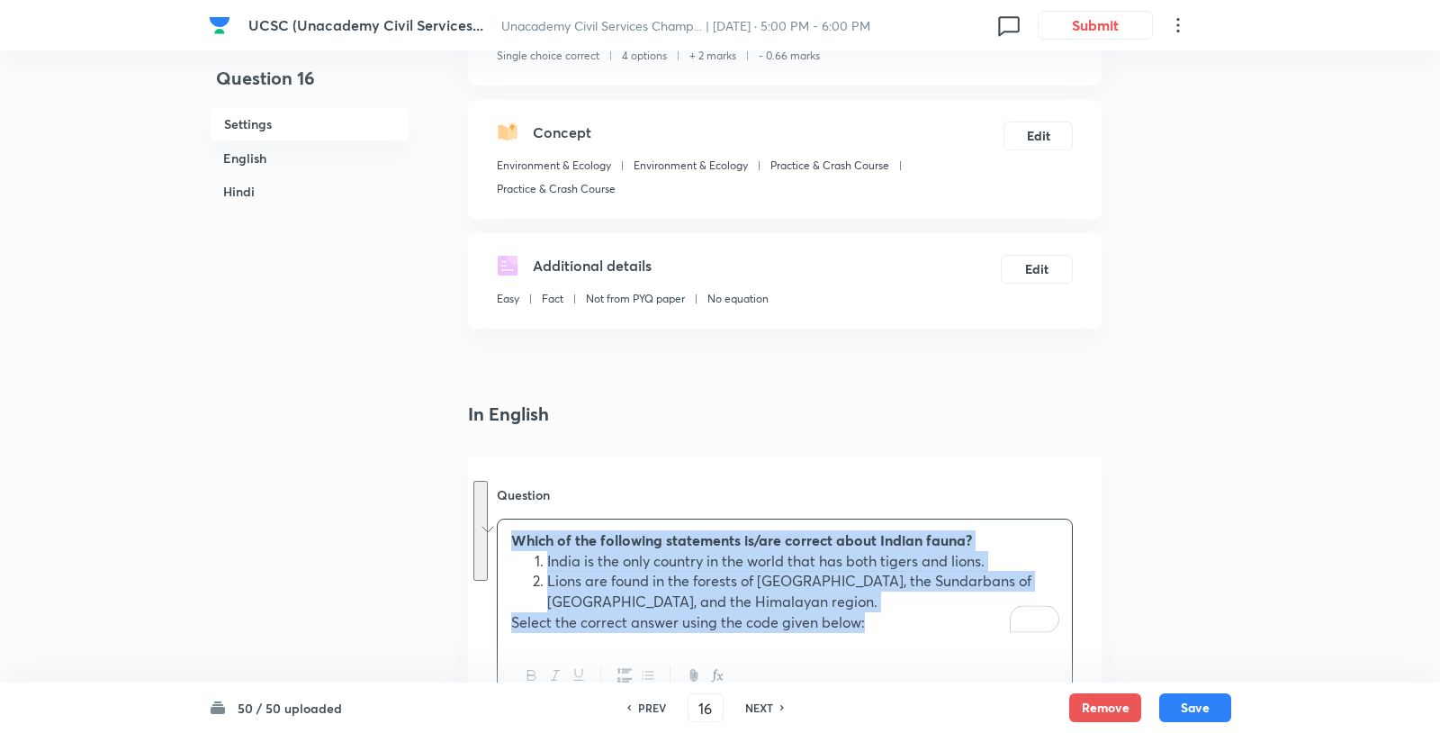
copy div "Which of the following statements is/are correct about Indian fauna? India is t…"
